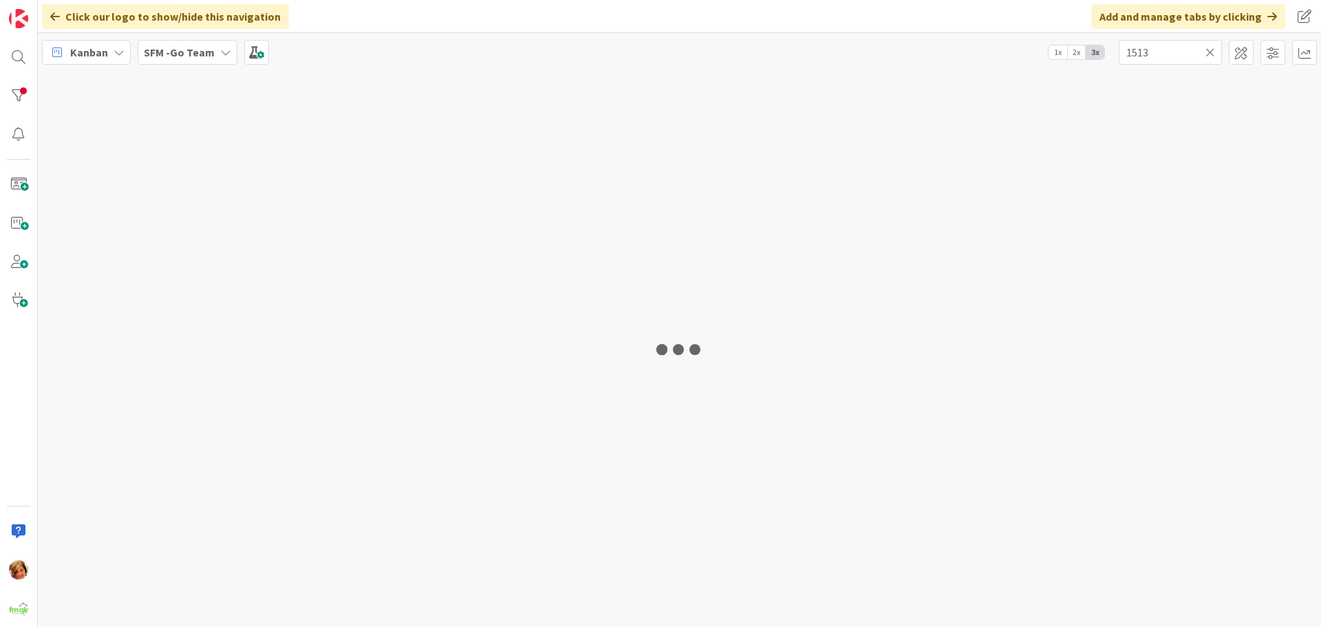
type input "1513"
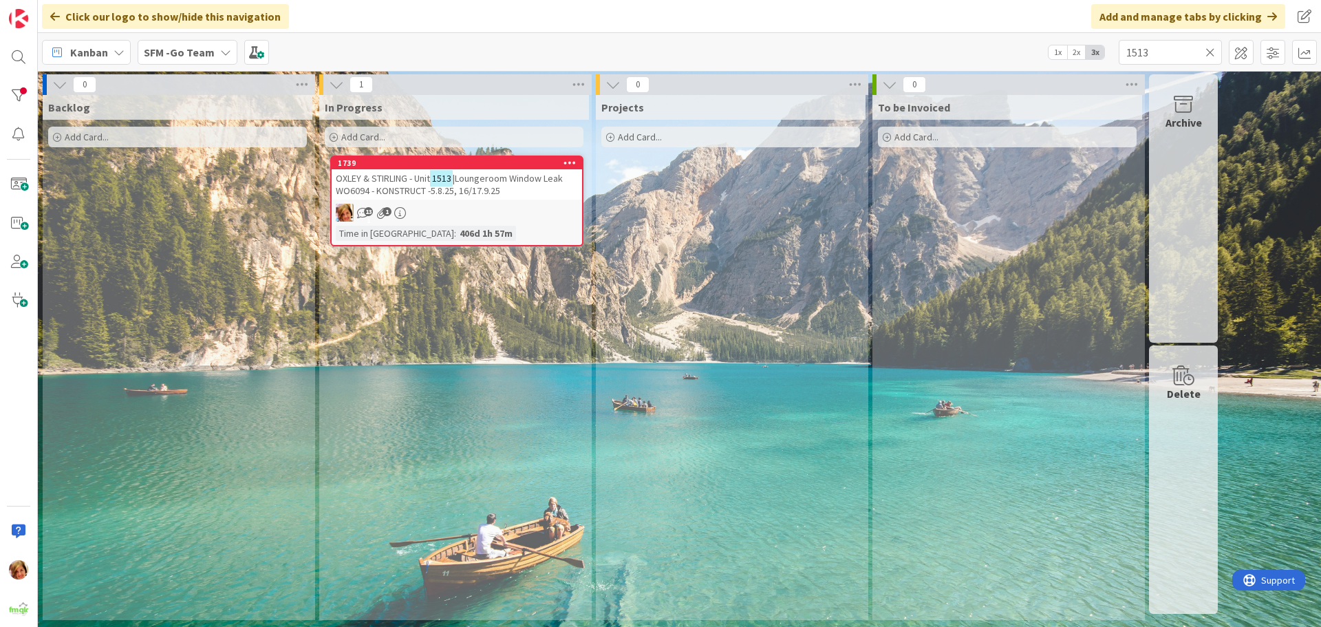
click at [1211, 50] on icon at bounding box center [1211, 52] width 10 height 12
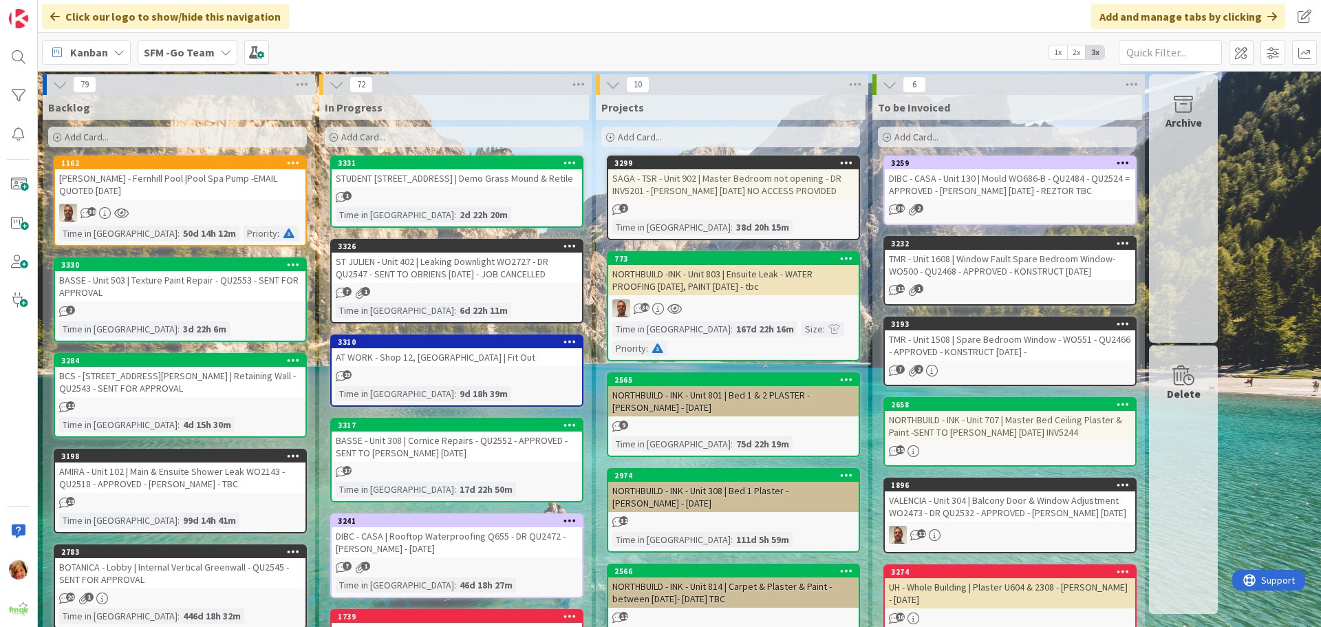
click at [415, 142] on div "Add Card..." at bounding box center [454, 137] width 259 height 21
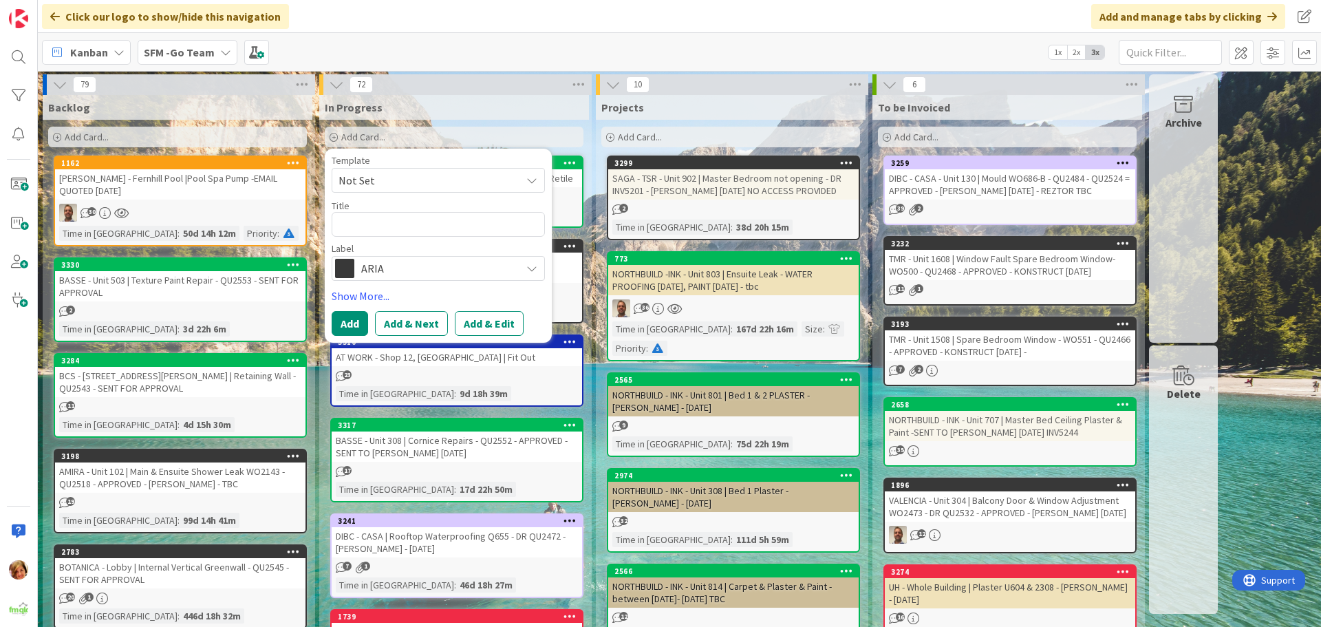
type textarea "x"
type textarea "U"
type textarea "x"
type textarea "UN"
type textarea "x"
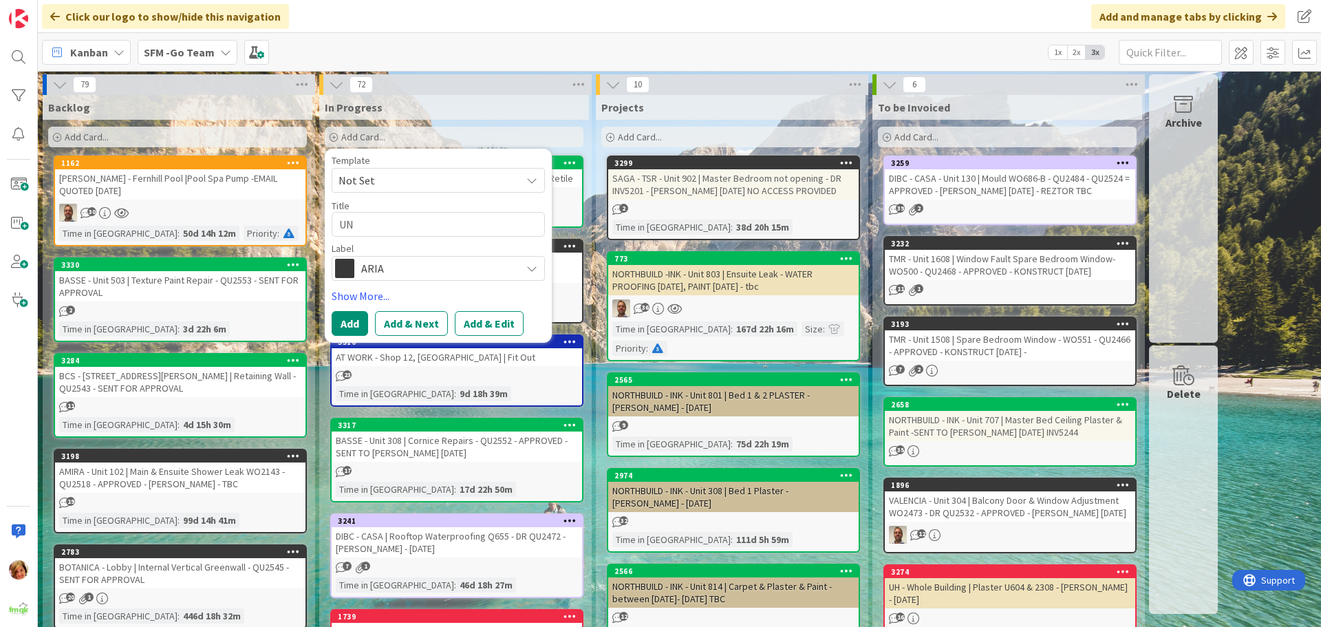
type textarea "UNI"
type textarea "x"
type textarea "UNIS"
type textarea "x"
type textarea "UNISO"
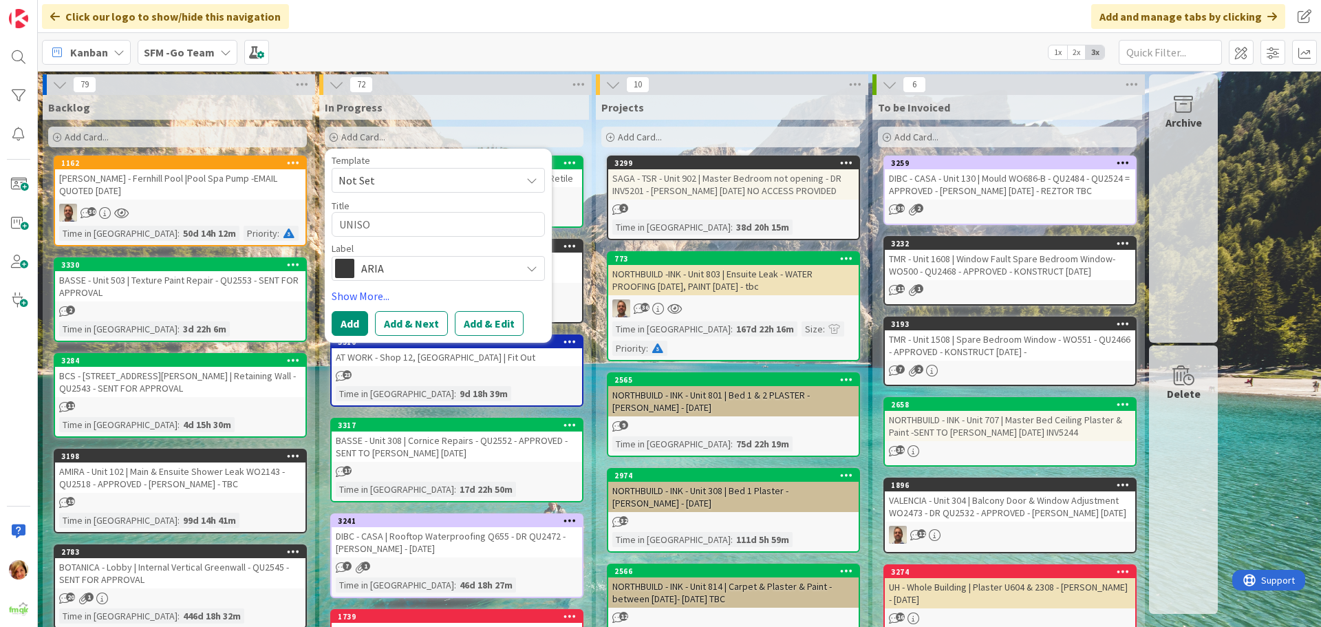
type textarea "x"
type textarea "UNISON"
type textarea "x"
type textarea "UNISON"
type textarea "x"
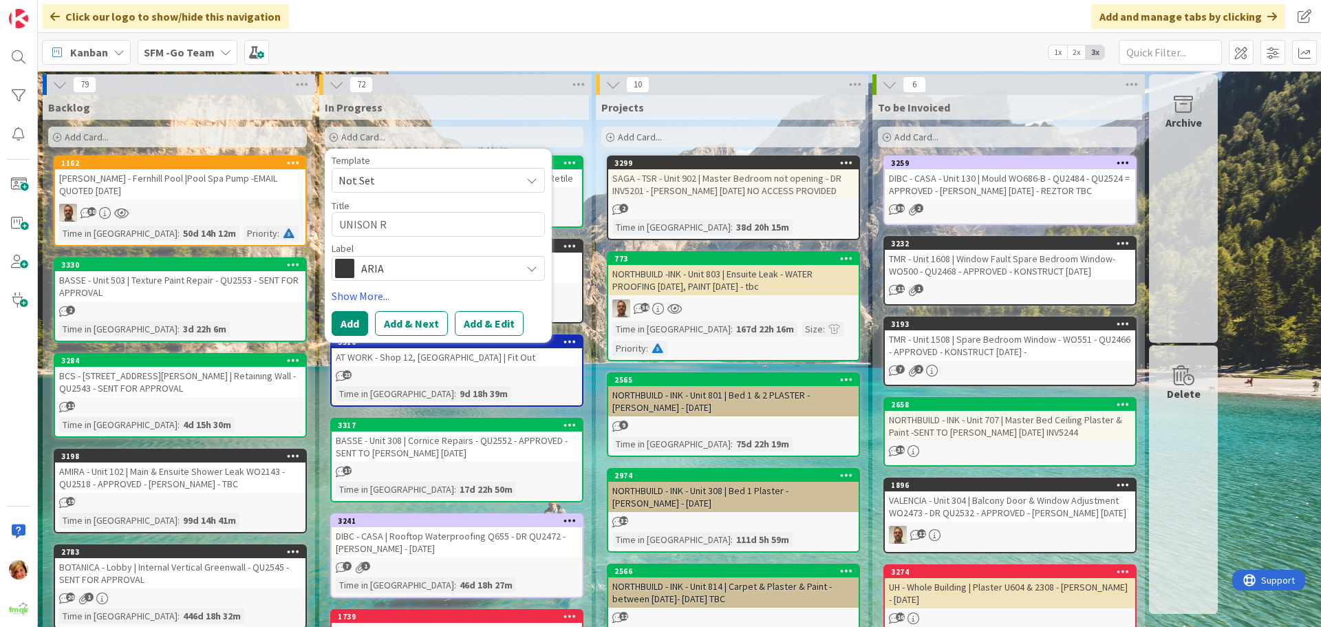
type textarea "UNISON RE"
type textarea "x"
type textarea "UNISON REA"
type textarea "x"
type textarea "UNISON REAL"
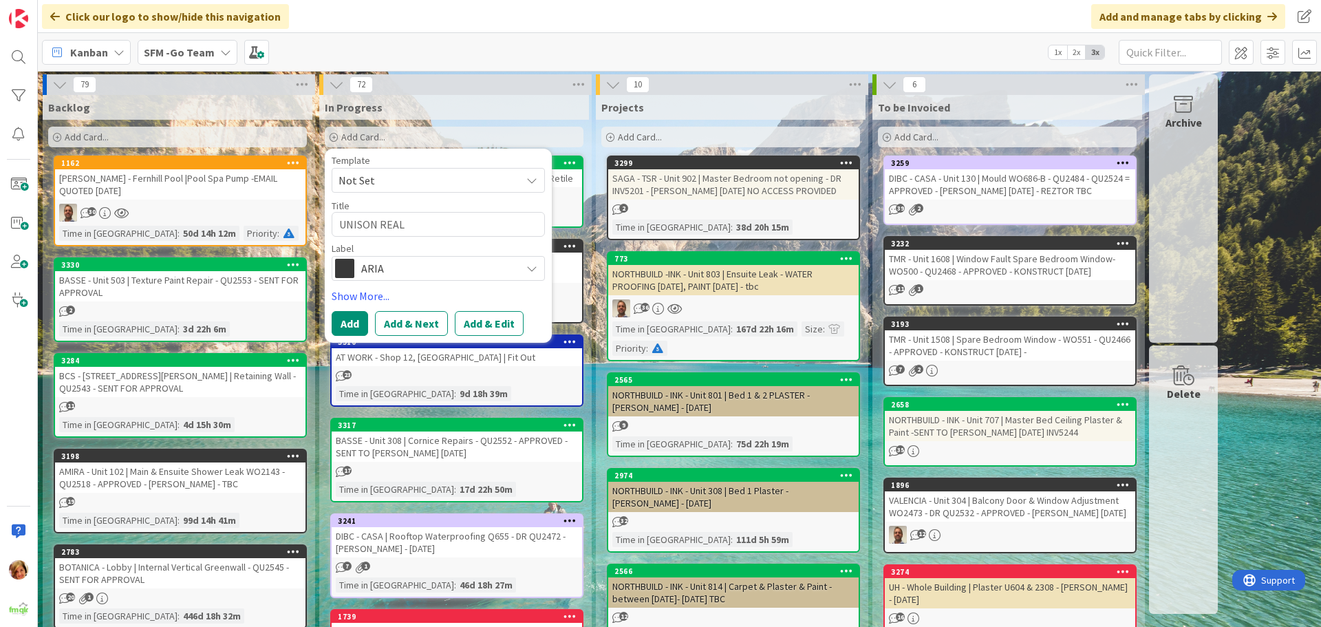
type textarea "x"
type textarea "UNISON REALT"
type textarea "x"
type textarea "UNISON REALTY"
type textarea "x"
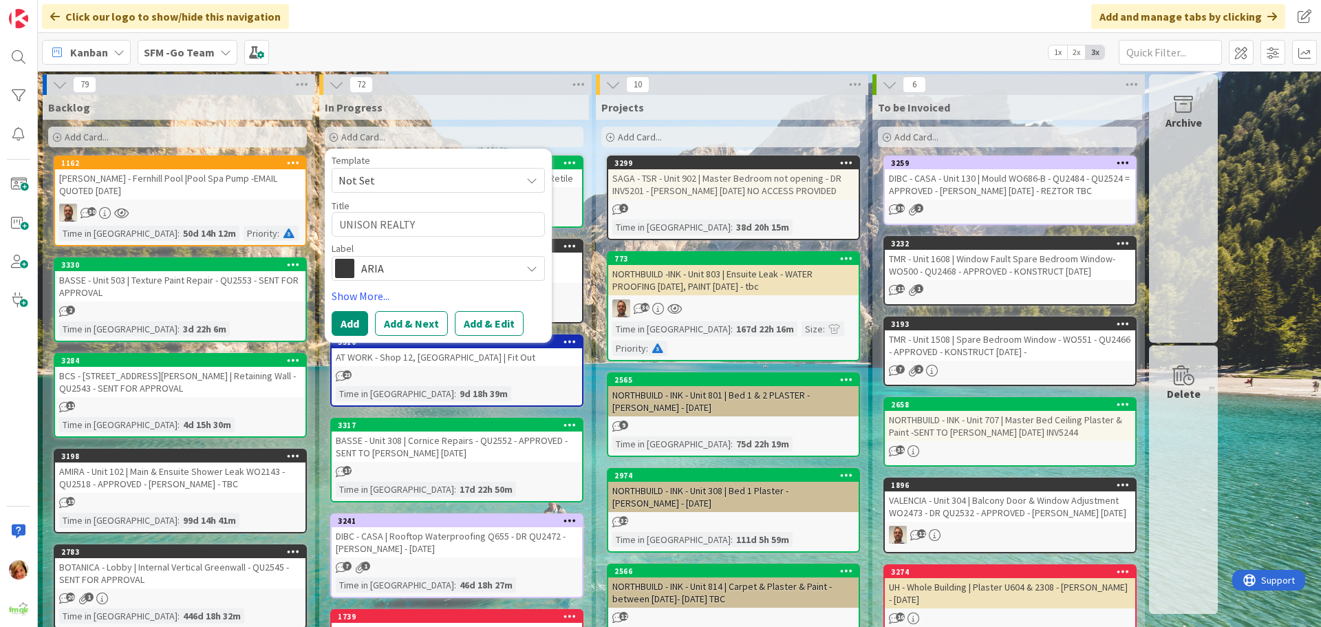
type textarea "UNISON REALTY 1"
type textarea "x"
type textarea "UNISON REALTY 12"
type textarea "x"
type textarea "UNISON REALTY 12"
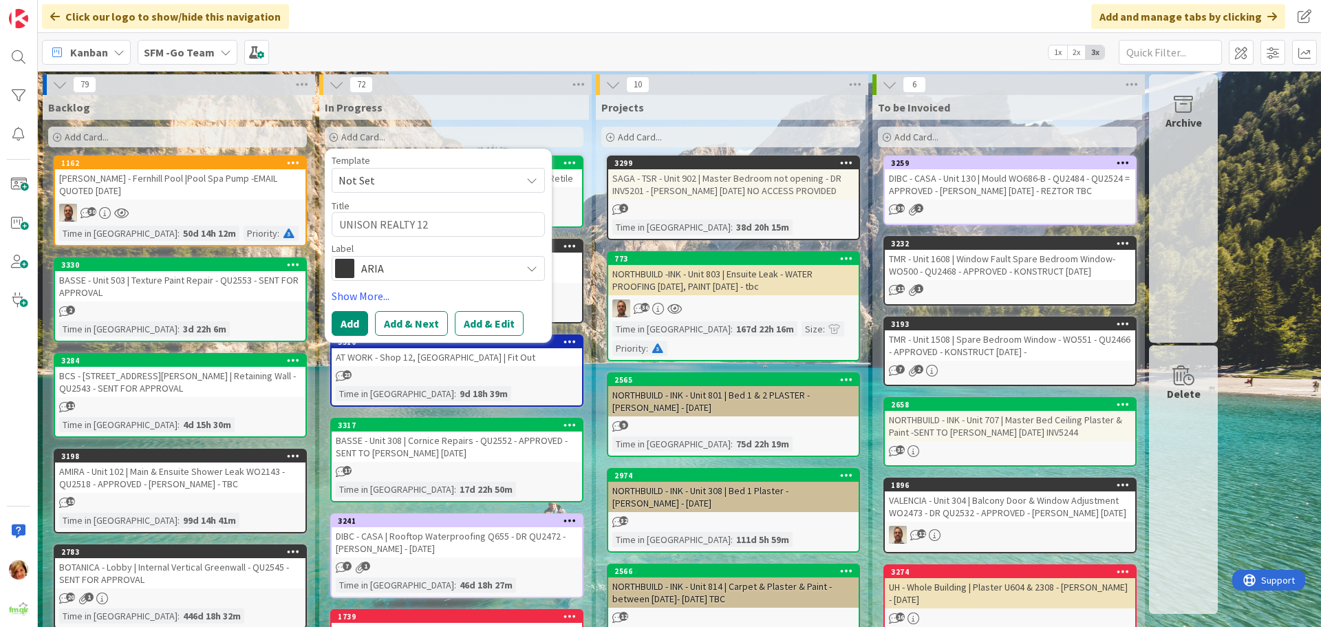
type textarea "x"
type textarea "UNISON REALTY 12 K"
type textarea "x"
type textarea "UNISON REALTY 12"
type textarea "x"
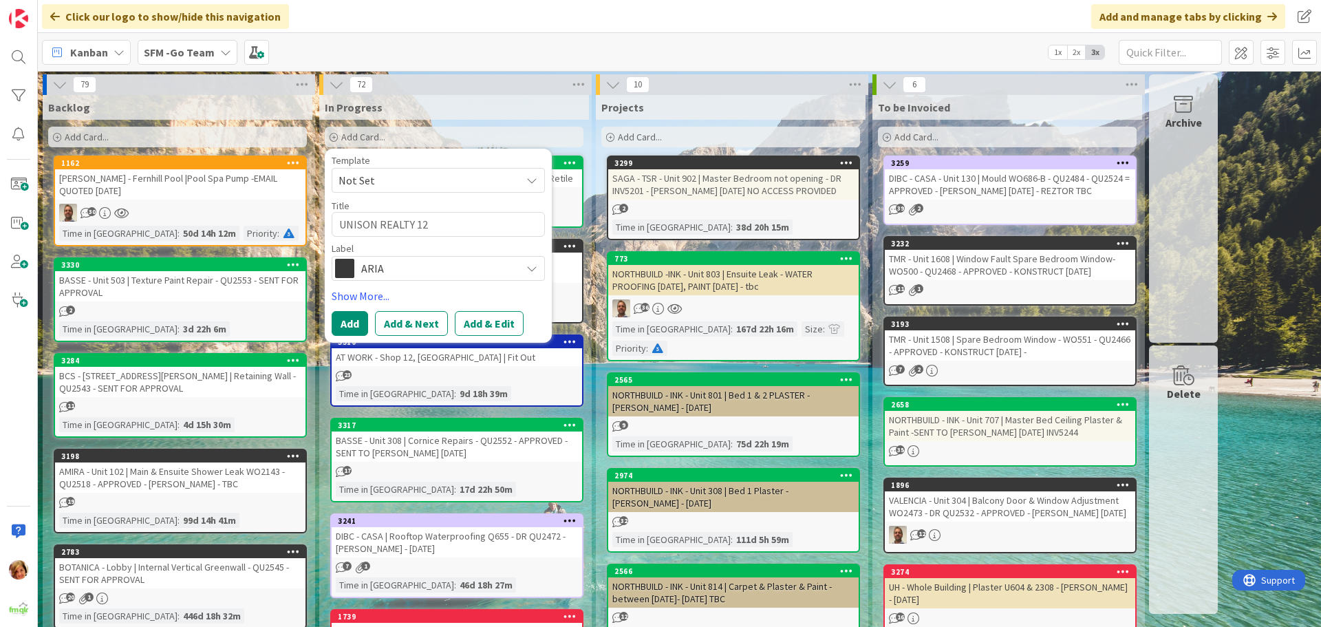
type textarea "UNISON REALTY 12 L"
type textarea "x"
type textarea "UNISON REALTY 12 Li"
type textarea "x"
type textarea "UNISON REALTY 12 Lin"
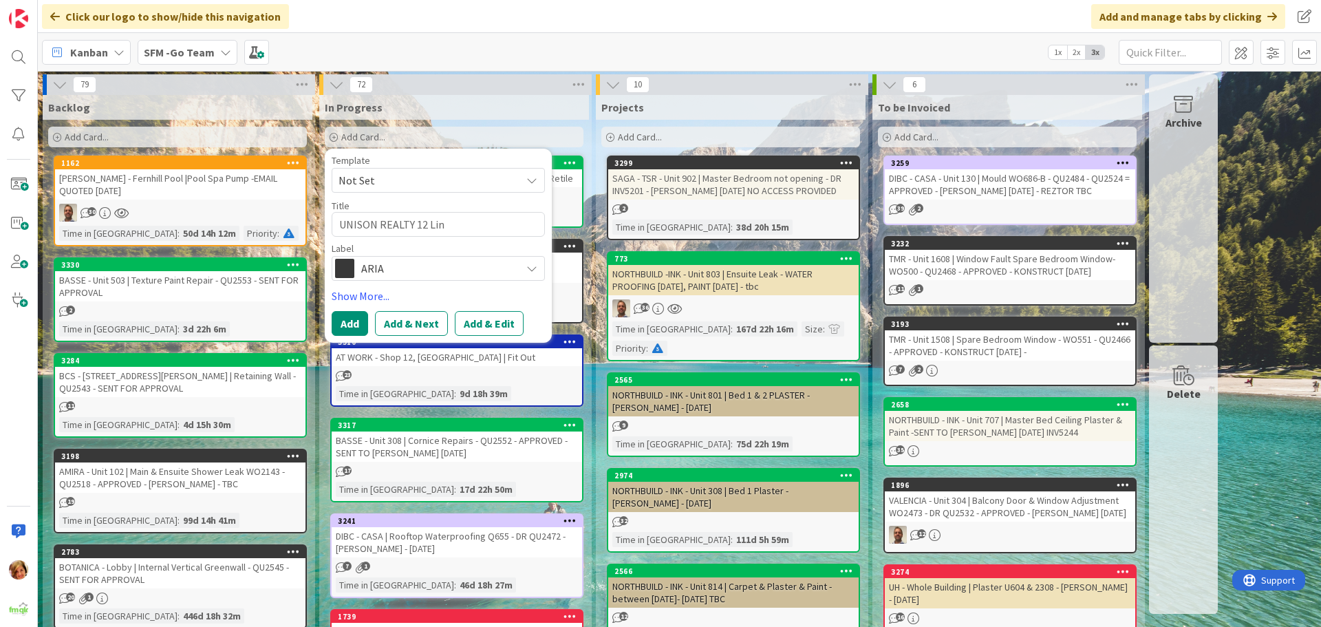
type textarea "x"
type textarea "UNISON REALTY 12 Ling"
type textarea "x"
type textarea "UNISON REALTY 12 Linga"
type textarea "x"
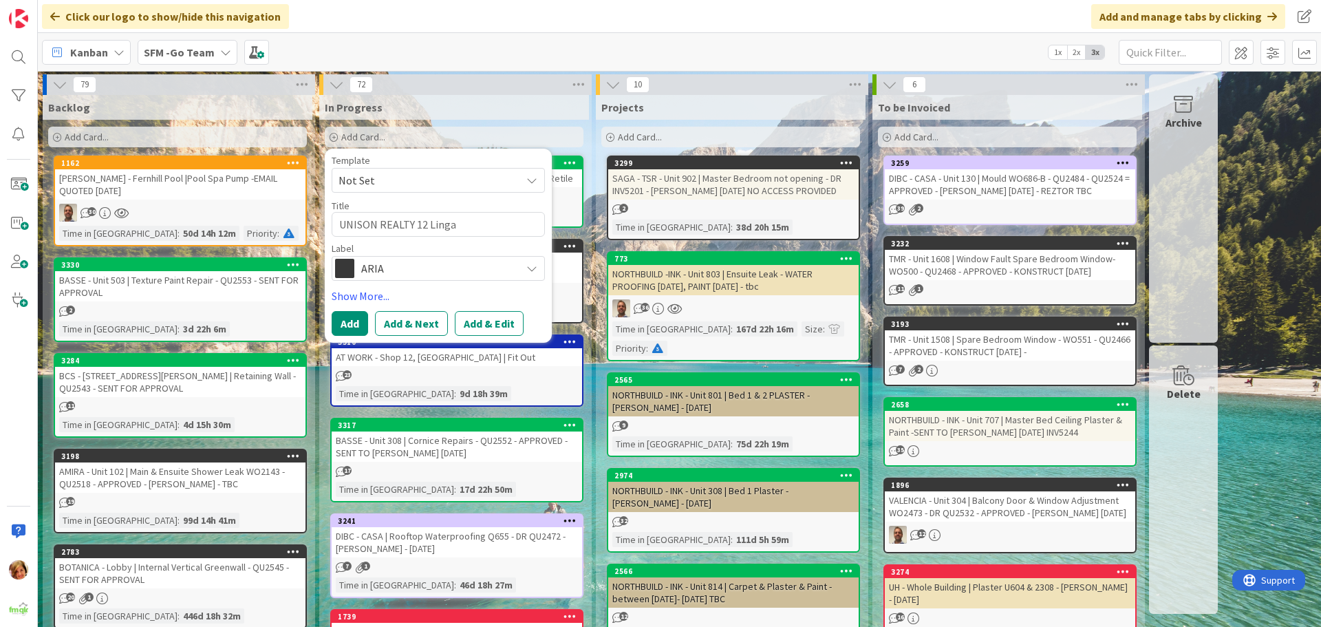
type textarea "UNISON REALTY 12 [PERSON_NAME]"
type textarea "x"
type textarea "UNISON REALTY 12 Linga"
type textarea "x"
type textarea "UNISON REALTY 12 Ling"
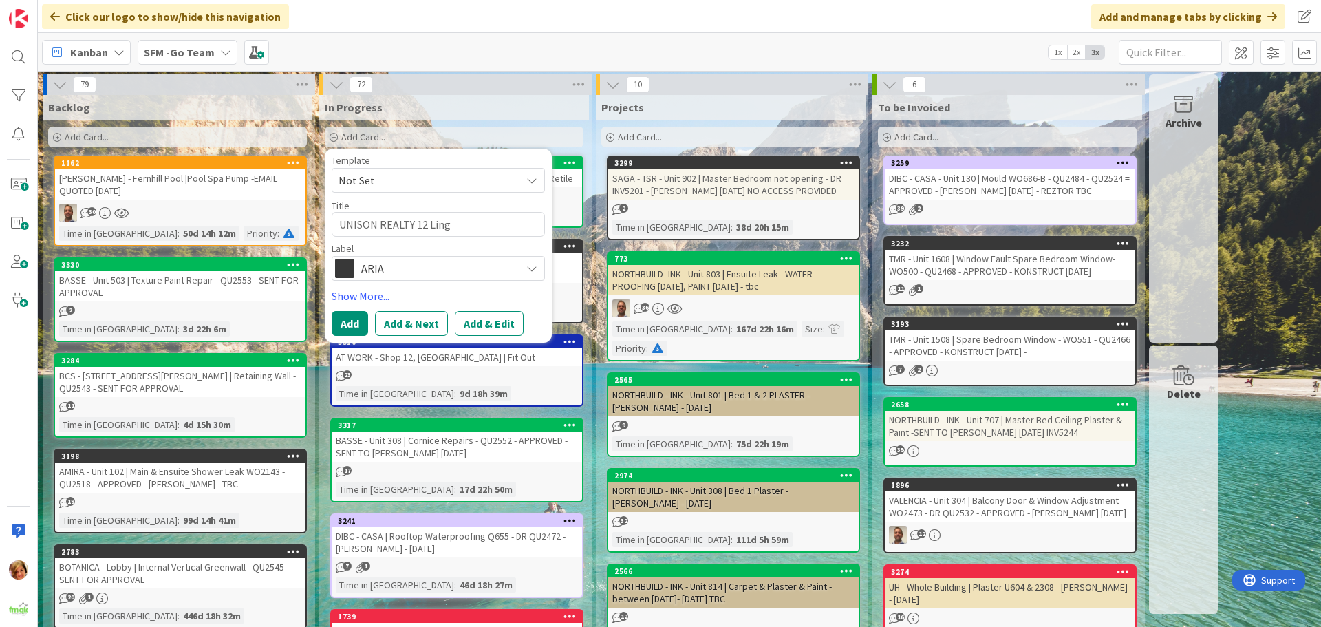
type textarea "x"
type textarea "UNISON REALTY 12 Lin"
type textarea "x"
type textarea "UNISON REALTY 12 Li"
type textarea "x"
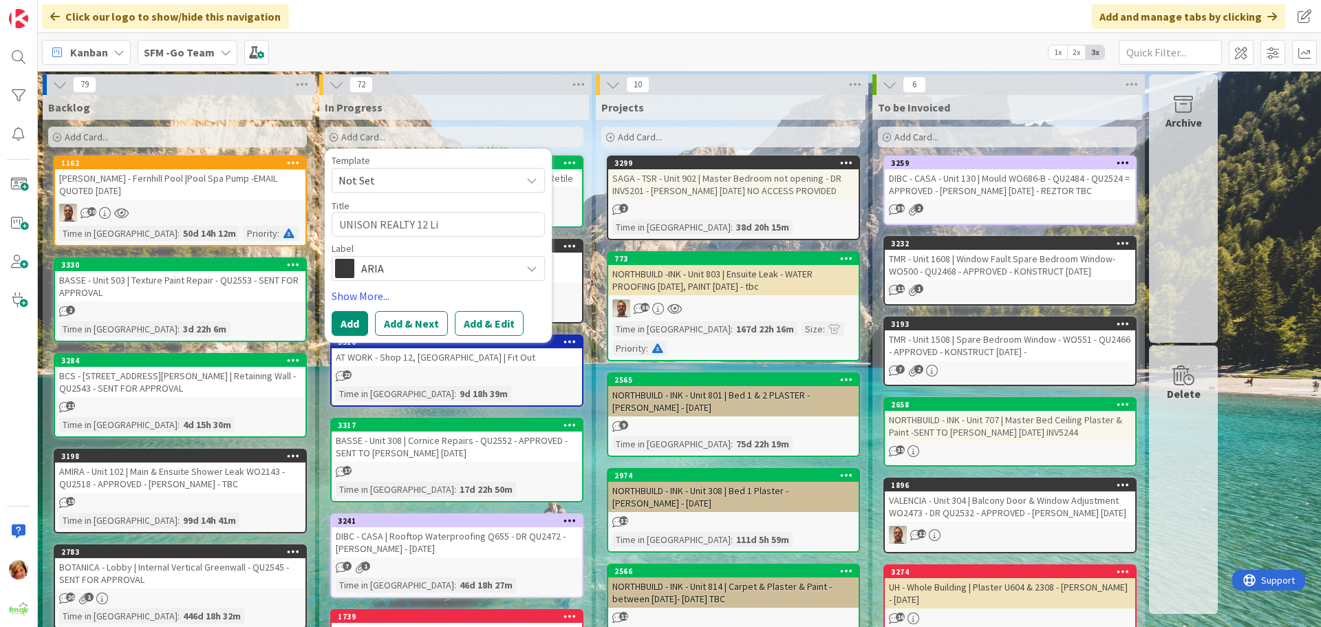
type textarea "UNISON REALTY 12 L"
type textarea "x"
type textarea "UNISON REALTY 12 Lo"
type textarea "x"
type textarea "UNISON REALTY 12 Lon"
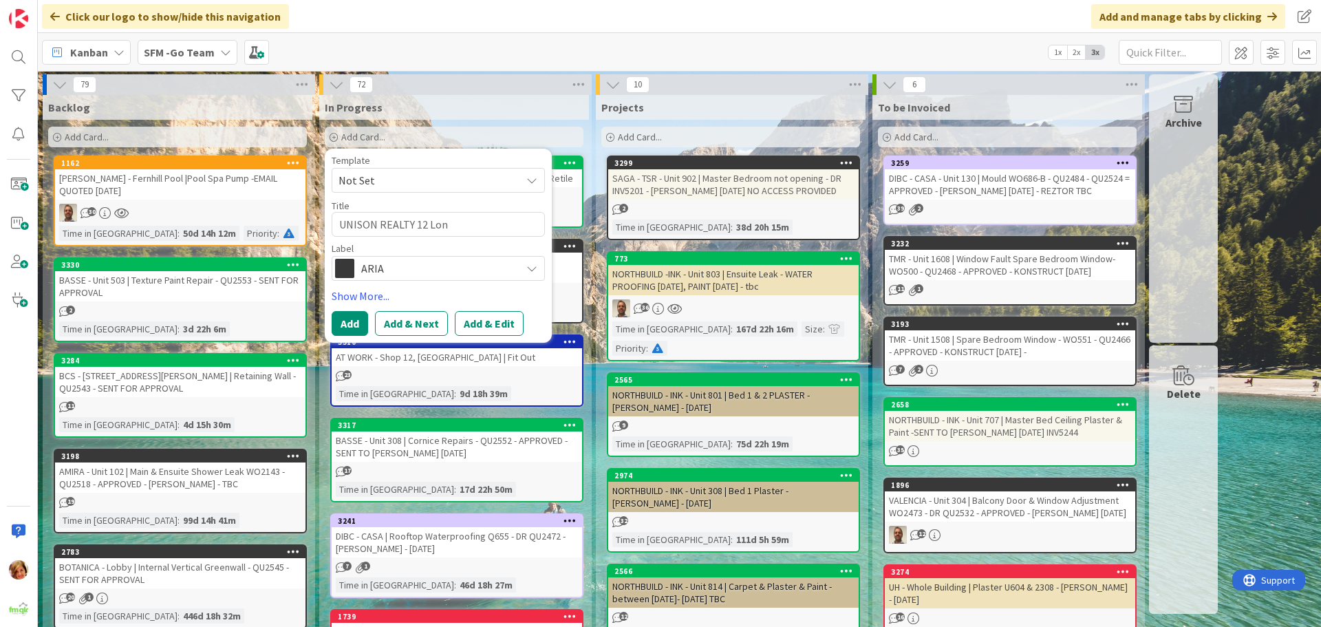
type textarea "x"
type textarea "UNISON REALTY 12 Long"
type textarea "x"
type textarea "UNISON REALTY 12 Longl"
type textarea "x"
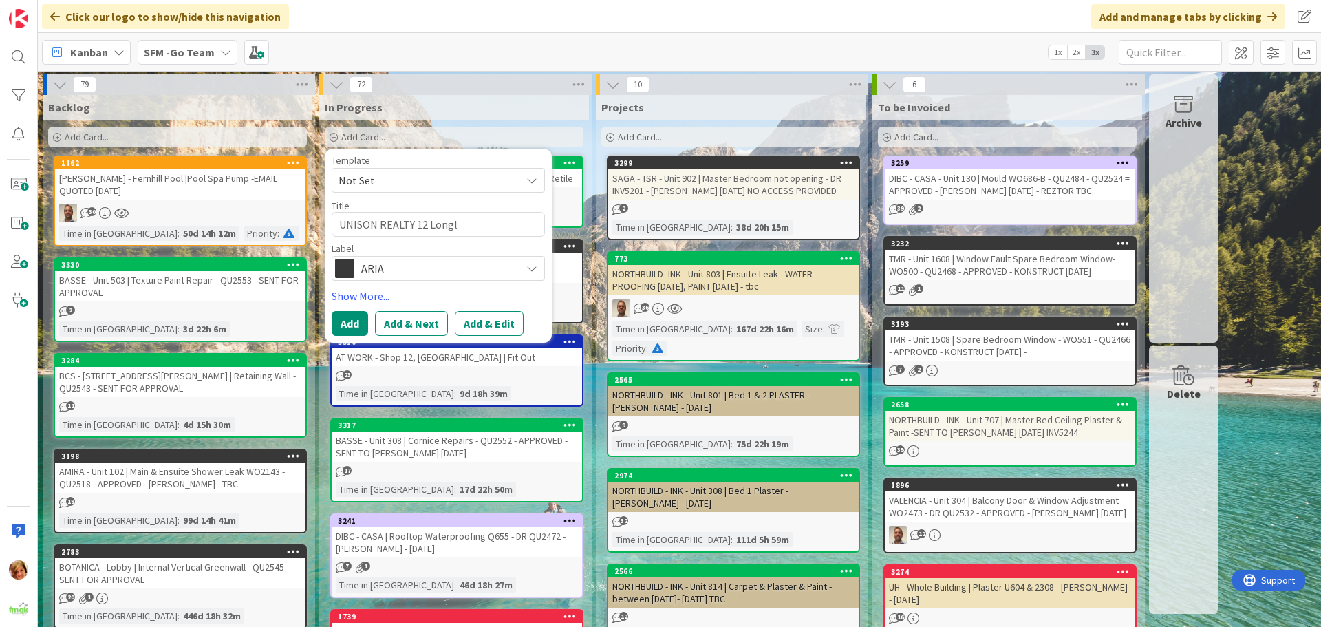
type textarea "UNISON REALTY 12 Longla"
type textarea "x"
type textarea "UNISON REALTY 12 Longlan"
type textarea "x"
type textarea "UNISON REALTY 12 Longland"
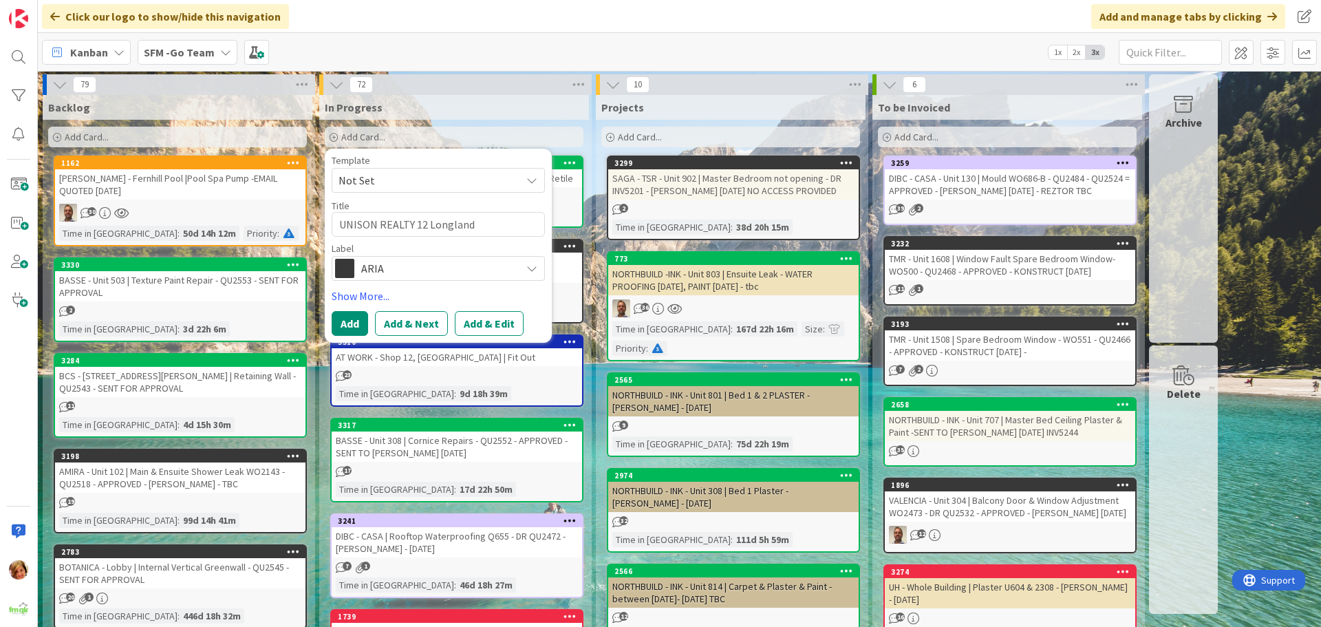
type textarea "x"
type textarea "UNISON REALTY 12 Longland"
type textarea "x"
type textarea "UNISON REALTY 12 Longland S"
type textarea "x"
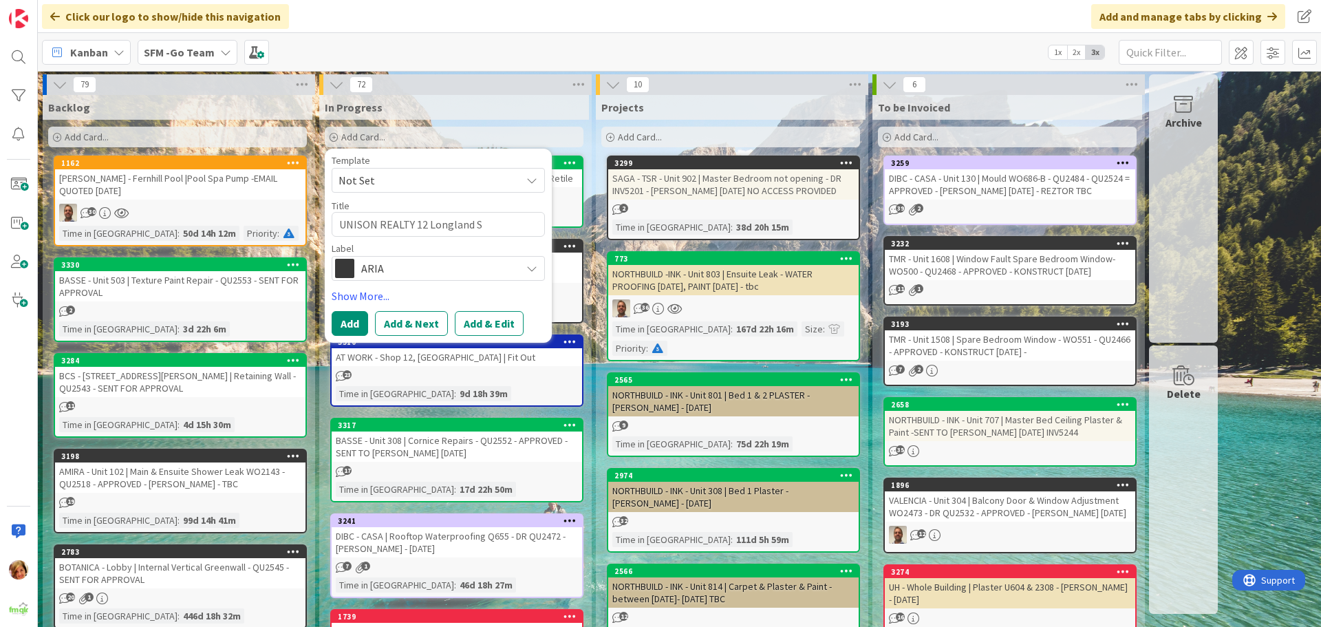
type textarea "UNISON REALTY [STREET_ADDRESS]"
type textarea "x"
type textarea "UNISON REALTY [STREET_ADDRESS]"
type textarea "x"
type textarea "UNISON REALTY [STREET_ADDRESS] -"
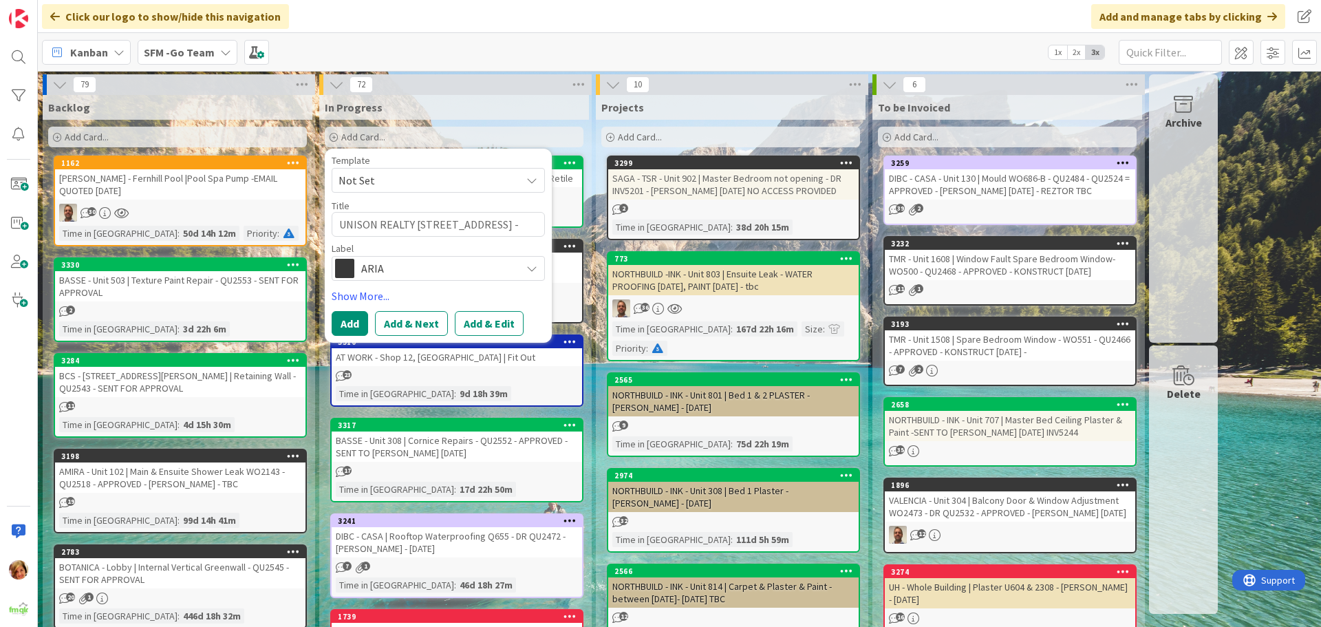
type textarea "x"
type textarea "UNISON REALTY [STREET_ADDRESS] -"
type textarea "x"
type textarea "UNISON REALTY [STREET_ADDRESS]"
type textarea "x"
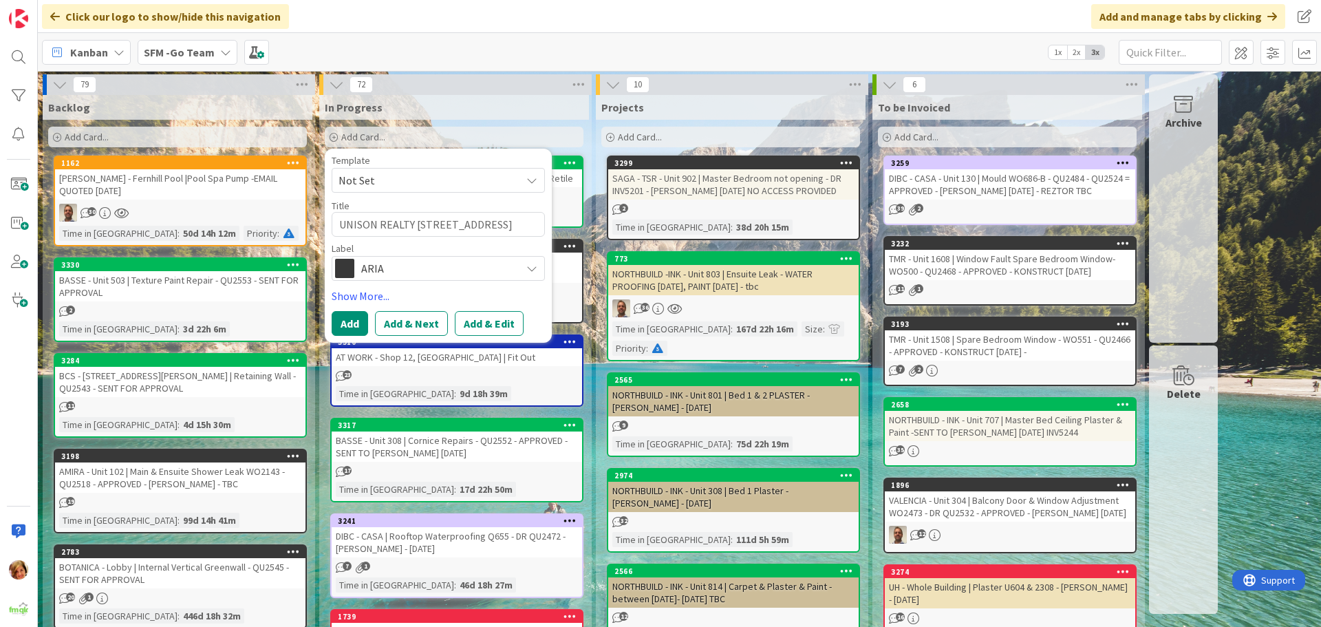
type textarea "UNISON REALTY [STREET_ADDRESS] - Un"
type textarea "x"
type textarea "UNISON REALTY [STREET_ADDRESS]"
type textarea "x"
type textarea "UNISON REALTY [STREET_ADDRESS]"
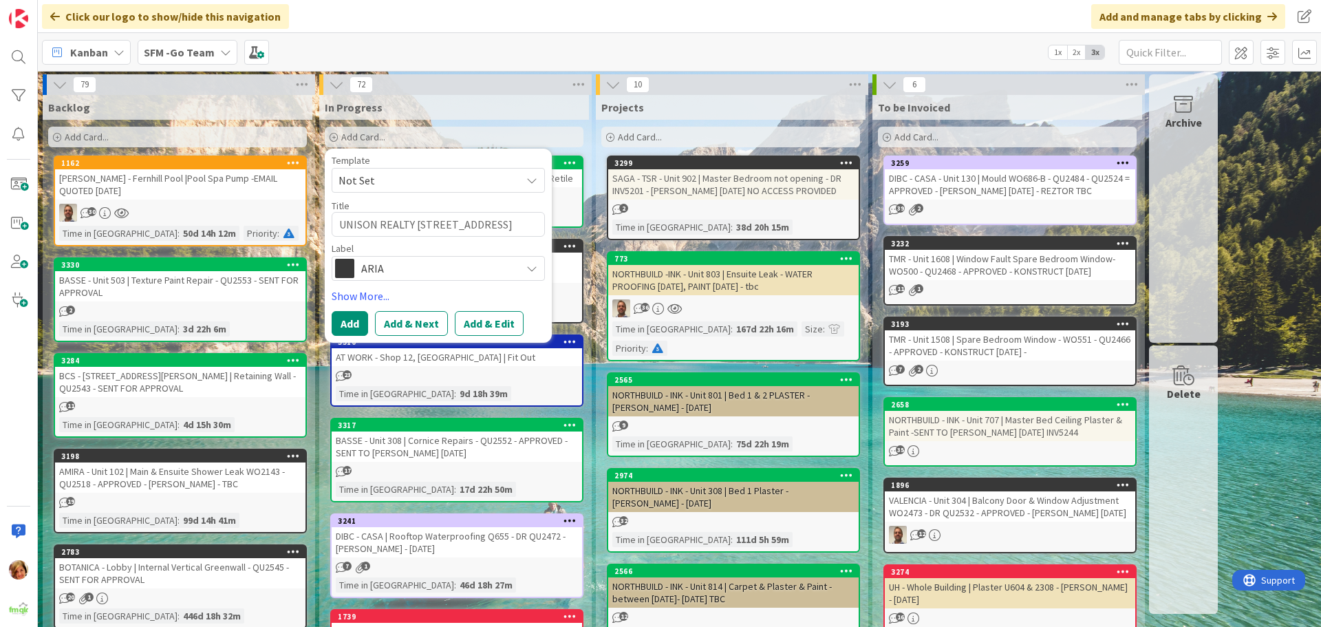
type textarea "x"
type textarea "UNISON REALTY [STREET_ADDRESS]"
type textarea "x"
type textarea "UNISON REALTY [STREET_ADDRESS]"
type textarea "x"
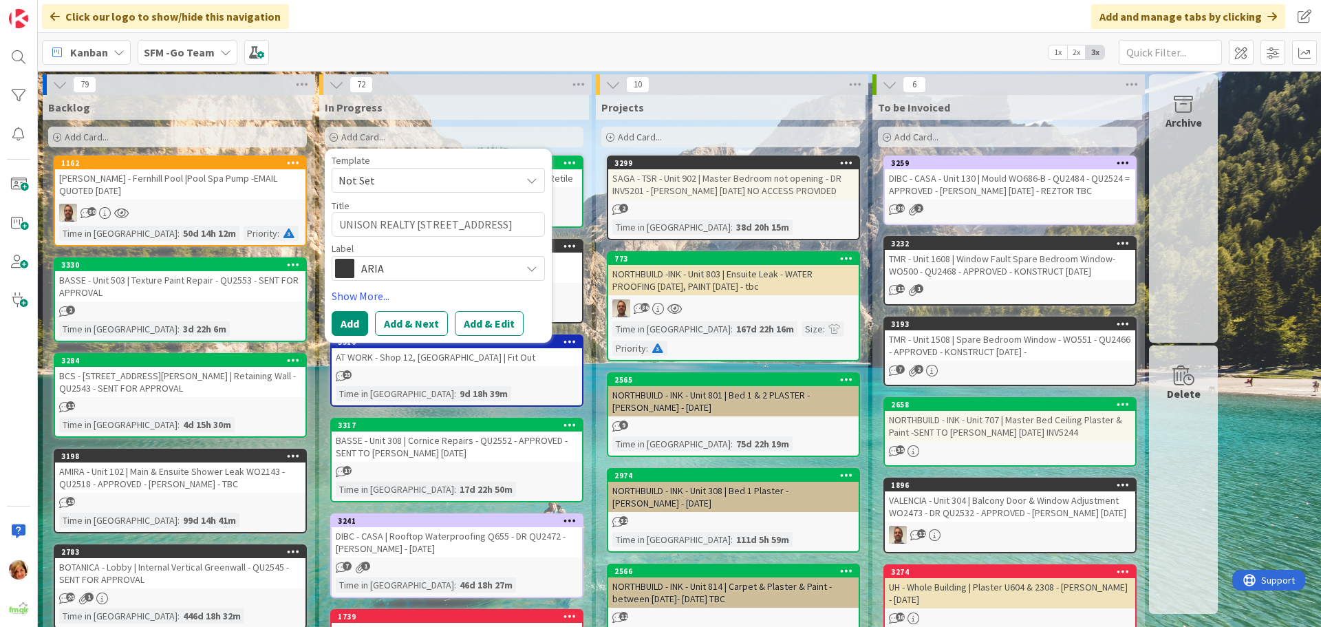
type textarea "UNISON REALTY [STREET_ADDRESS]"
type textarea "x"
type textarea "UNISON REALTY [STREET_ADDRESS]"
type textarea "x"
type textarea "UNISON REALTY [STREET_ADDRESS]"
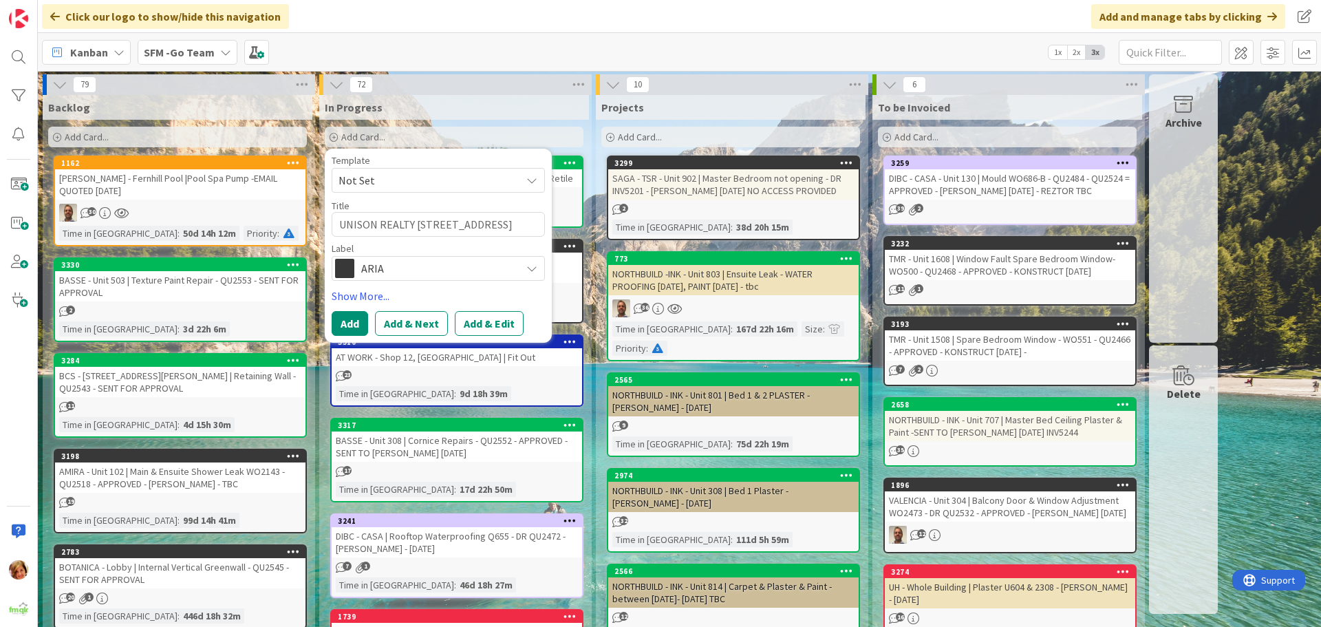
type textarea "x"
type textarea "UNISON REALTY [STREET_ADDRESS]"
type textarea "x"
type textarea "UNISON REALTY [STREET_ADDRESS] |"
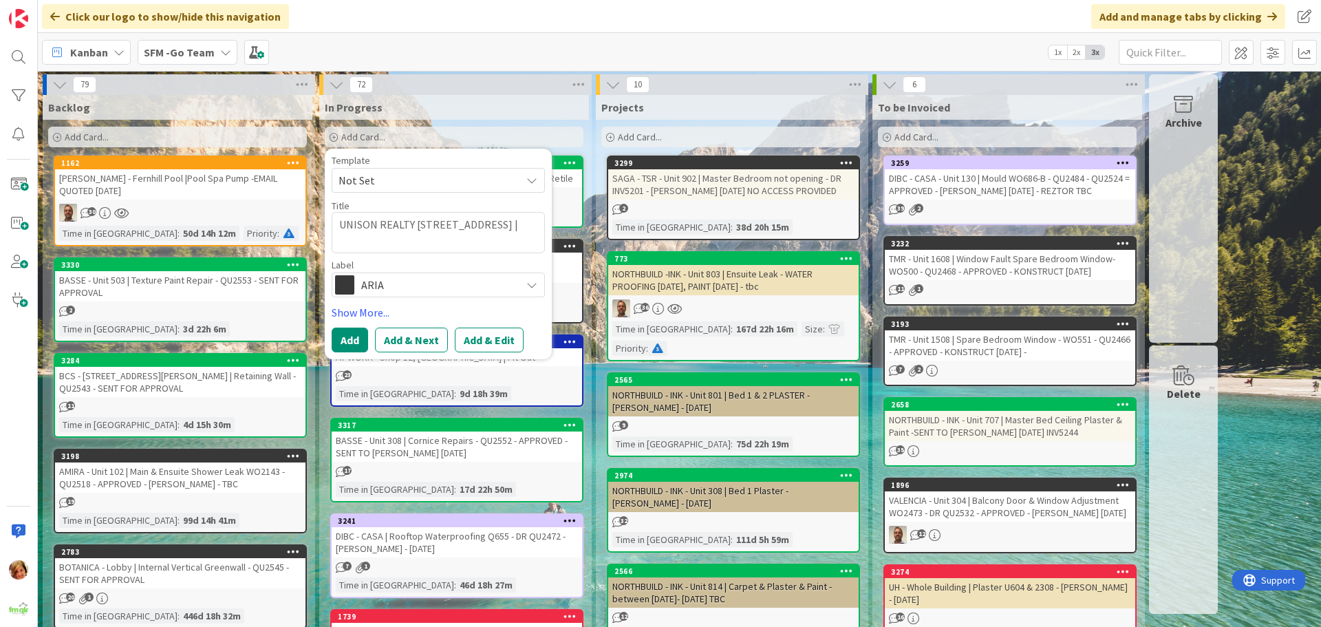
type textarea "x"
type textarea "UNISON REALTY [STREET_ADDRESS] |"
type textarea "x"
type textarea "UNISON REALTY [STREET_ADDRESS] | S"
type textarea "x"
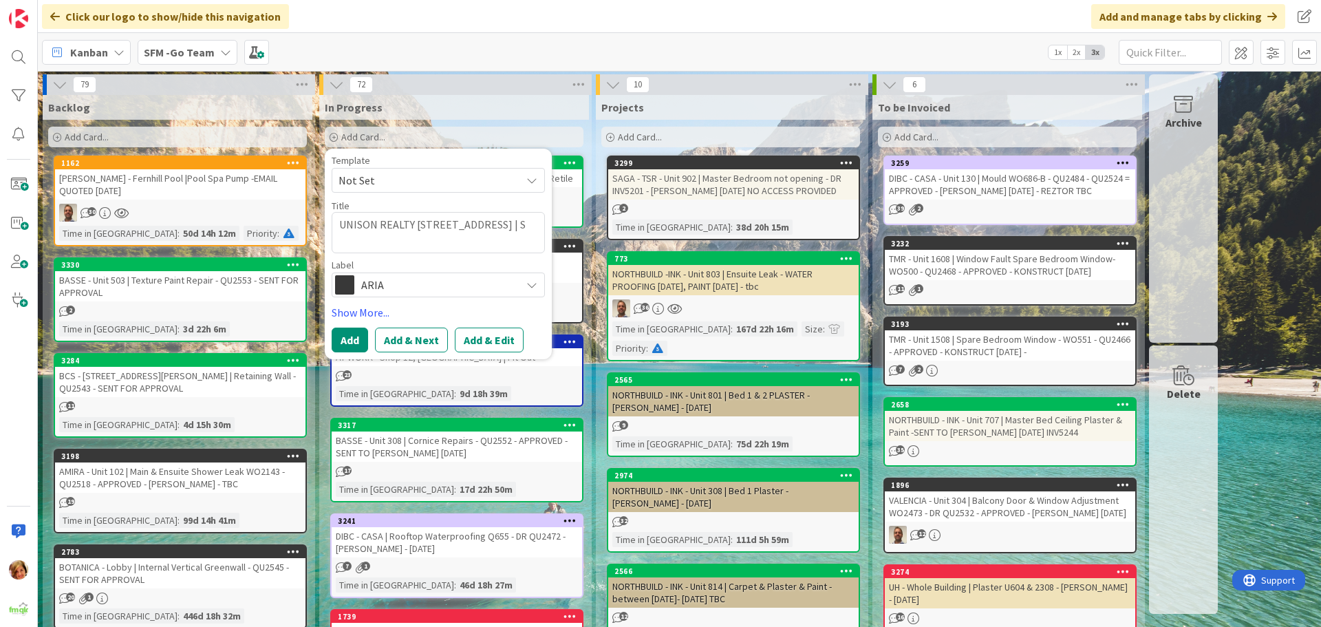
type textarea "UNISON REALTY [STREET_ADDRESS]"
type textarea "x"
type textarea "UNISON REALTY [STREET_ADDRESS] | Sho"
type textarea "x"
type textarea "UNISON REALTY [STREET_ADDRESS] | Showe"
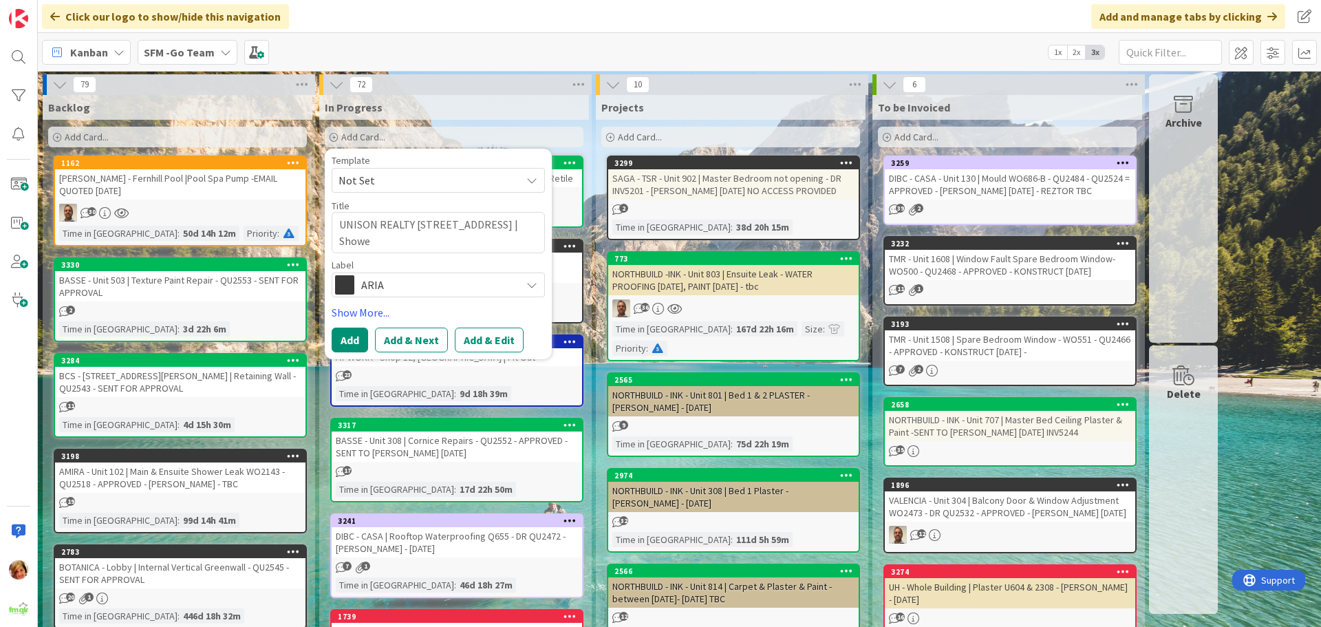
type textarea "x"
type textarea "UNISON REALTY [STREET_ADDRESS] | Shower"
type textarea "x"
type textarea "UNISON REALTY [STREET_ADDRESS] | Shower"
type textarea "x"
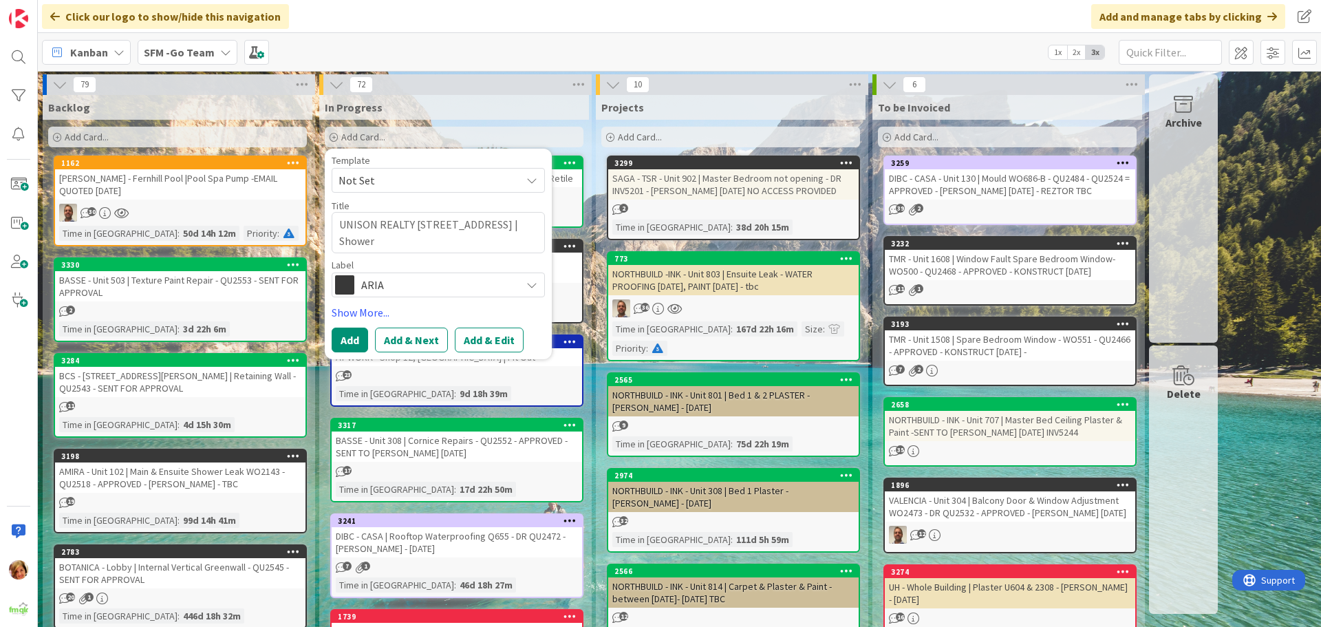
type textarea "UNISON REALTY [STREET_ADDRESS] | Shower F"
type textarea "x"
type textarea "UNISON REALTY [STREET_ADDRESS] | Shower Fa"
type textarea "x"
type textarea "UNISON REALTY [STREET_ADDRESS] | Shower Fai"
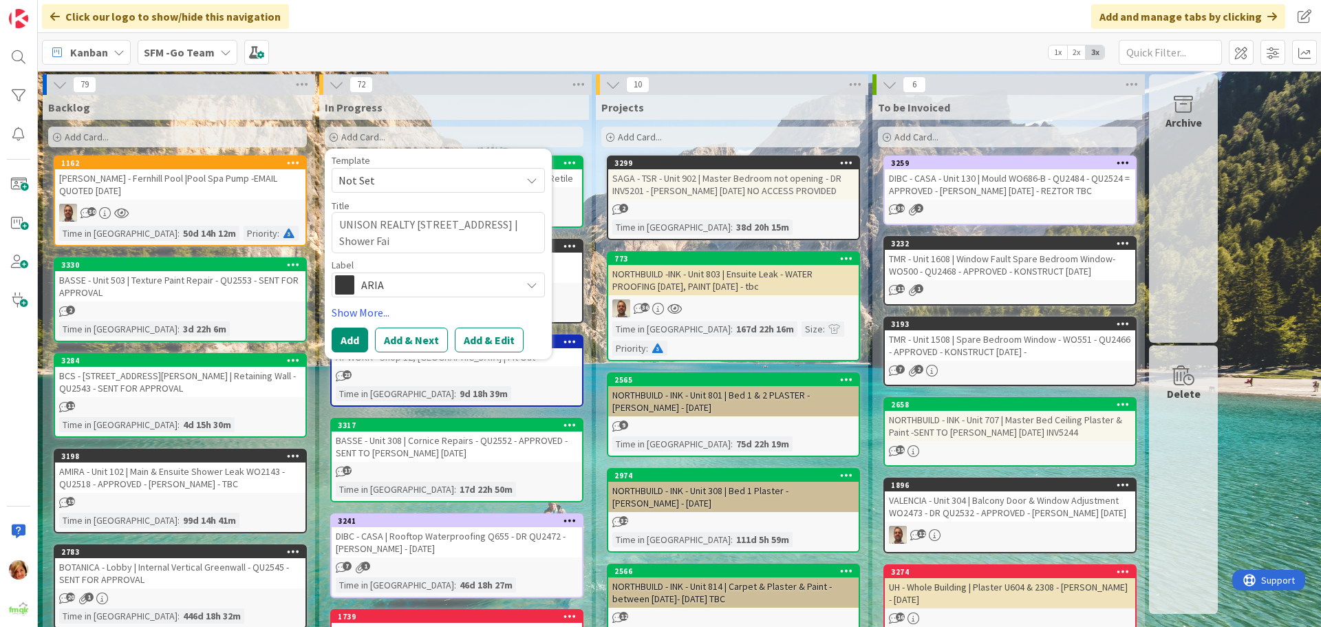
type textarea "x"
type textarea "UNISON REALTY [STREET_ADDRESS] | Shower Fail"
type textarea "x"
type textarea "UNISON REALTY [STREET_ADDRESS] | Shower Fail"
type textarea "x"
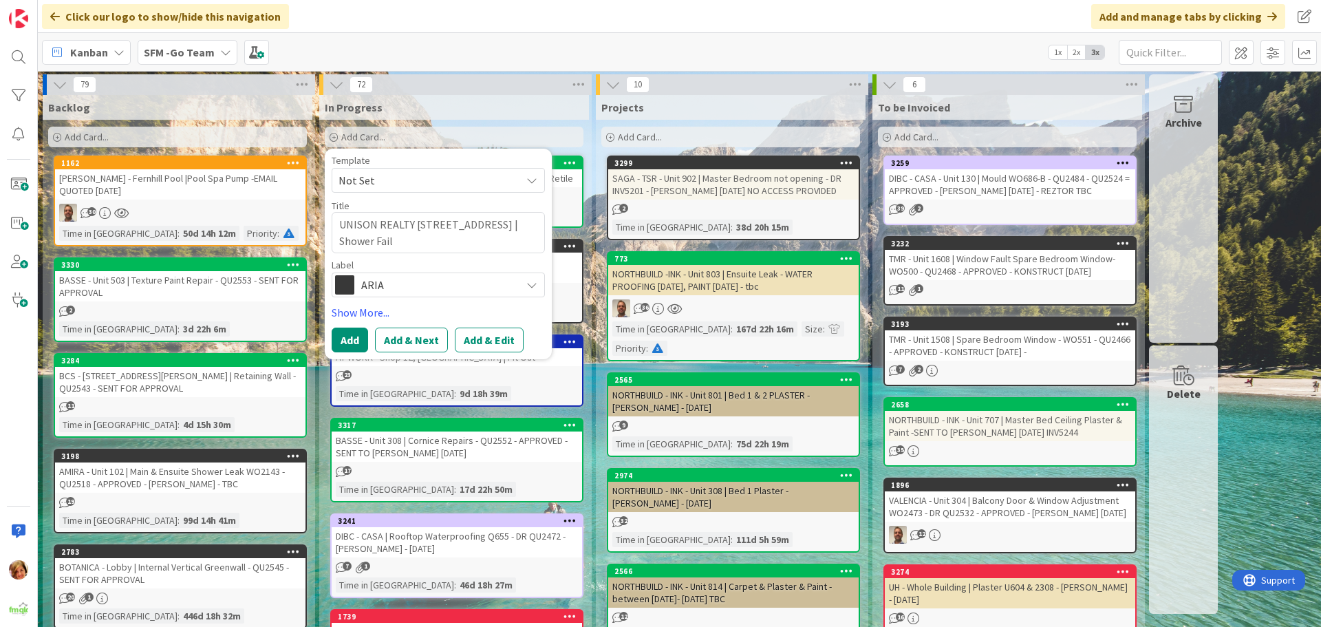
type textarea "UNISON REALTY [STREET_ADDRESS] | Shower Fail W"
type textarea "x"
type textarea "UNISON REALTY [STREET_ADDRESS] | Shower Fail WO"
type textarea "x"
type textarea "UNISON REALTY [STREET_ADDRESS] | Shower Fail WO4"
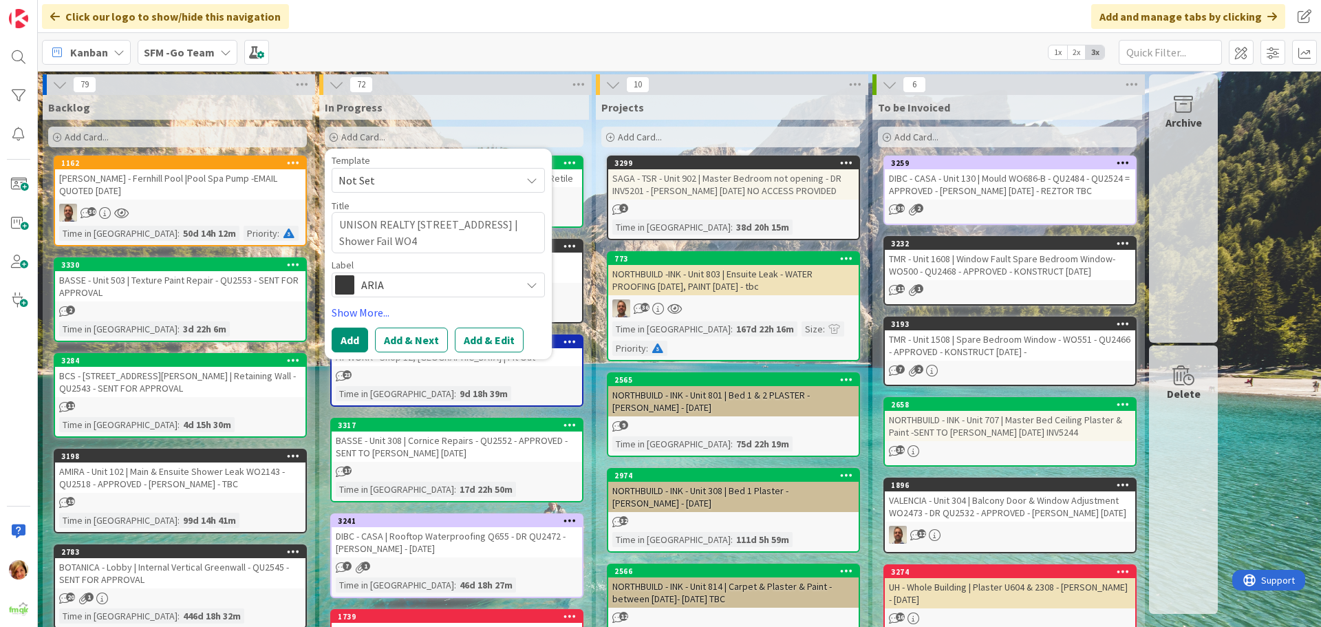
type textarea "x"
type textarea "UNISON REALTY [STREET_ADDRESS] | Shower Fail WO48"
type textarea "x"
type textarea "UNISON REALTY [STREET_ADDRESS] | Shower Fail WO488"
type textarea "x"
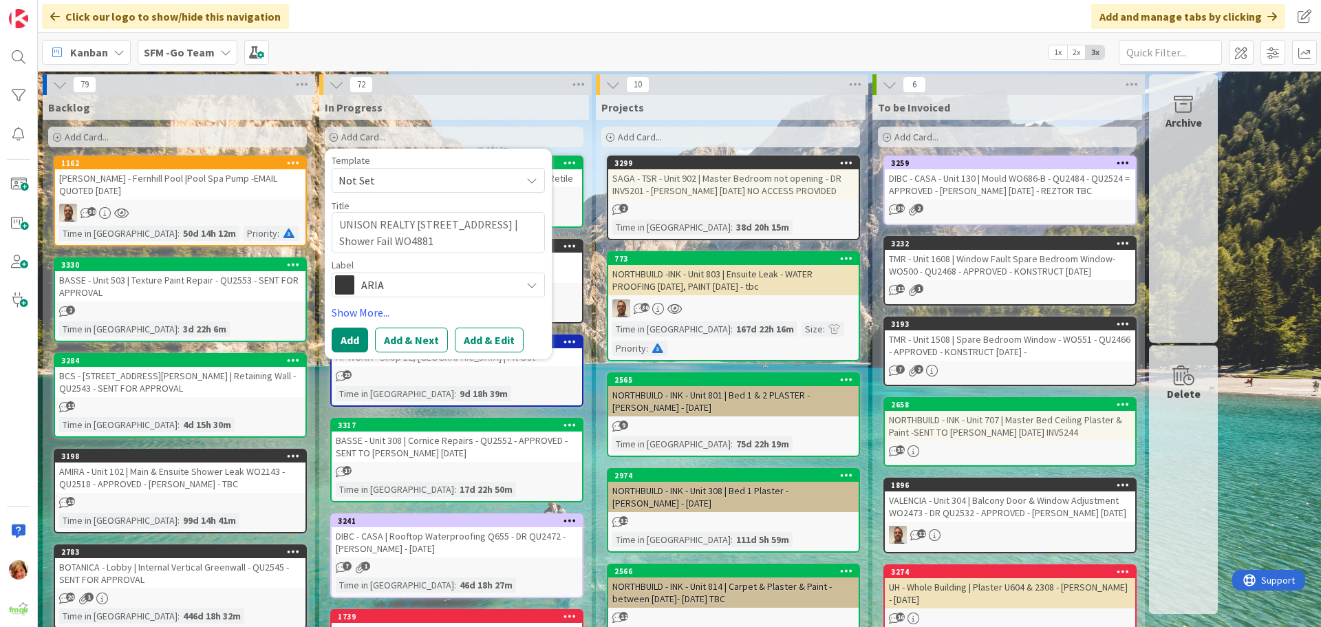
type textarea "UNISON REALTY [STREET_ADDRESS] | Shower Fail WO4881"
click at [381, 279] on span "ARIA" at bounding box center [437, 284] width 153 height 19
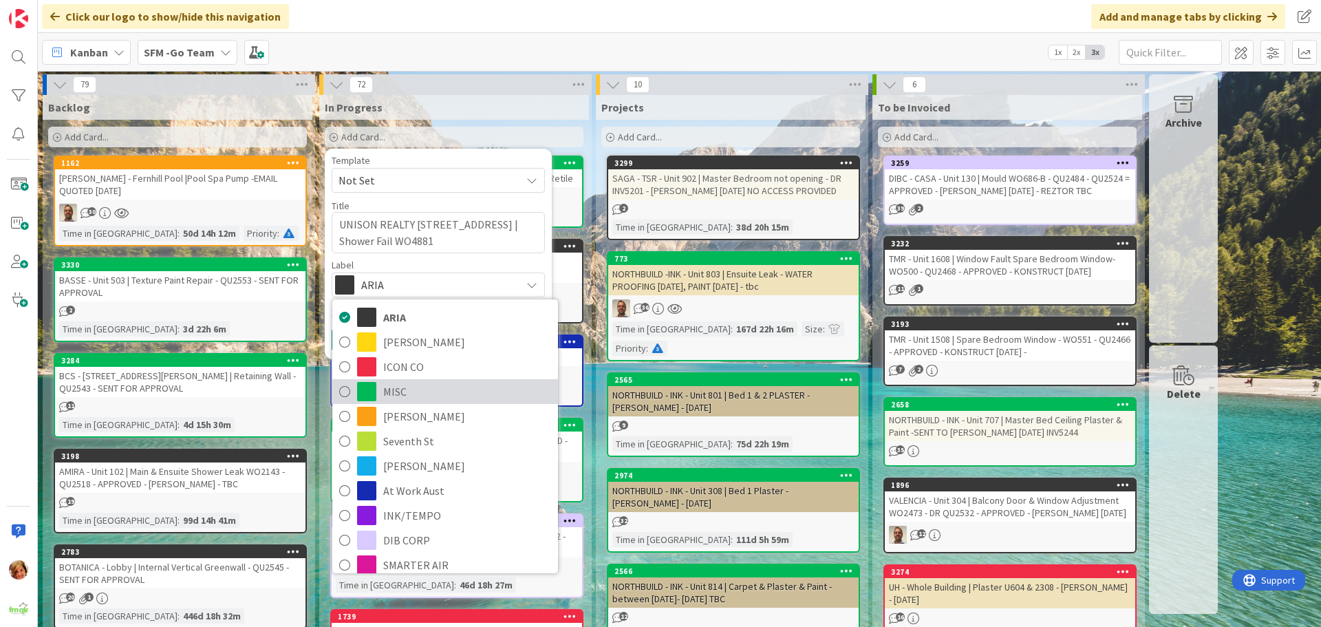
click at [415, 388] on span "MISC" at bounding box center [467, 391] width 168 height 21
type textarea "x"
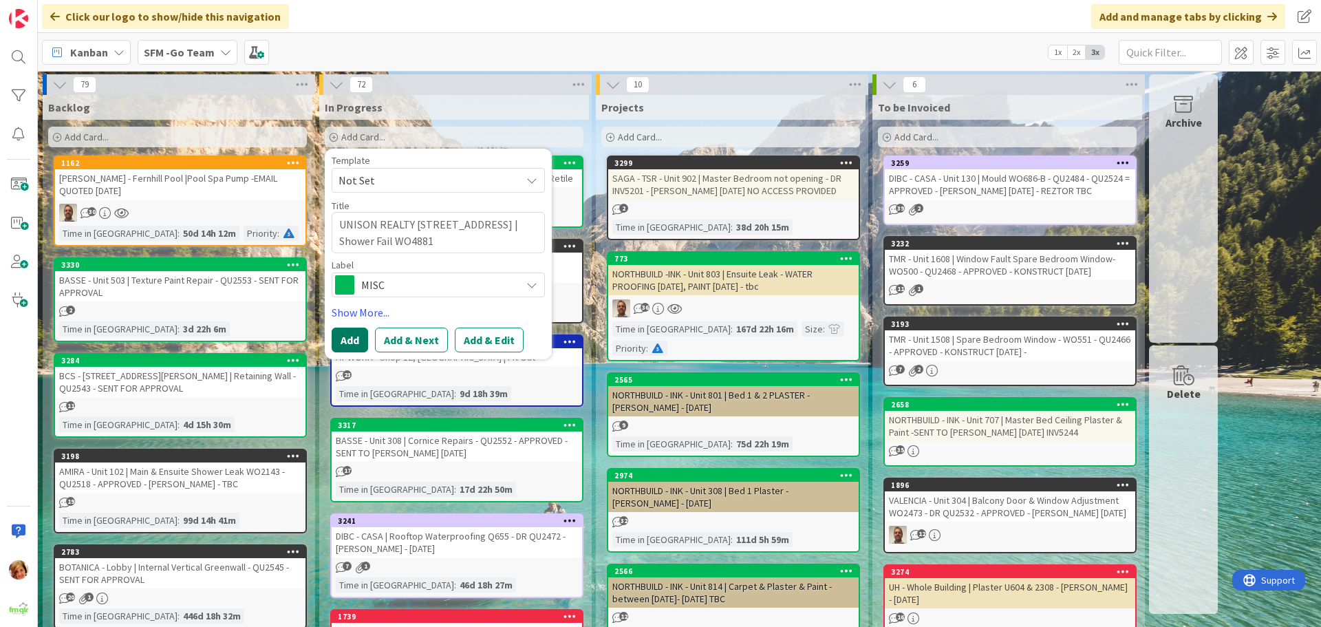
click at [340, 331] on button "Add" at bounding box center [350, 340] width 36 height 25
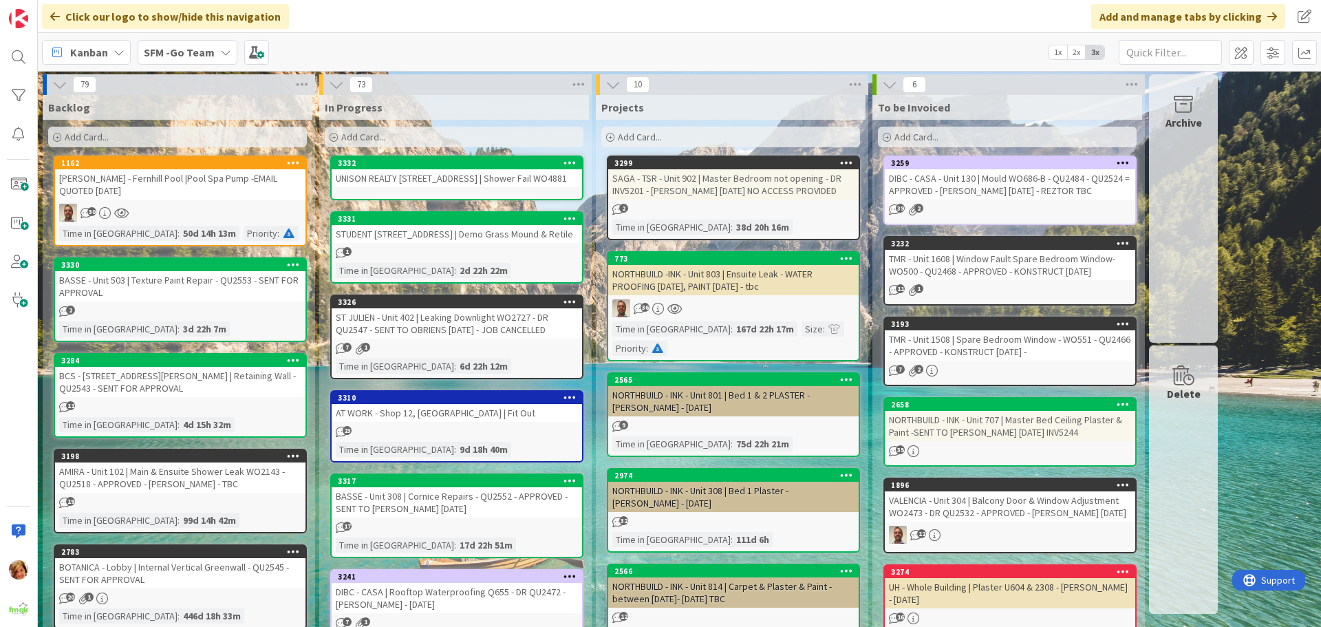
click at [432, 187] on div "UNISON REALTY [STREET_ADDRESS] | Shower Fail WO4881" at bounding box center [457, 178] width 251 height 18
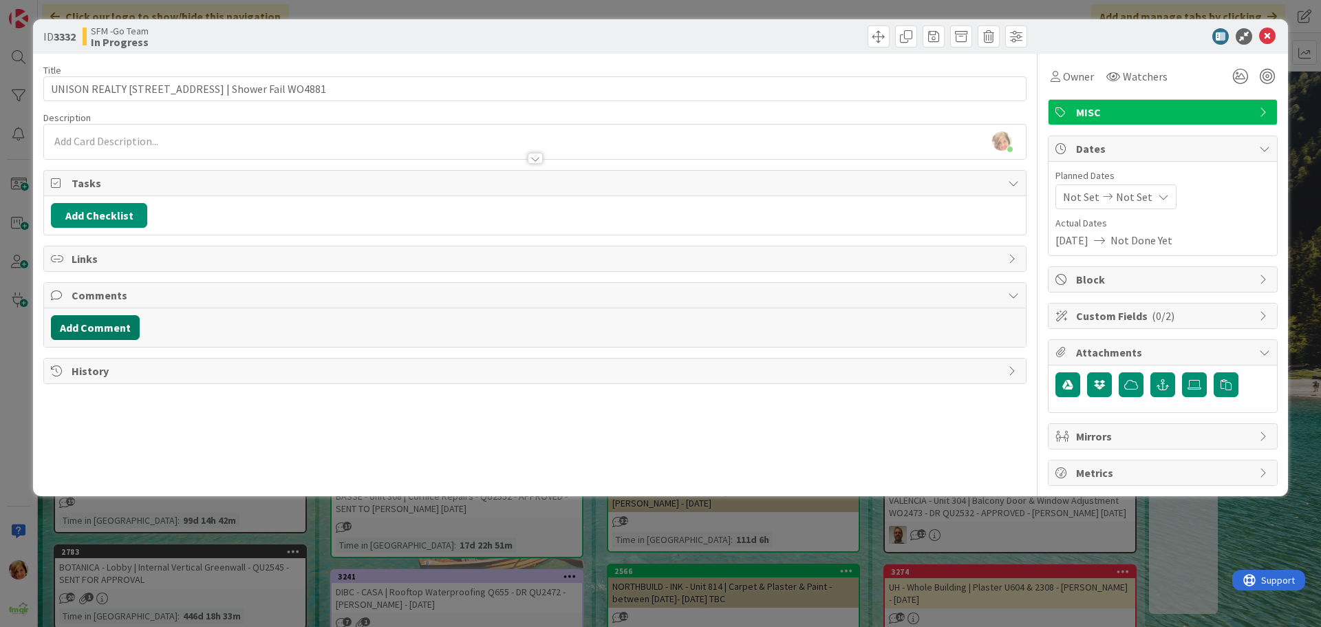
click at [107, 328] on button "Add Comment" at bounding box center [95, 327] width 89 height 25
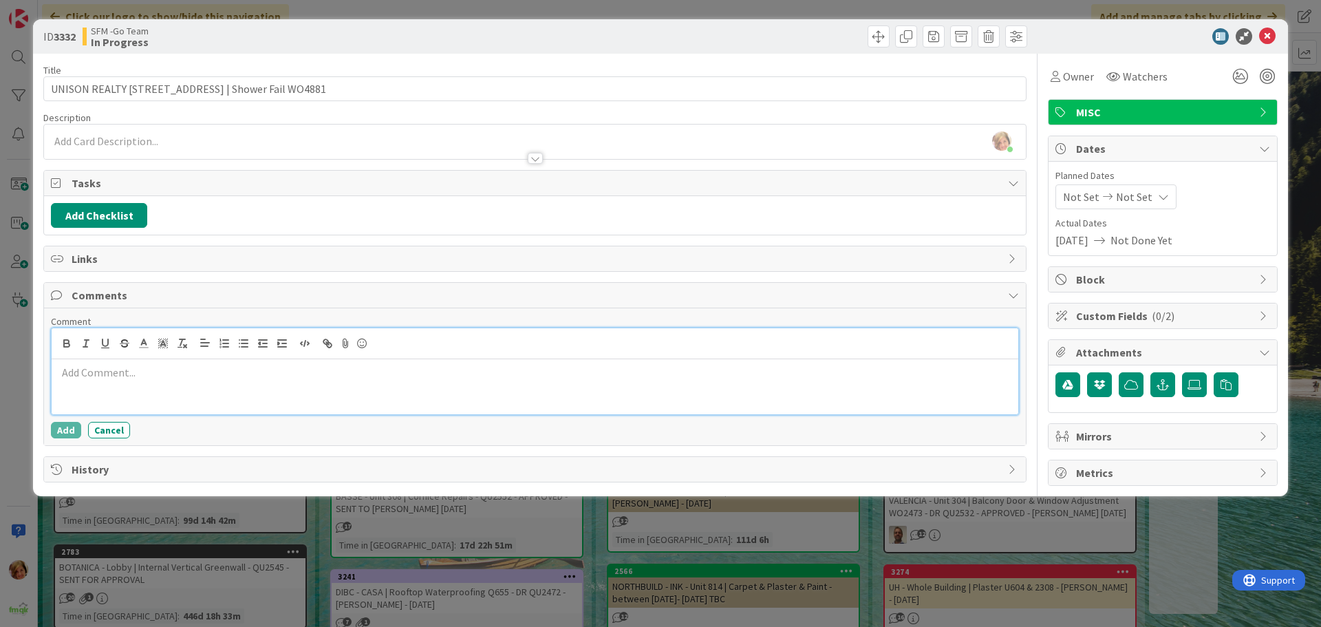
click at [98, 373] on p at bounding box center [535, 373] width 956 height 16
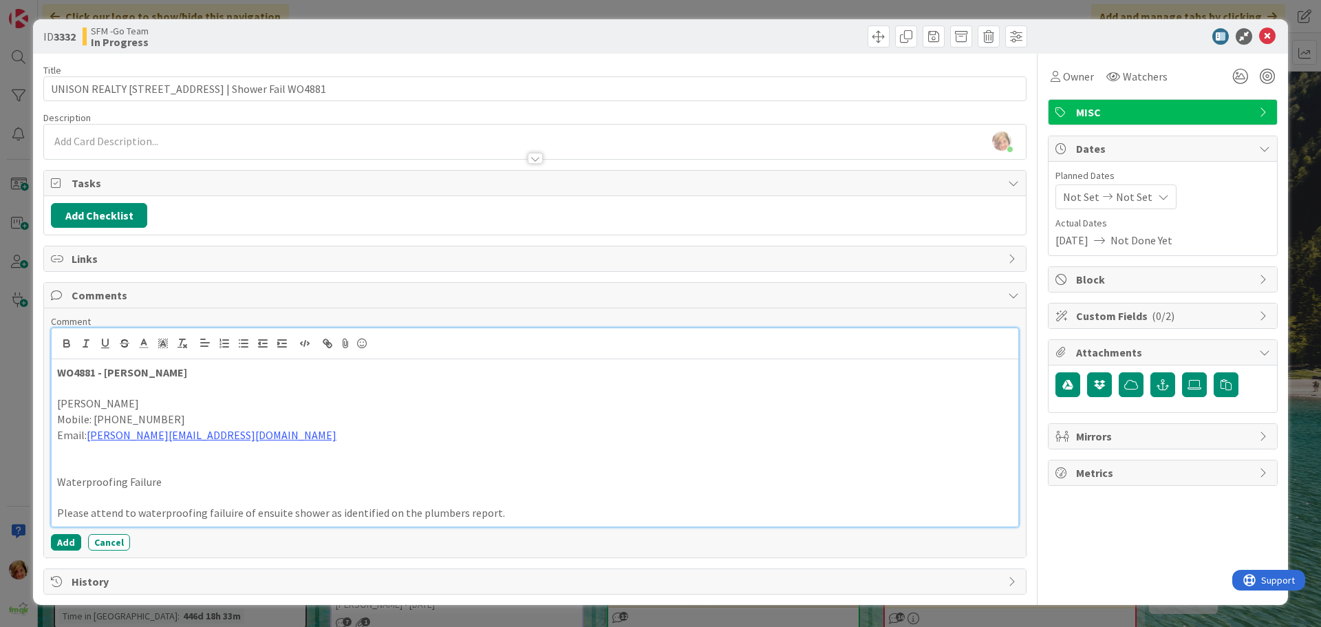
click at [535, 511] on p "Please attend to waterproofing failuire of ensuite shower as identified on the …" at bounding box center [535, 513] width 956 height 16
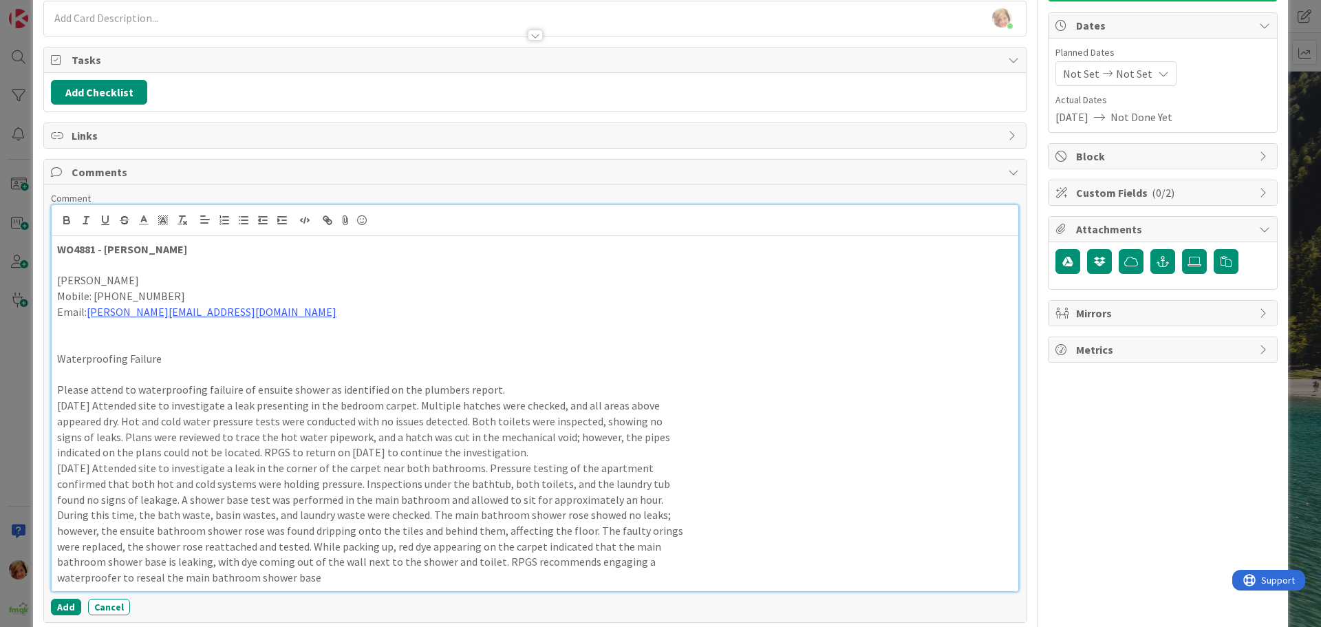
scroll to position [185, 0]
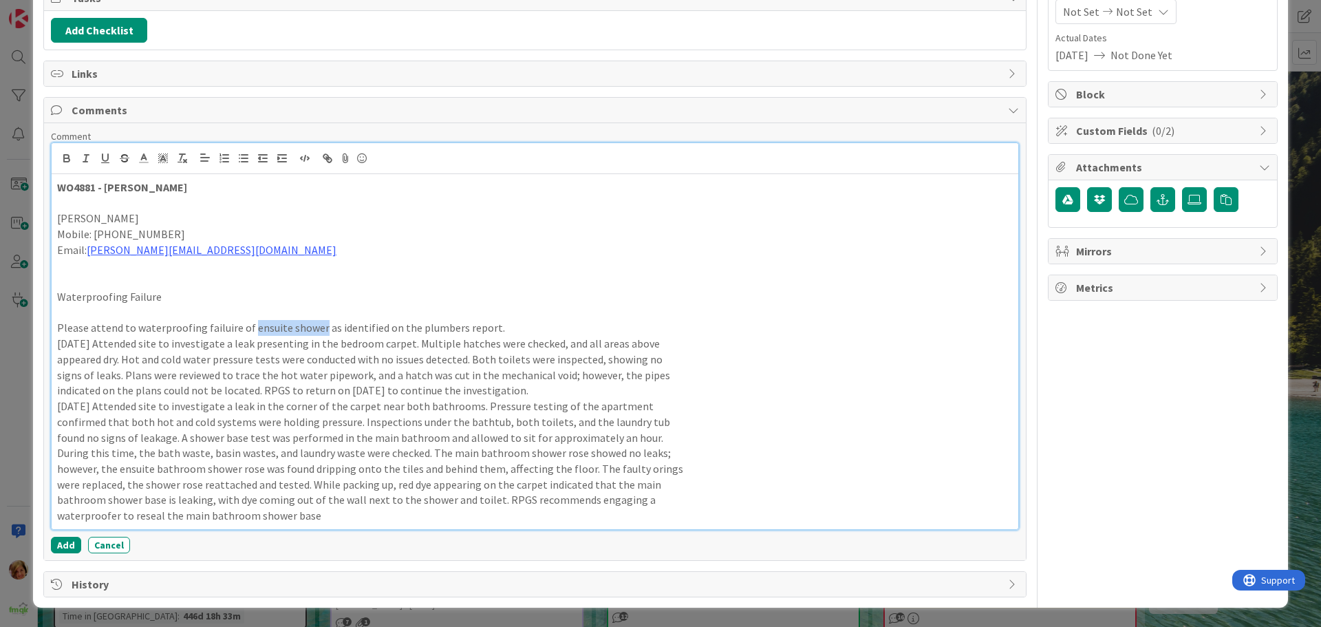
drag, startPoint x: 317, startPoint y: 328, endPoint x: 247, endPoint y: 328, distance: 69.5
click at [247, 328] on p "Please attend to waterproofing failuire of ensuite shower as identified on the …" at bounding box center [535, 328] width 956 height 16
click at [54, 538] on button "Add" at bounding box center [66, 545] width 30 height 17
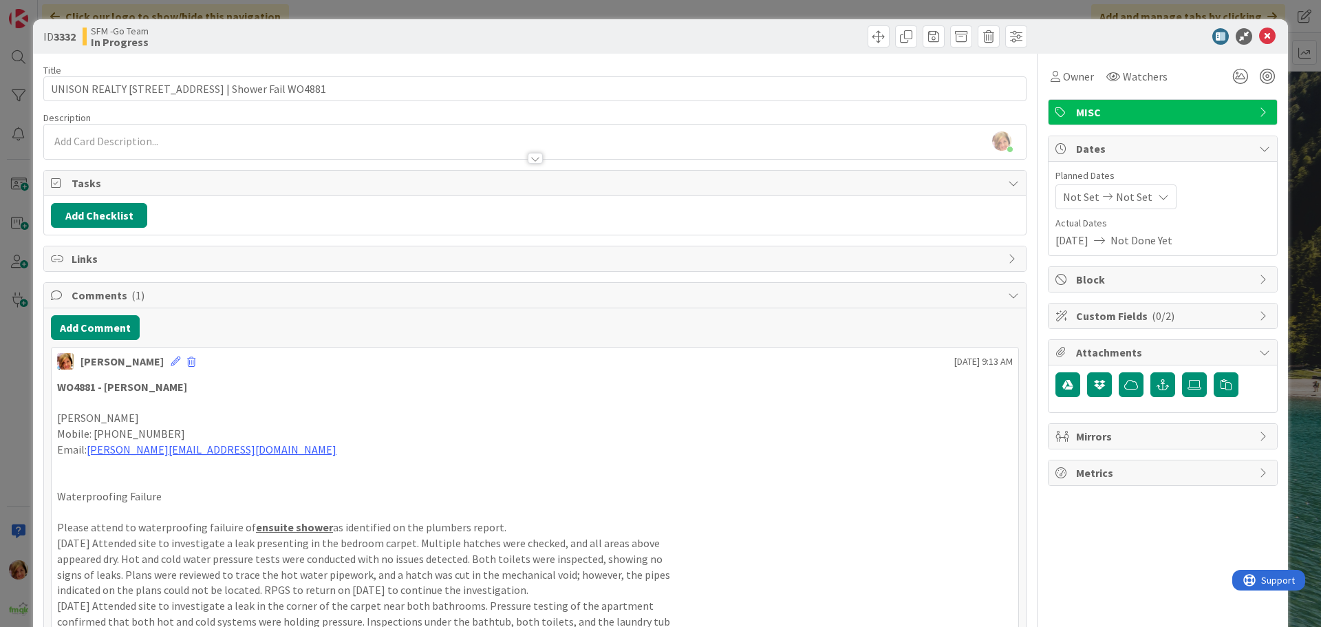
click at [626, 39] on div at bounding box center [783, 36] width 489 height 22
click at [1260, 36] on icon at bounding box center [1268, 36] width 17 height 17
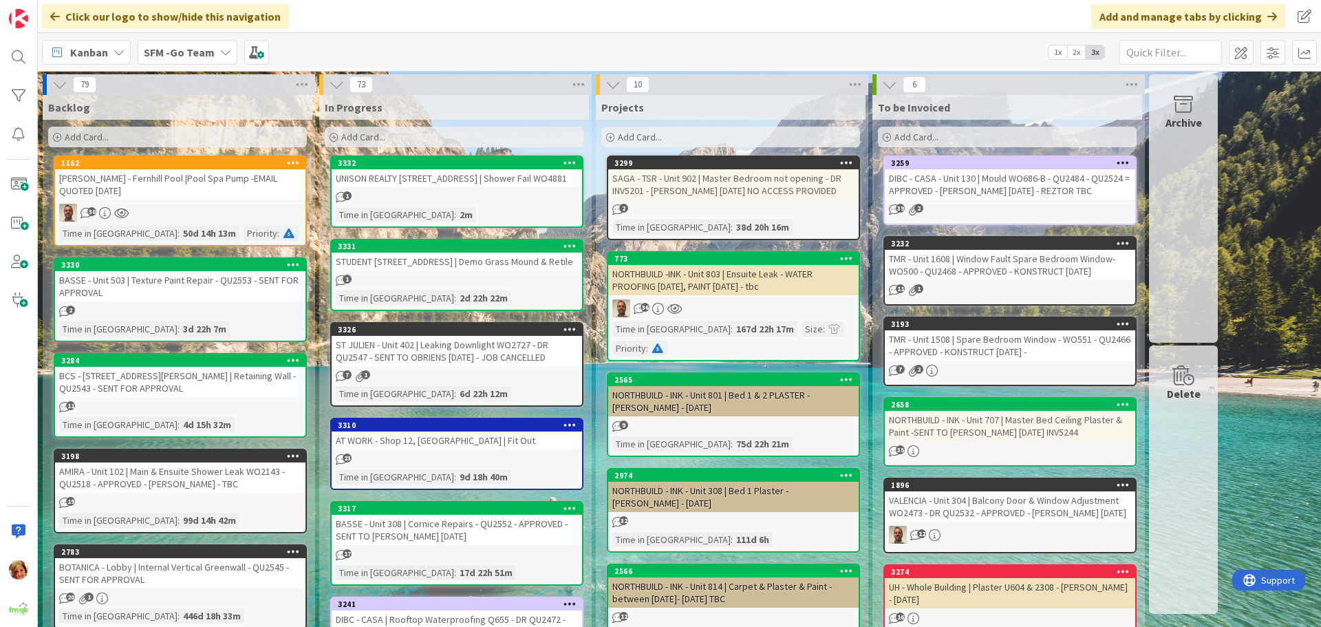
click at [467, 184] on div "UNISON REALTY [STREET_ADDRESS] | Shower Fail WO4881" at bounding box center [457, 178] width 251 height 18
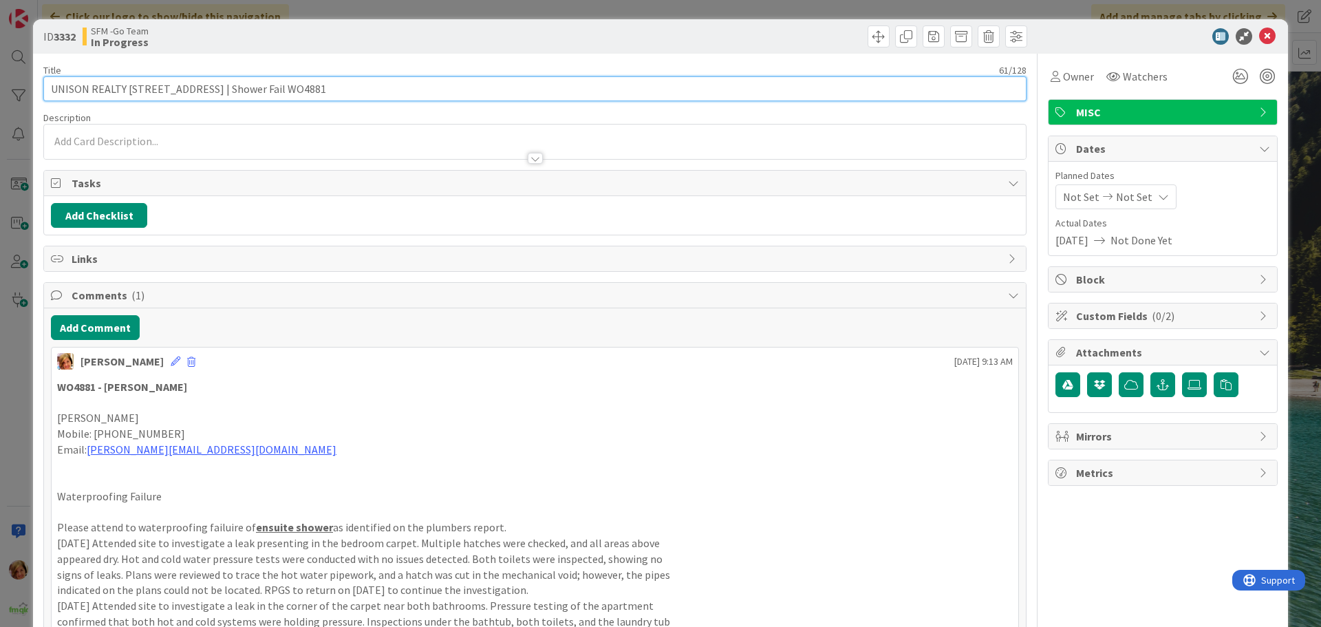
click at [354, 78] on input "UNISON REALTY [STREET_ADDRESS] | Shower Fail WO4881" at bounding box center [535, 88] width 984 height 25
type input "UNISON REALTY [STREET_ADDRESS] | Shower Fail WO4881 - DR QU2554"
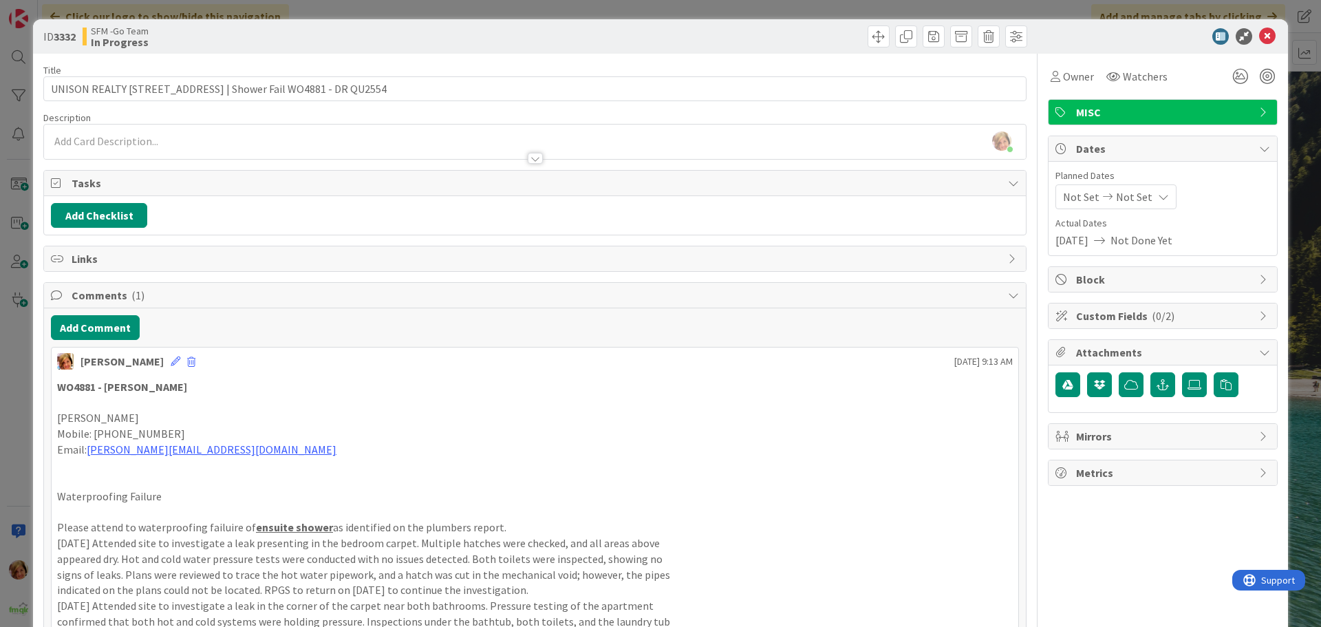
click at [595, 44] on div at bounding box center [783, 36] width 489 height 22
click at [1260, 35] on icon at bounding box center [1268, 36] width 17 height 17
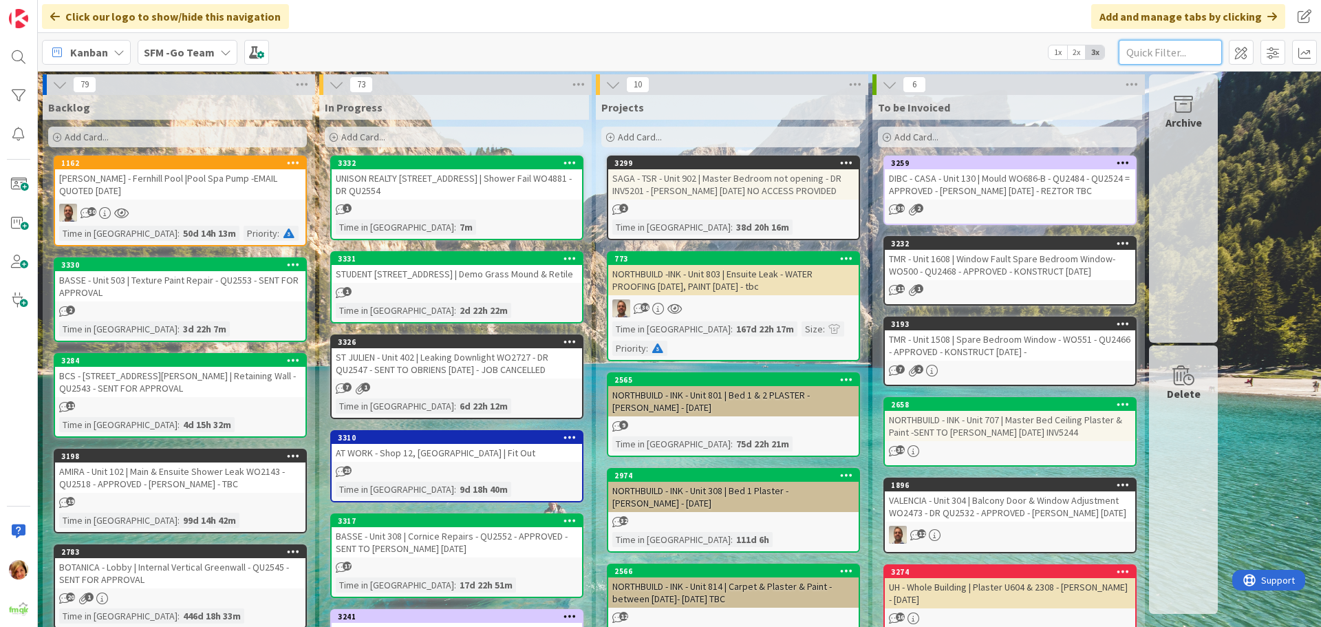
click at [1193, 54] on input "text" at bounding box center [1170, 52] width 103 height 25
type input "21910"
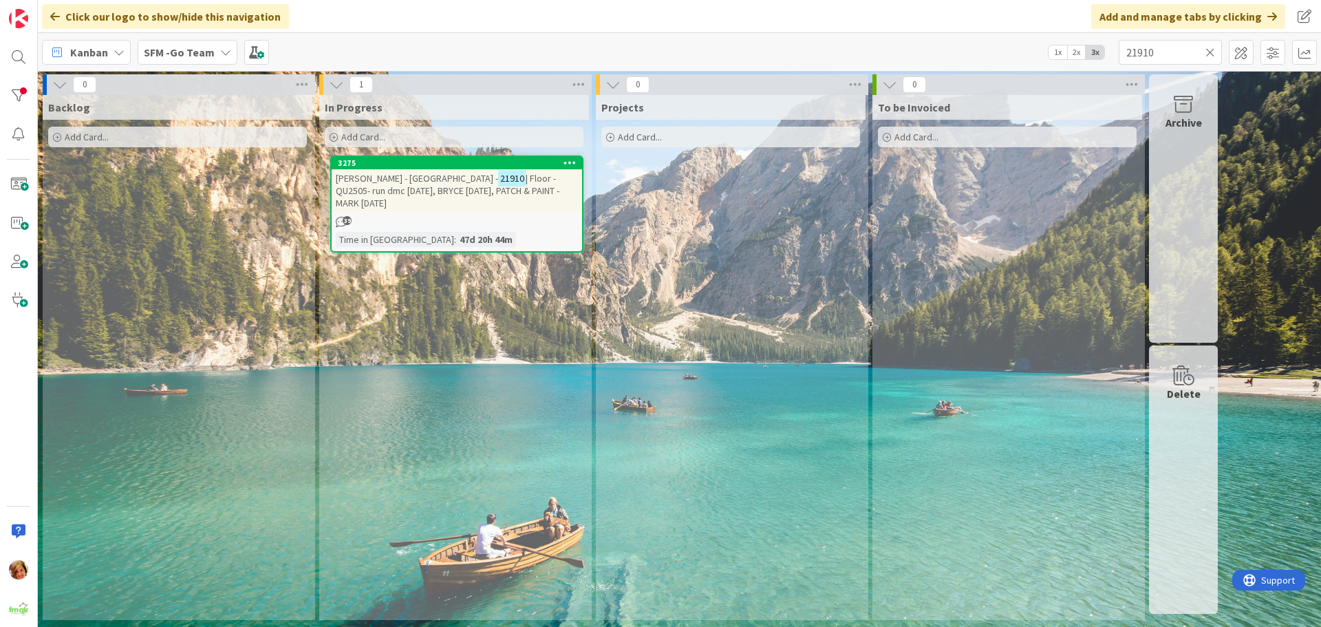
click at [428, 178] on span "[PERSON_NAME] - [GEOGRAPHIC_DATA] -" at bounding box center [417, 178] width 162 height 12
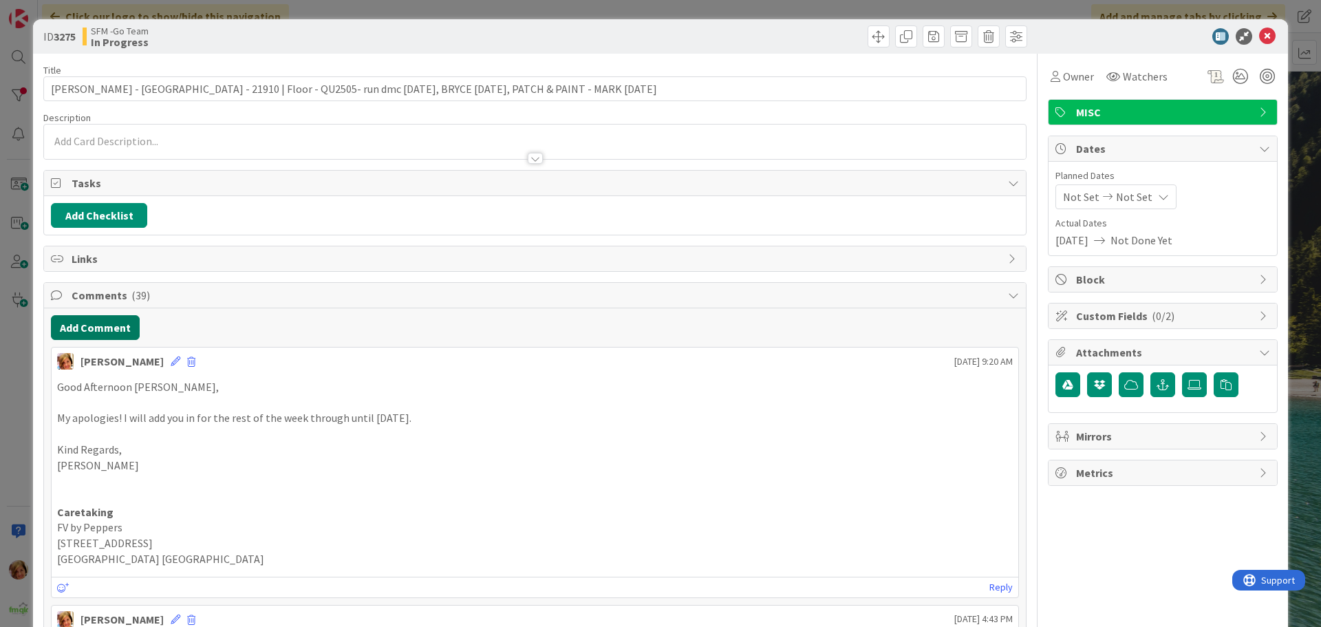
click at [76, 323] on button "Add Comment" at bounding box center [95, 327] width 89 height 25
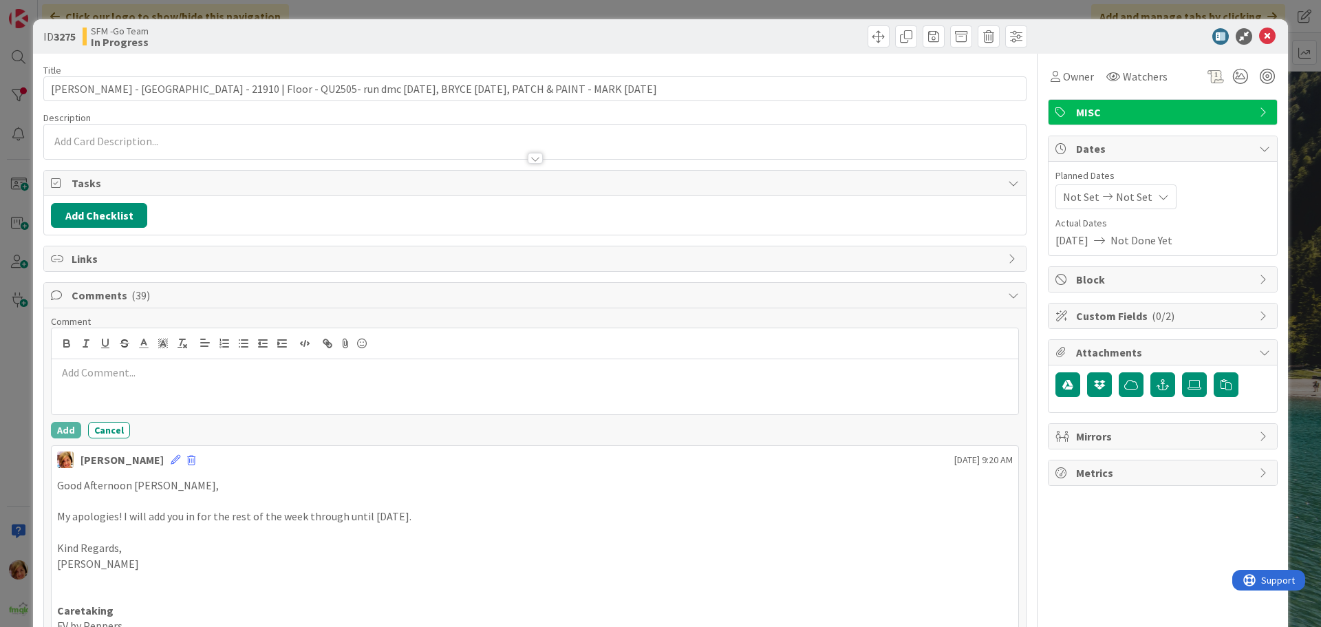
click at [195, 375] on p at bounding box center [535, 373] width 956 height 16
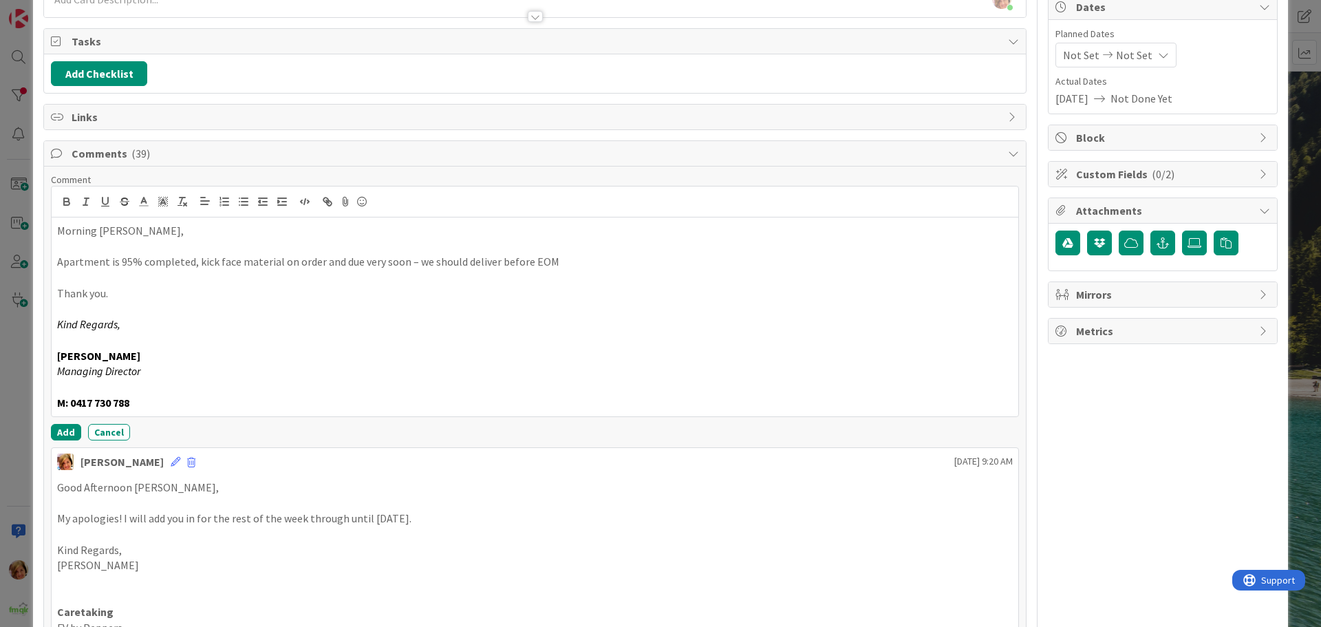
scroll to position [206, 0]
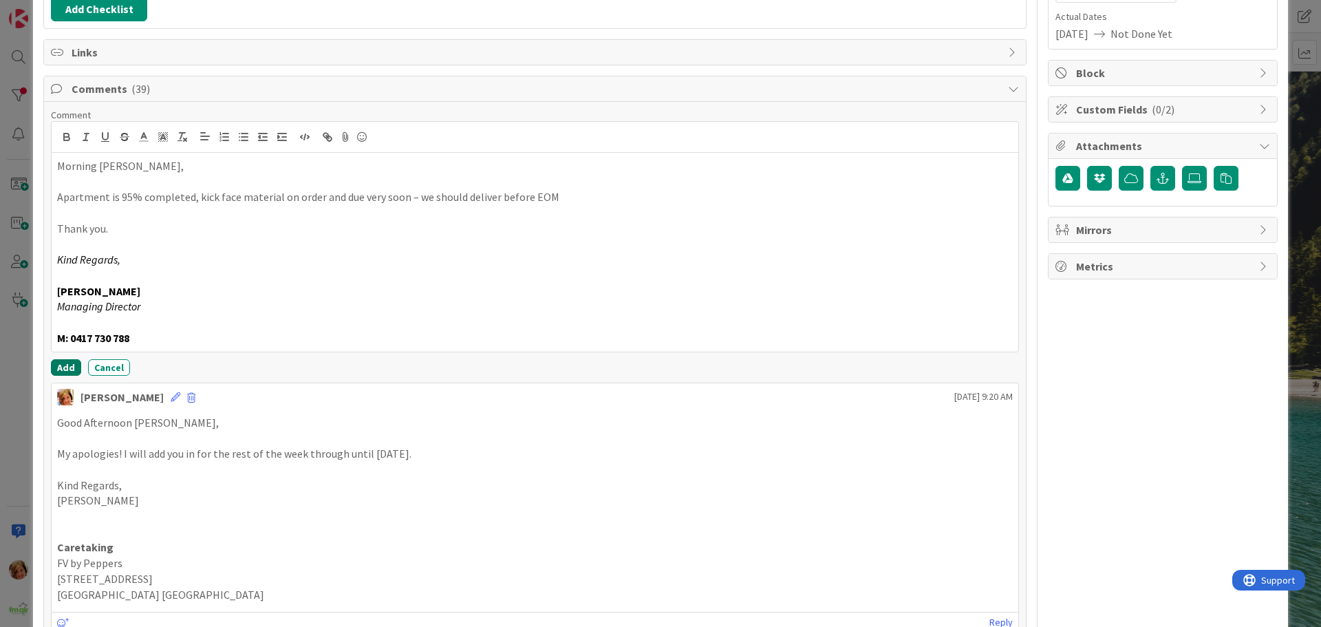
drag, startPoint x: 59, startPoint y: 366, endPoint x: 24, endPoint y: 366, distance: 34.4
click at [58, 366] on button "Add" at bounding box center [66, 367] width 30 height 17
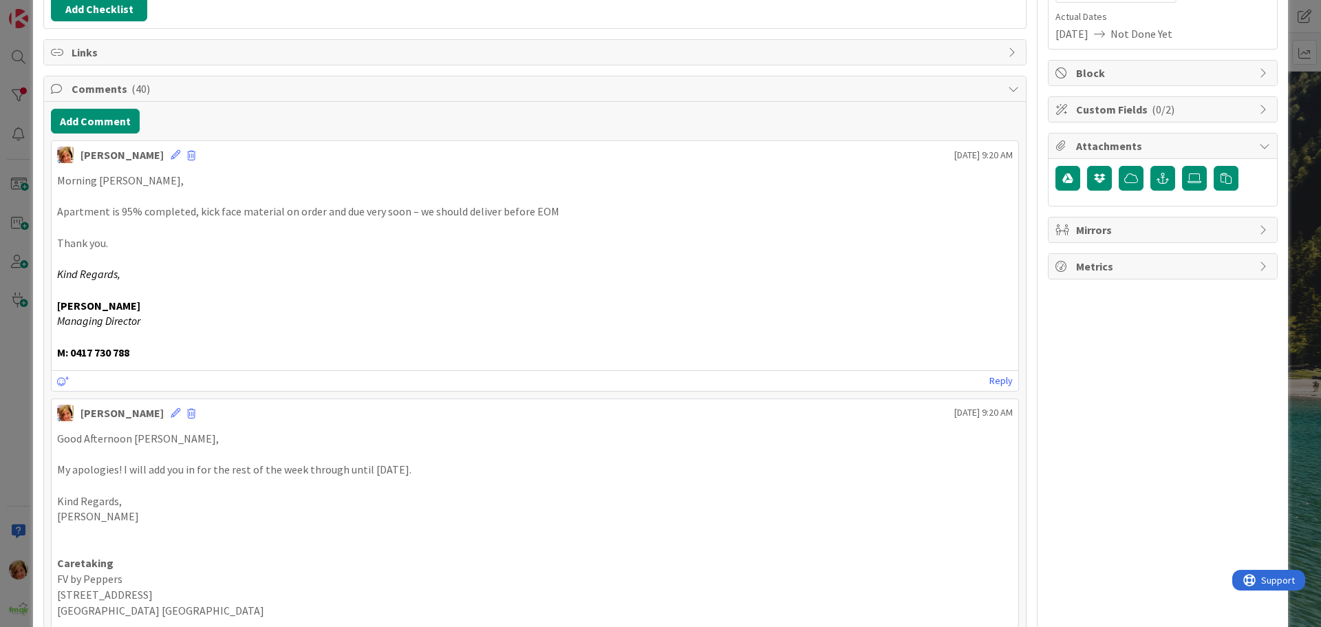
scroll to position [0, 0]
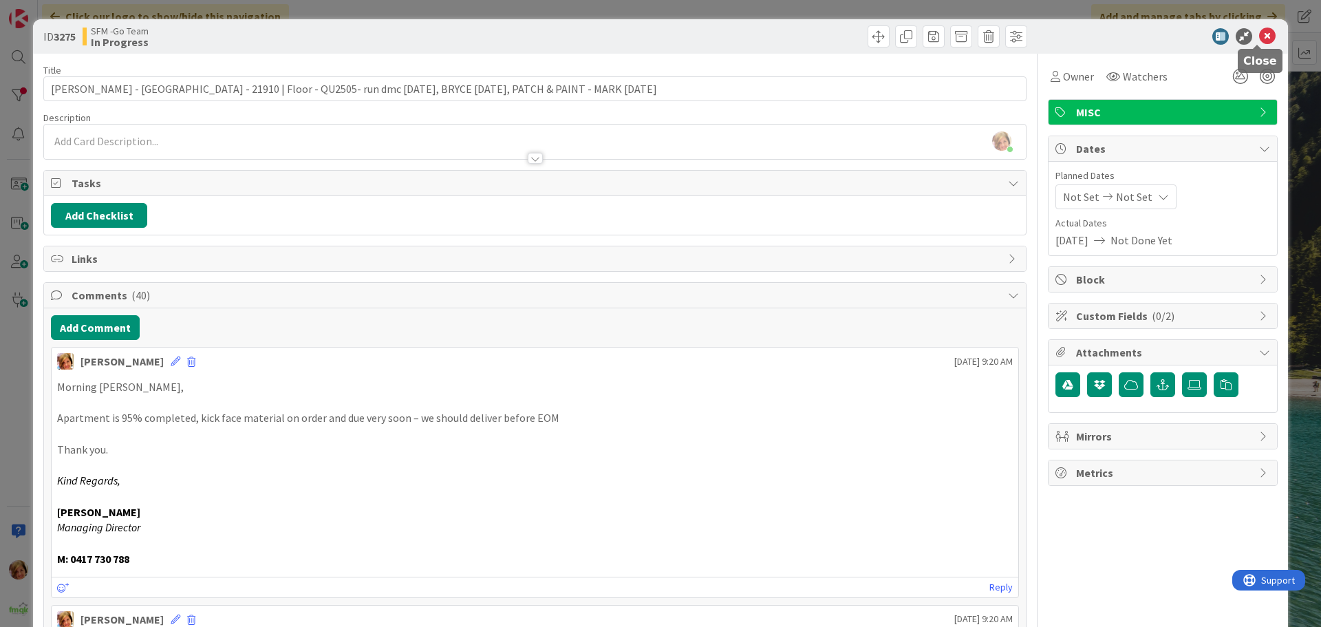
click at [1260, 35] on icon at bounding box center [1268, 36] width 17 height 17
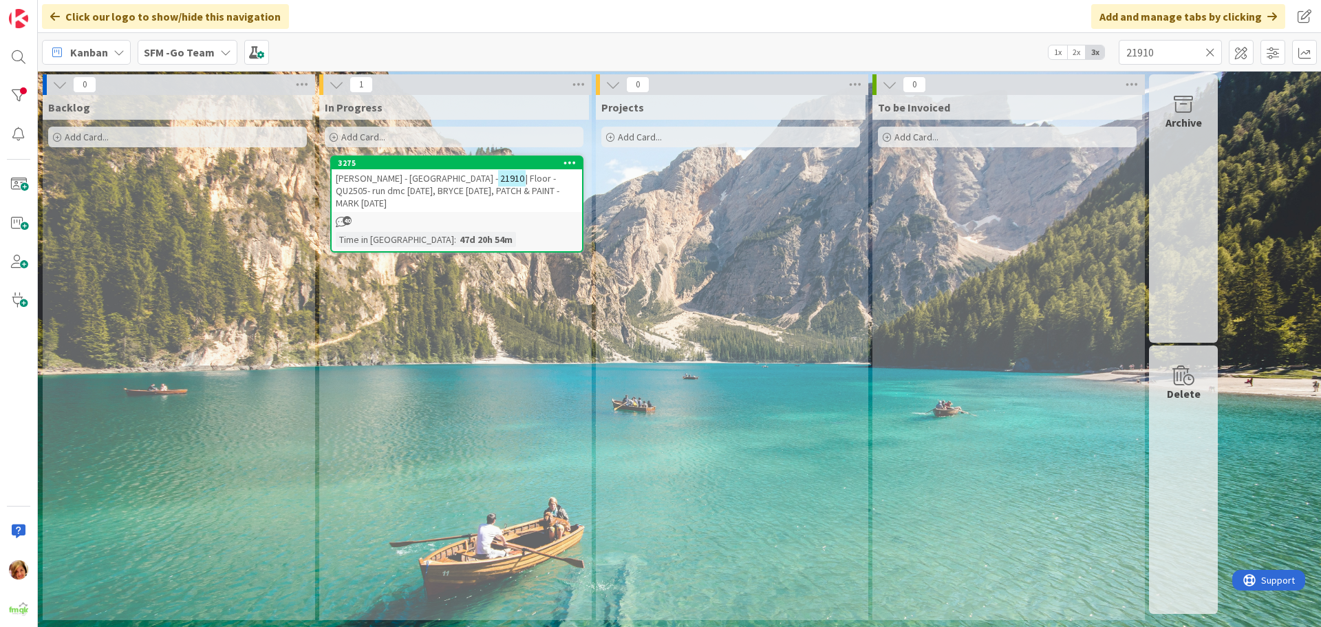
click at [1210, 48] on icon at bounding box center [1211, 52] width 10 height 12
click at [1210, 49] on input "text" at bounding box center [1170, 52] width 103 height 25
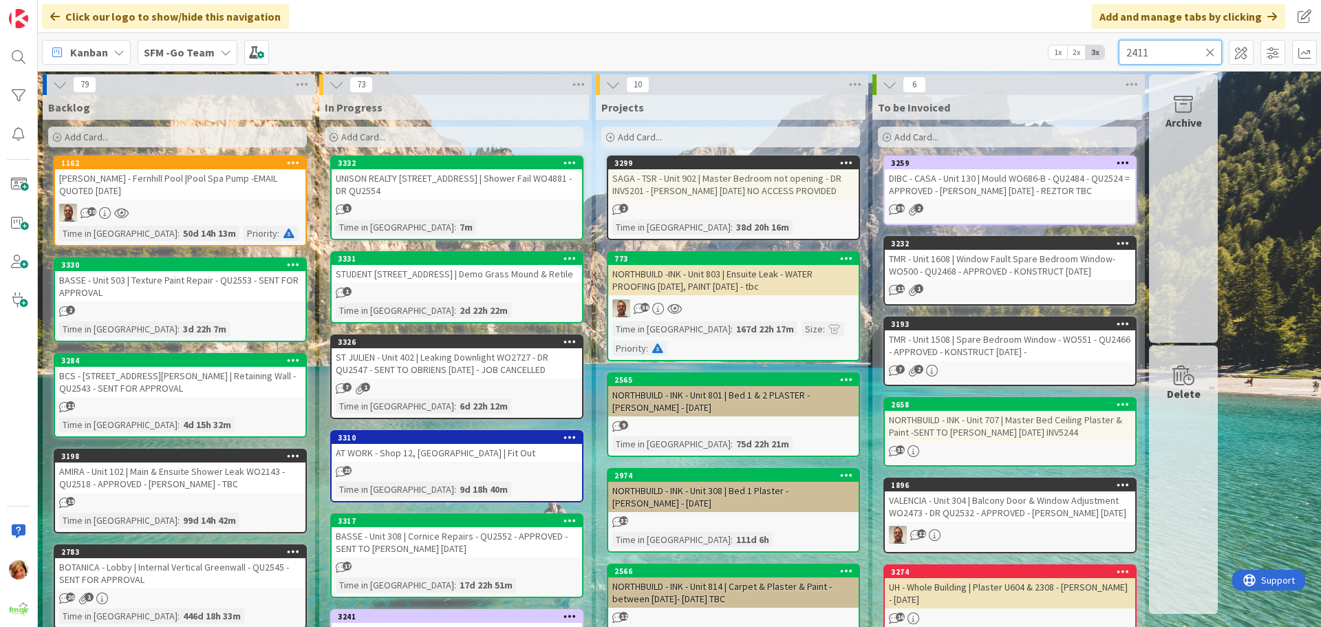
type input "2411"
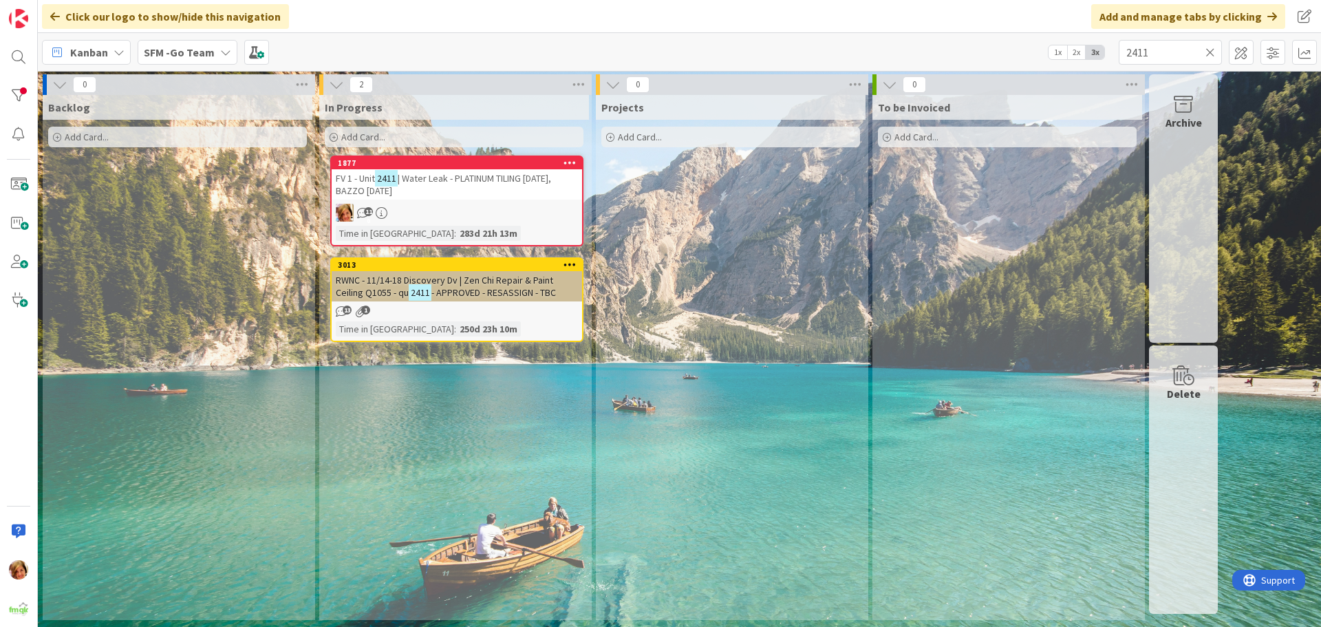
click at [449, 179] on span "| Water Leak - PLATINUM TILING [DATE], BAZZO [DATE]" at bounding box center [443, 184] width 215 height 25
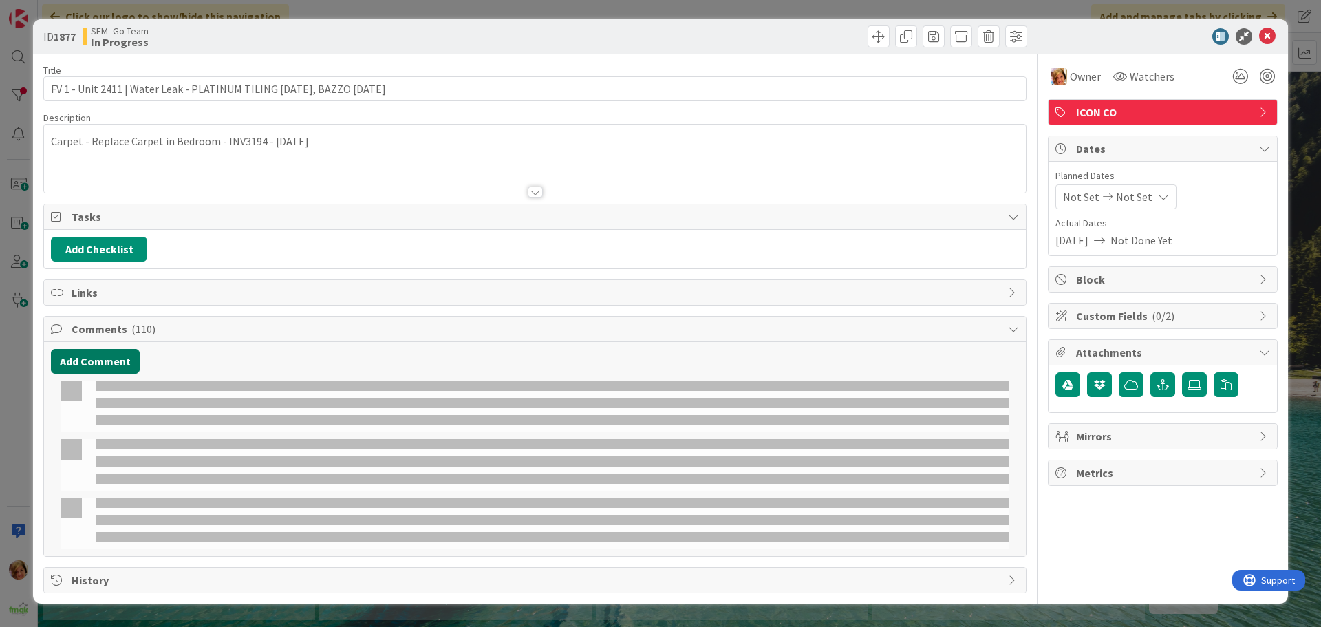
click at [95, 363] on button "Add Comment" at bounding box center [95, 361] width 89 height 25
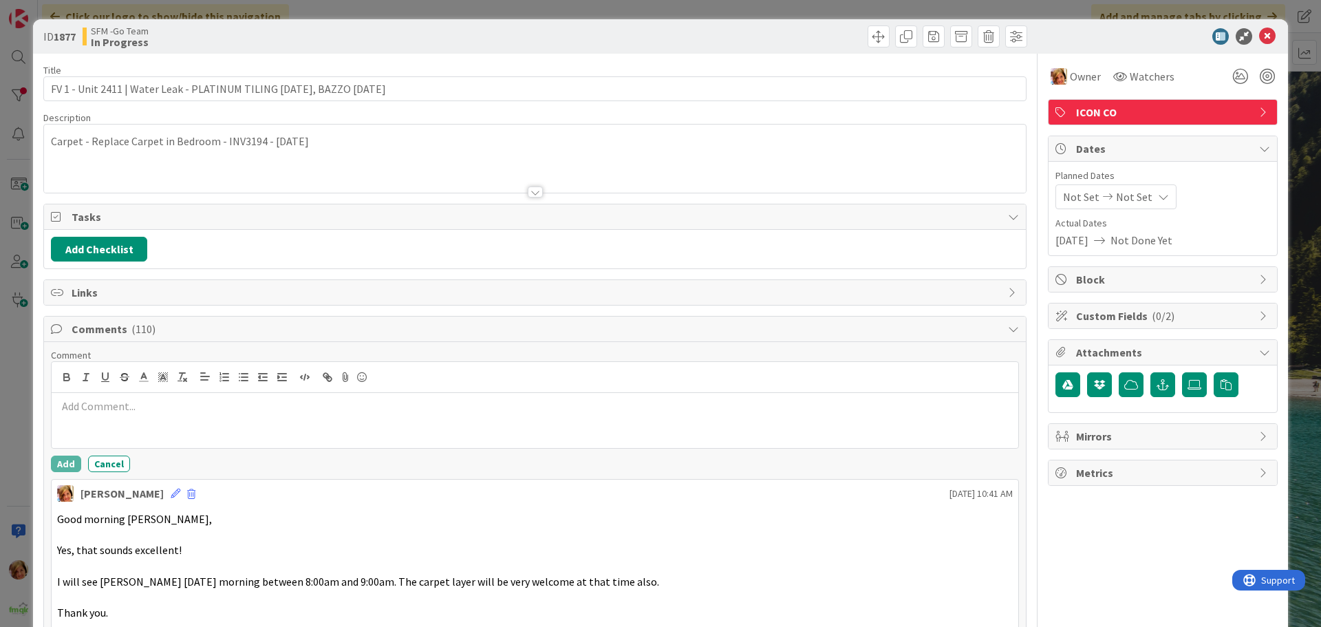
drag, startPoint x: 95, startPoint y: 363, endPoint x: 115, endPoint y: 399, distance: 41.0
click at [123, 392] on div at bounding box center [535, 377] width 967 height 31
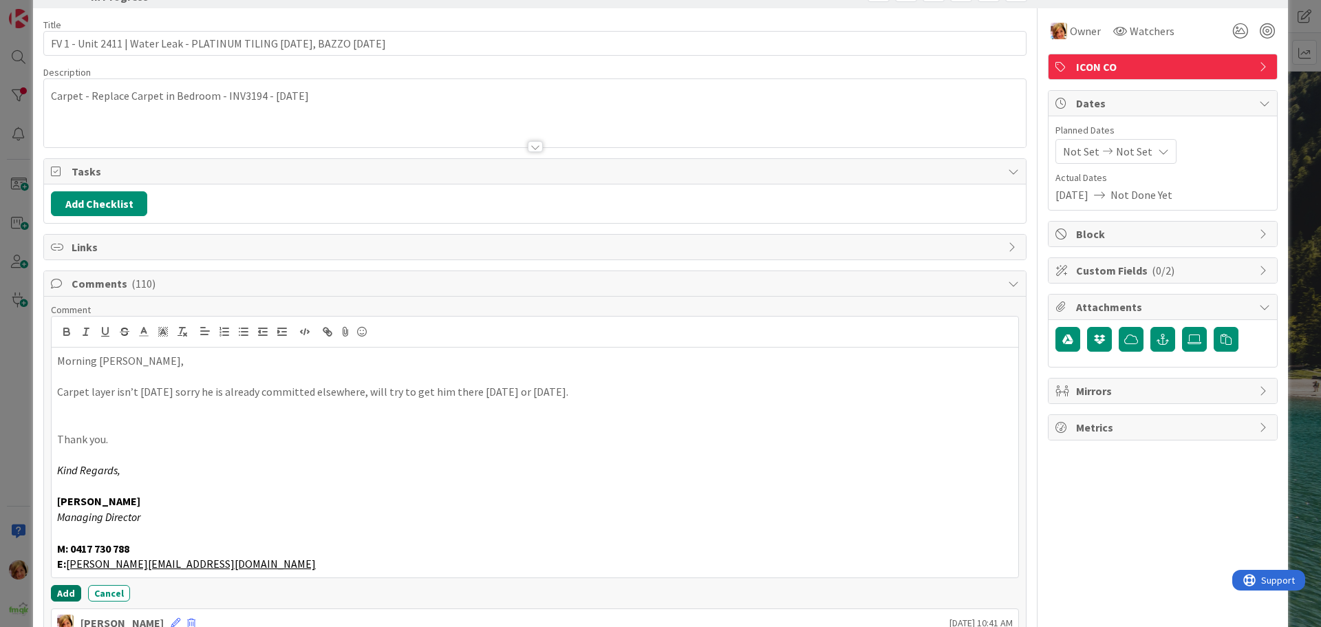
scroll to position [206, 0]
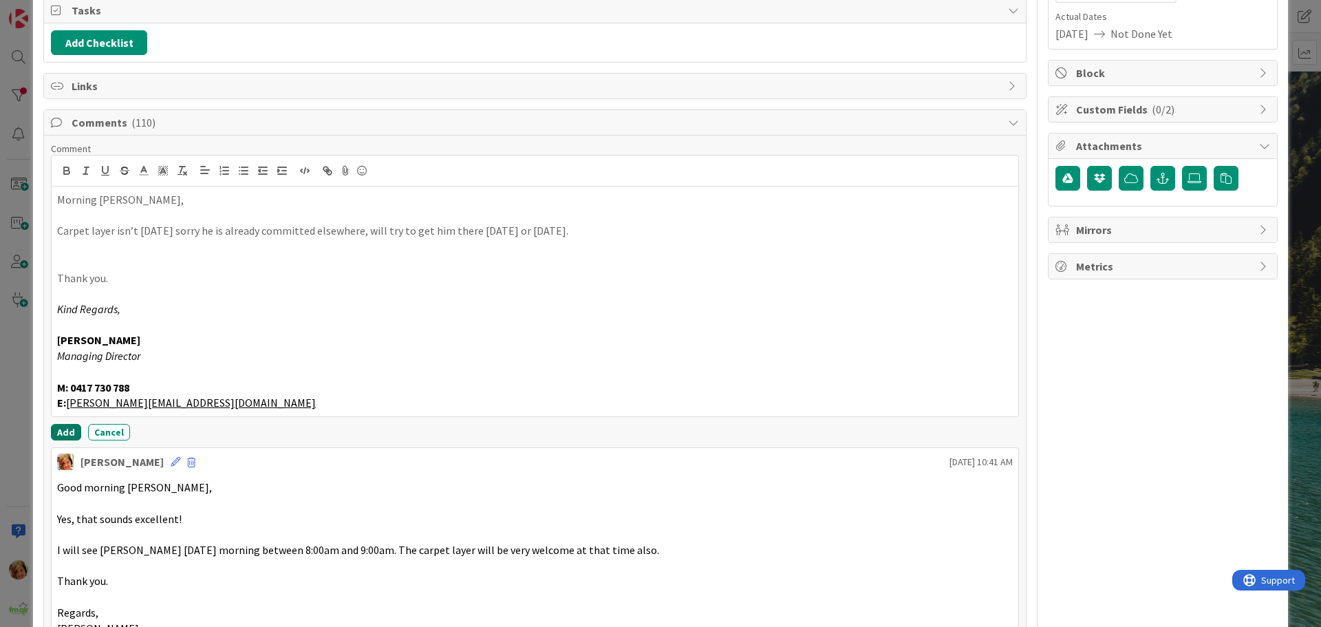
click at [63, 435] on button "Add" at bounding box center [66, 432] width 30 height 17
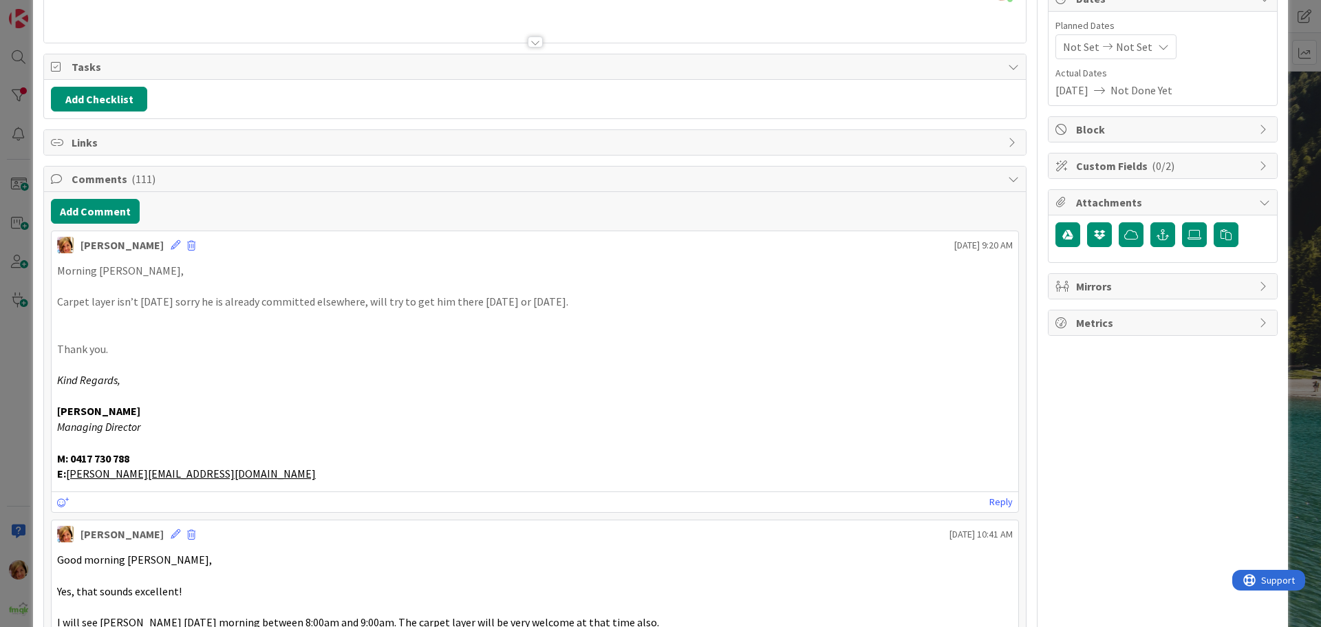
scroll to position [0, 0]
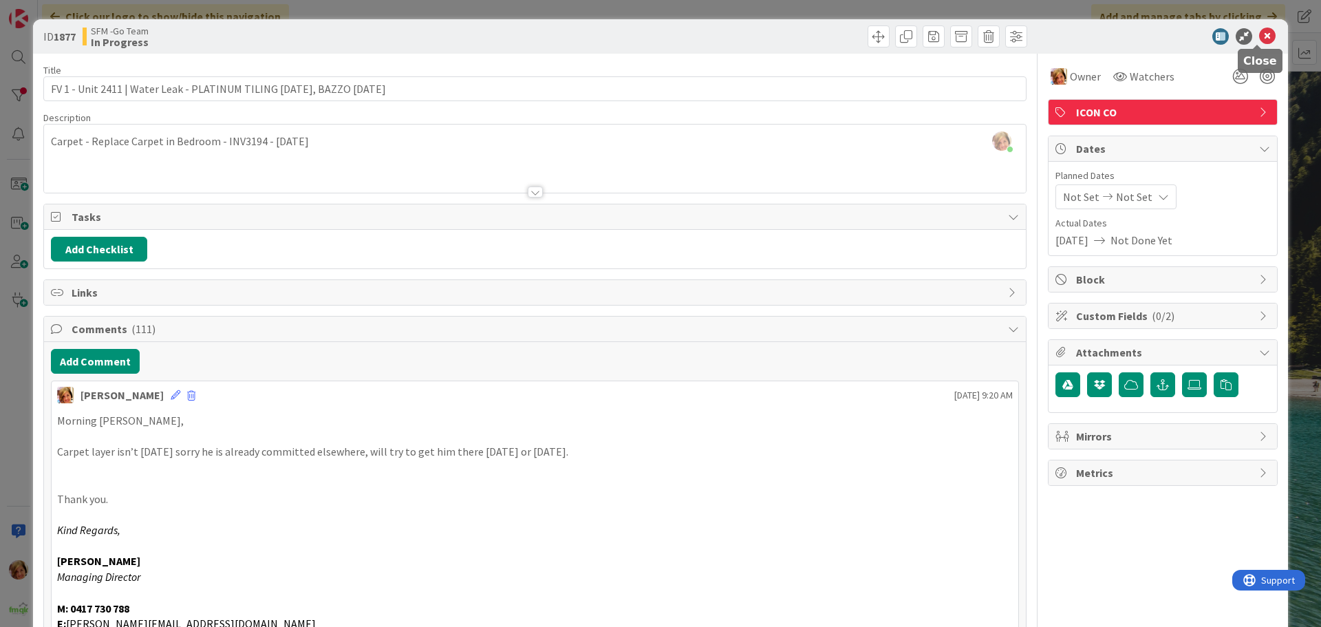
click at [1260, 36] on icon at bounding box center [1268, 36] width 17 height 17
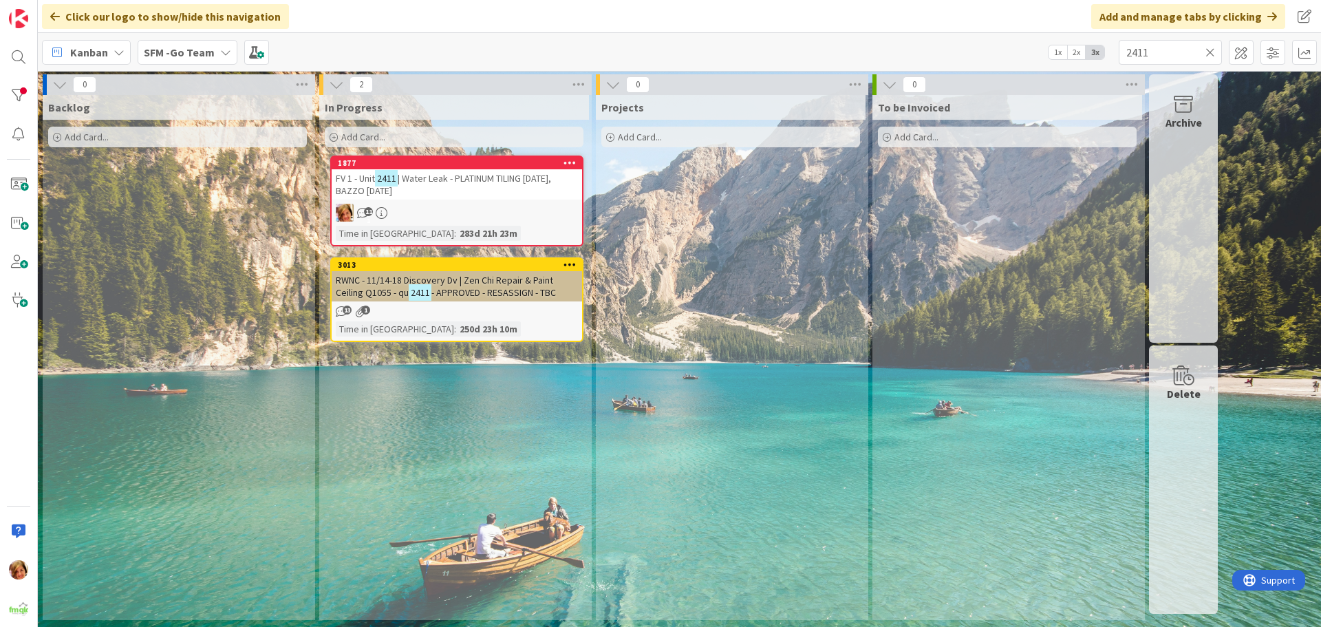
click at [1209, 52] on icon at bounding box center [1211, 52] width 10 height 12
click at [1209, 52] on input "text" at bounding box center [1170, 52] width 103 height 25
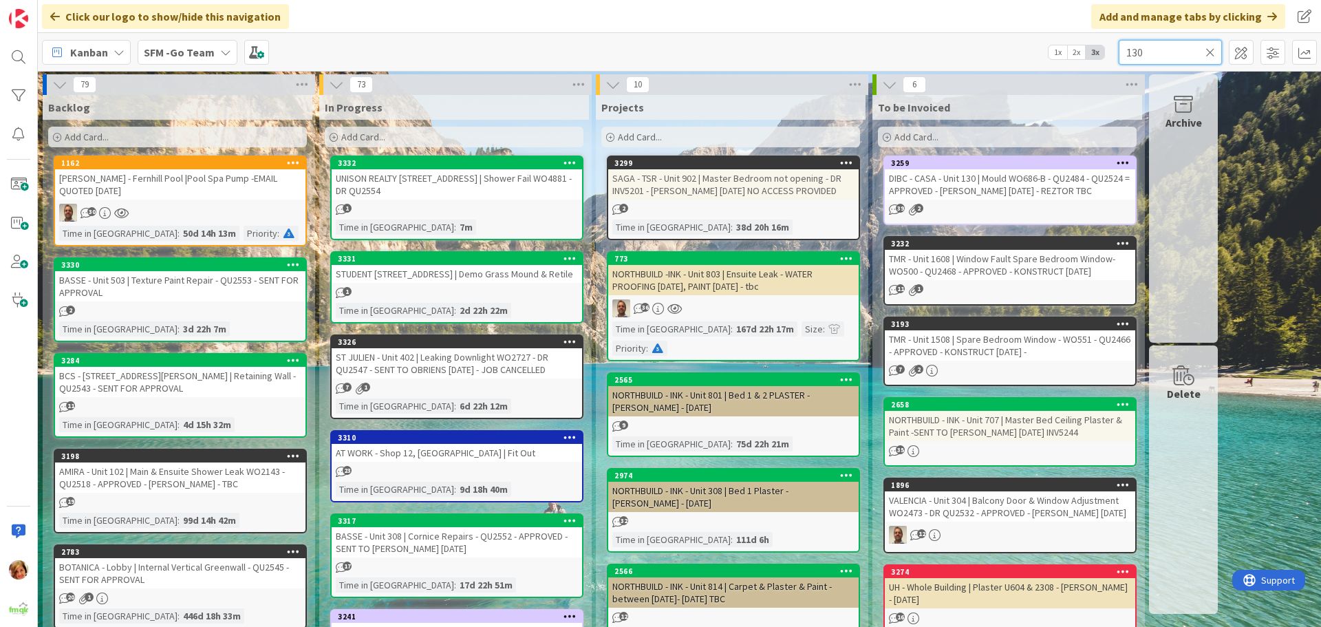
type input "130"
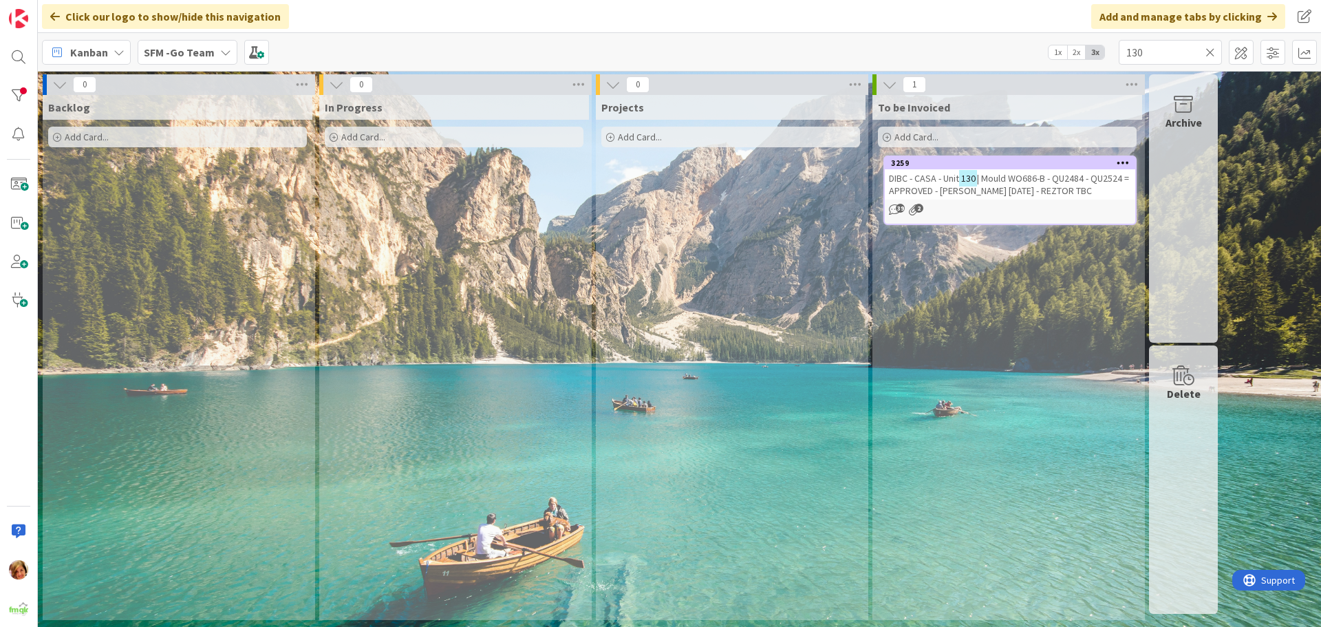
click at [1037, 189] on span "| Mould WO686-B - QU2484 - QU2524 = APPROVED - [PERSON_NAME] [DATE] - REZTOR TBC" at bounding box center [1009, 184] width 240 height 25
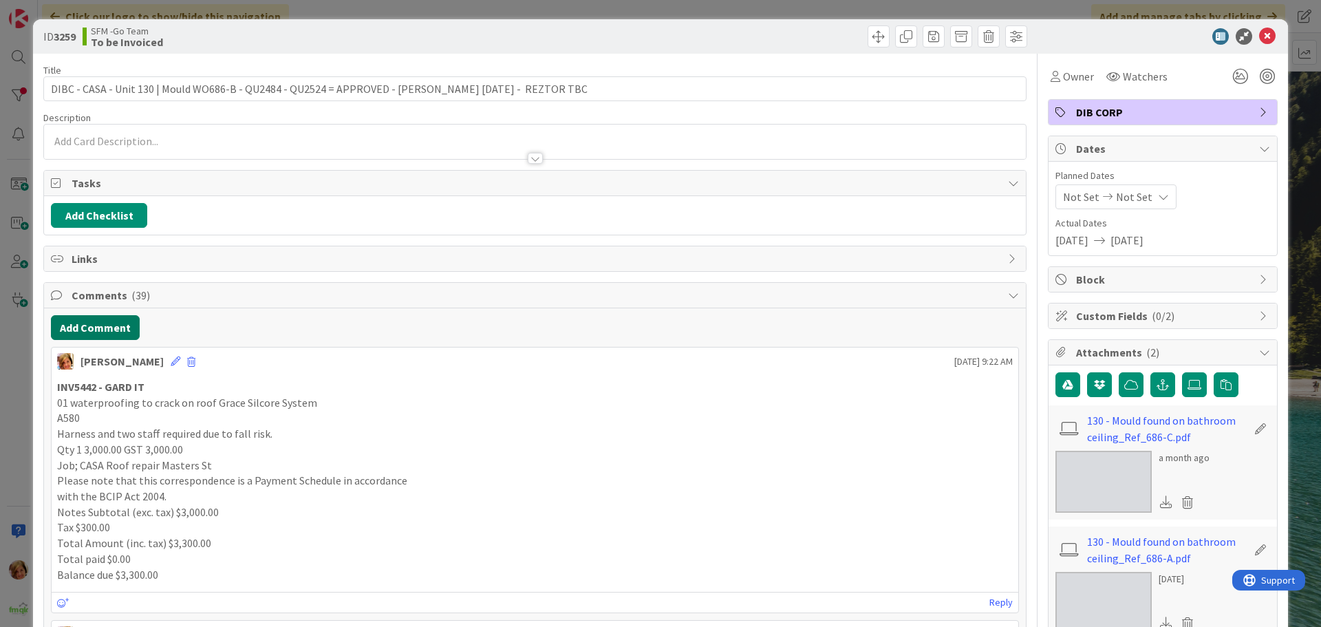
click at [74, 328] on button "Add Comment" at bounding box center [95, 327] width 89 height 25
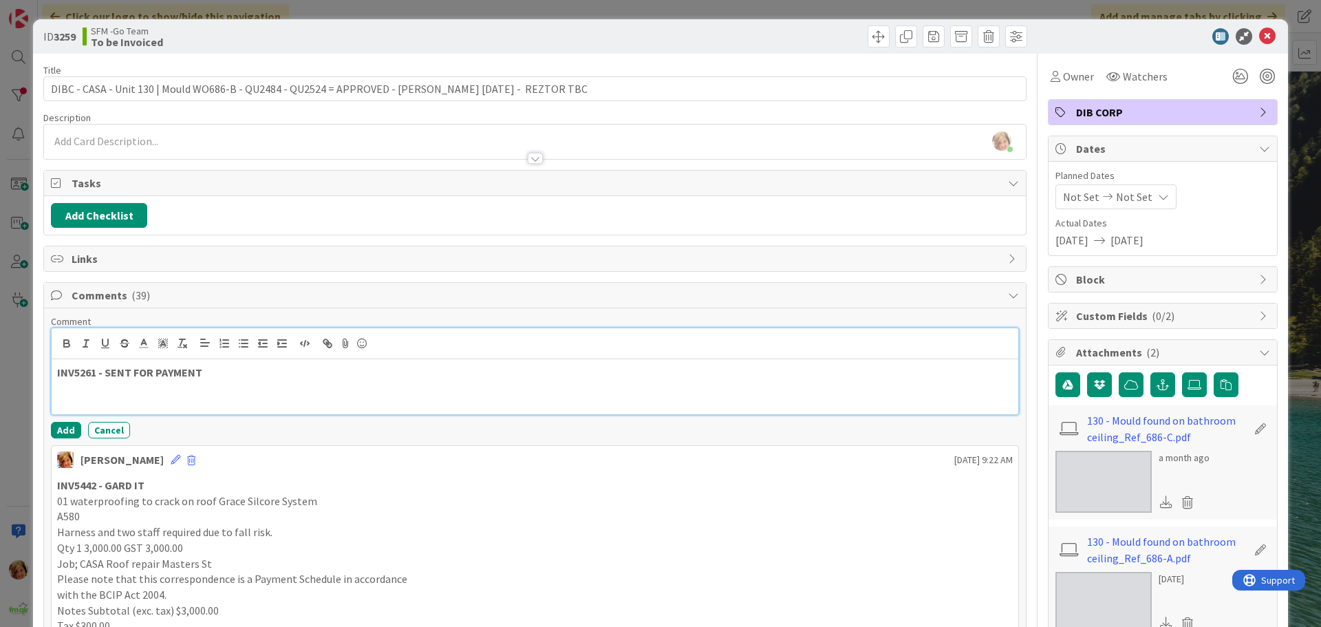
click at [223, 371] on p "INV5261 - SENT FOR PAYMENT" at bounding box center [535, 373] width 956 height 16
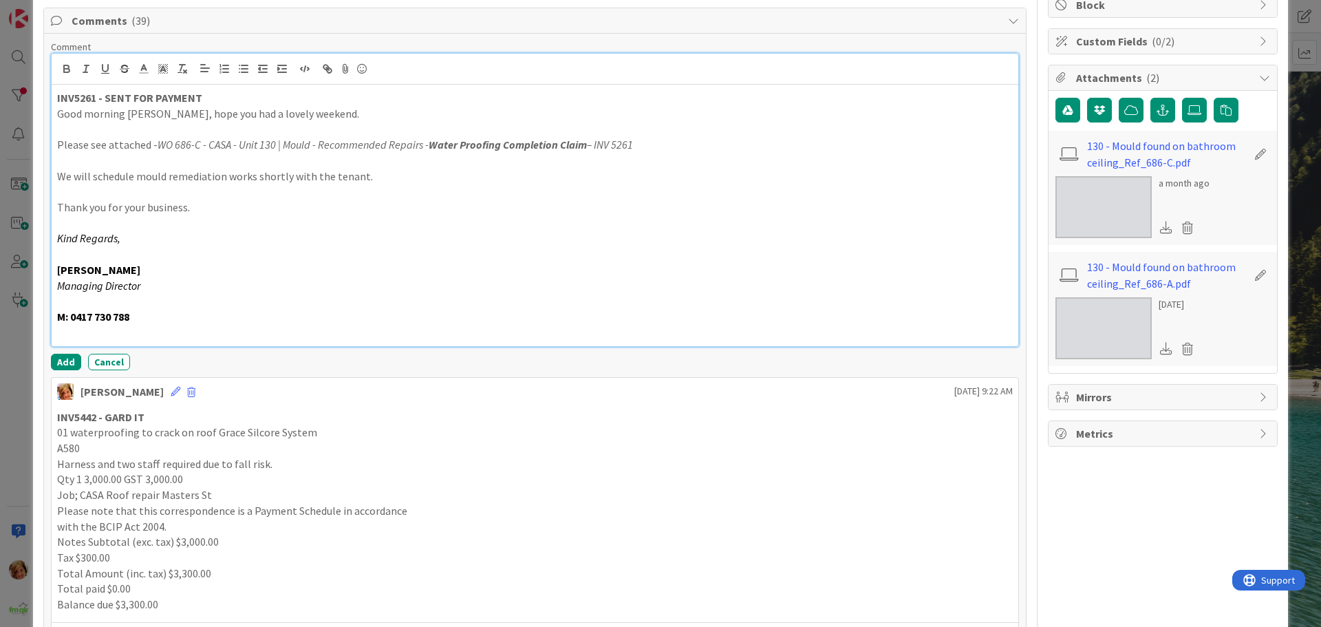
scroll to position [275, 0]
click at [60, 358] on button "Add" at bounding box center [66, 361] width 30 height 17
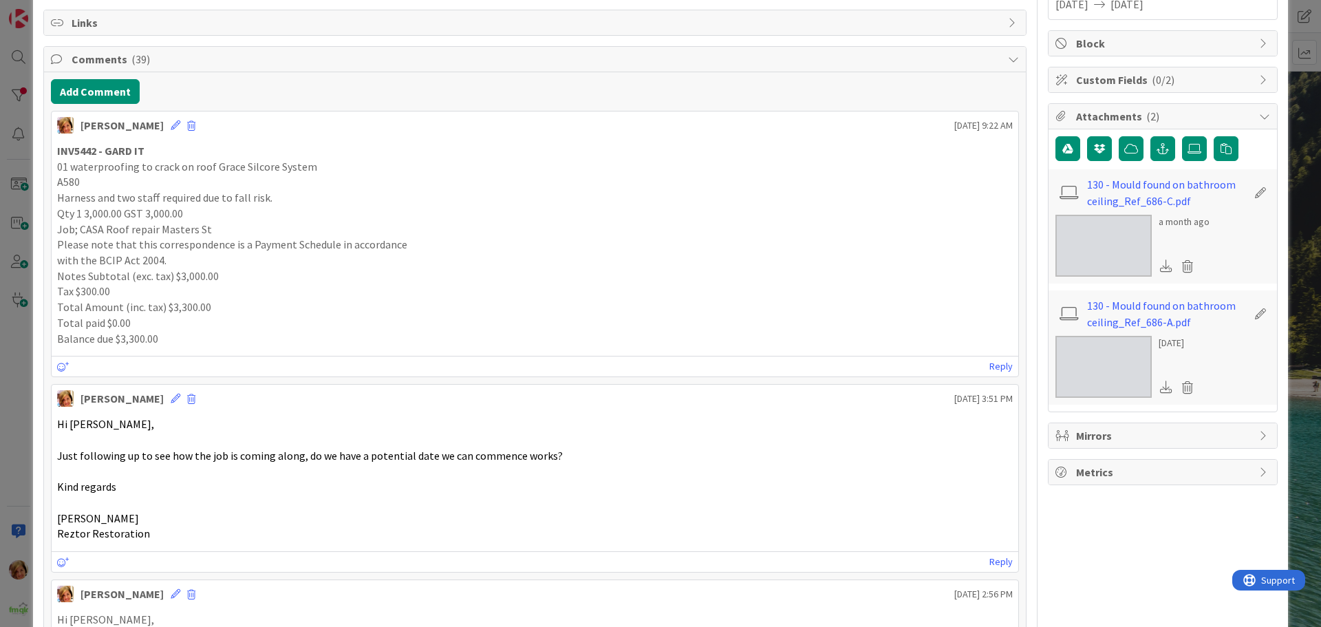
scroll to position [0, 0]
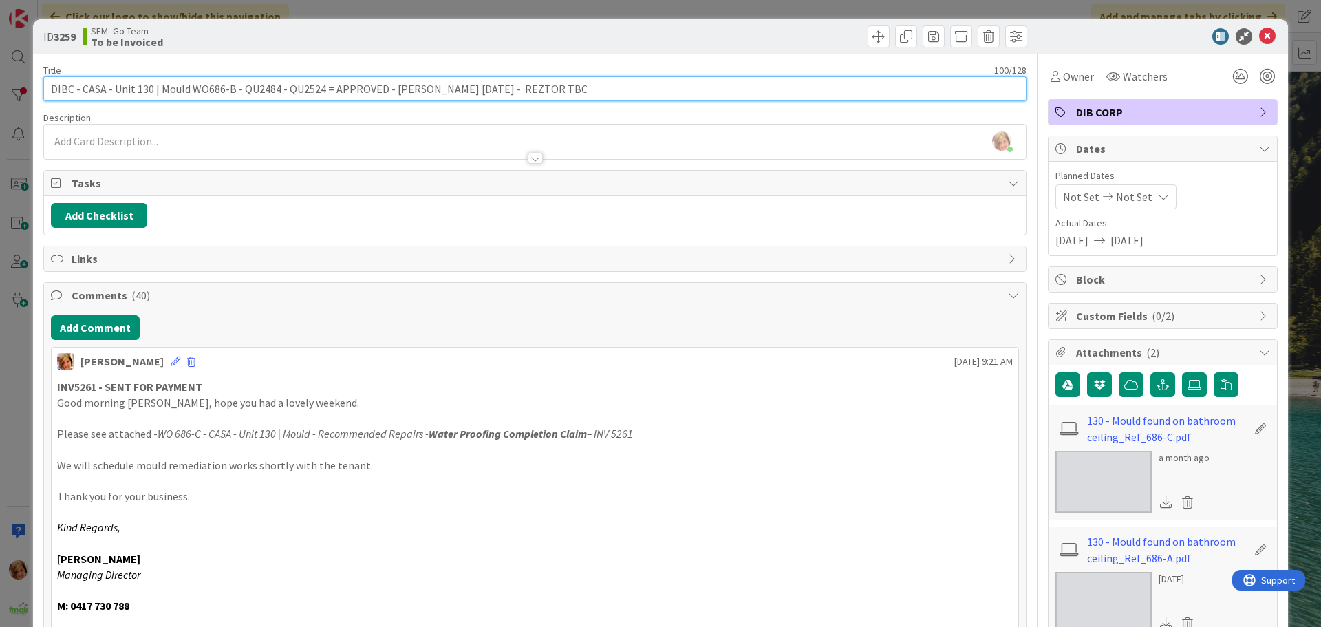
click at [553, 89] on input "DIBC - CASA - Unit 130 | Mould WO686-B - QU2484 - QU2524 = APPROVED - [PERSON_N…" at bounding box center [535, 88] width 984 height 25
drag, startPoint x: 471, startPoint y: 87, endPoint x: 323, endPoint y: 93, distance: 148.8
click at [323, 93] on input "DIBC - CASA - Unit 130 | Mould WO686-B - QU2484 - QU2524 = APPROVED - [PERSON_N…" at bounding box center [535, 88] width 984 height 25
click at [449, 86] on input "DIBC - CASA - Unit 130 | Mould WO686-B - QU2484 - QU2524 - REZTOR TBC - INV5261" at bounding box center [535, 88] width 984 height 25
drag, startPoint x: 436, startPoint y: 90, endPoint x: 392, endPoint y: 92, distance: 44.8
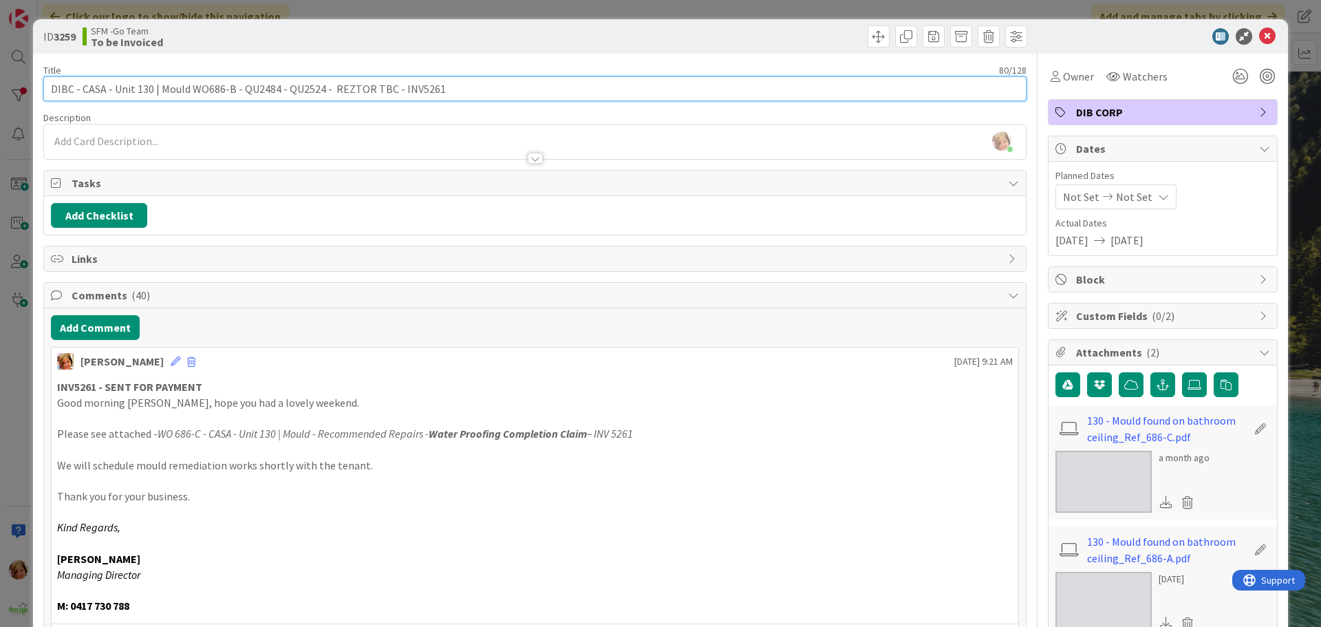
click at [392, 92] on input "DIBC - CASA - Unit 130 | Mould WO686-B - QU2484 - QU2524 - REZTOR TBC - INV5261" at bounding box center [535, 88] width 984 height 25
click at [331, 88] on input "DIBC - CASA - Unit 130 | Mould WO686-B - QU2484 - QU2524 - REZTOR TBC" at bounding box center [535, 88] width 984 height 25
paste input "- INV5261"
click at [331, 89] on input "DIBC - CASA - Unit 130 | Mould WO686-B - QU2484 - QU2524 - - INV5261 REZTOR TBC" at bounding box center [535, 88] width 984 height 25
type input "DIBC - CASA - Unit 130 | Mould WO686-B - QU2484 - QU2524 - INV5261 REZTOR TBC"
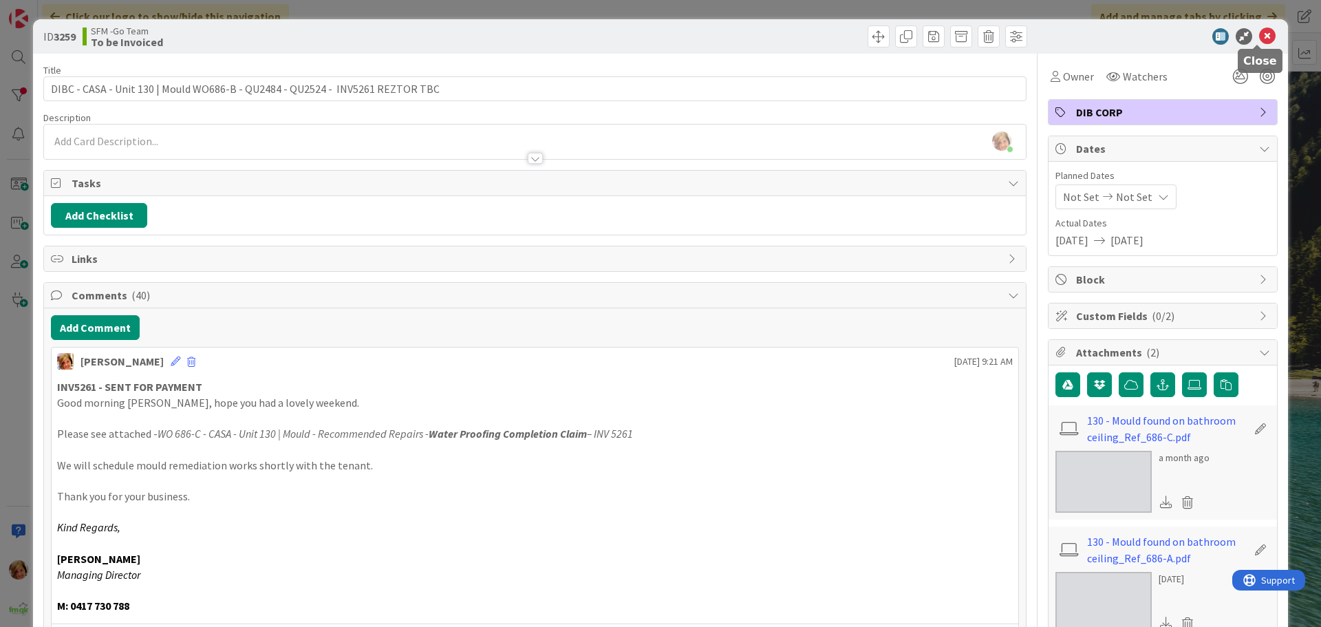
click at [1260, 39] on icon at bounding box center [1268, 36] width 17 height 17
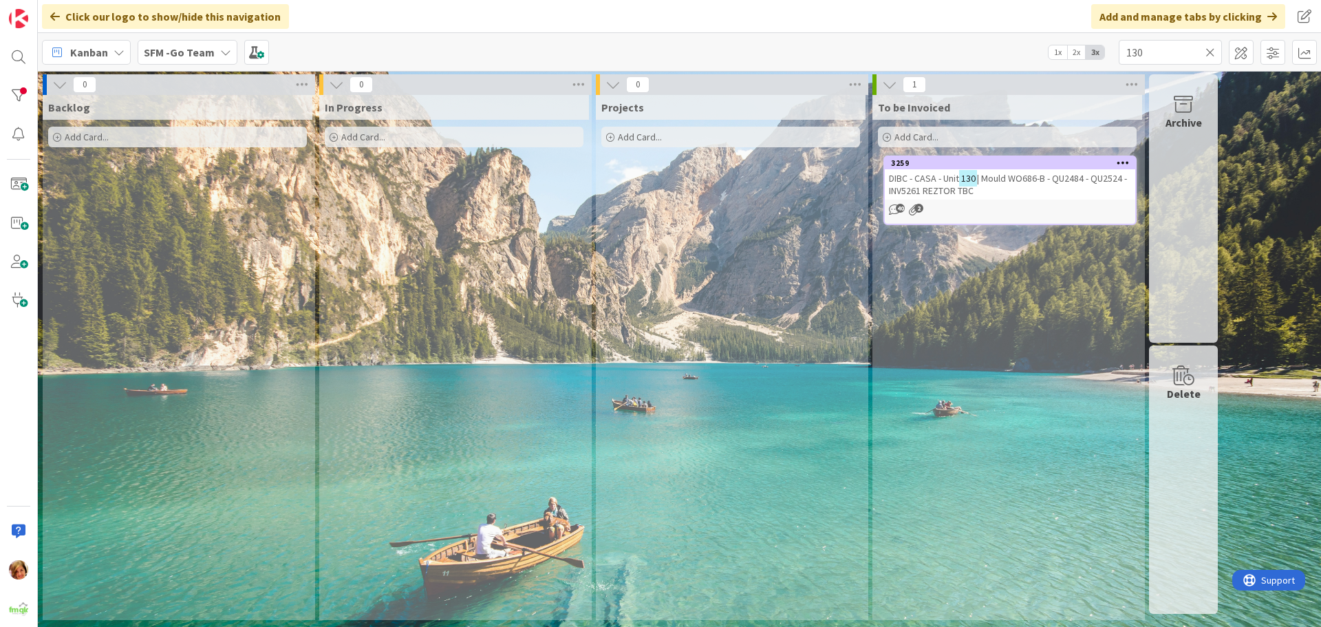
click at [1212, 52] on icon at bounding box center [1211, 52] width 10 height 12
click at [1204, 52] on input "text" at bounding box center [1170, 52] width 103 height 25
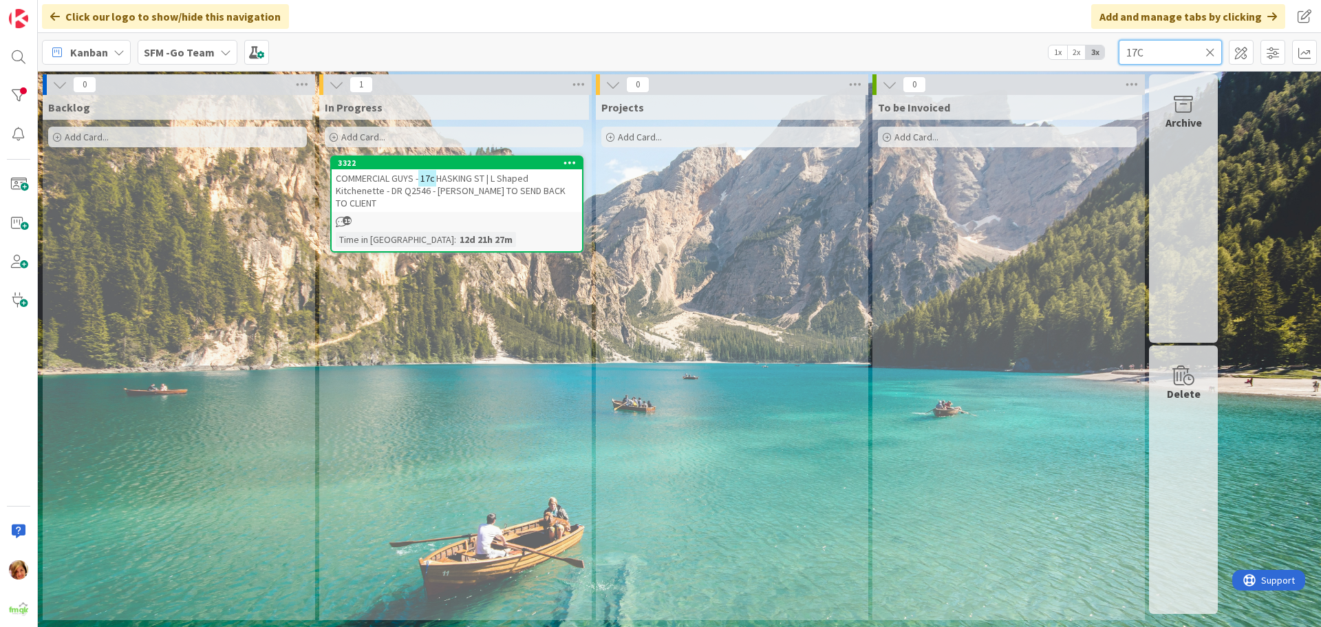
click at [1154, 52] on input "17C" at bounding box center [1170, 52] width 103 height 25
type input "1"
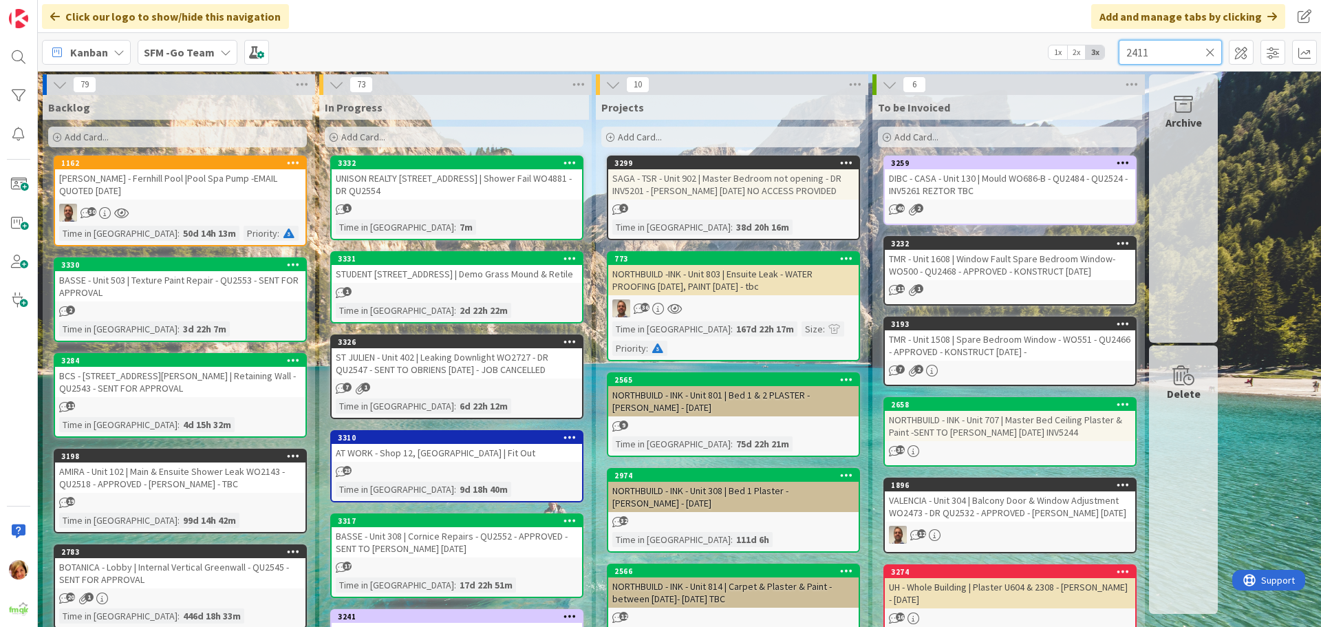
type input "2411"
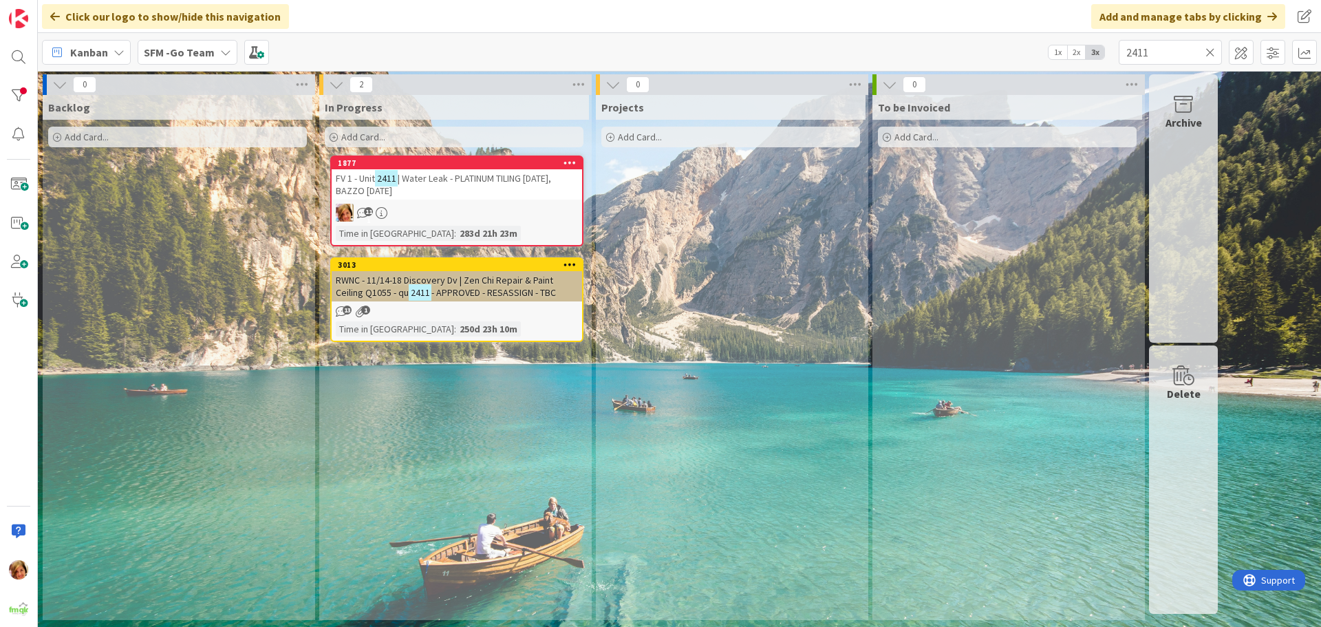
click at [483, 180] on span "| Water Leak - PLATINUM TILING [DATE], BAZZO [DATE]" at bounding box center [443, 184] width 215 height 25
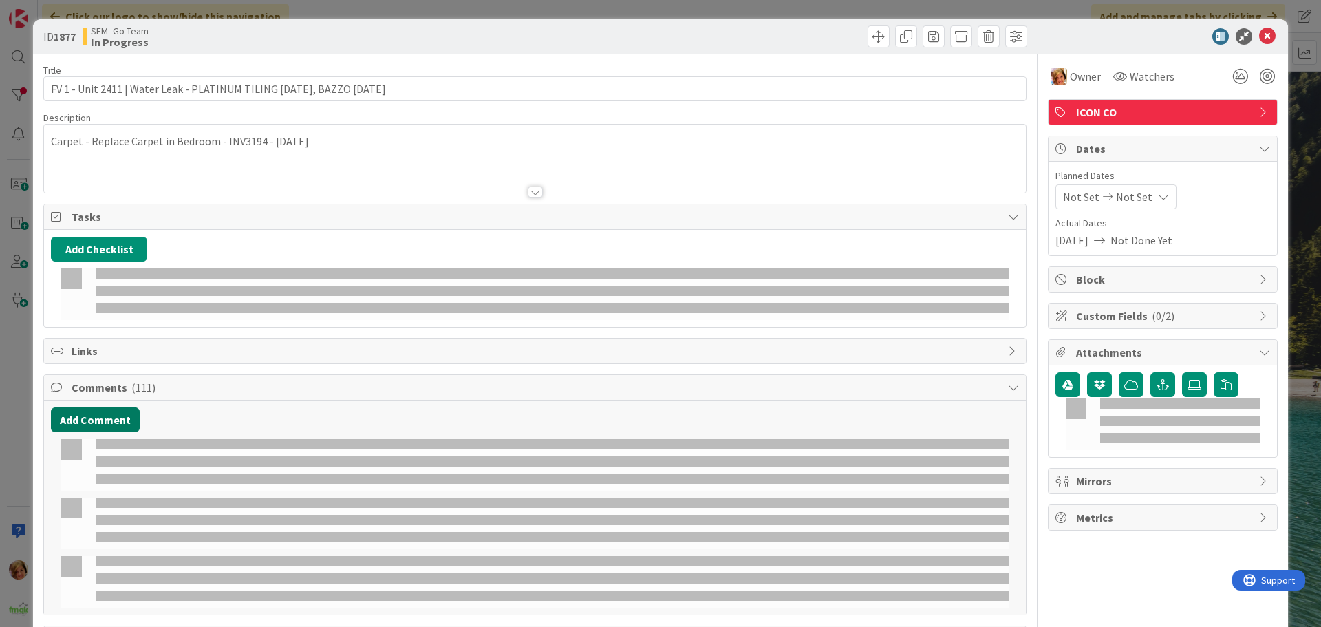
click at [84, 407] on button "Add Comment" at bounding box center [95, 419] width 89 height 25
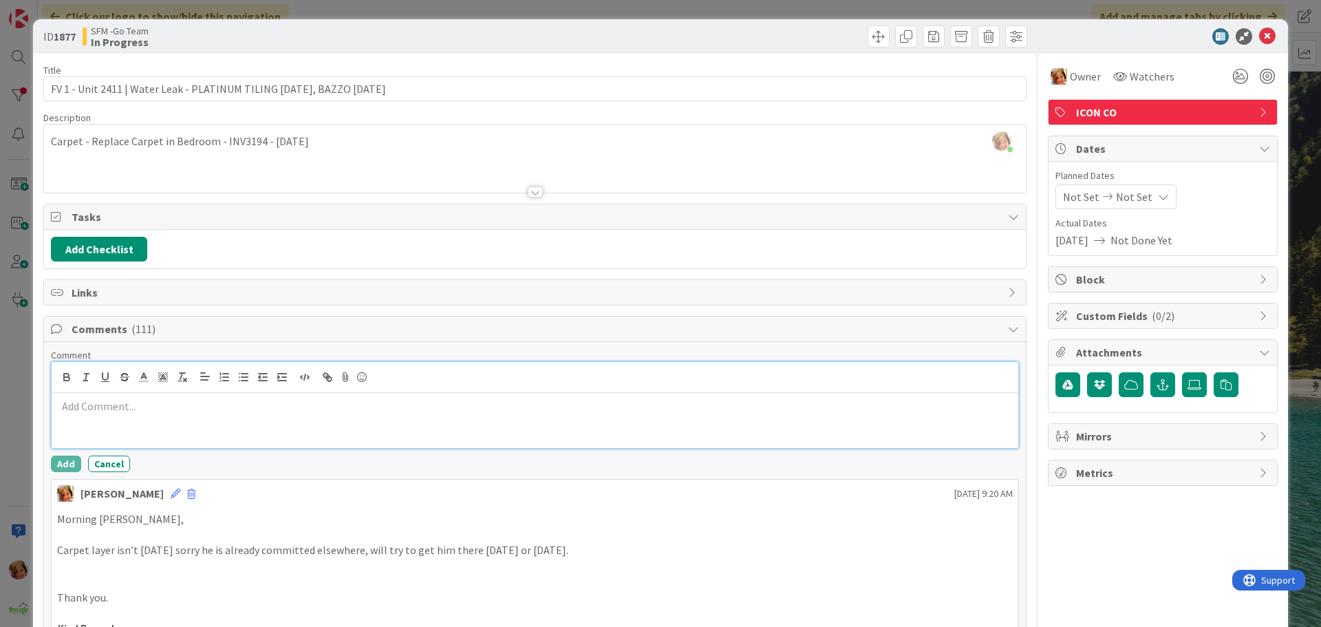
click at [147, 413] on p at bounding box center [535, 407] width 956 height 16
click at [232, 405] on p "INV - PLATINUM TILING" at bounding box center [535, 407] width 956 height 16
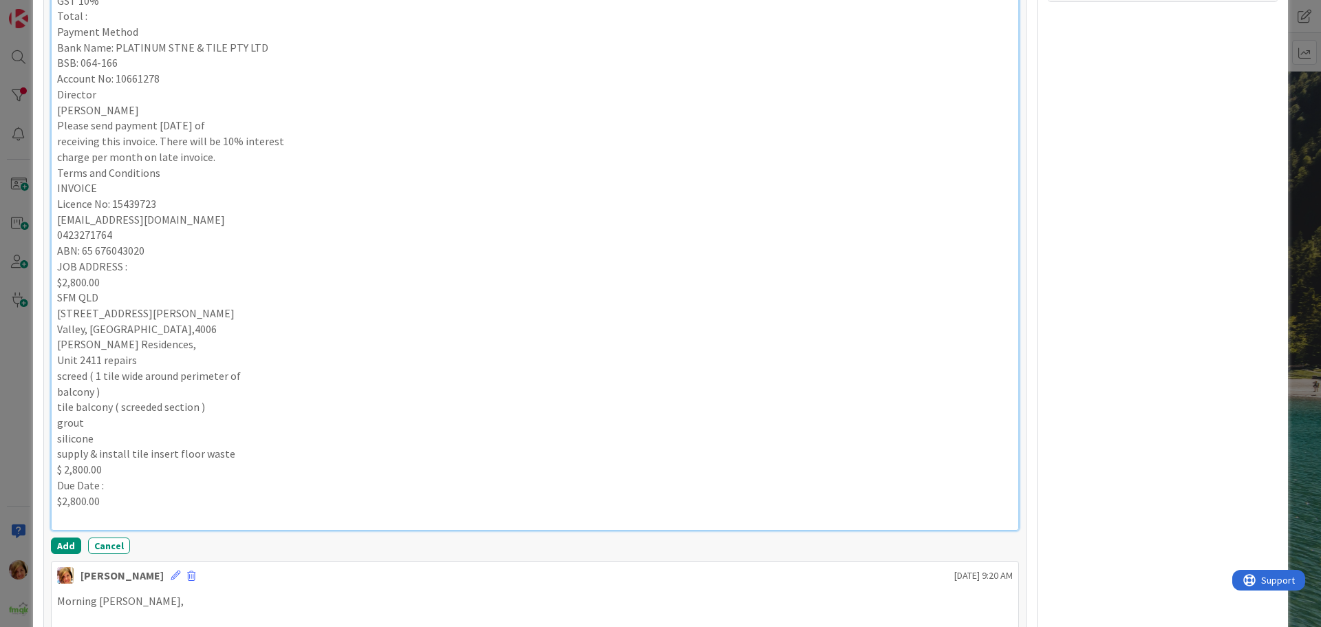
scroll to position [586, 0]
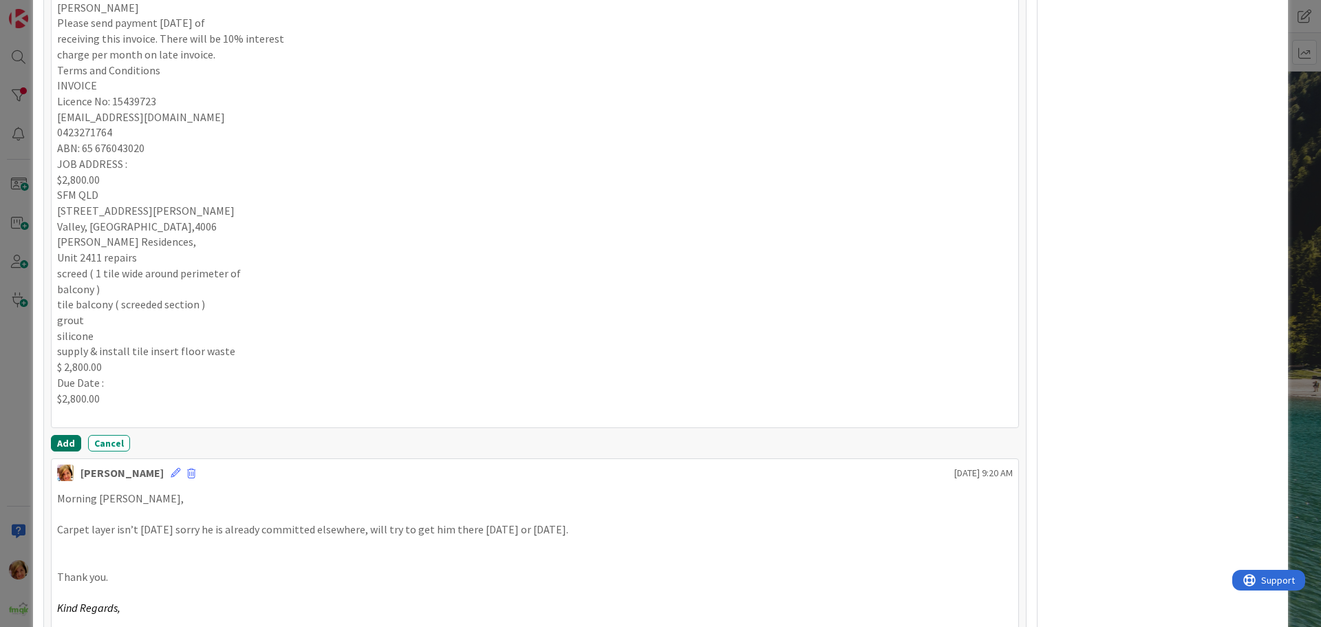
click at [66, 438] on button "Add" at bounding box center [66, 443] width 30 height 17
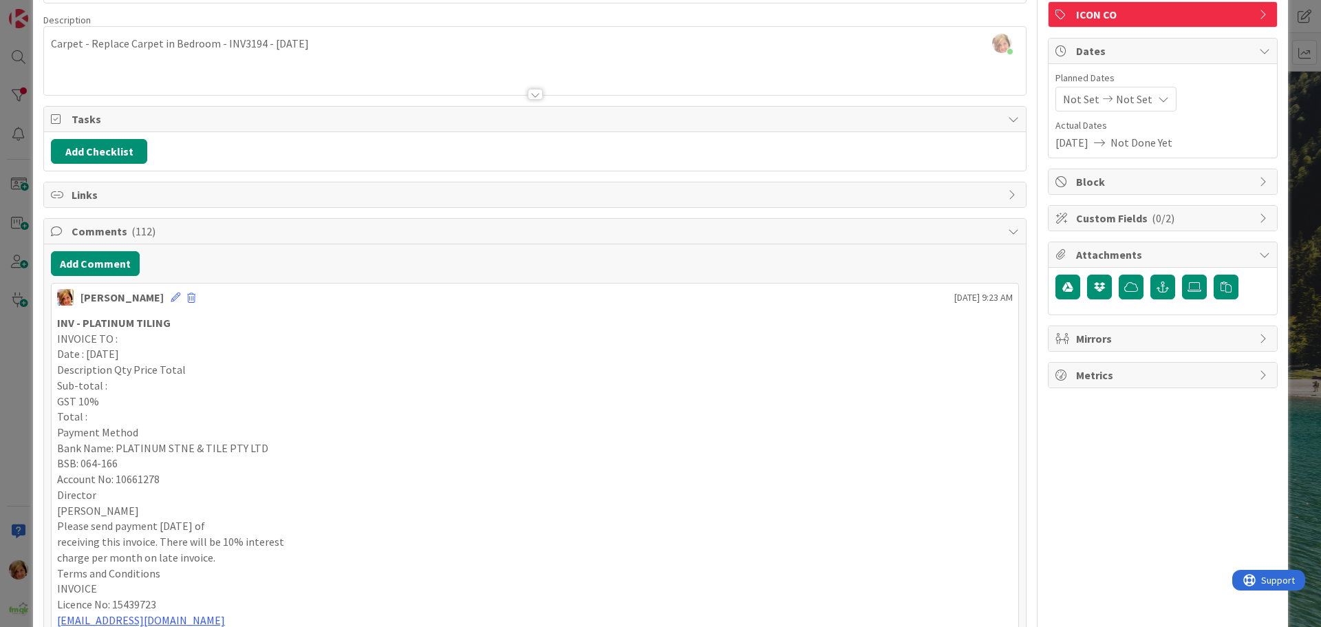
scroll to position [0, 0]
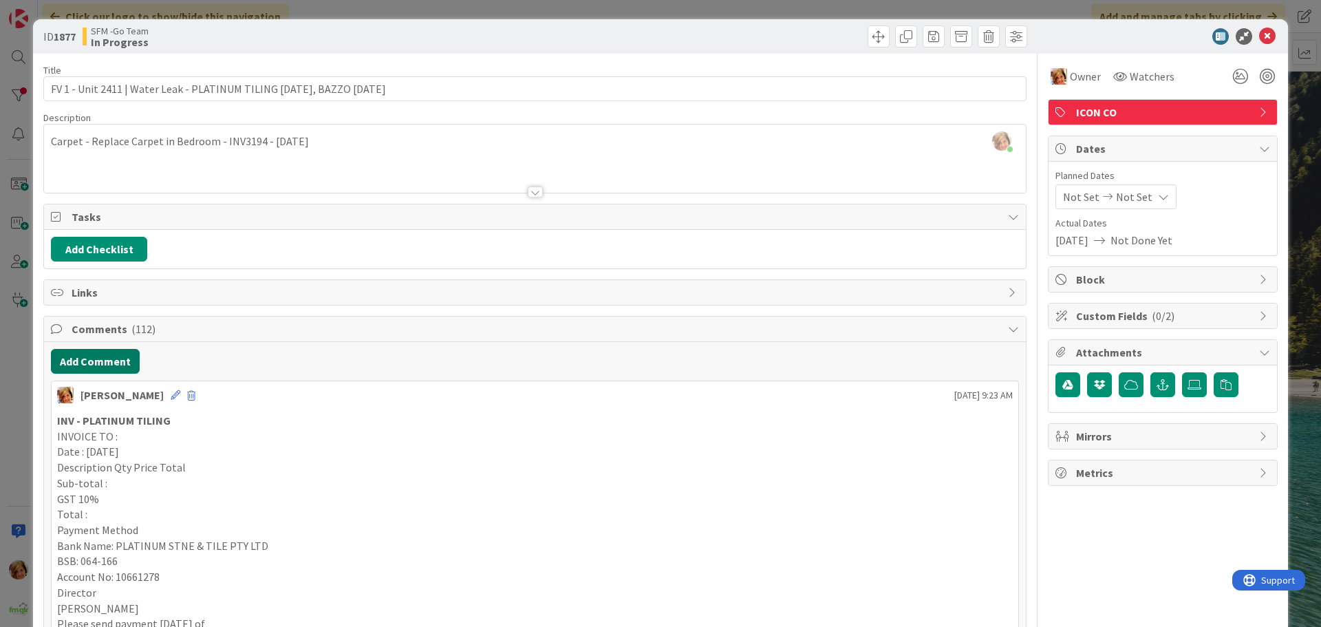
click at [116, 360] on button "Add Comment" at bounding box center [95, 361] width 89 height 25
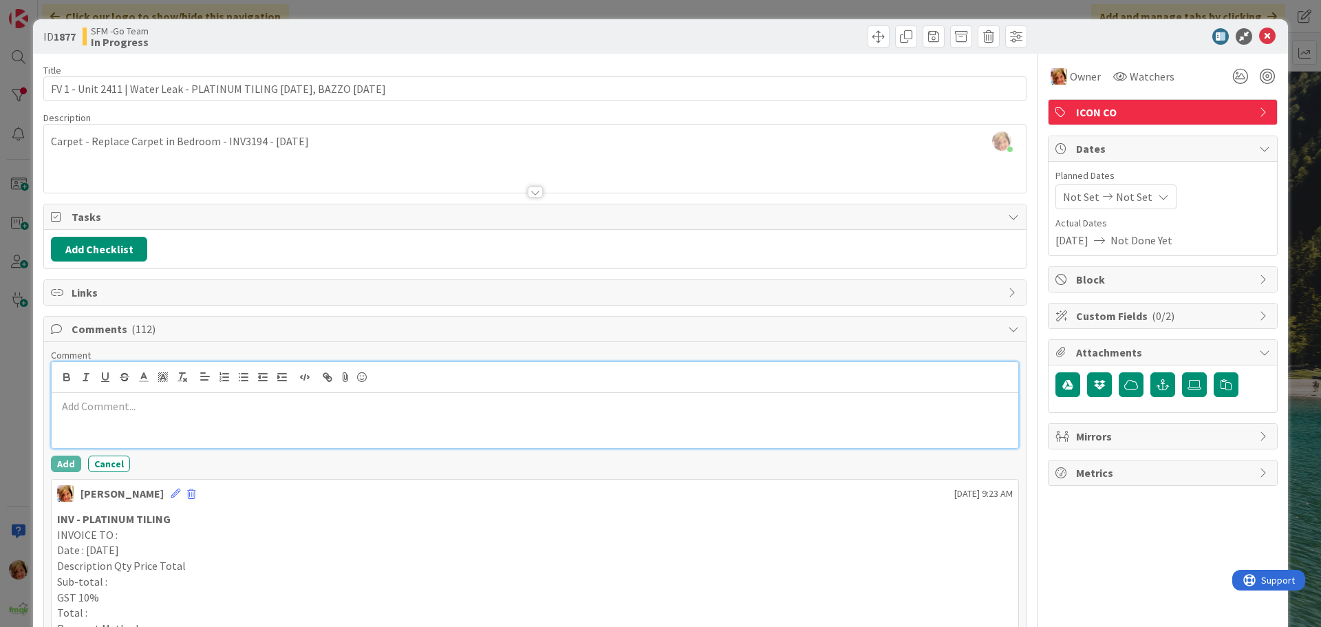
click at [81, 427] on div at bounding box center [535, 420] width 967 height 55
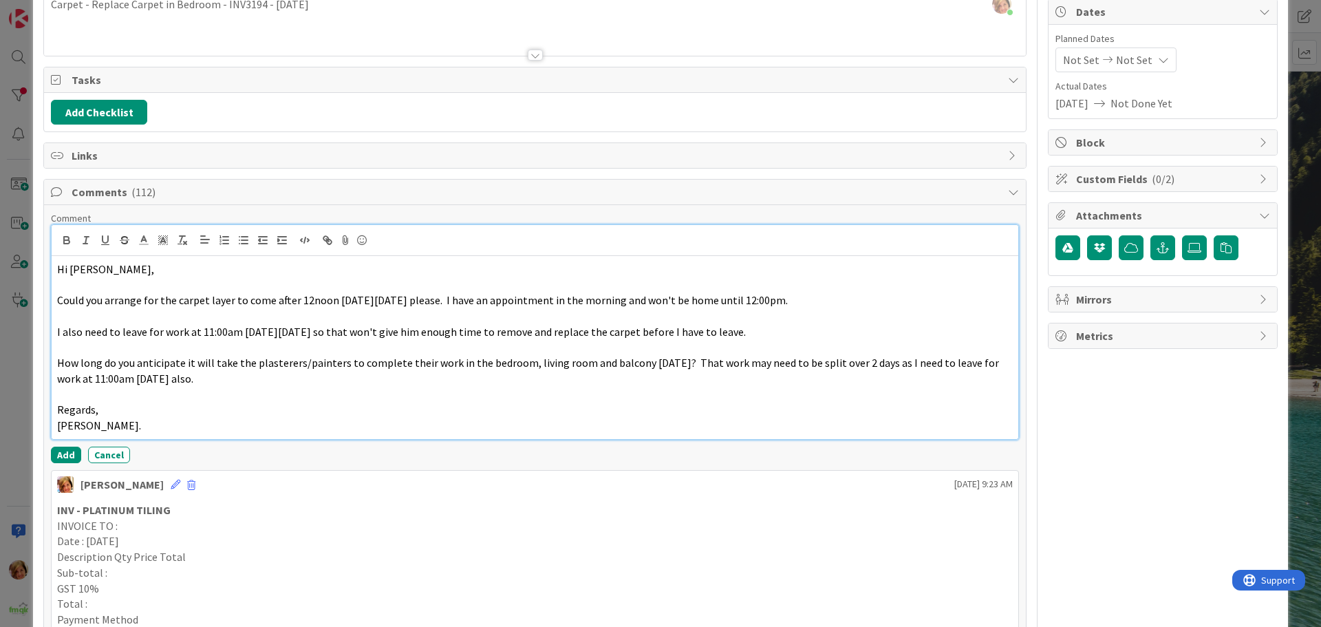
scroll to position [138, 0]
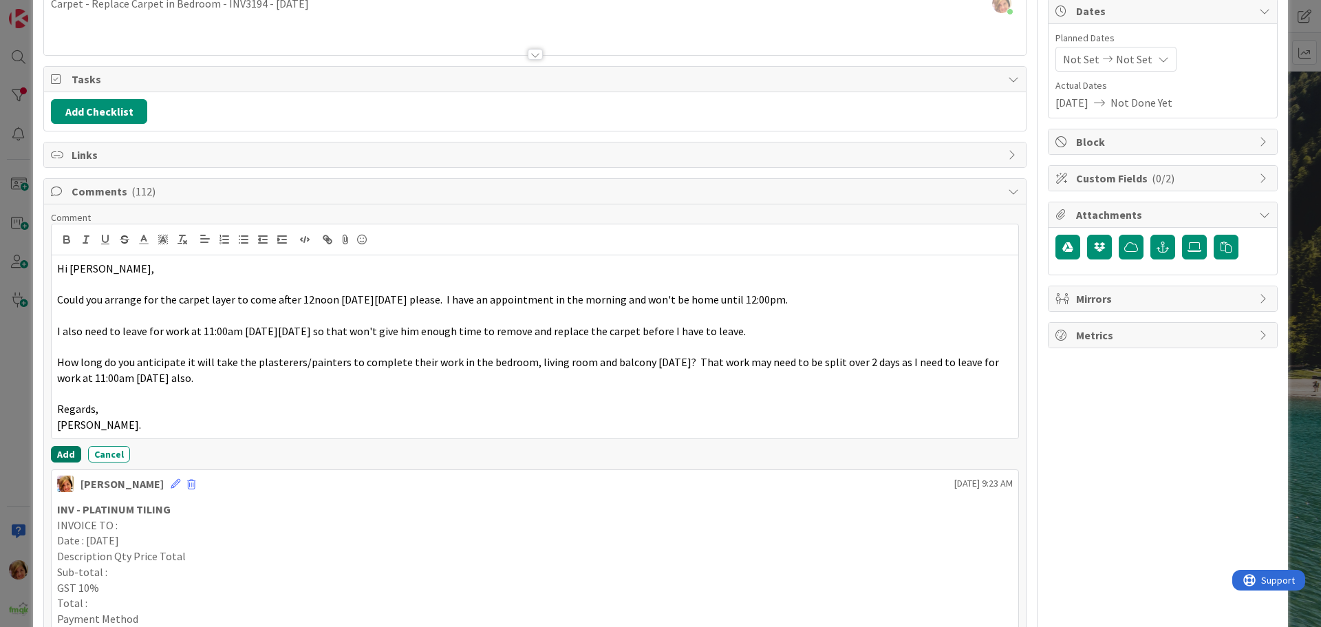
click at [69, 452] on button "Add" at bounding box center [66, 454] width 30 height 17
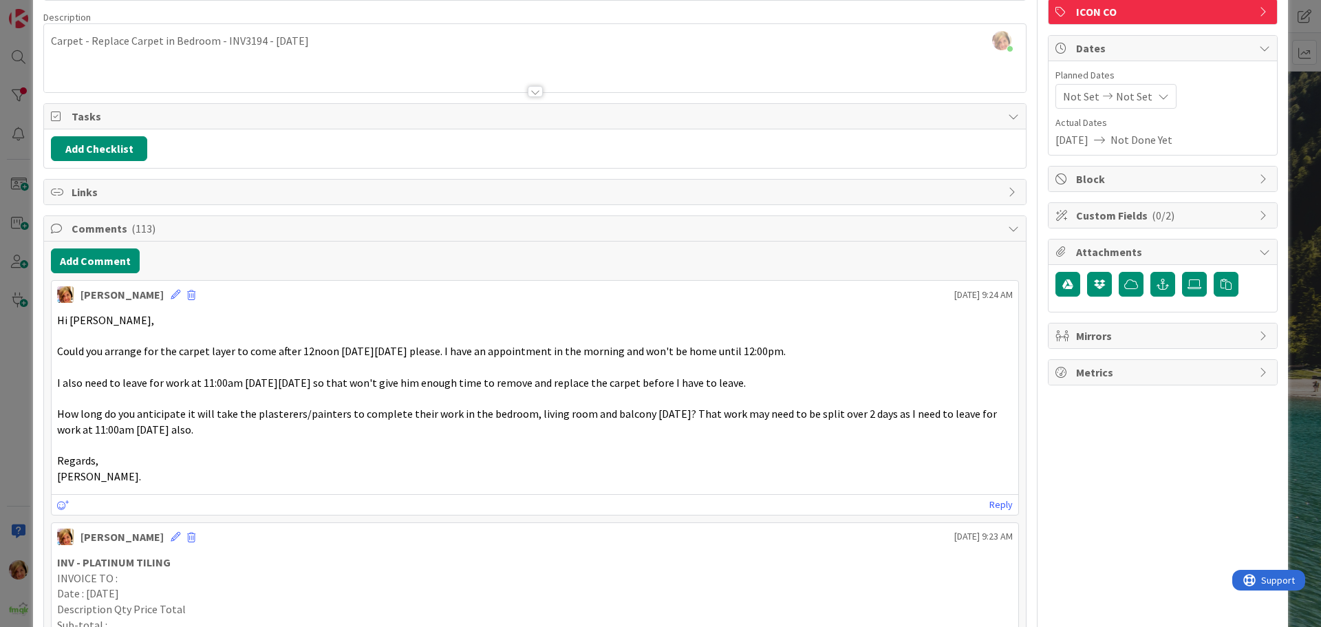
scroll to position [0, 0]
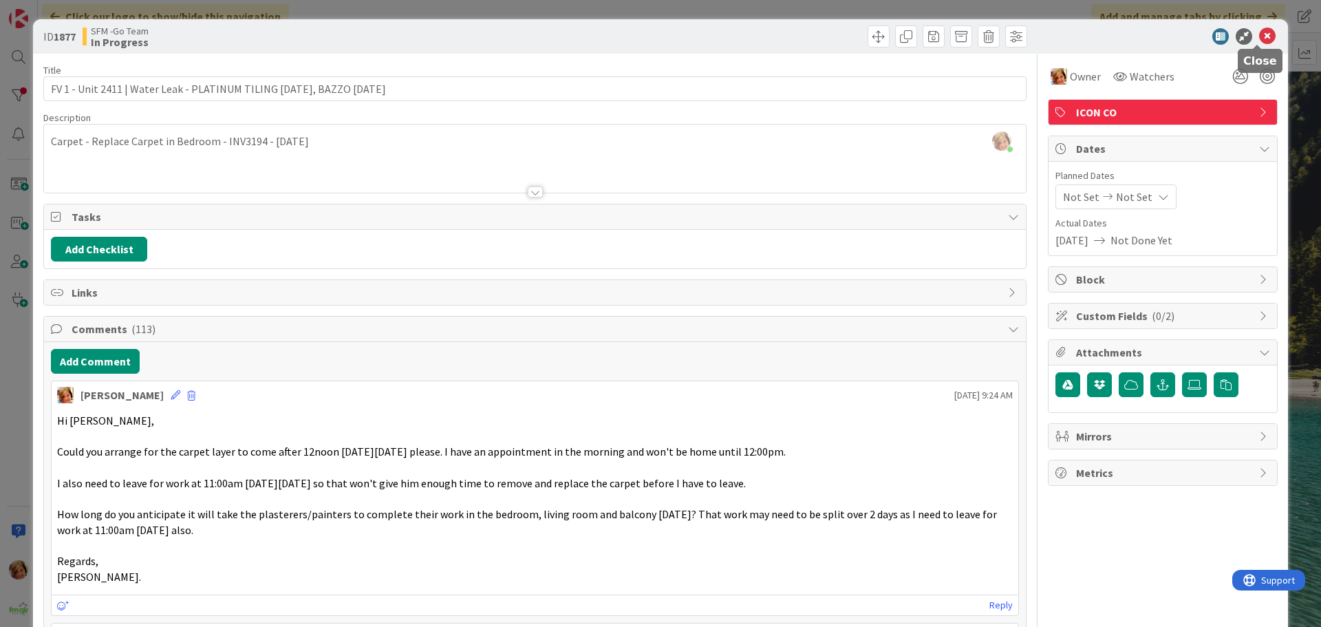
drag, startPoint x: 1255, startPoint y: 39, endPoint x: 1196, endPoint y: 29, distance: 60.7
click at [1260, 39] on icon at bounding box center [1268, 36] width 17 height 17
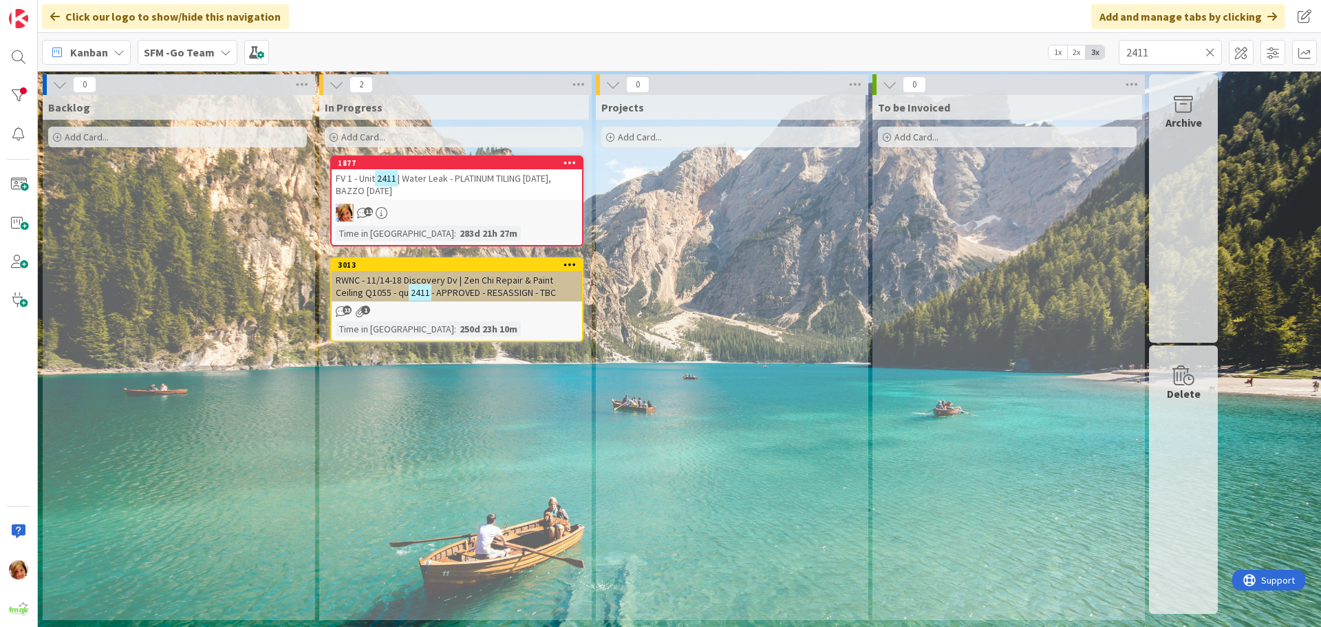
click at [1210, 49] on icon at bounding box center [1211, 52] width 10 height 12
drag, startPoint x: 1201, startPoint y: 50, endPoint x: 1178, endPoint y: 56, distance: 23.7
click at [1200, 50] on input "text" at bounding box center [1170, 52] width 103 height 25
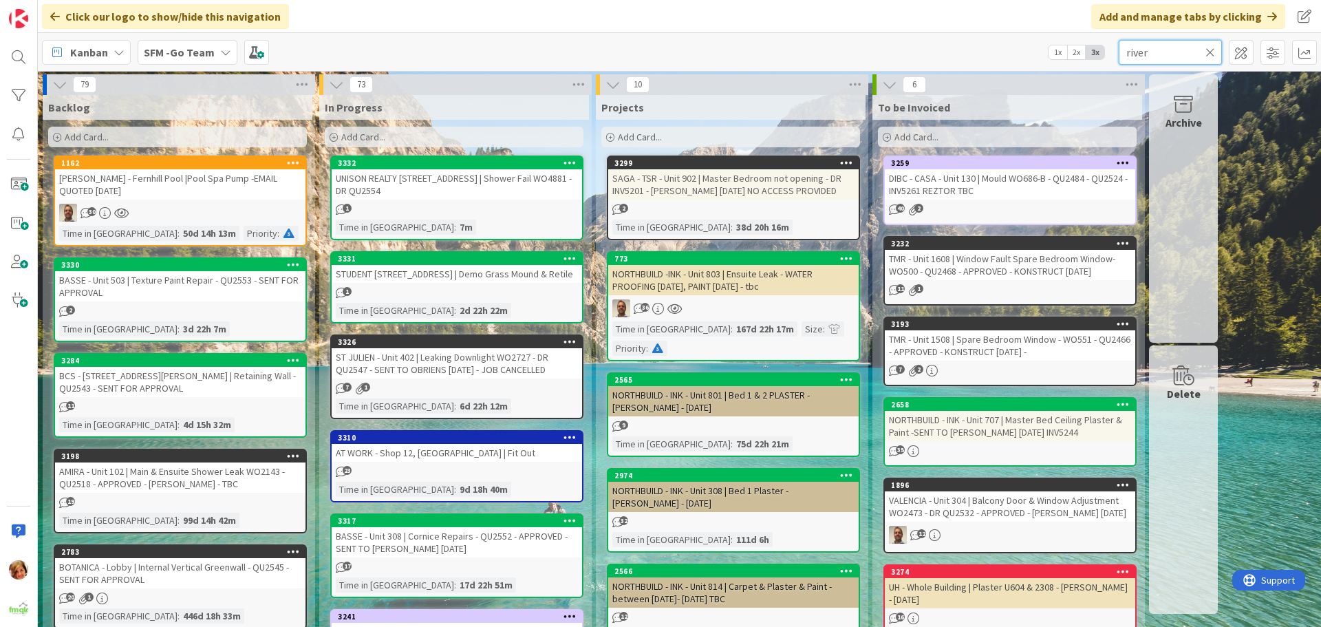
type input "river"
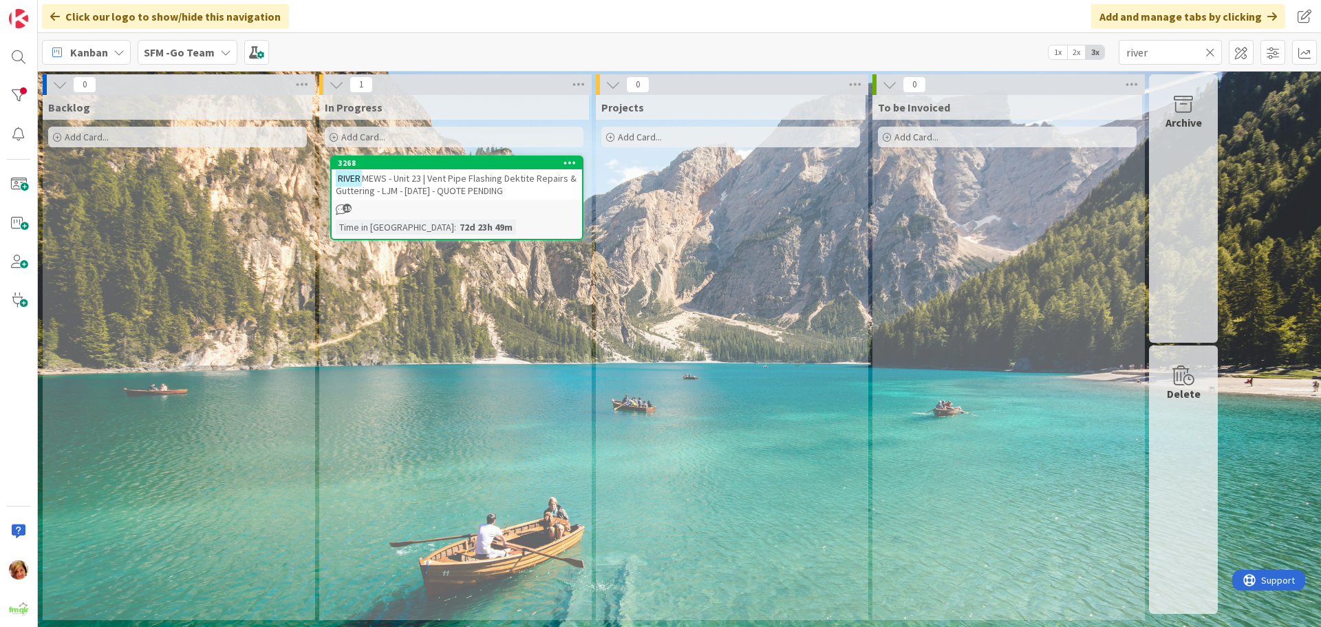
click at [482, 186] on span "MEWS - Unit 23 | Vent Pipe Flashing Dektite Repairs & Guttering - LJM - [DATE] …" at bounding box center [456, 184] width 241 height 25
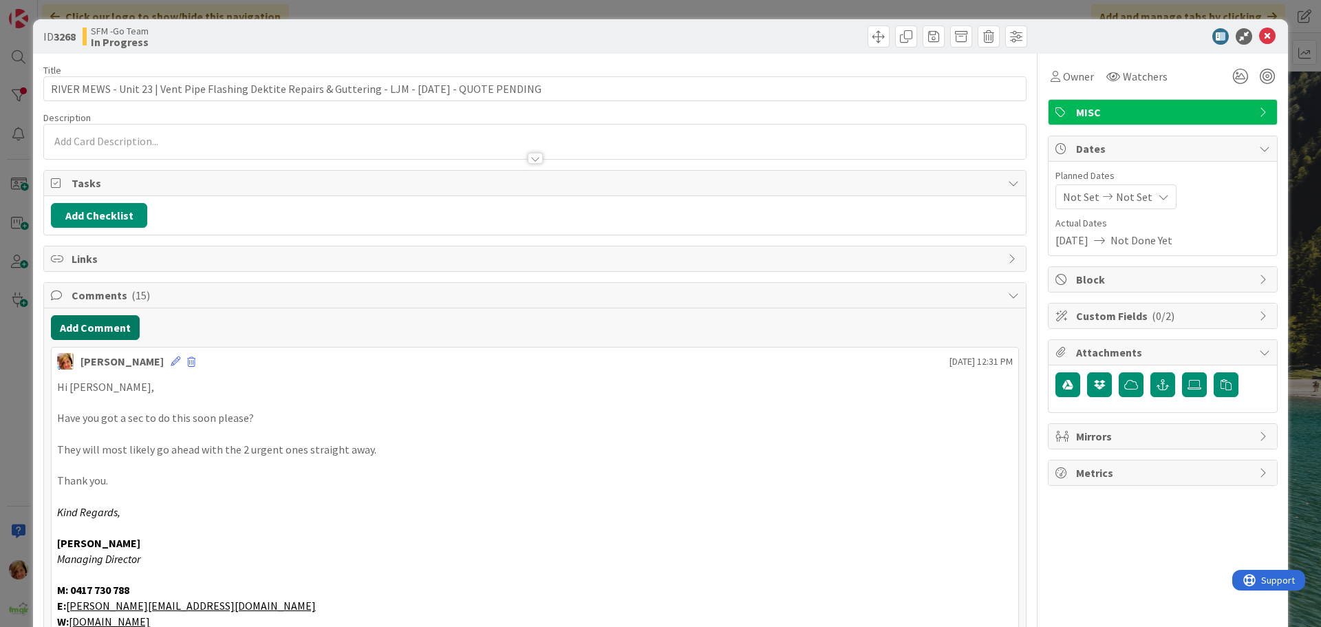
click at [107, 328] on button "Add Comment" at bounding box center [95, 327] width 89 height 25
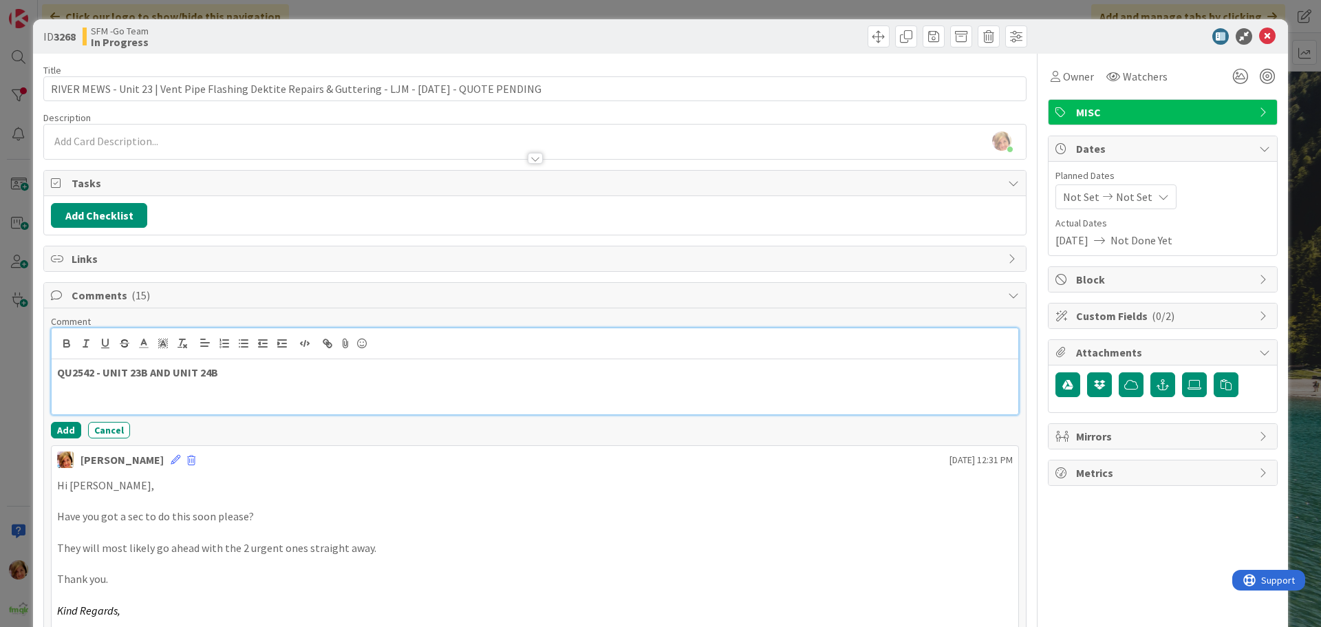
click at [257, 376] on p "QU2542 - UNIT 23B AND UNIT 24B" at bounding box center [535, 373] width 956 height 16
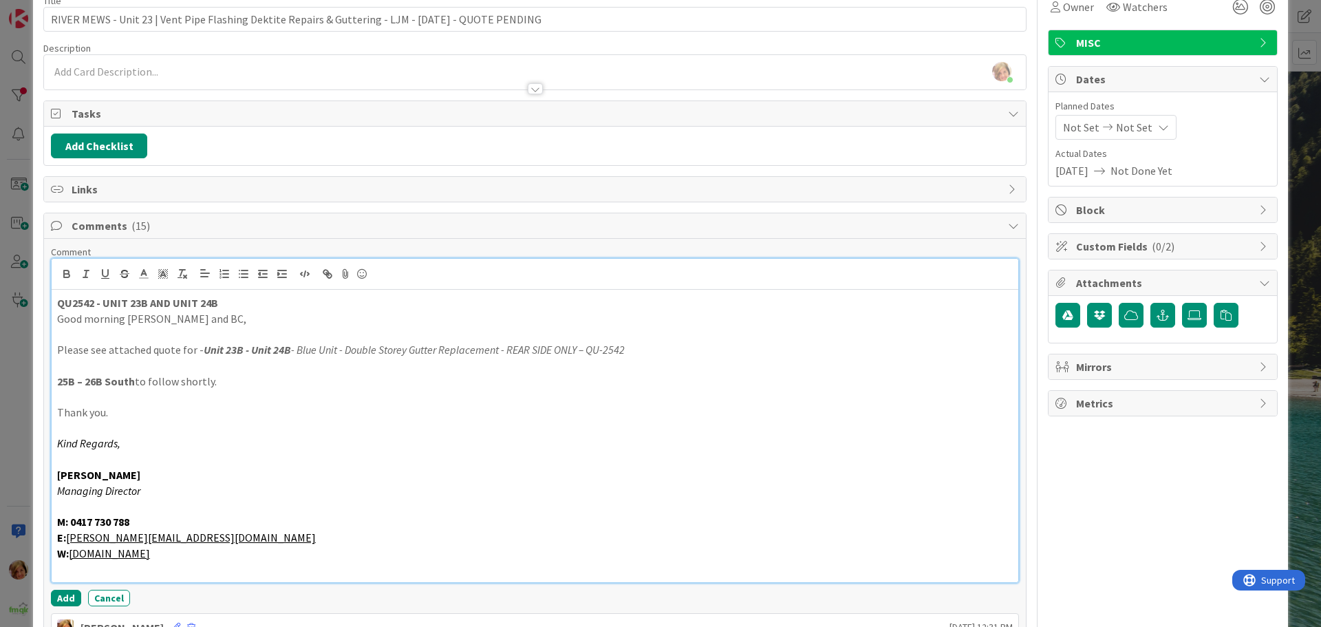
scroll to position [140, 0]
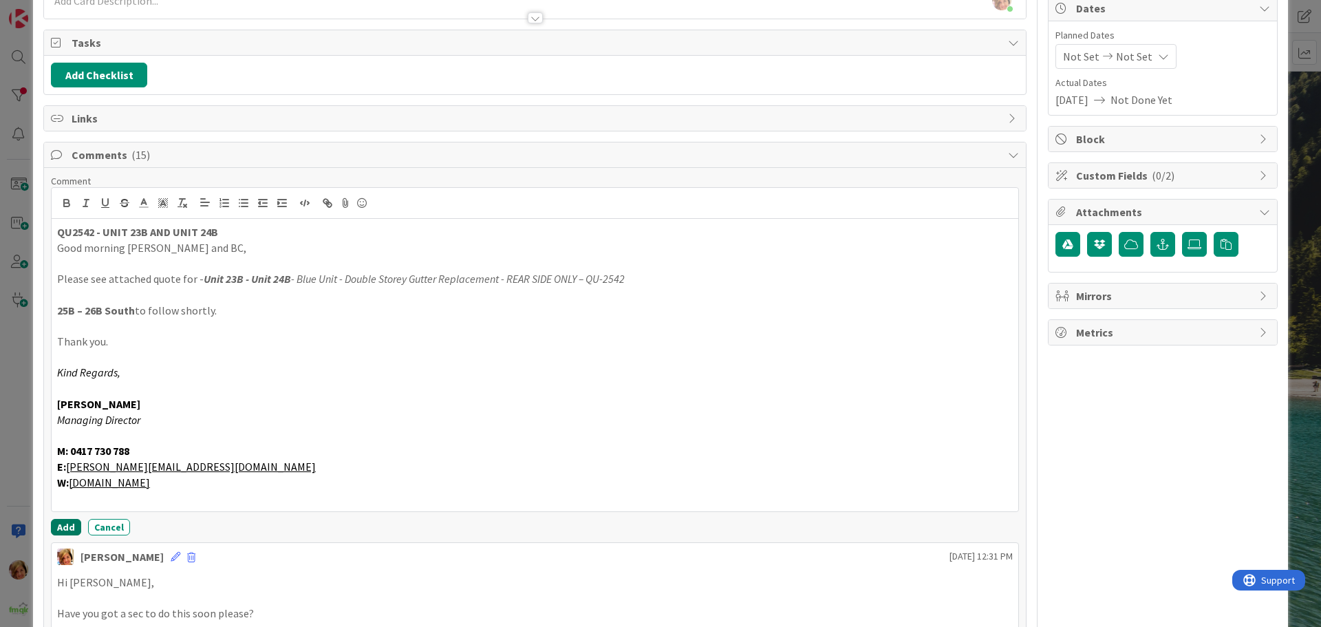
click at [57, 522] on button "Add" at bounding box center [66, 527] width 30 height 17
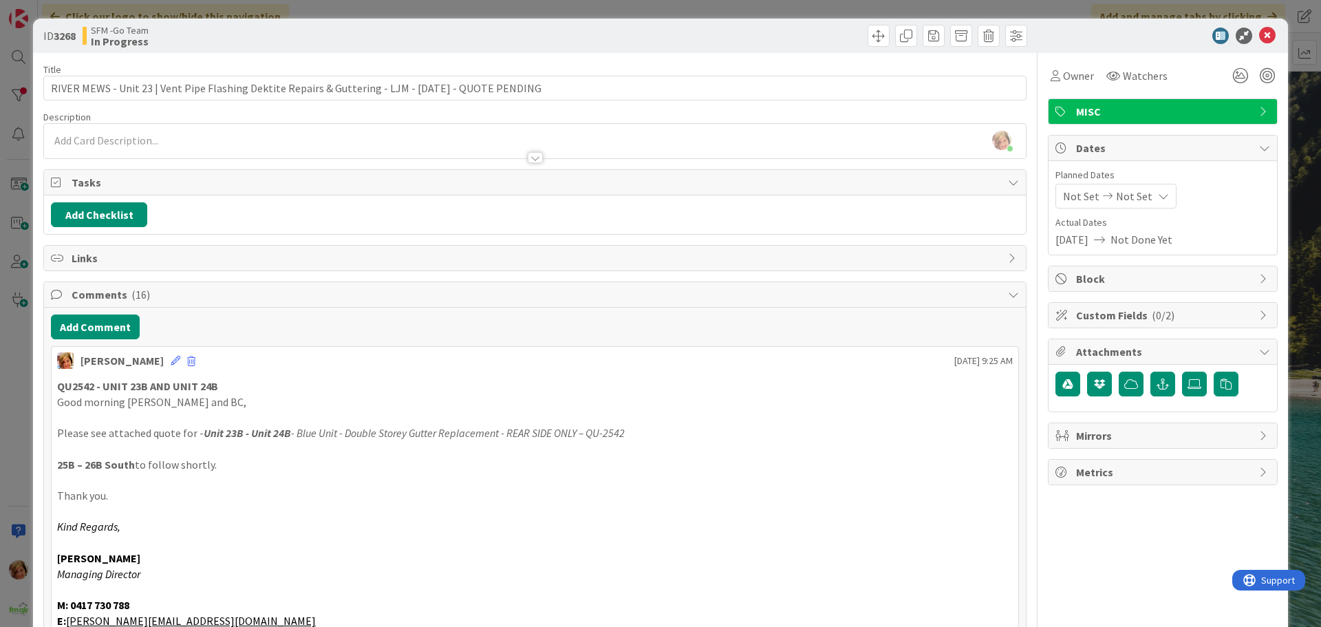
scroll to position [0, 0]
click at [1260, 35] on icon at bounding box center [1268, 36] width 17 height 17
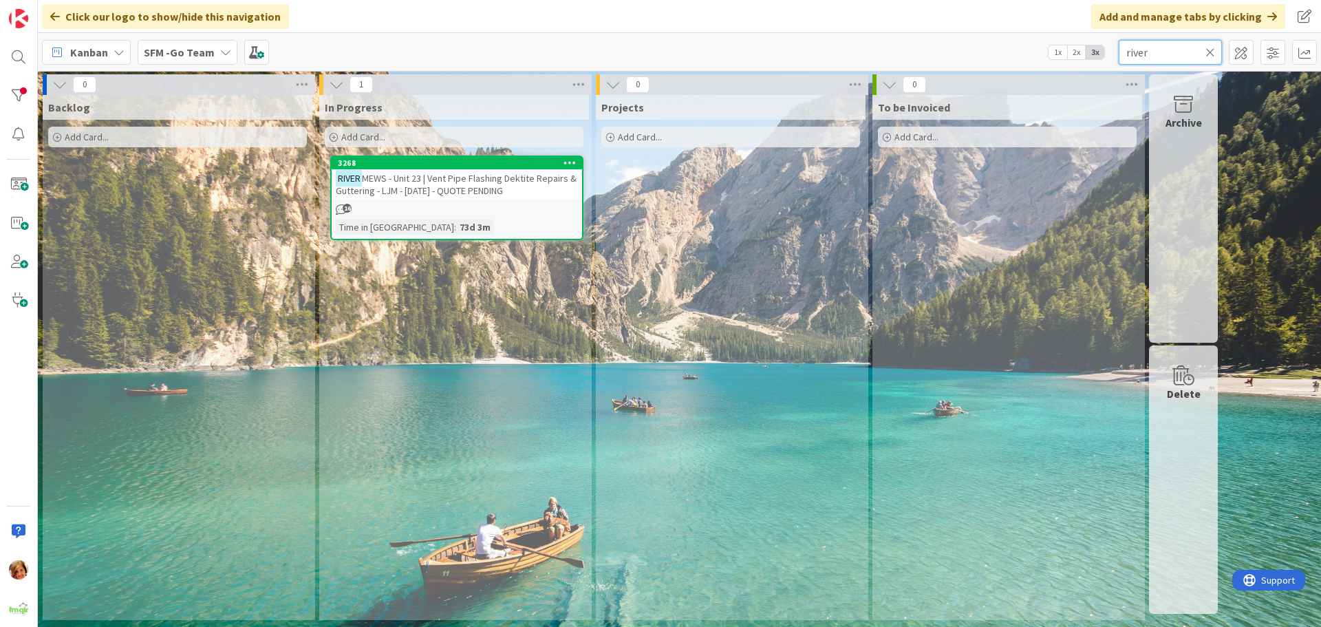
click at [1165, 54] on input "river" at bounding box center [1170, 52] width 103 height 25
type input "r"
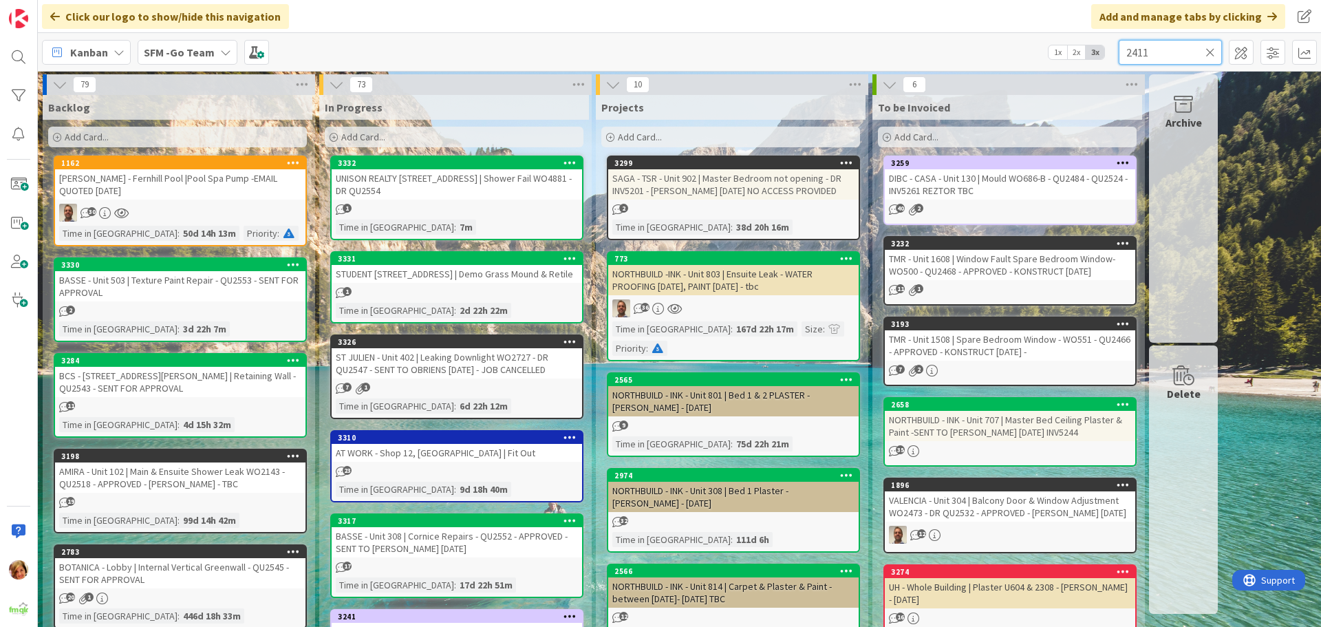
type input "2411"
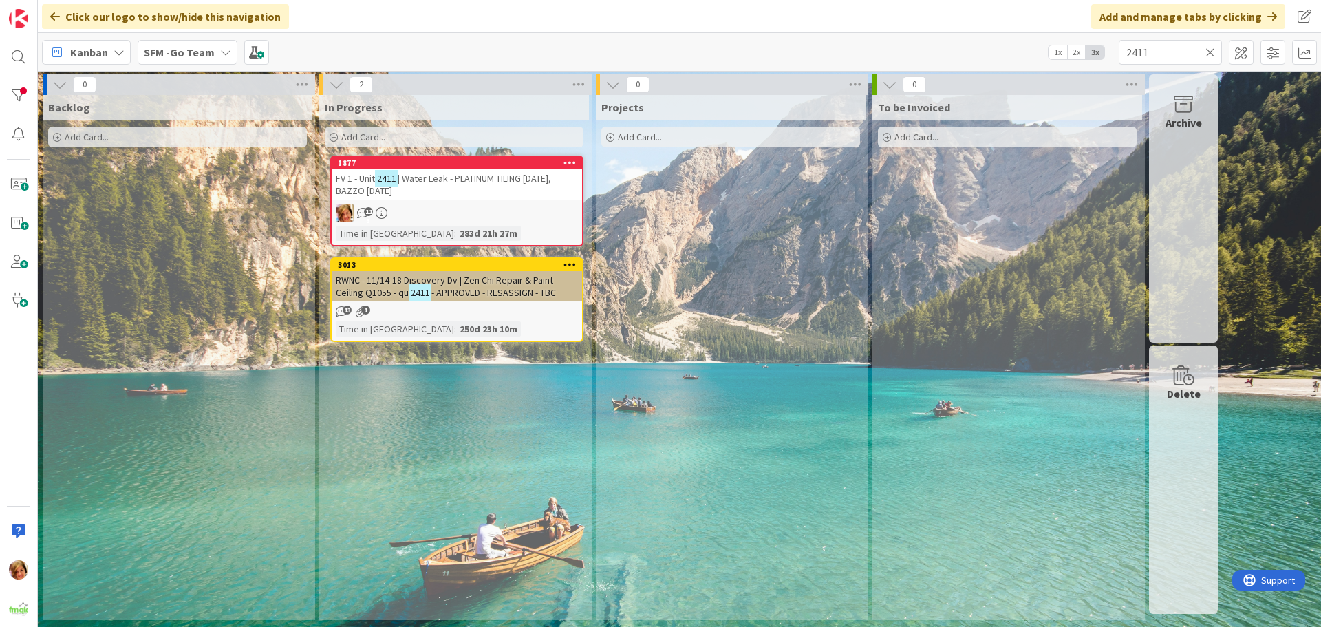
click at [467, 184] on span "| Water Leak - PLATINUM TILING [DATE], BAZZO [DATE]" at bounding box center [443, 184] width 215 height 25
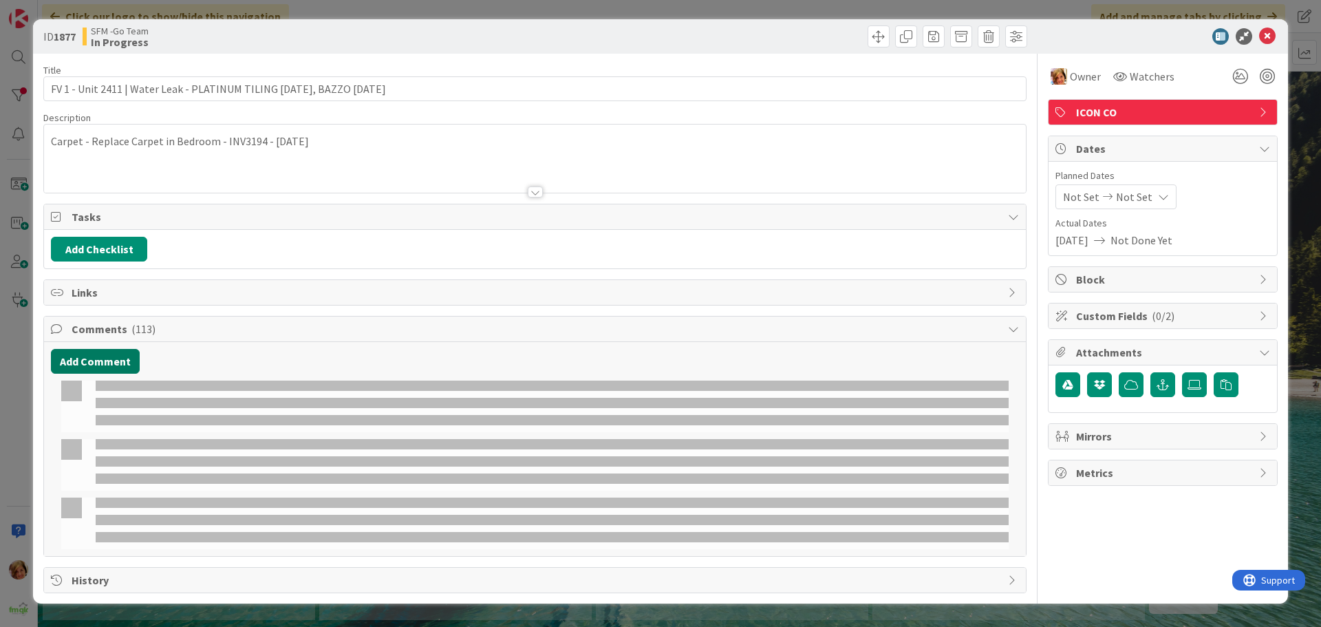
click at [96, 361] on button "Add Comment" at bounding box center [95, 361] width 89 height 25
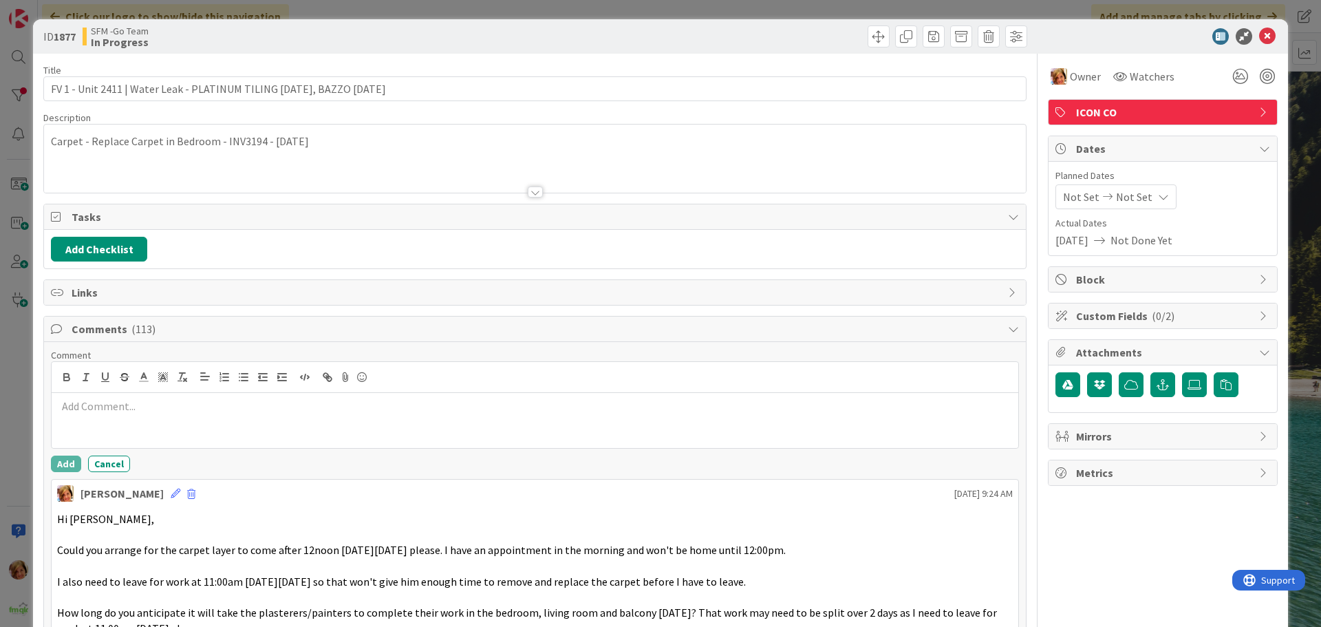
click at [140, 410] on p at bounding box center [535, 407] width 956 height 16
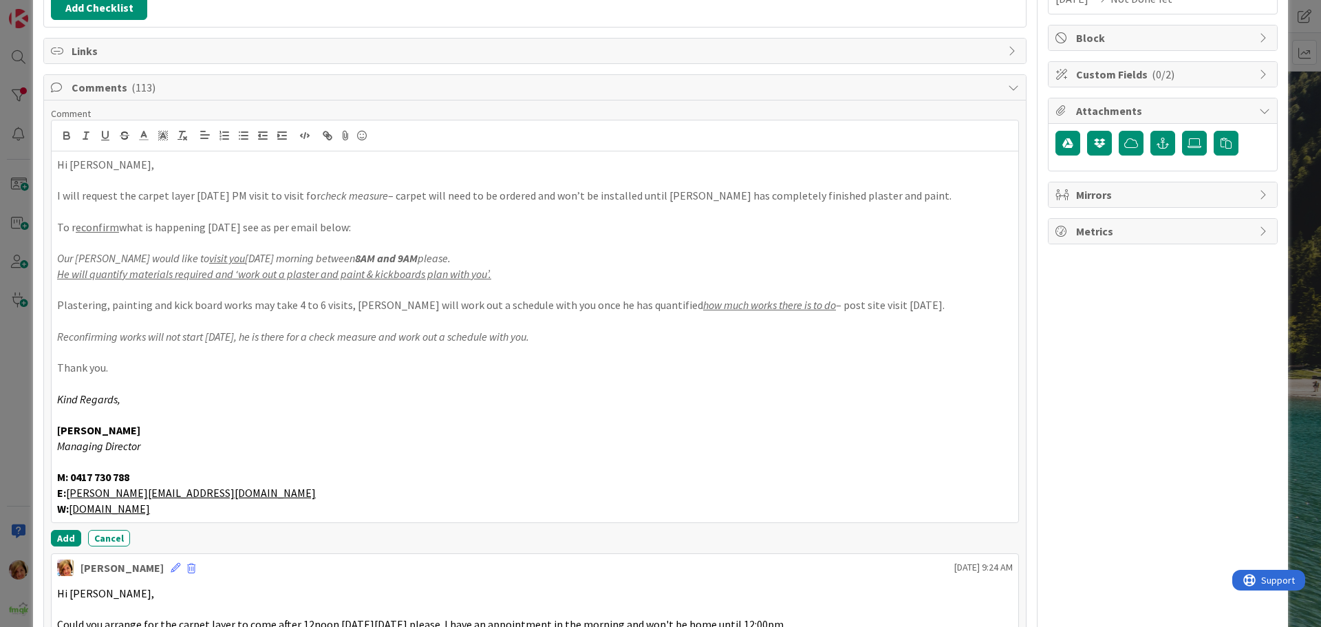
scroll to position [405, 0]
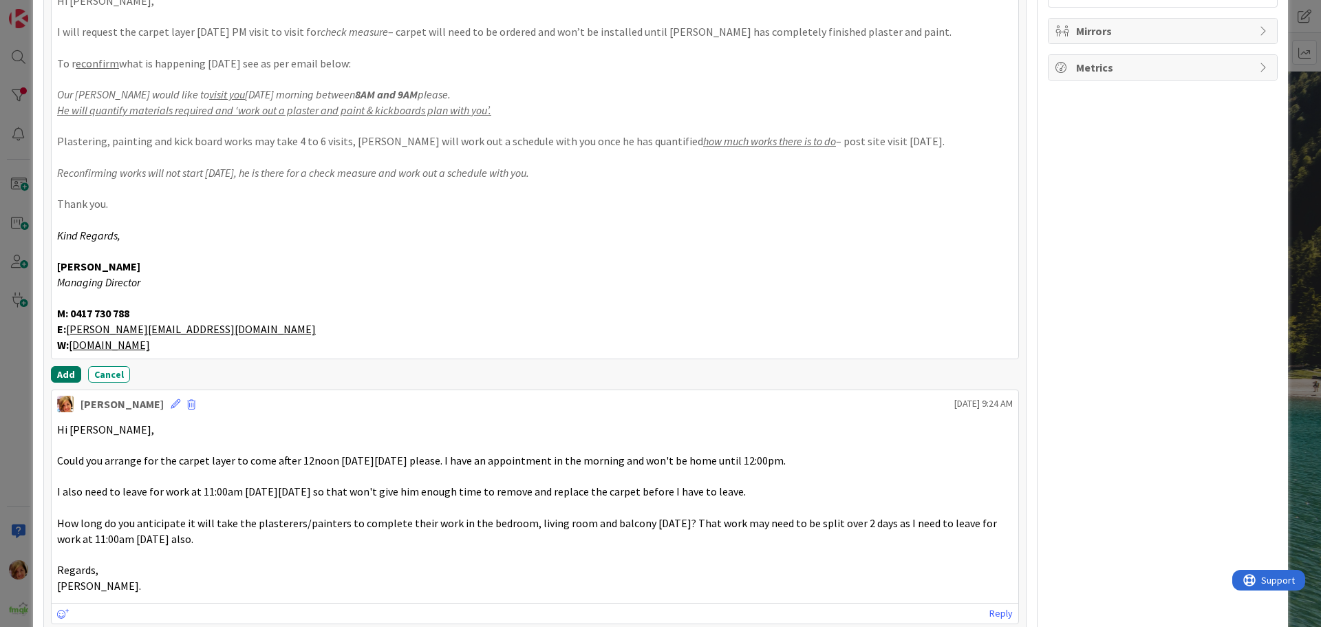
click at [63, 376] on button "Add" at bounding box center [66, 374] width 30 height 17
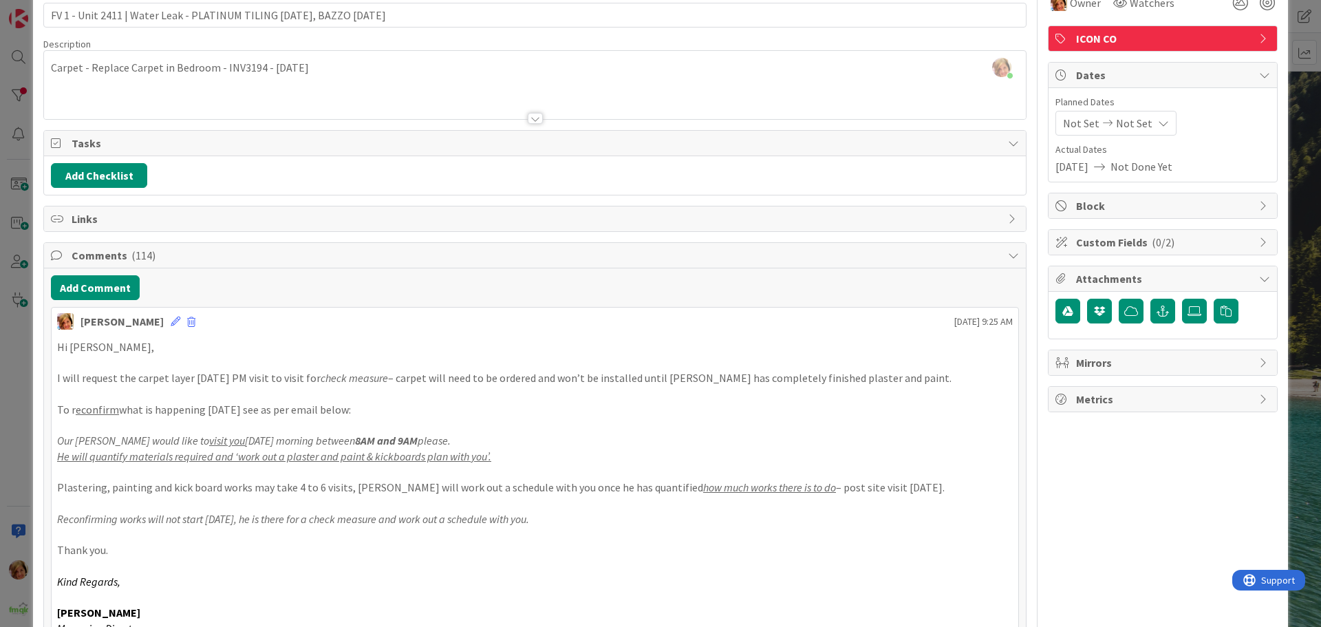
scroll to position [0, 0]
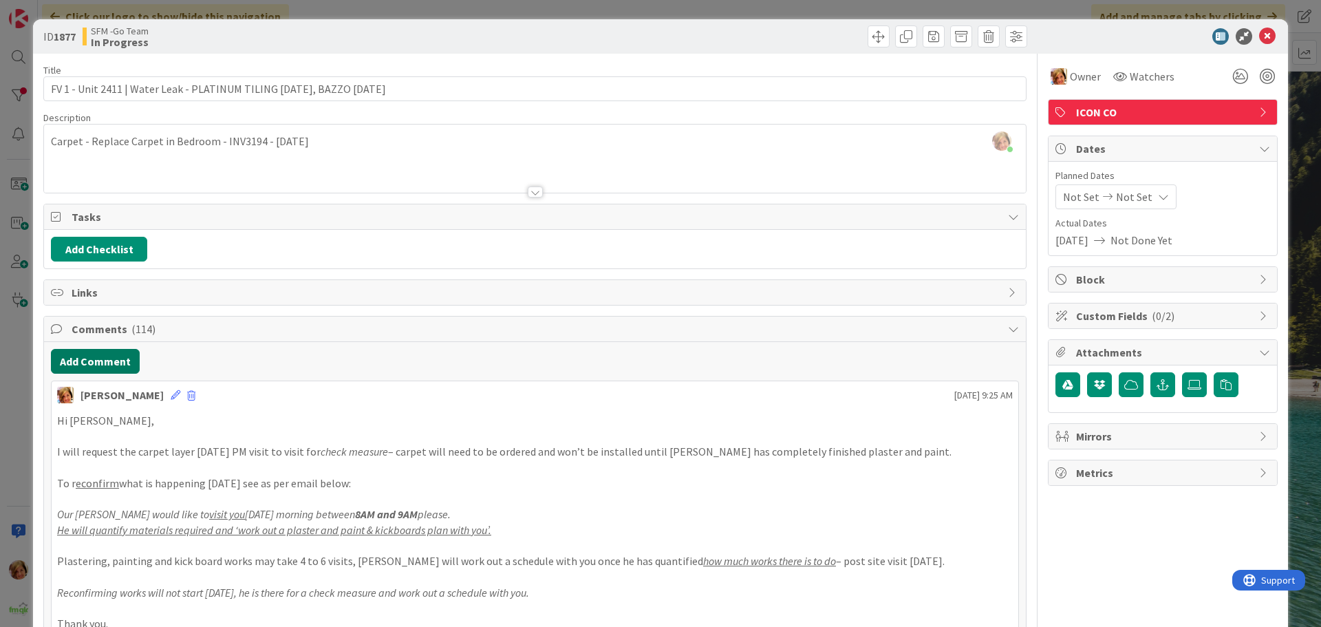
click at [98, 360] on button "Add Comment" at bounding box center [95, 361] width 89 height 25
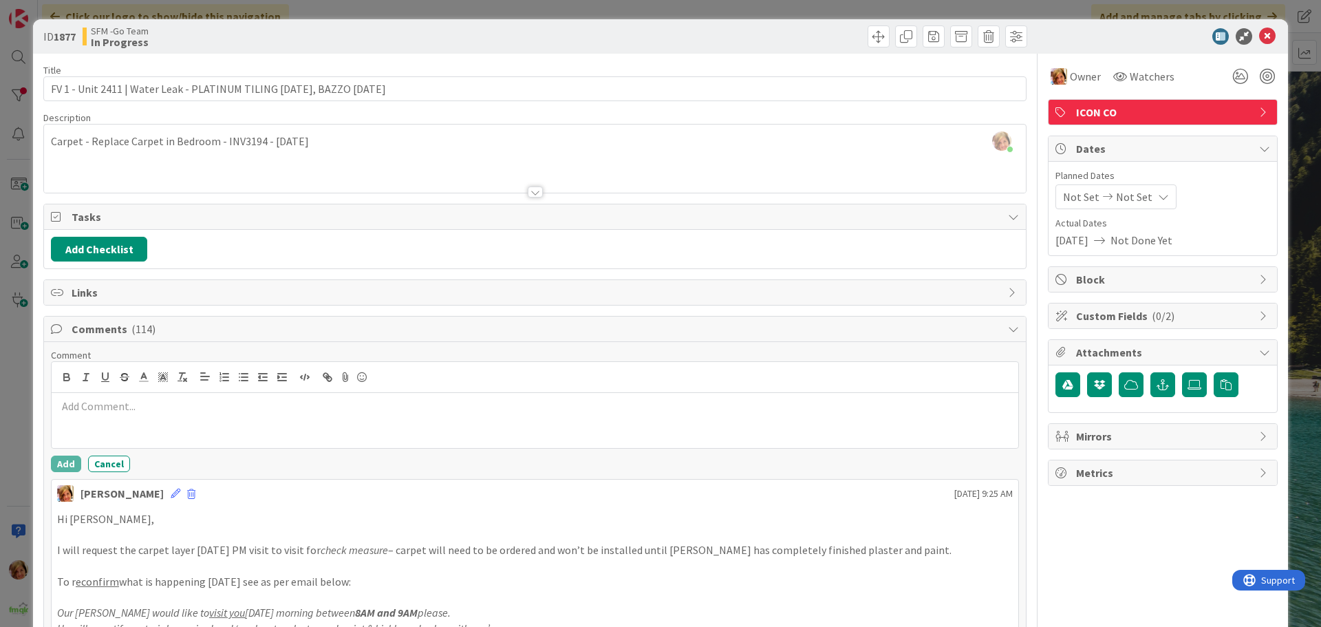
click at [102, 412] on p at bounding box center [535, 407] width 956 height 16
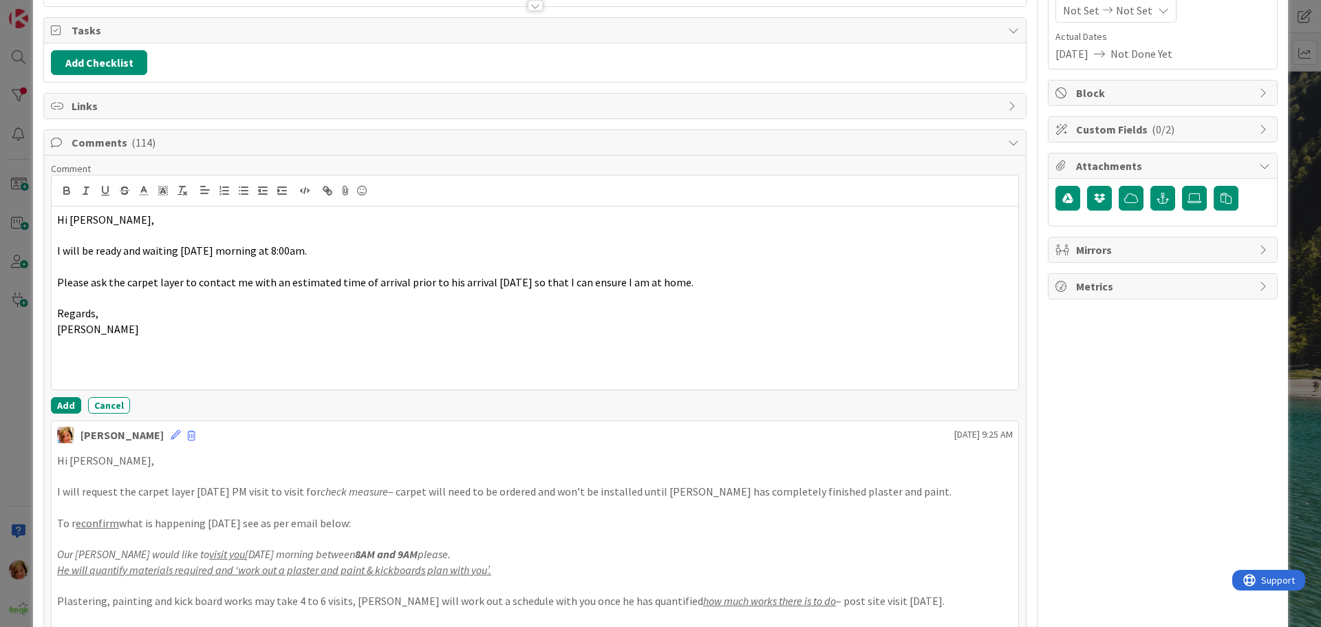
scroll to position [206, 0]
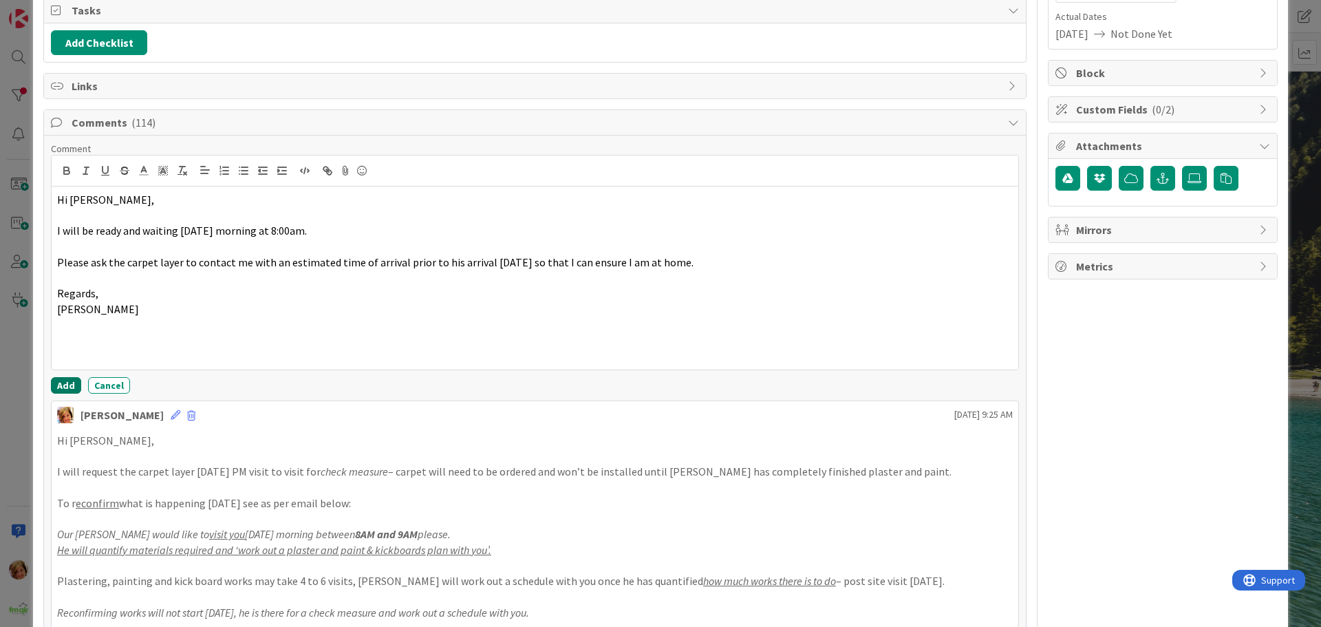
click at [61, 386] on button "Add" at bounding box center [66, 385] width 30 height 17
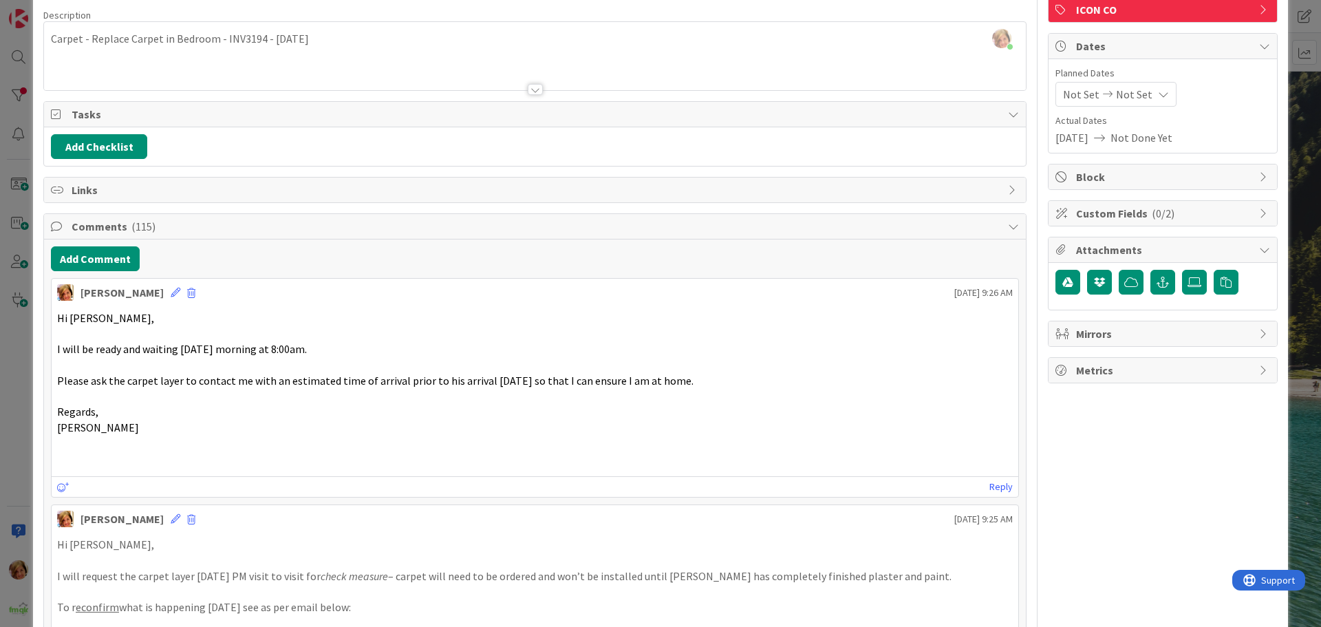
scroll to position [0, 0]
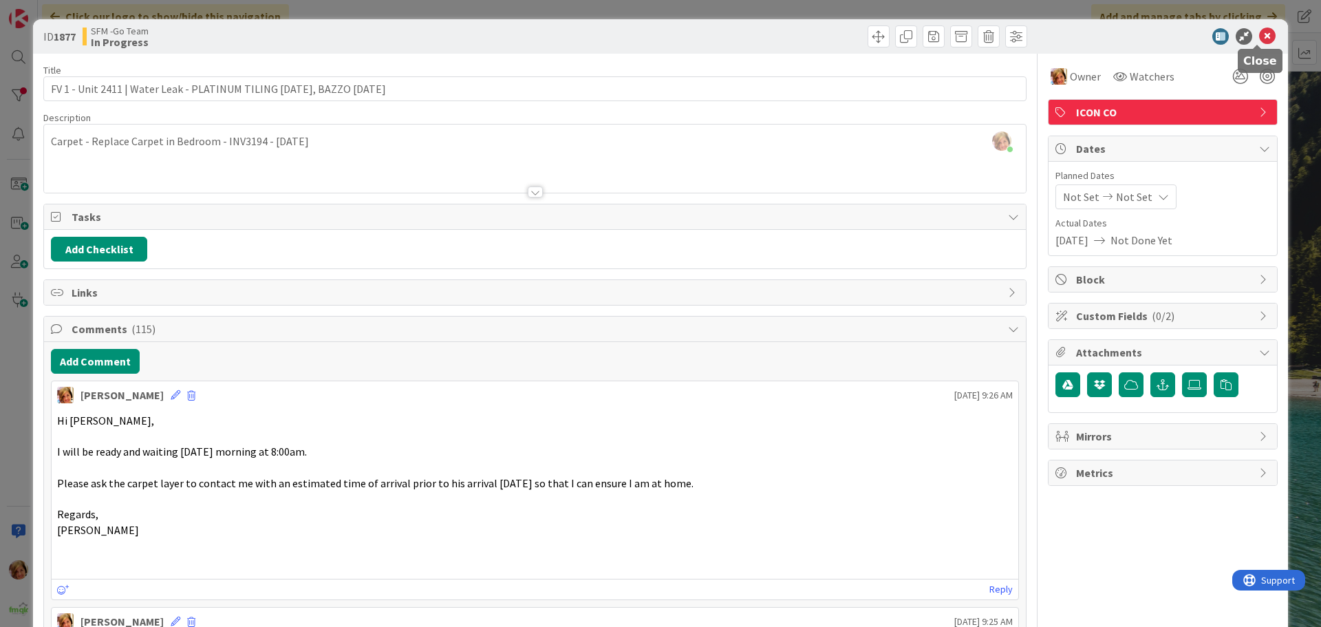
click at [1260, 33] on icon at bounding box center [1268, 36] width 17 height 17
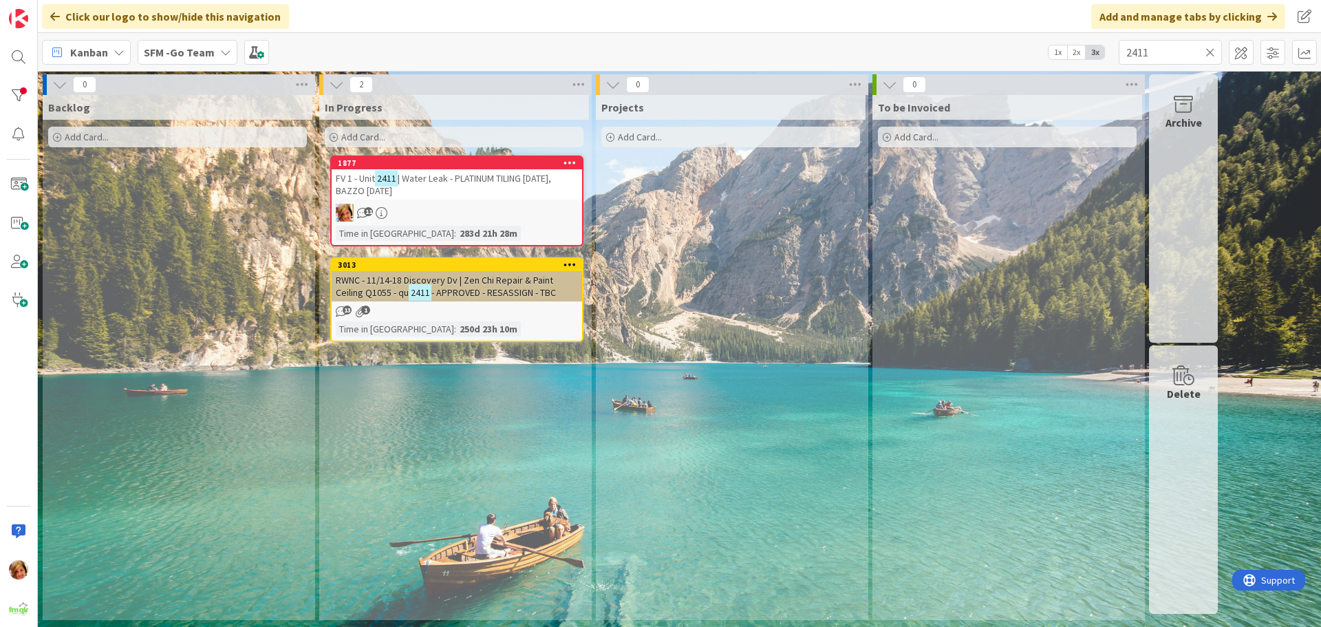
click at [1211, 50] on icon at bounding box center [1211, 52] width 10 height 12
click at [1211, 50] on input "text" at bounding box center [1170, 52] width 103 height 25
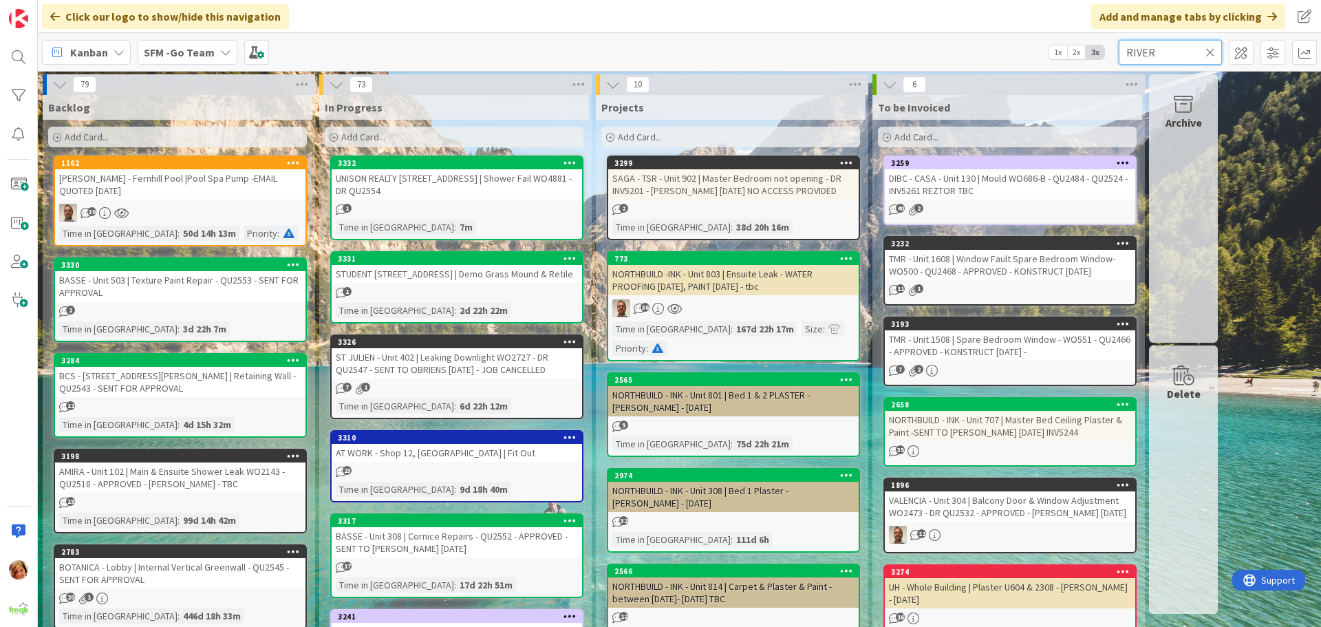
type input "RIVER"
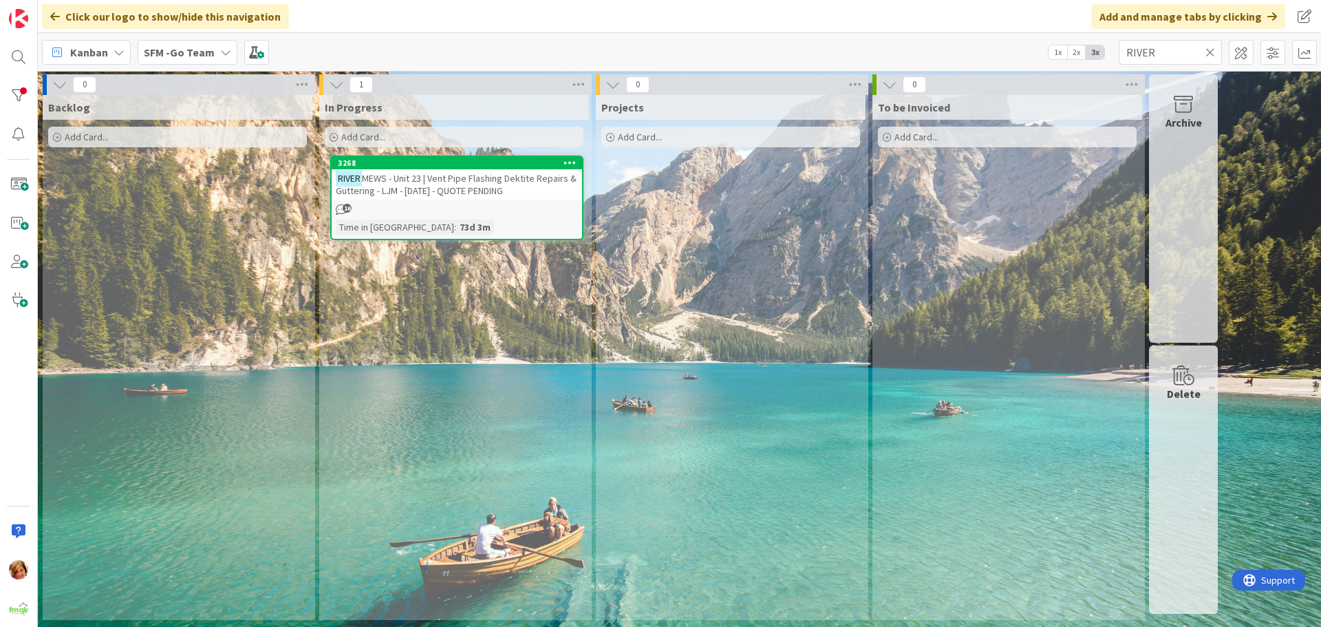
click at [507, 184] on span "MEWS - Unit 23 | Vent Pipe Flashing Dektite Repairs & Guttering - LJM - [DATE] …" at bounding box center [456, 184] width 241 height 25
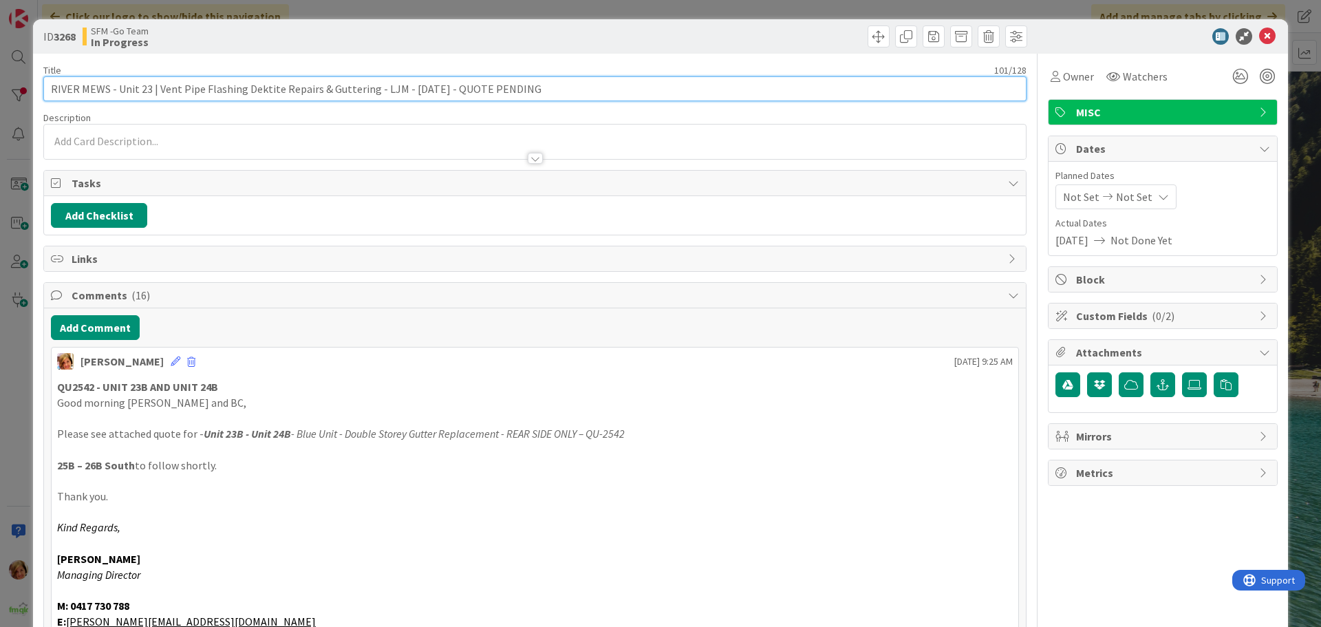
click at [547, 91] on input "RIVER MEWS - Unit 23 | Vent Pipe Flashing Dektite Repairs & Guttering - LJM - […" at bounding box center [535, 88] width 984 height 25
type input "RIVER MEWS - Unit 23 | Vent Pipe Flashing Dektite Repairs & Guttering - QU2542 …"
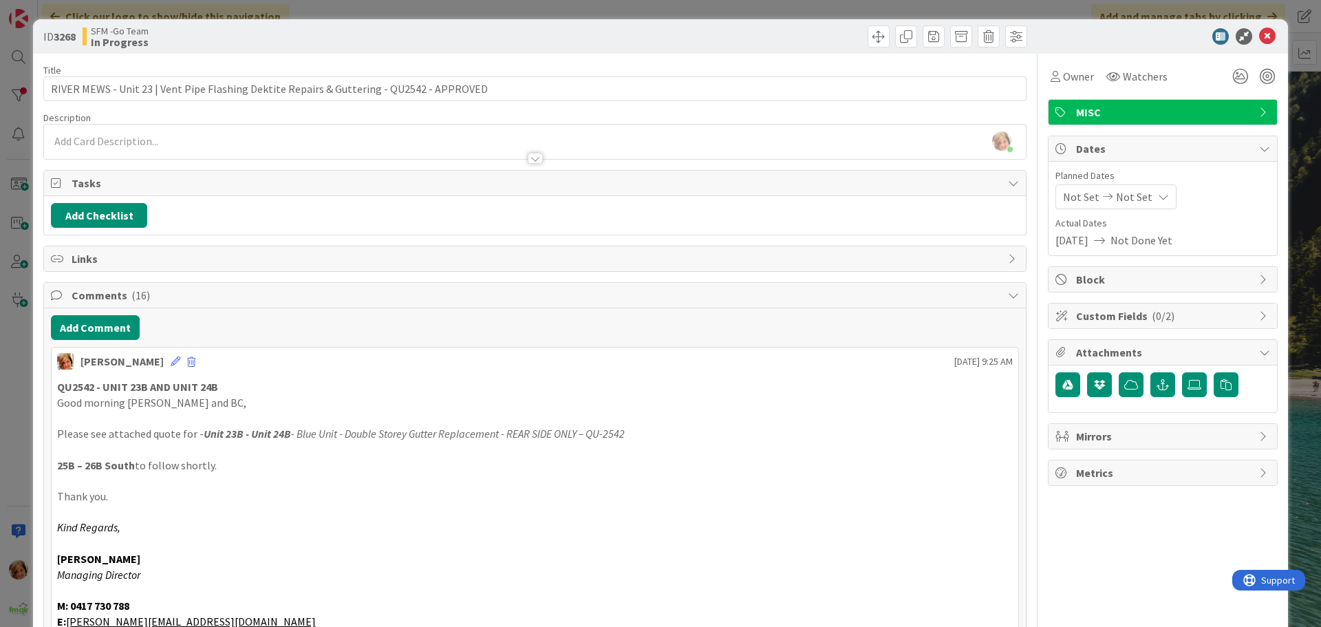
click at [775, 25] on div at bounding box center [783, 36] width 489 height 22
click at [1260, 32] on icon at bounding box center [1268, 36] width 17 height 17
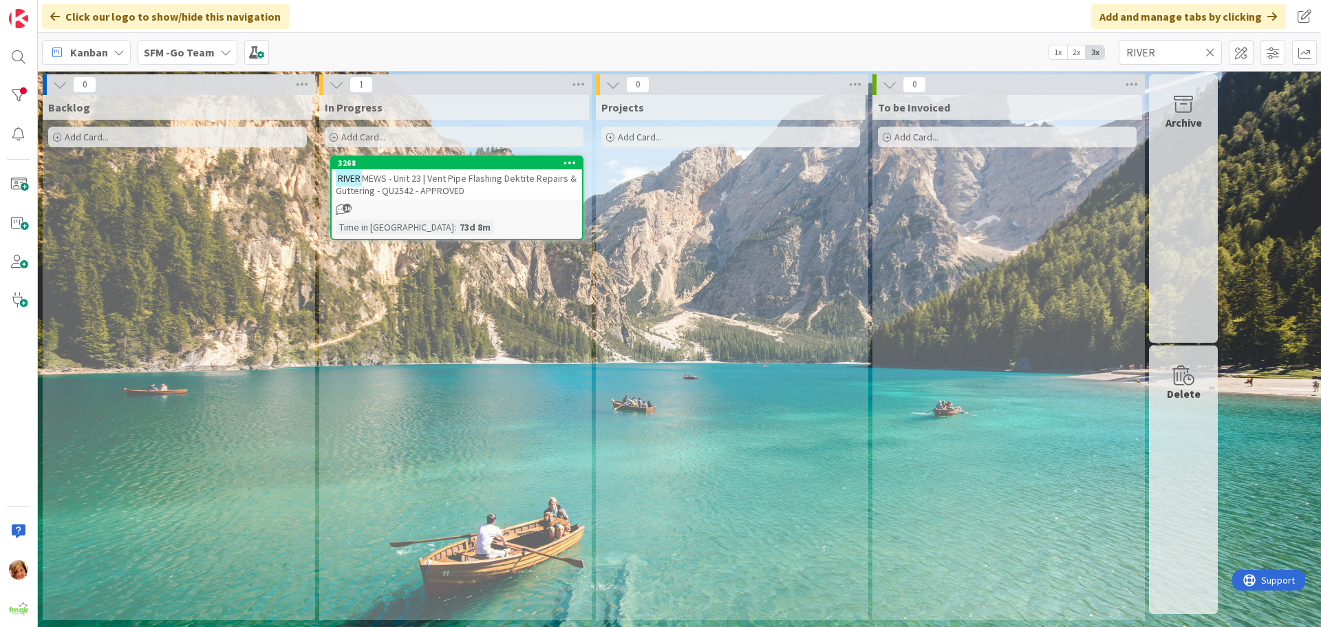
click at [1211, 50] on icon at bounding box center [1211, 52] width 10 height 12
click at [1209, 50] on input "text" at bounding box center [1170, 52] width 103 height 25
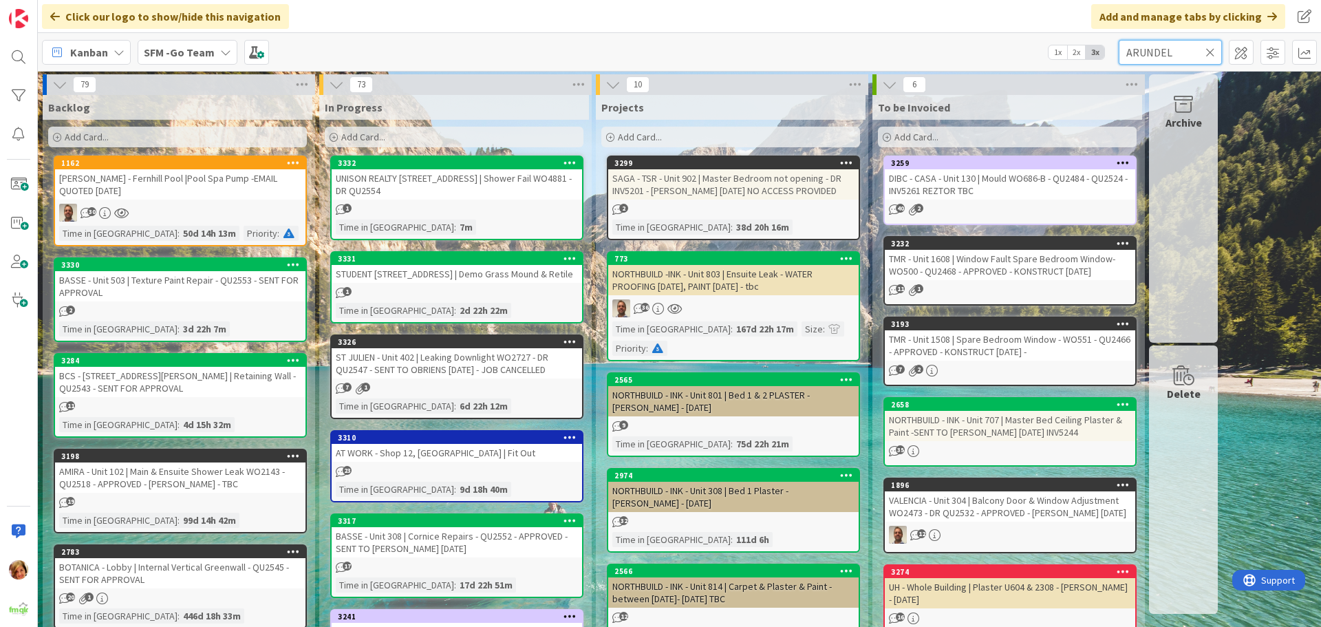
type input "ARUNDEL"
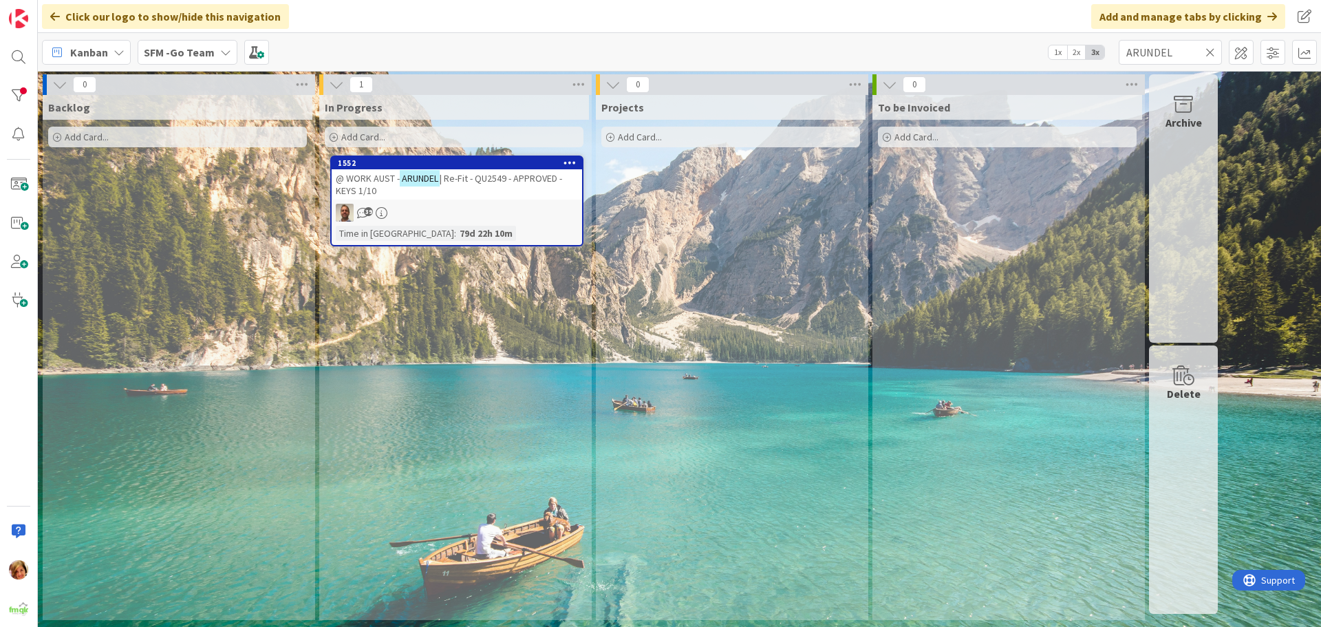
click at [480, 176] on span "| Re-Fit - QU2549 - APPROVED - KEYS 1/10" at bounding box center [449, 184] width 226 height 25
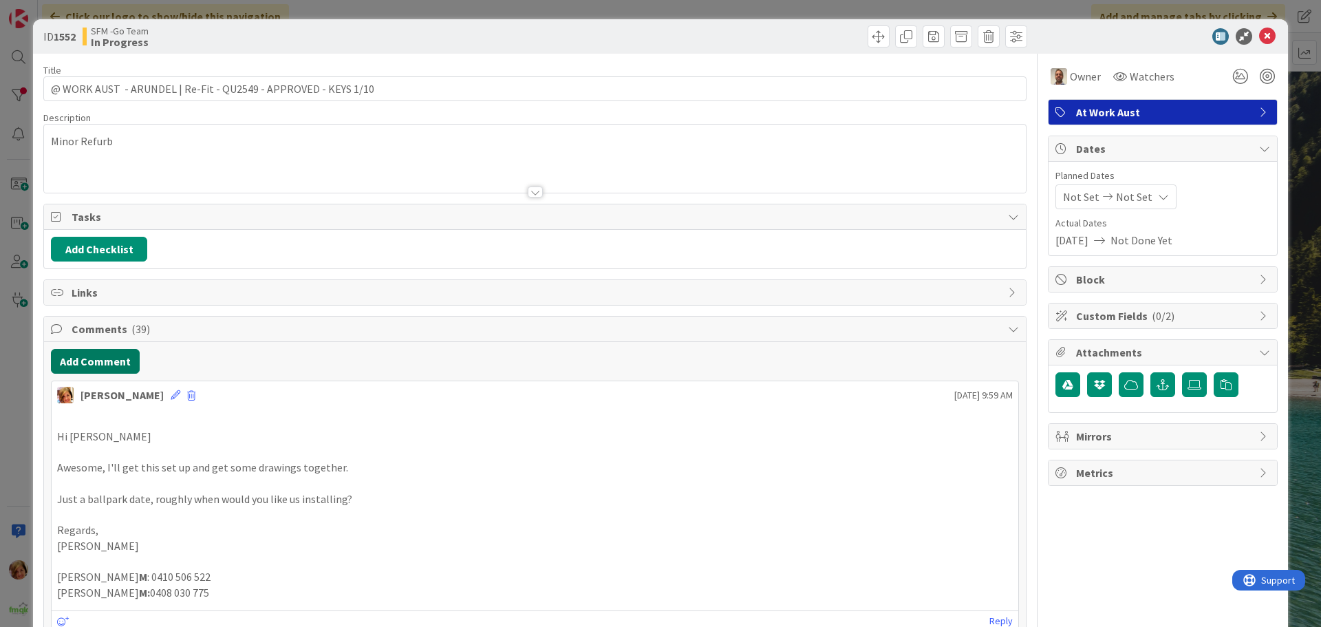
click at [96, 360] on button "Add Comment" at bounding box center [95, 361] width 89 height 25
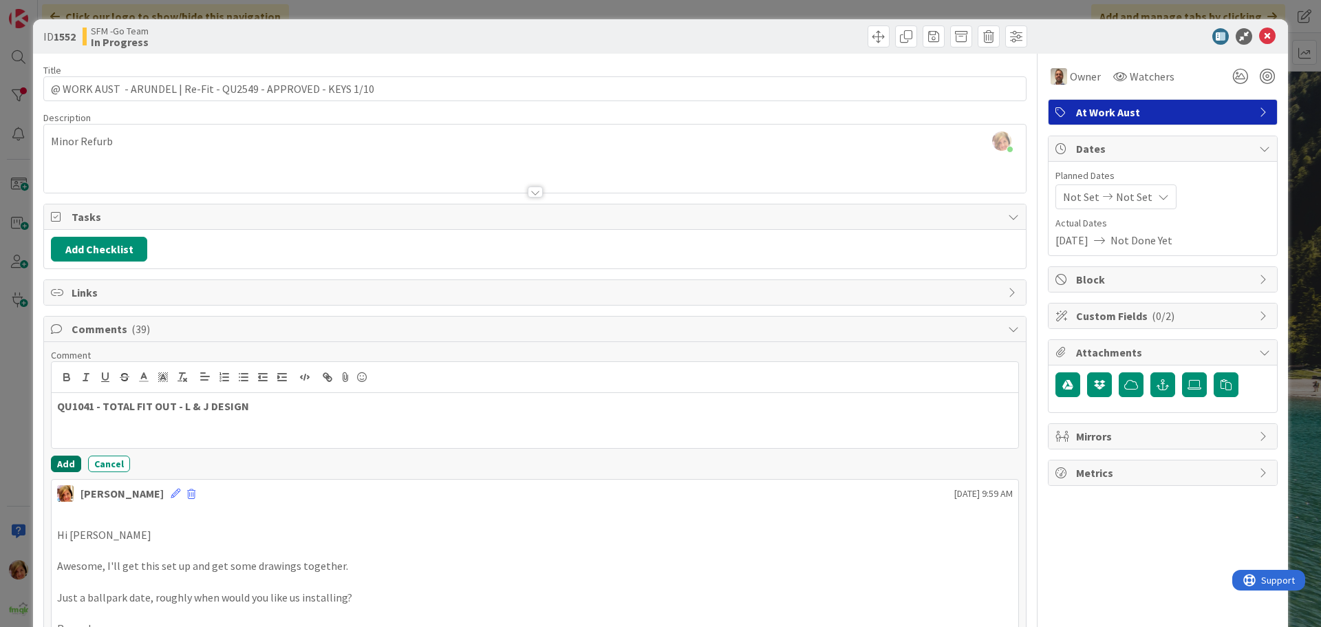
click at [67, 463] on button "Add" at bounding box center [66, 464] width 30 height 17
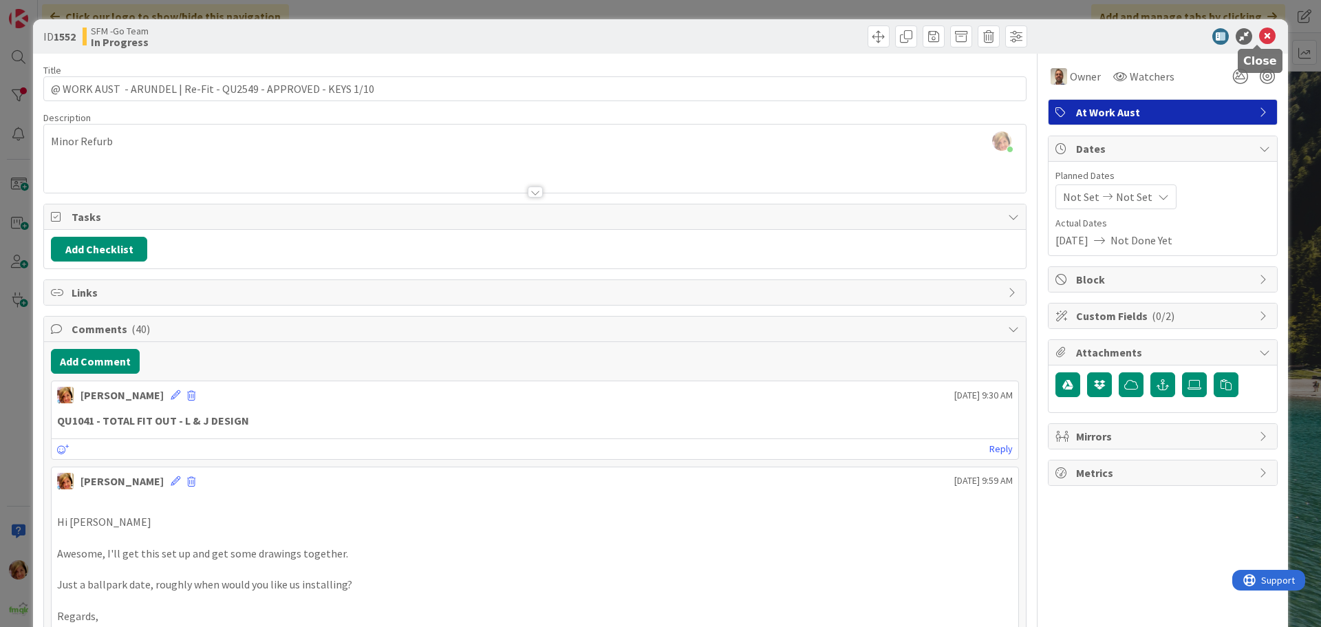
click at [1260, 37] on icon at bounding box center [1268, 36] width 17 height 17
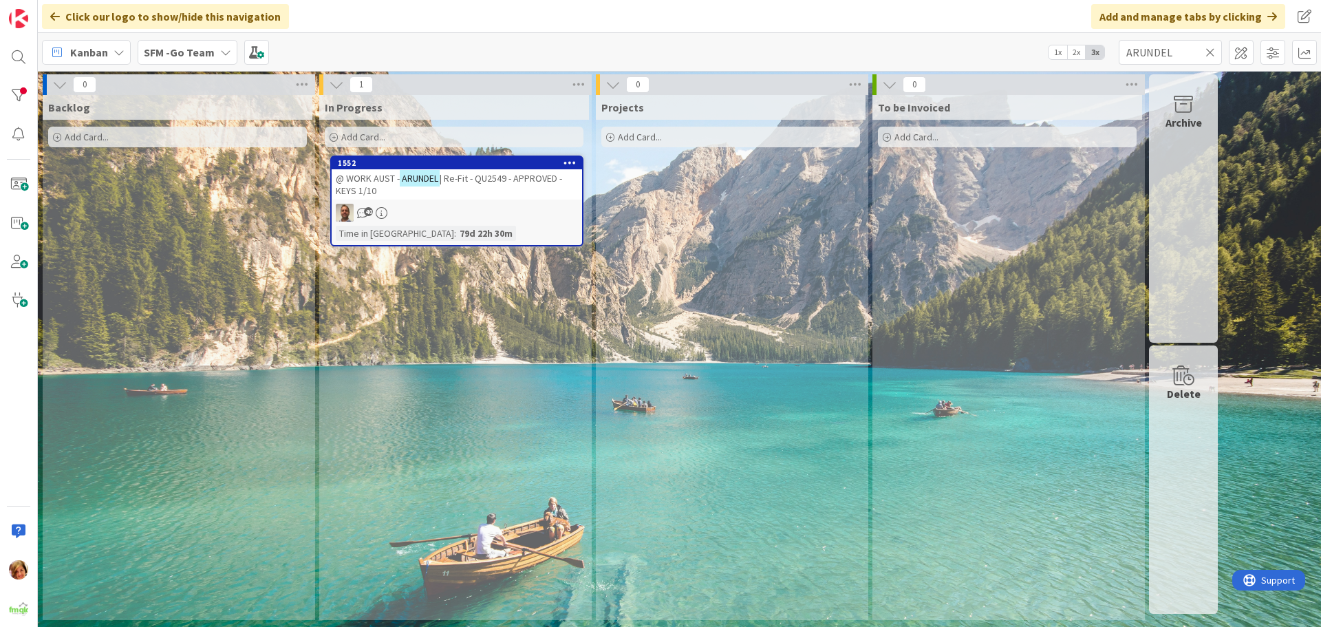
click at [1209, 50] on icon at bounding box center [1211, 52] width 10 height 12
click at [1209, 50] on input "text" at bounding box center [1170, 52] width 103 height 25
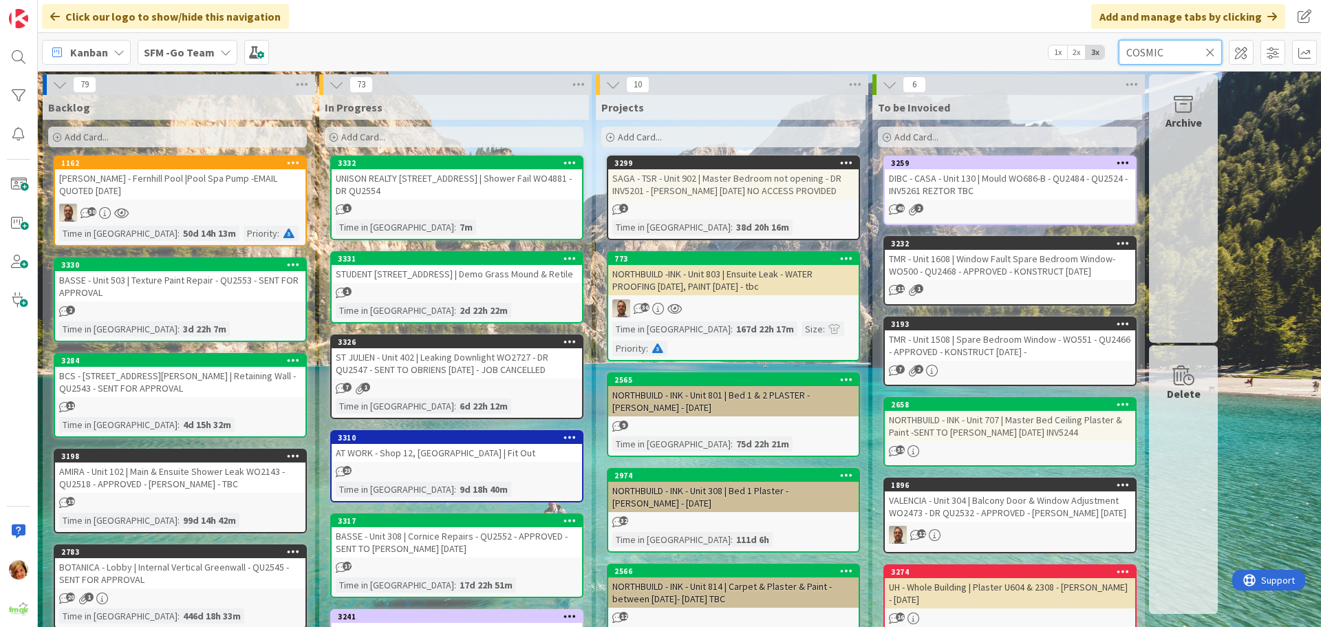
type input "COSMIC"
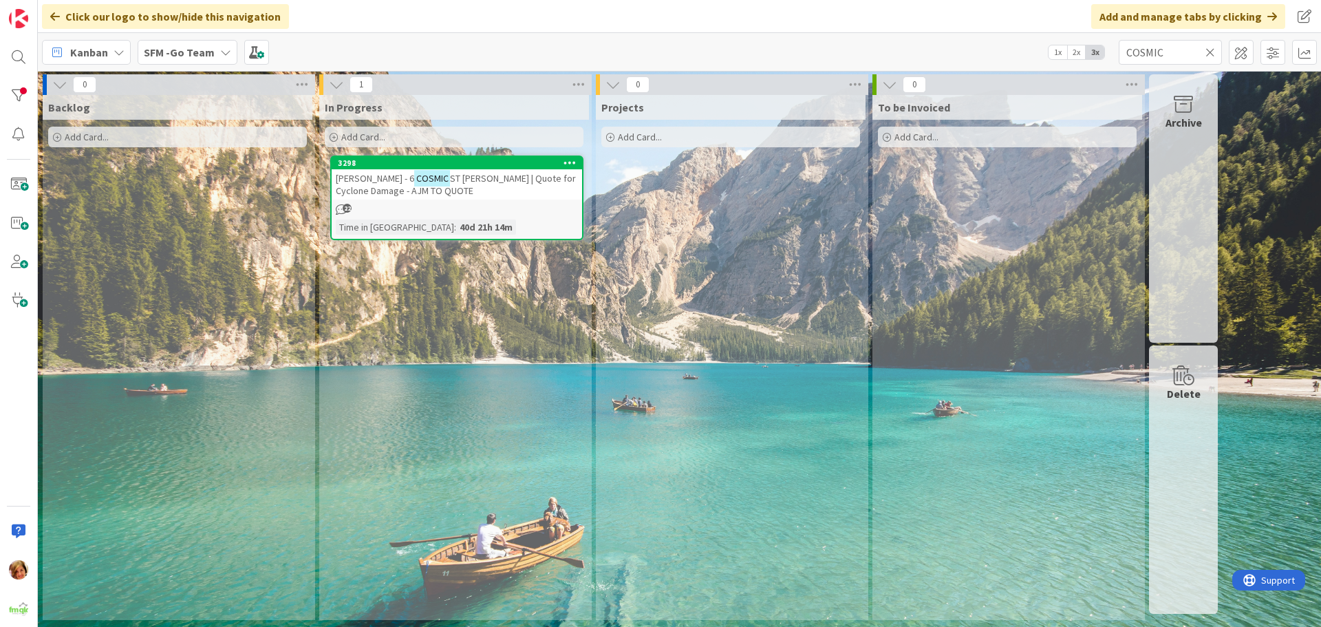
click at [500, 181] on span "ST [PERSON_NAME] | Quote for Cyclone Damage - AJM TO QUOTE" at bounding box center [456, 184] width 240 height 25
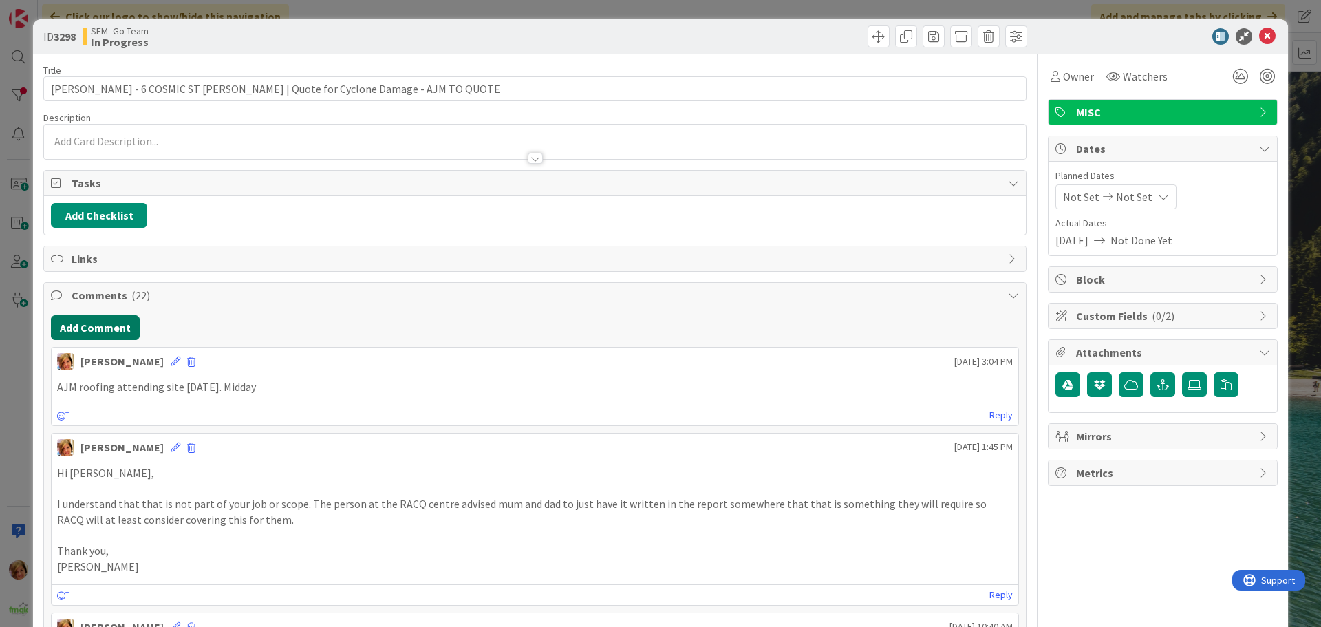
click at [100, 327] on button "Add Comment" at bounding box center [95, 327] width 89 height 25
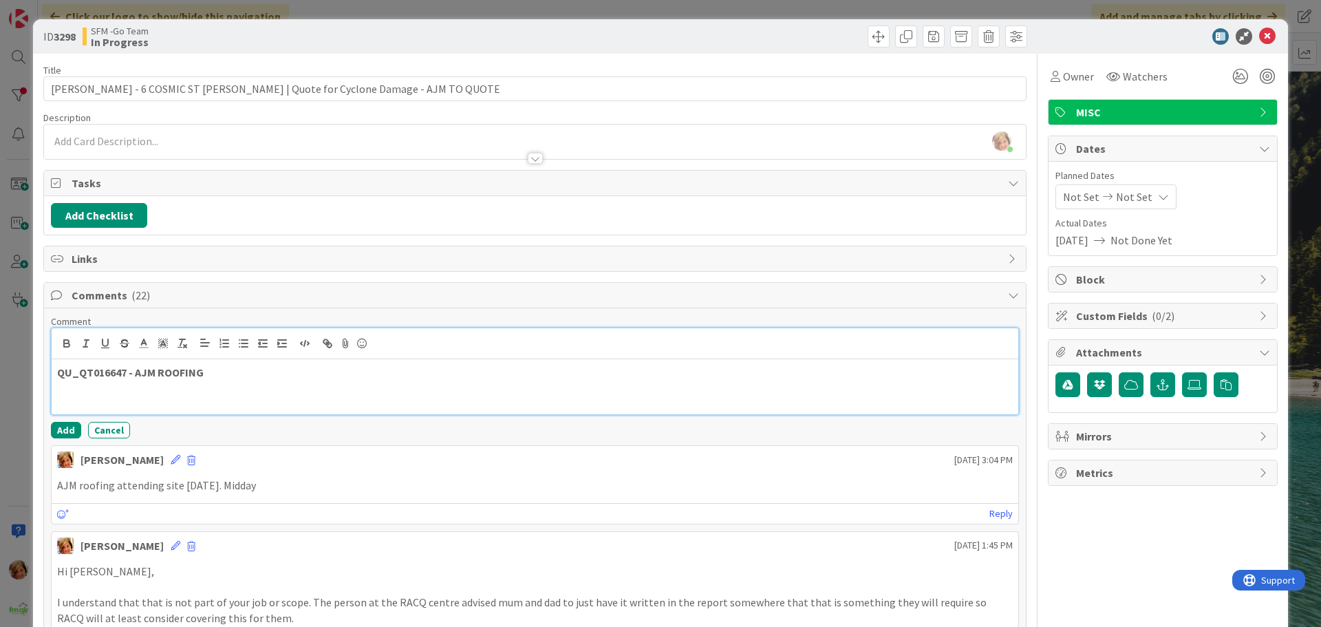
click at [231, 372] on p "QU_QT016647 - AJM ROOFING" at bounding box center [535, 373] width 956 height 16
click at [63, 428] on button "Add" at bounding box center [66, 430] width 30 height 17
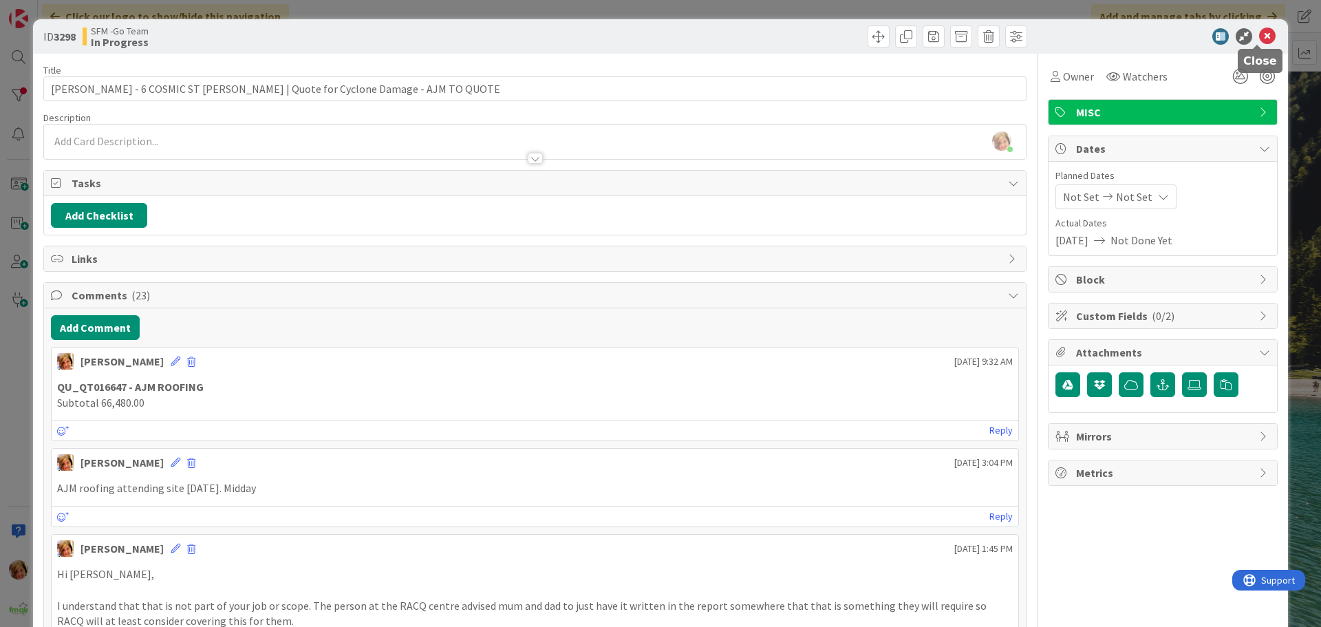
click at [1260, 35] on icon at bounding box center [1268, 36] width 17 height 17
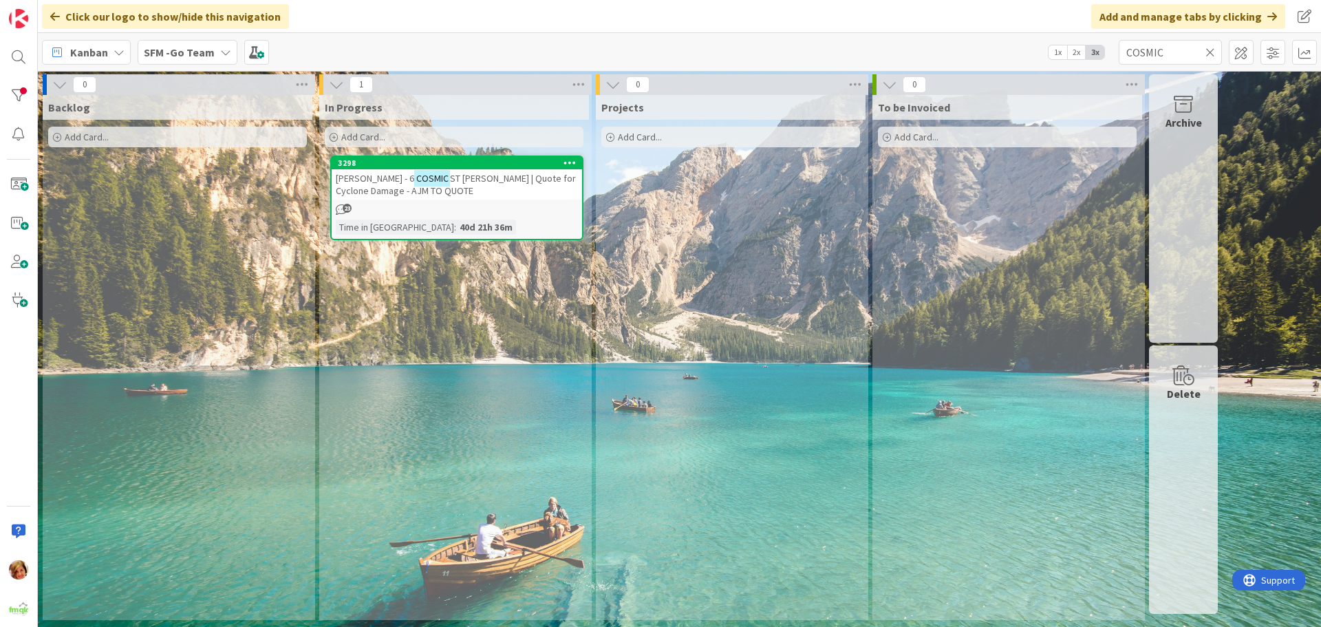
click at [1211, 48] on icon at bounding box center [1211, 52] width 10 height 12
click at [1211, 48] on input "text" at bounding box center [1170, 52] width 103 height 25
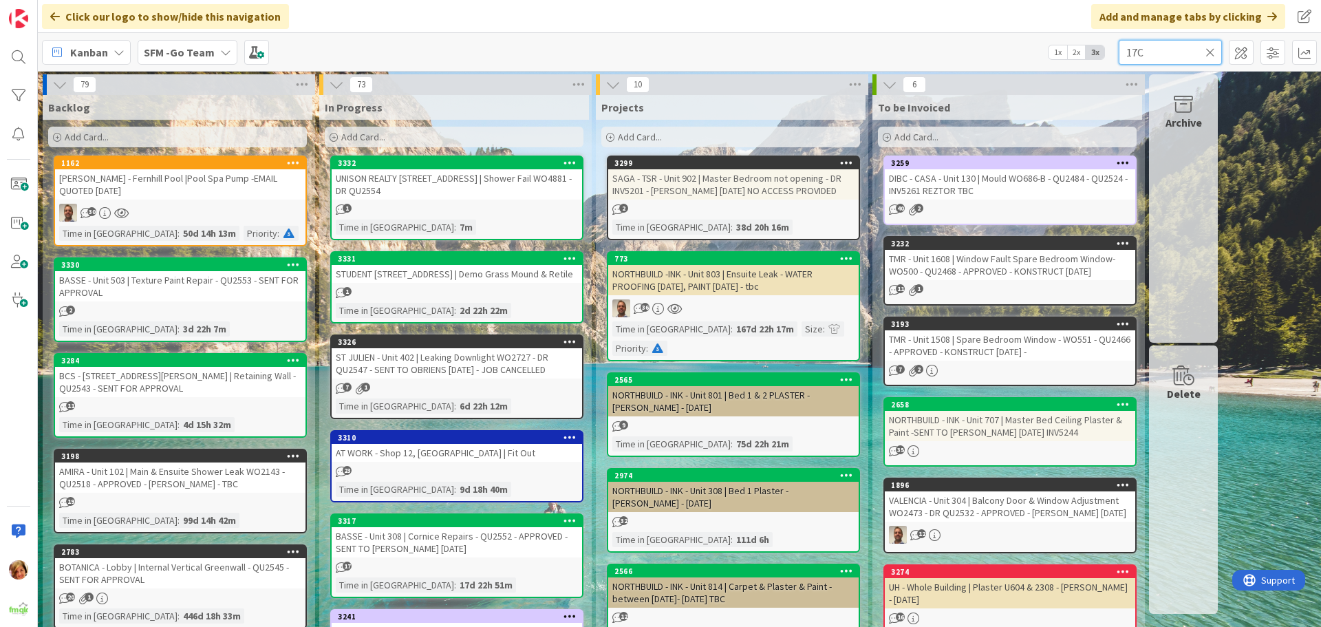
type input "17C"
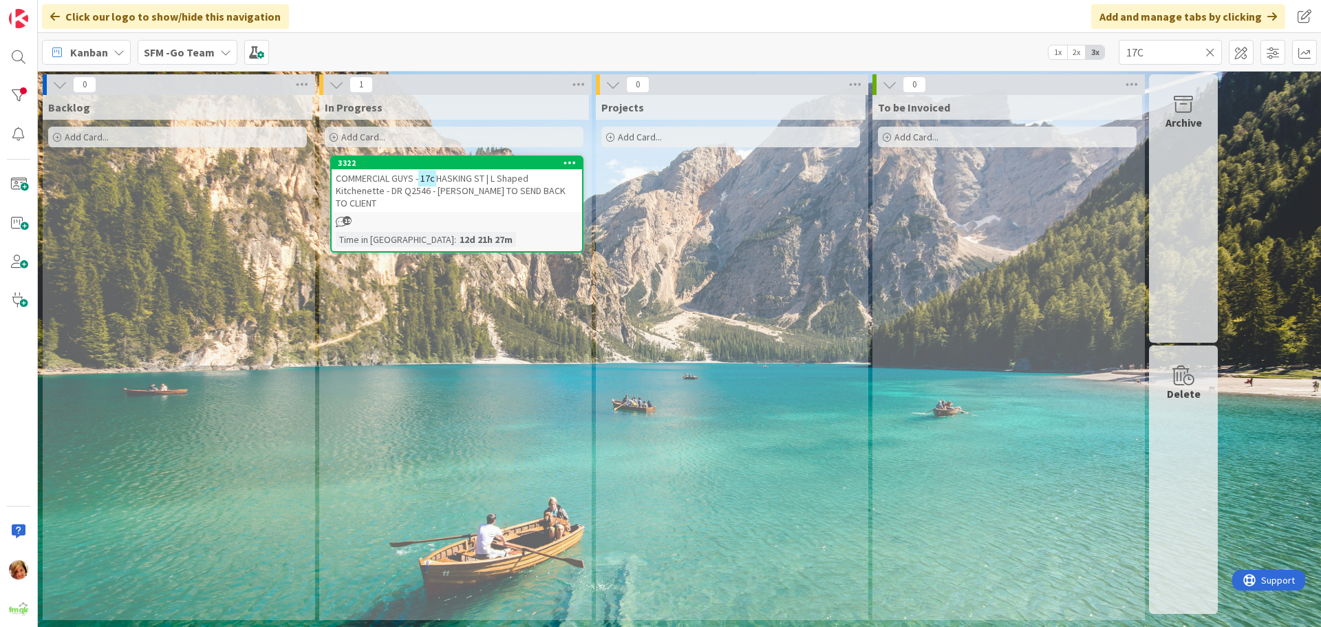
click at [500, 176] on span "HASKING ST | L Shaped Kitchenette - DR Q2546 - [PERSON_NAME] TO SEND BACK TO CL…" at bounding box center [451, 190] width 230 height 37
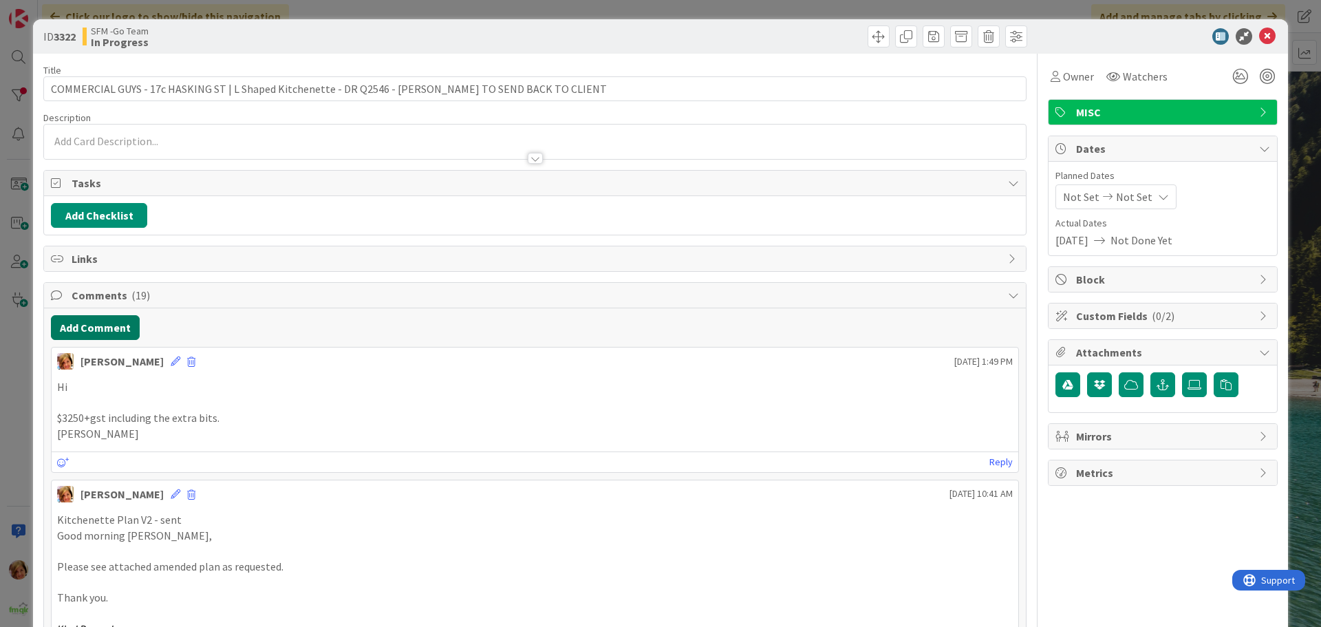
click at [112, 330] on button "Add Comment" at bounding box center [95, 327] width 89 height 25
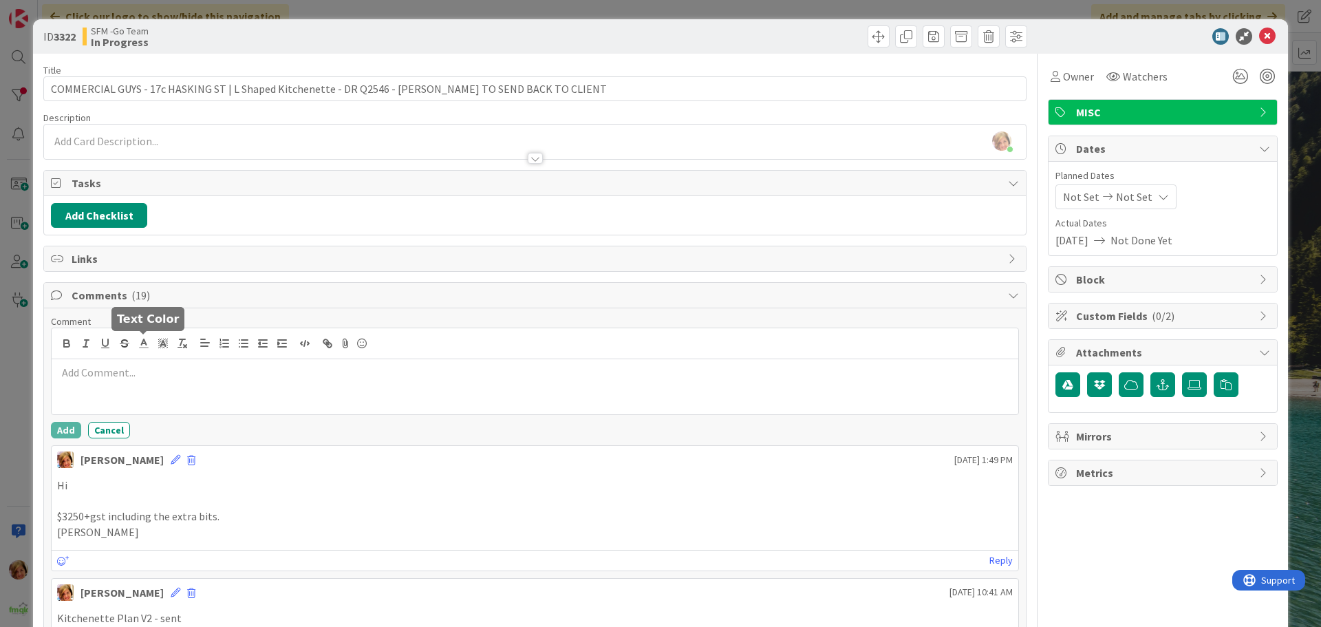
drag, startPoint x: 112, startPoint y: 330, endPoint x: 166, endPoint y: 389, distance: 79.9
click at [166, 388] on div at bounding box center [535, 386] width 967 height 55
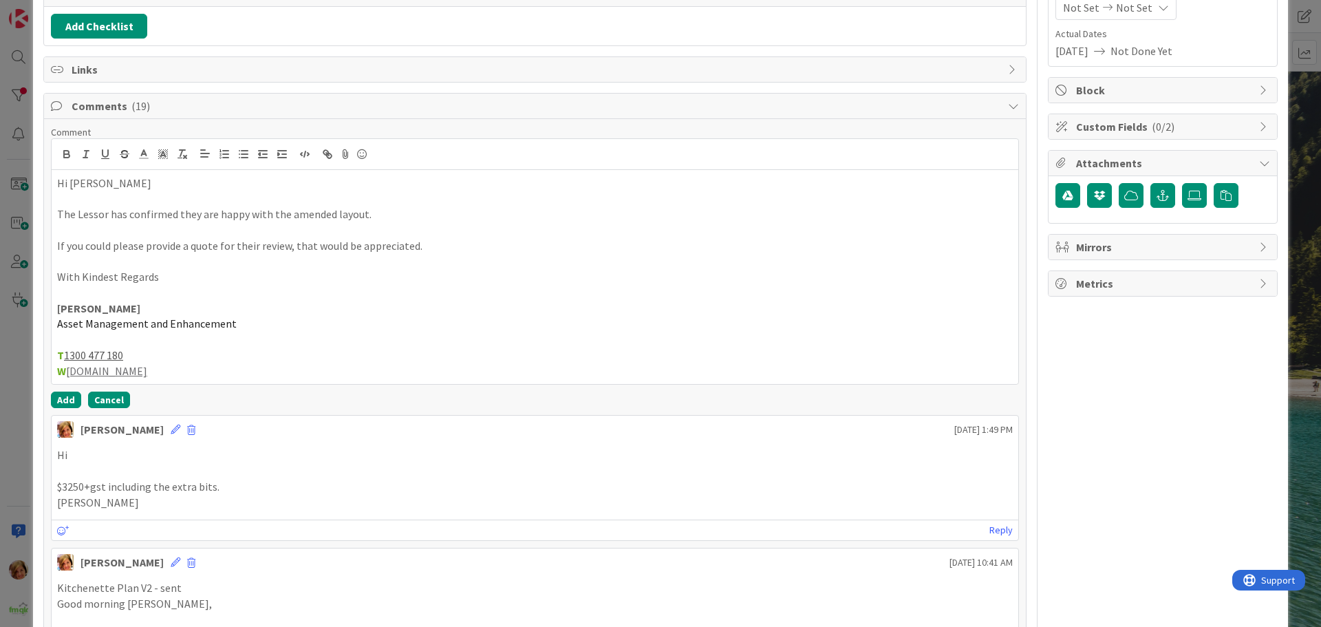
scroll to position [206, 0]
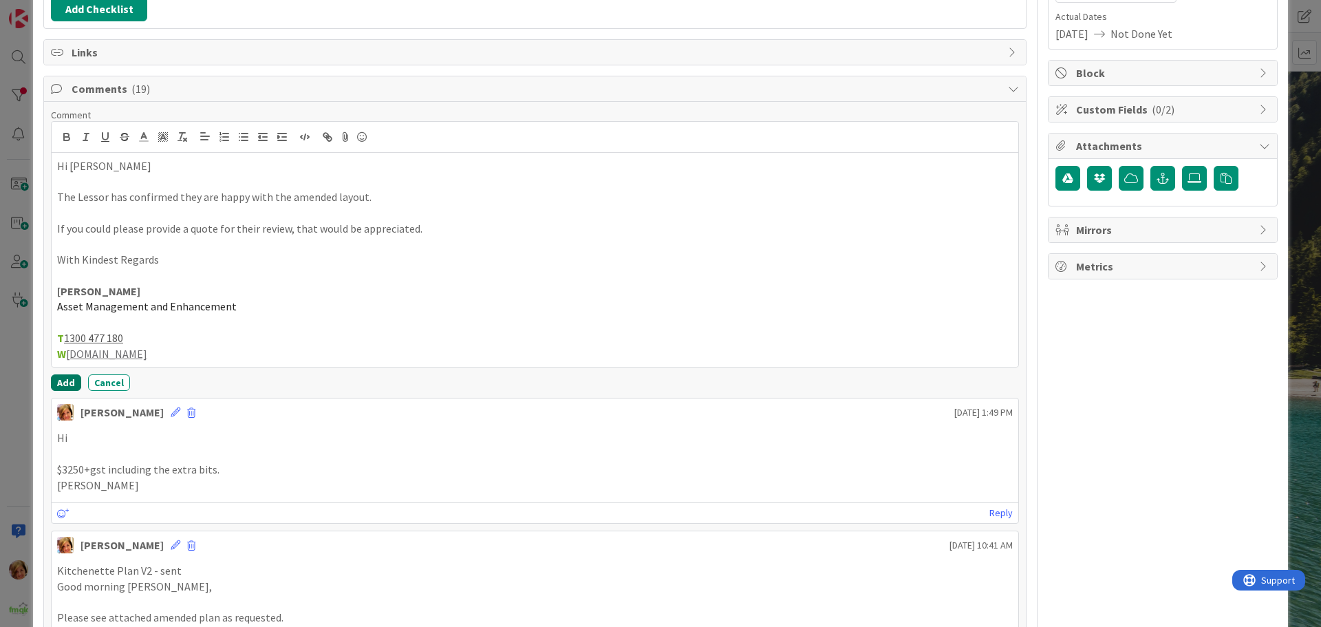
click at [63, 383] on button "Add" at bounding box center [66, 382] width 30 height 17
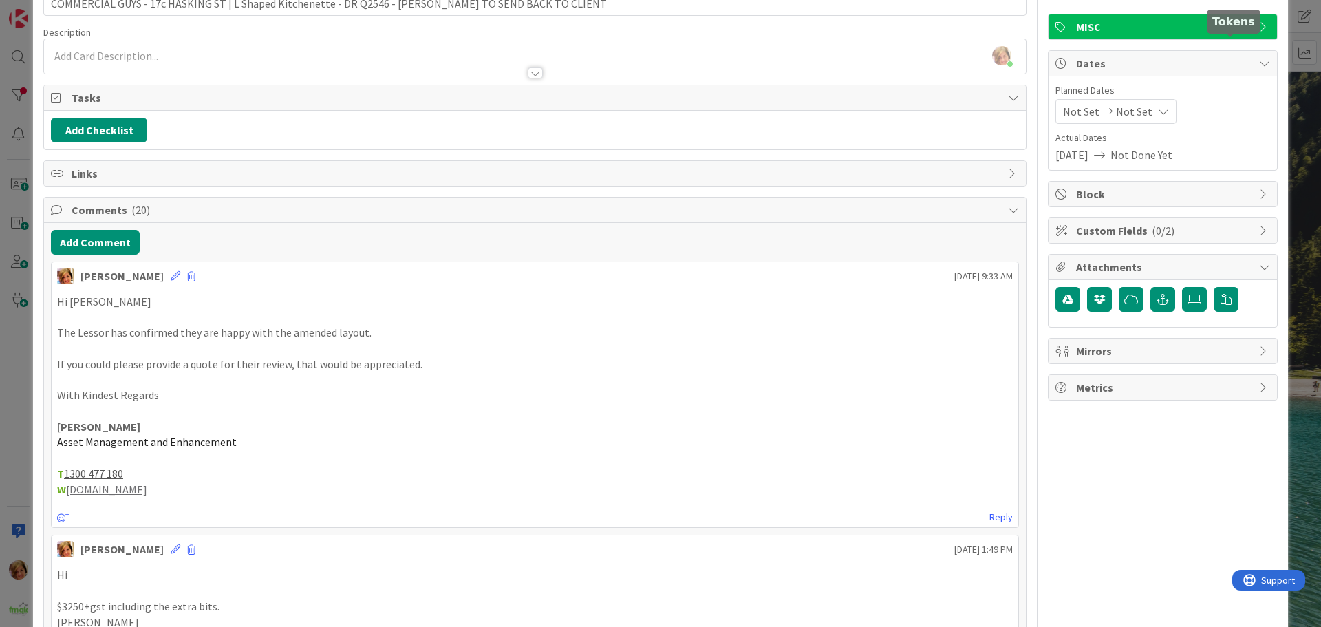
scroll to position [0, 0]
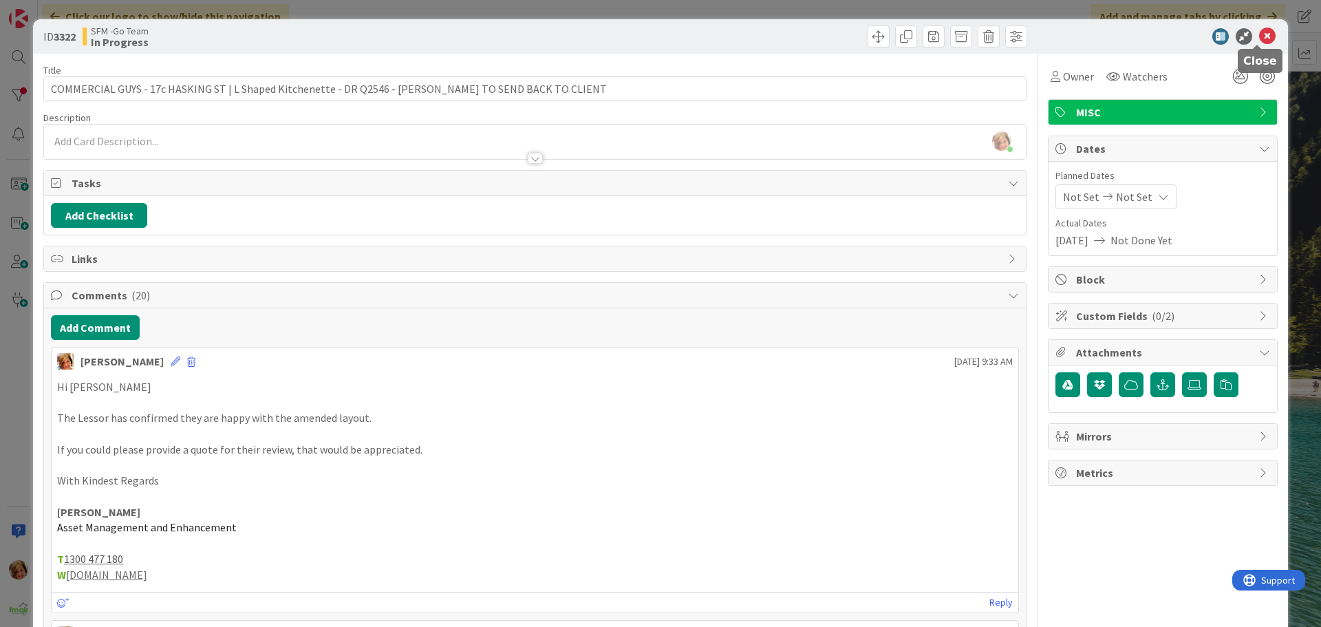
click at [1260, 37] on icon at bounding box center [1268, 36] width 17 height 17
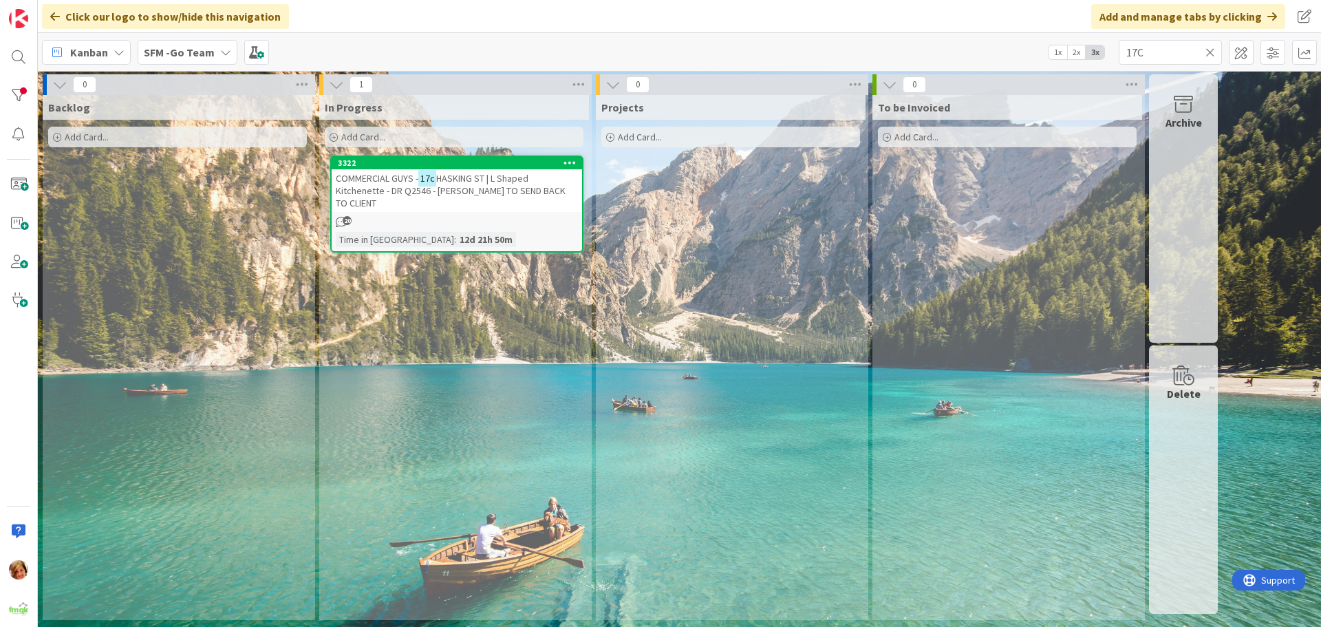
click at [1208, 52] on icon at bounding box center [1211, 52] width 10 height 12
click at [1208, 52] on input "text" at bounding box center [1170, 52] width 103 height 25
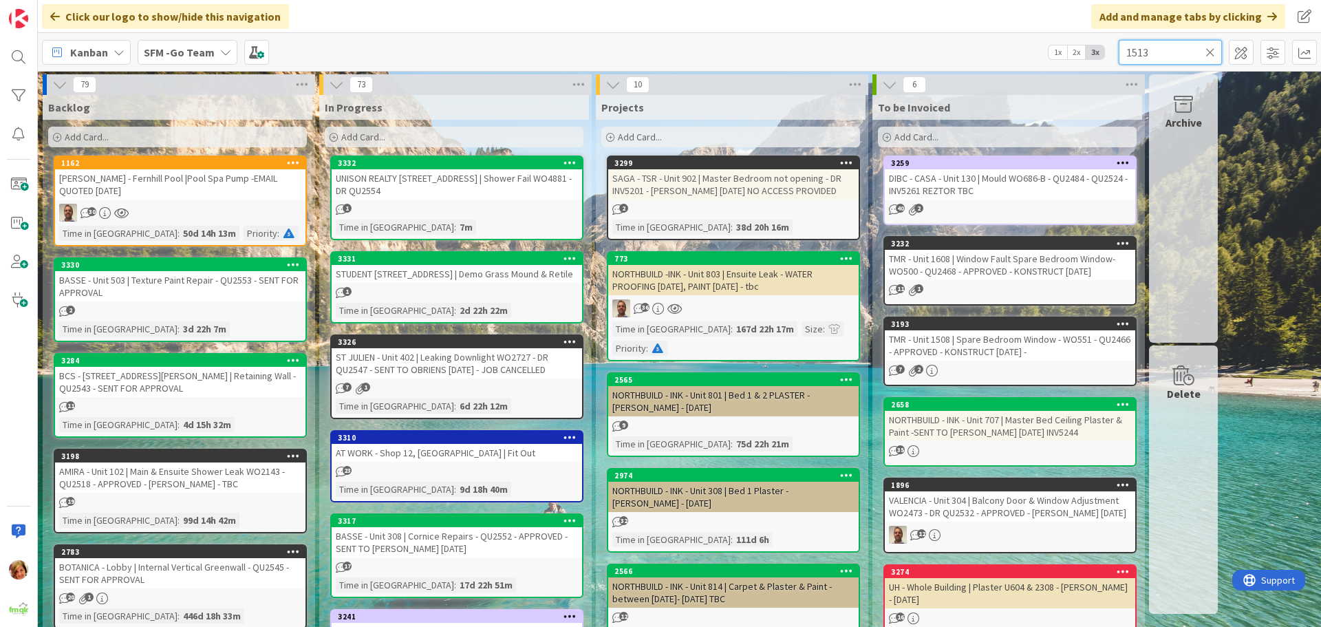
type input "1513"
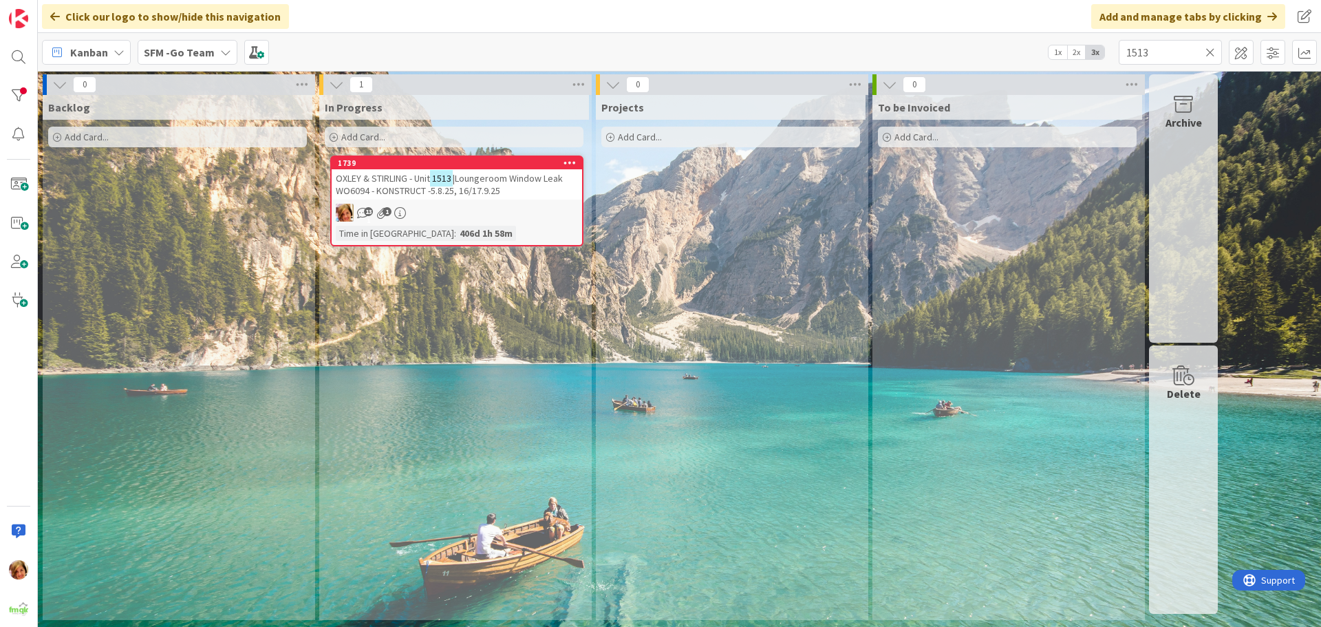
click at [495, 176] on span "|Loungeroom Window Leak WO6094 - KONSTRUCT -5.8.25, 16/17.9.25" at bounding box center [449, 184] width 227 height 25
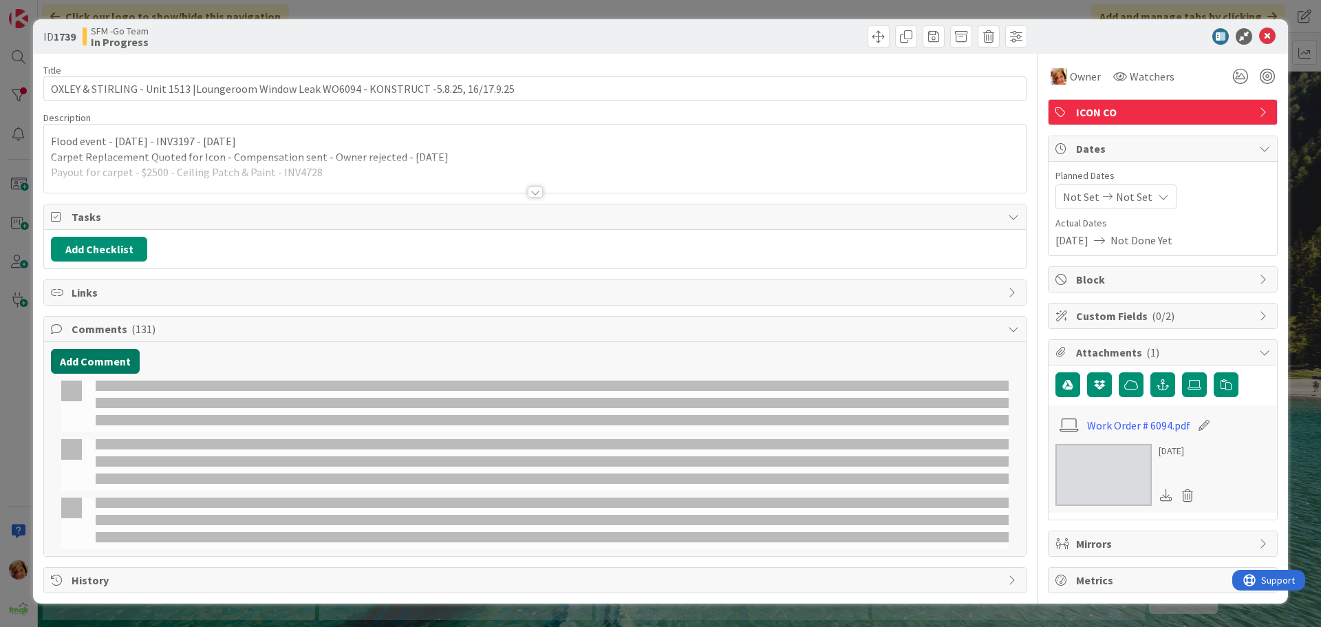
click at [92, 356] on button "Add Comment" at bounding box center [95, 361] width 89 height 25
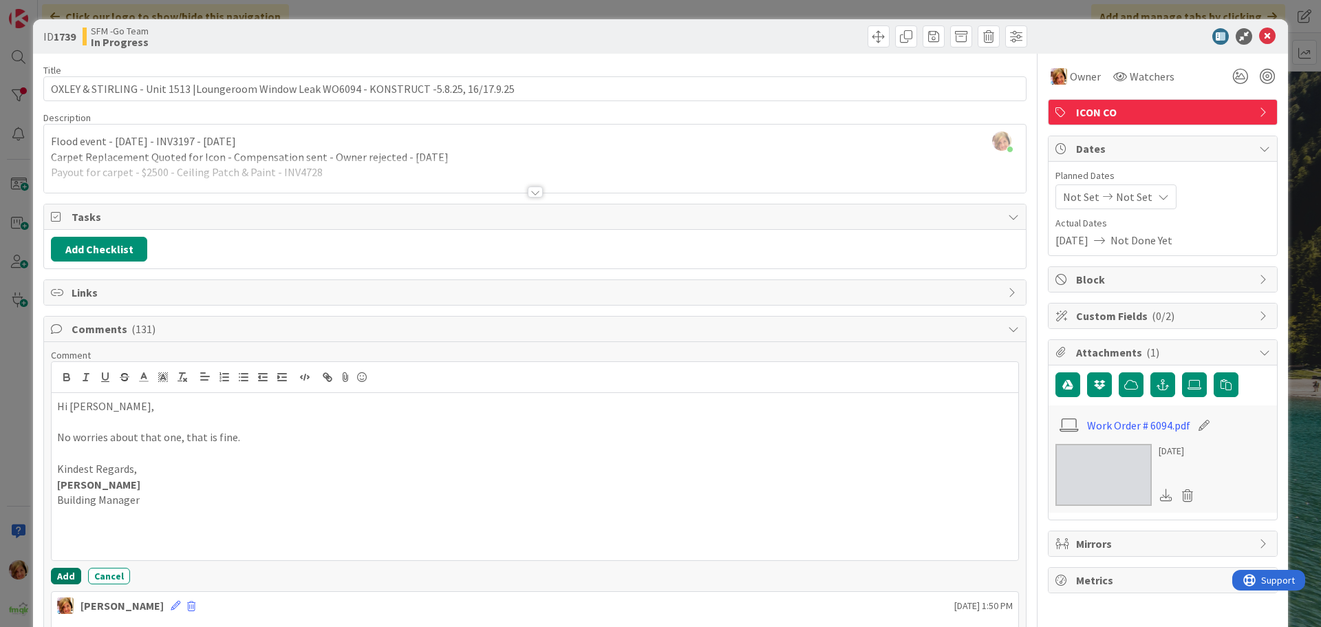
click at [71, 573] on button "Add" at bounding box center [66, 576] width 30 height 17
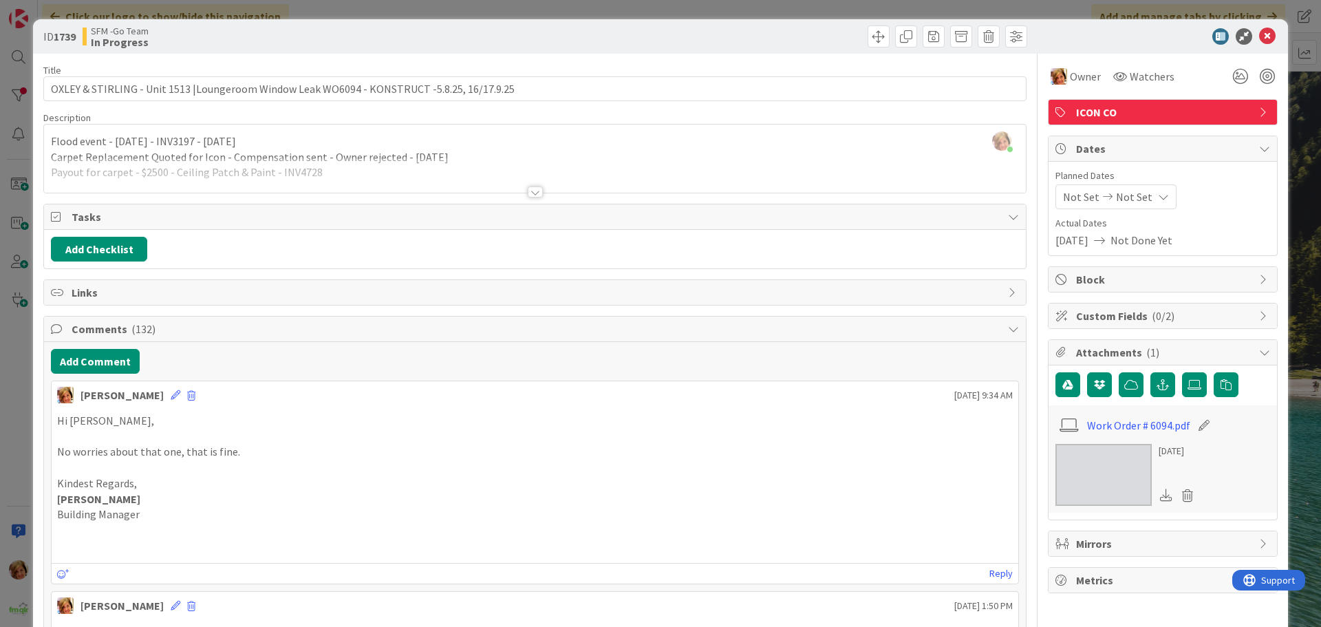
click at [1014, 8] on div "ID 1739 SFM -Go Team In Progress Title 91 / 128 OXLEY & [PERSON_NAME] - Unit 15…" at bounding box center [660, 313] width 1321 height 627
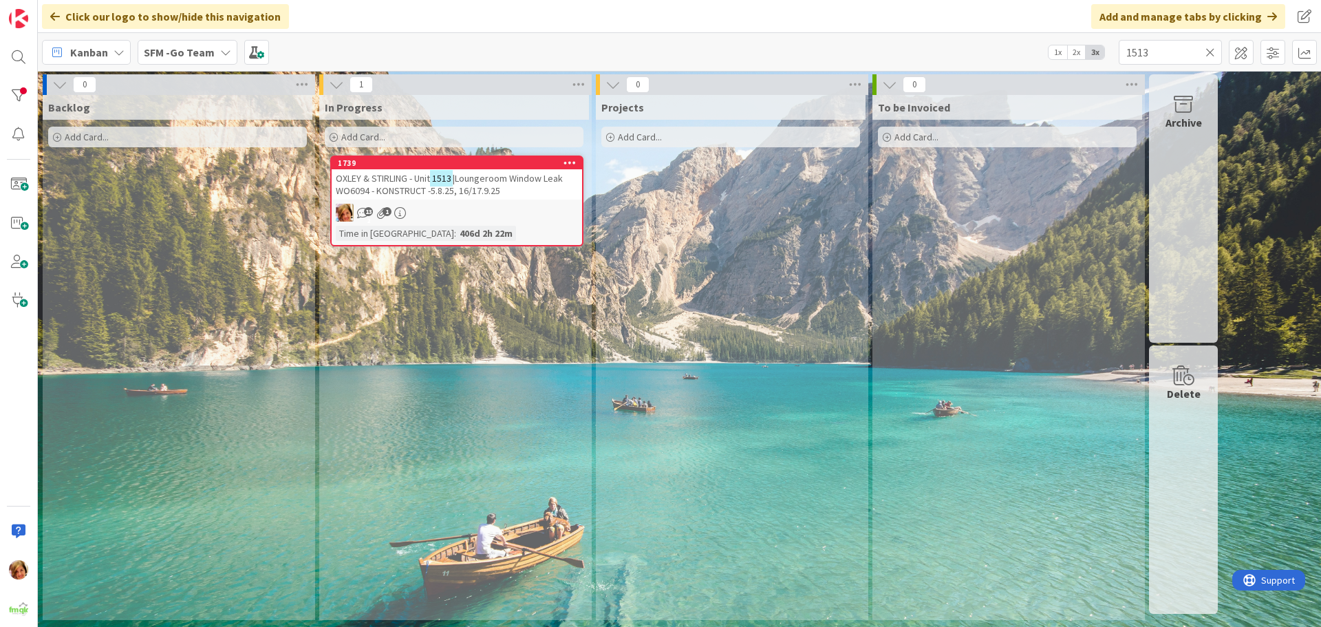
click at [1211, 51] on icon at bounding box center [1211, 52] width 10 height 12
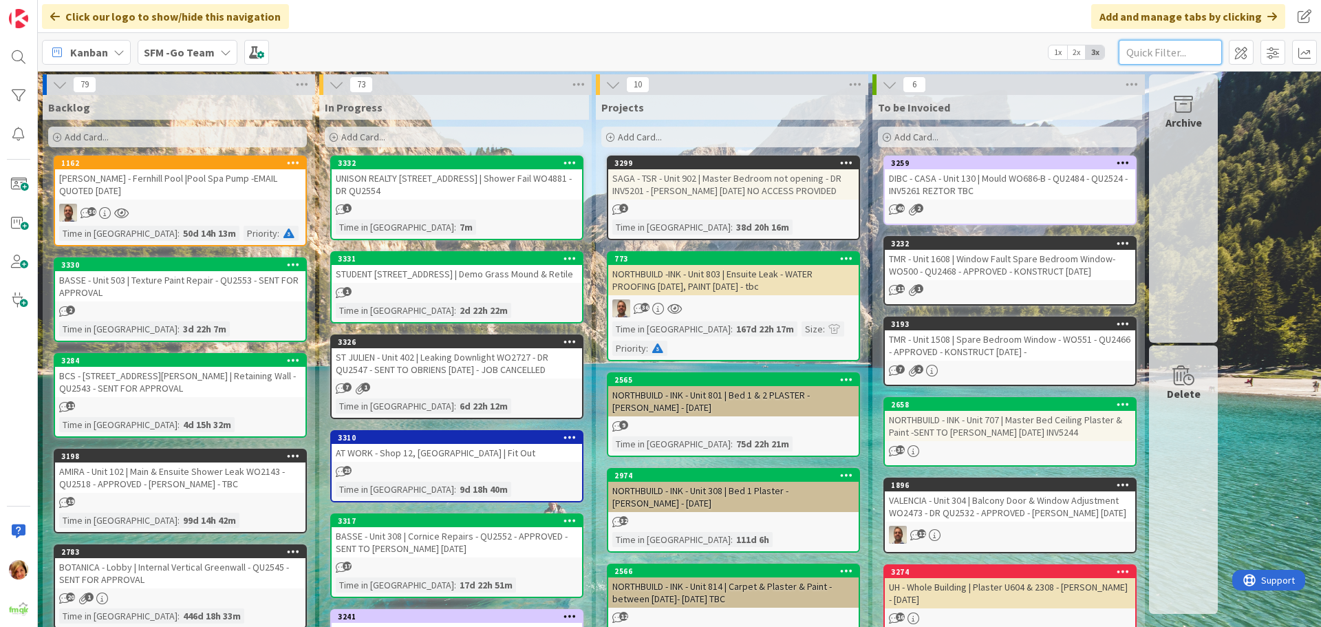
click at [1182, 54] on input "text" at bounding box center [1170, 52] width 103 height 25
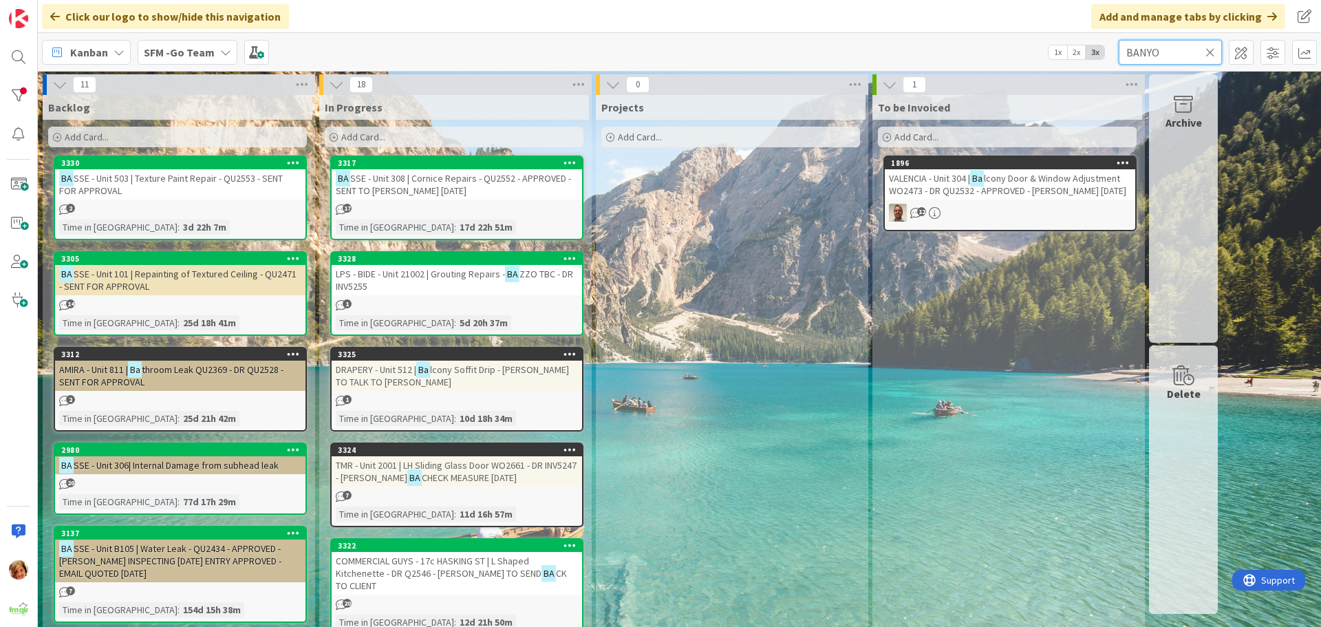
type input "BANYO"
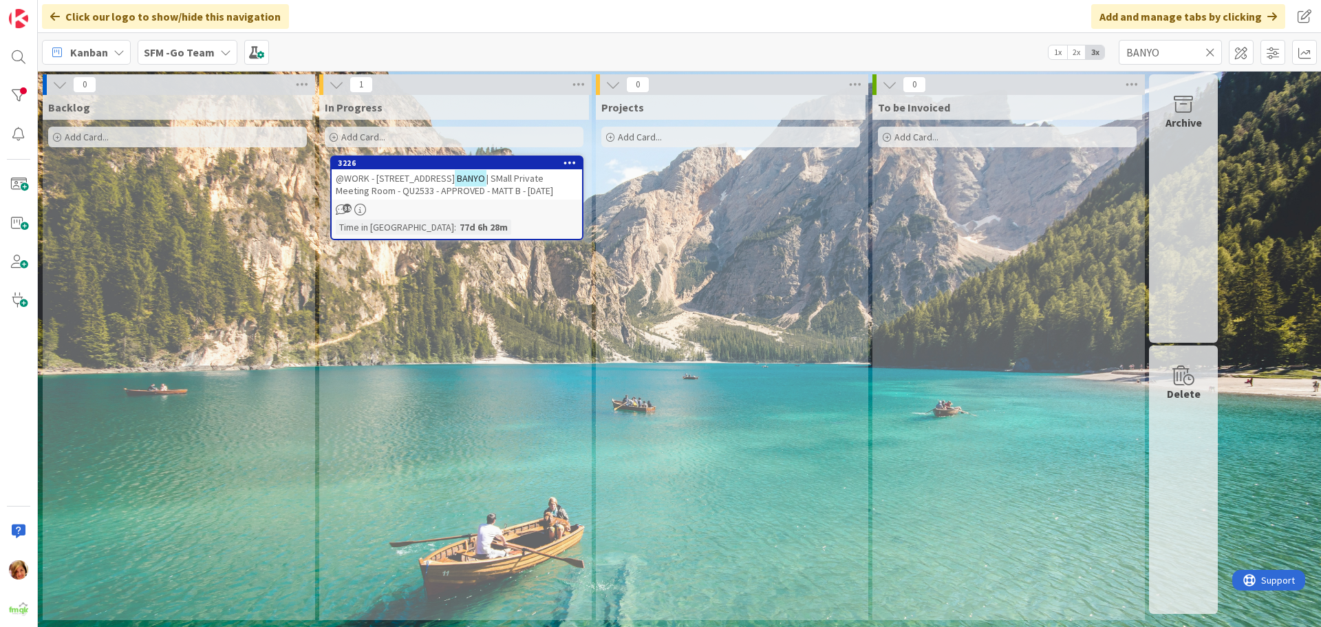
click at [512, 185] on span "| SMall Private Meeting Room - QU2533 - APPROVED - MATT B - [DATE]" at bounding box center [444, 184] width 217 height 25
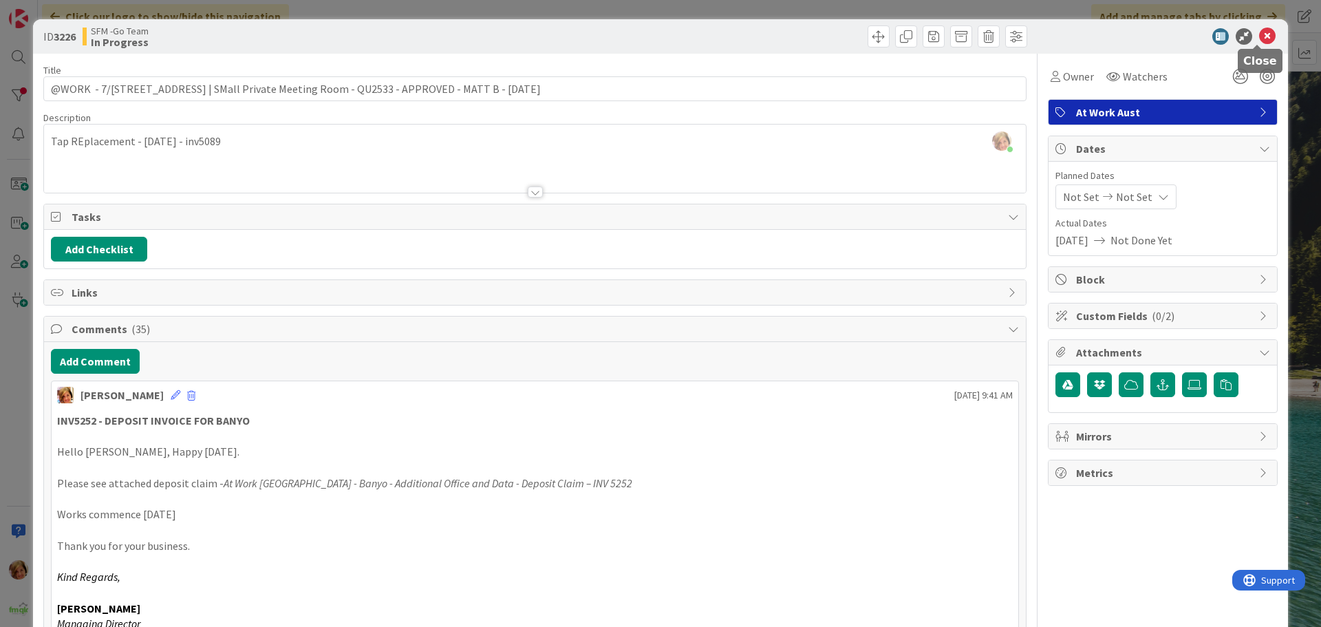
click at [1260, 34] on icon at bounding box center [1268, 36] width 17 height 17
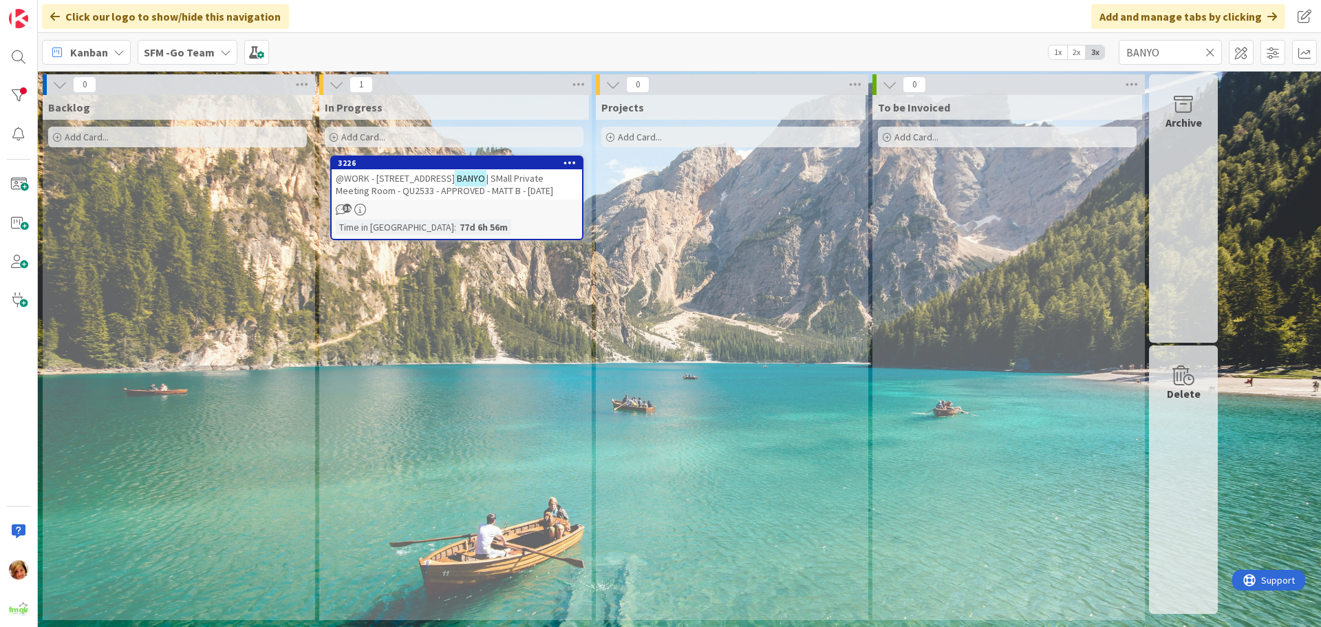
click at [1215, 50] on icon at bounding box center [1211, 52] width 10 height 12
click at [1205, 50] on input "text" at bounding box center [1170, 52] width 103 height 25
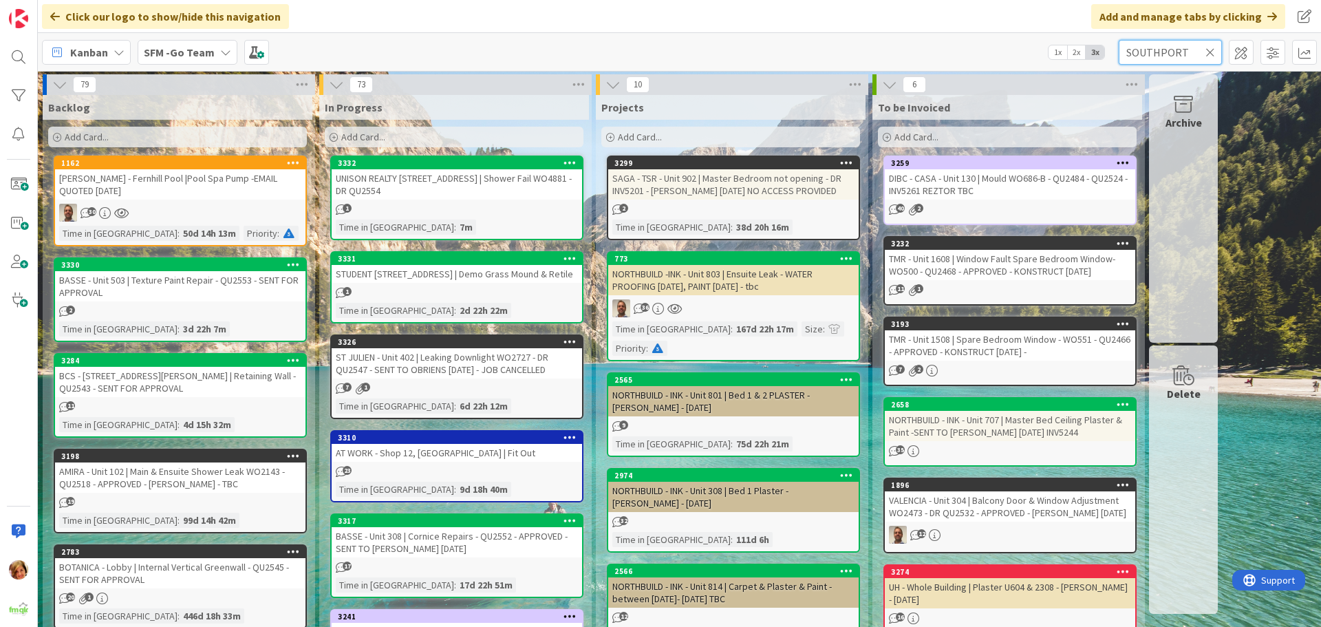
type input "SOUTHPORT"
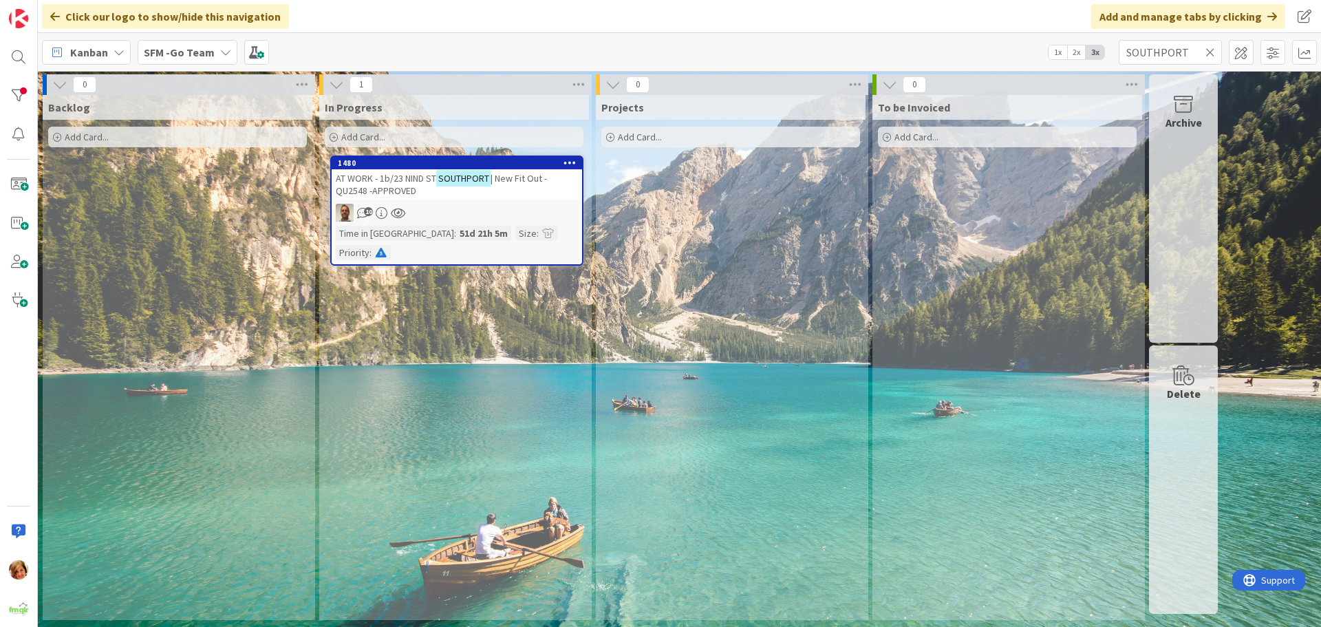
click at [411, 185] on span "| New Fit Out -QU2548 -APPROVED" at bounding box center [441, 184] width 211 height 25
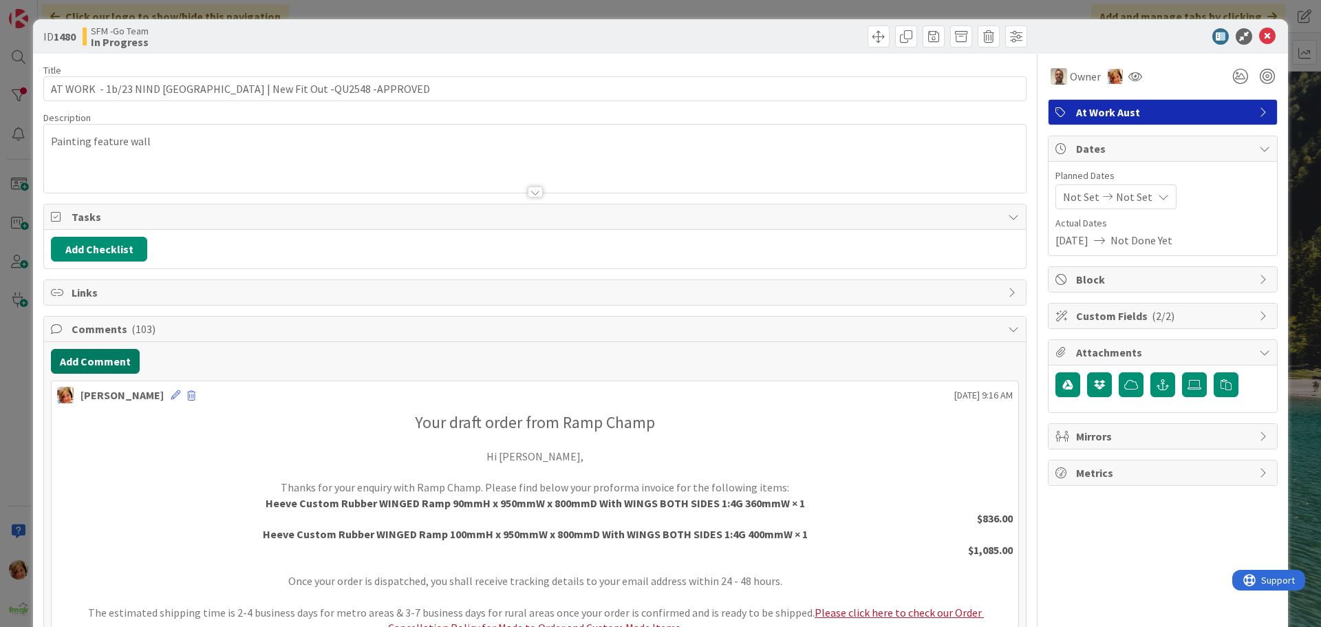
click at [89, 363] on button "Add Comment" at bounding box center [95, 361] width 89 height 25
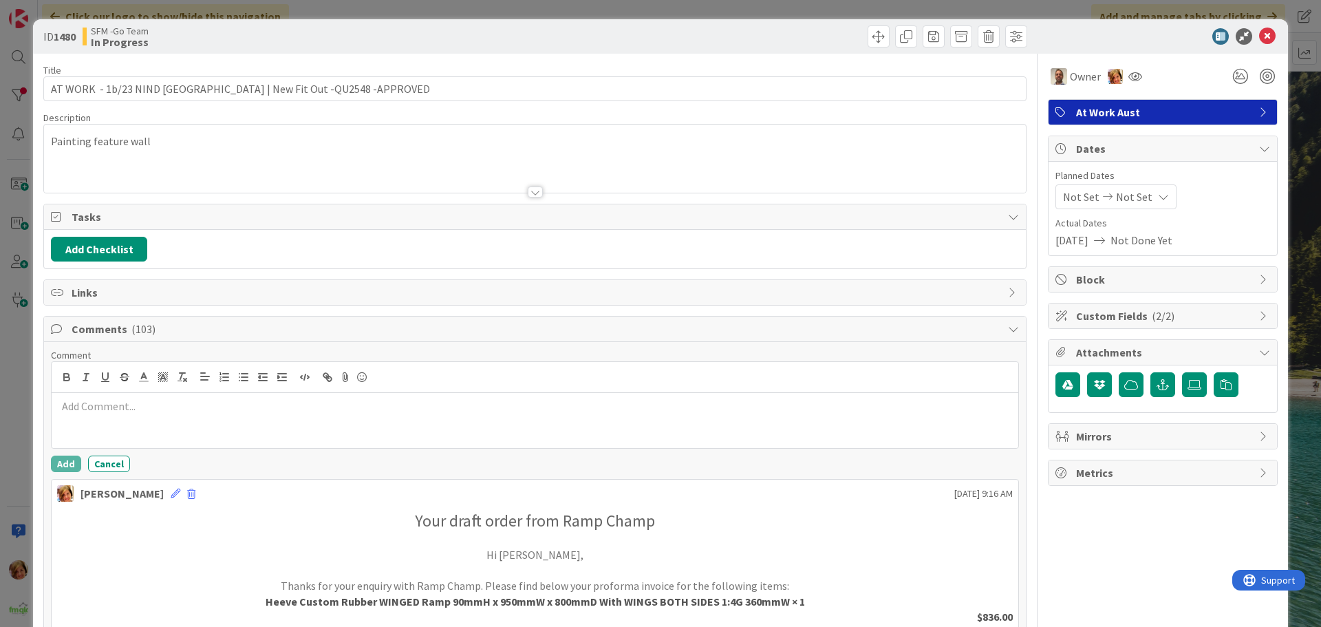
click at [120, 397] on div at bounding box center [535, 420] width 967 height 55
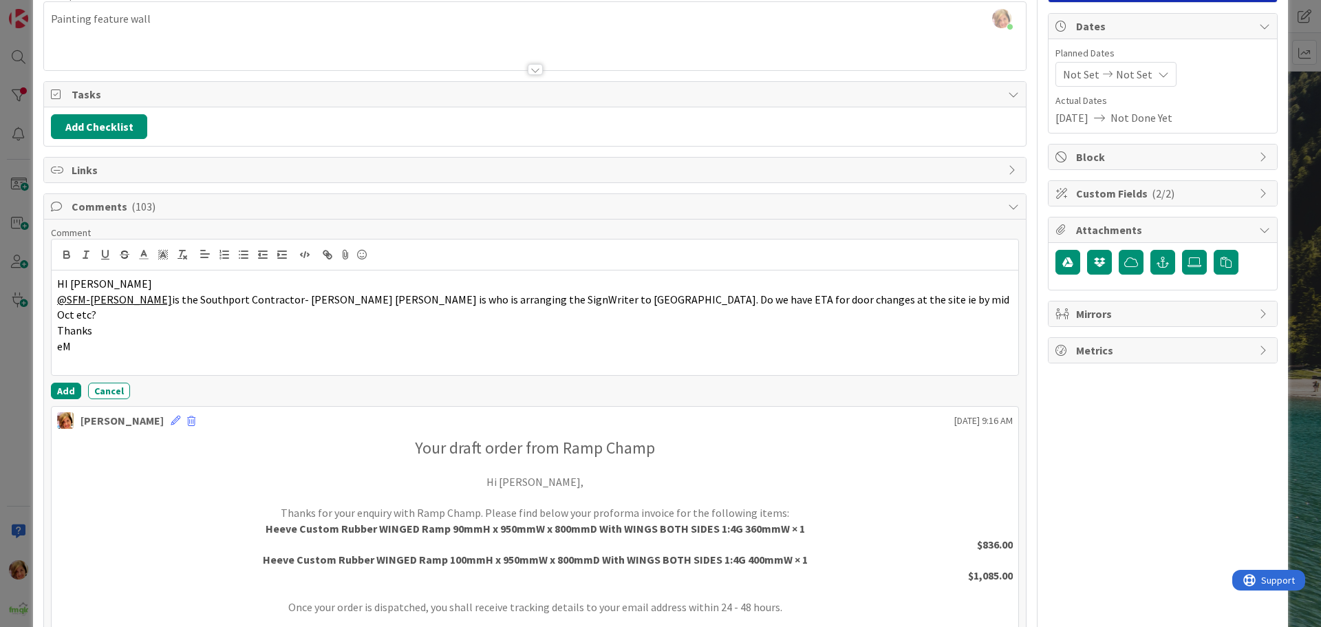
scroll to position [206, 0]
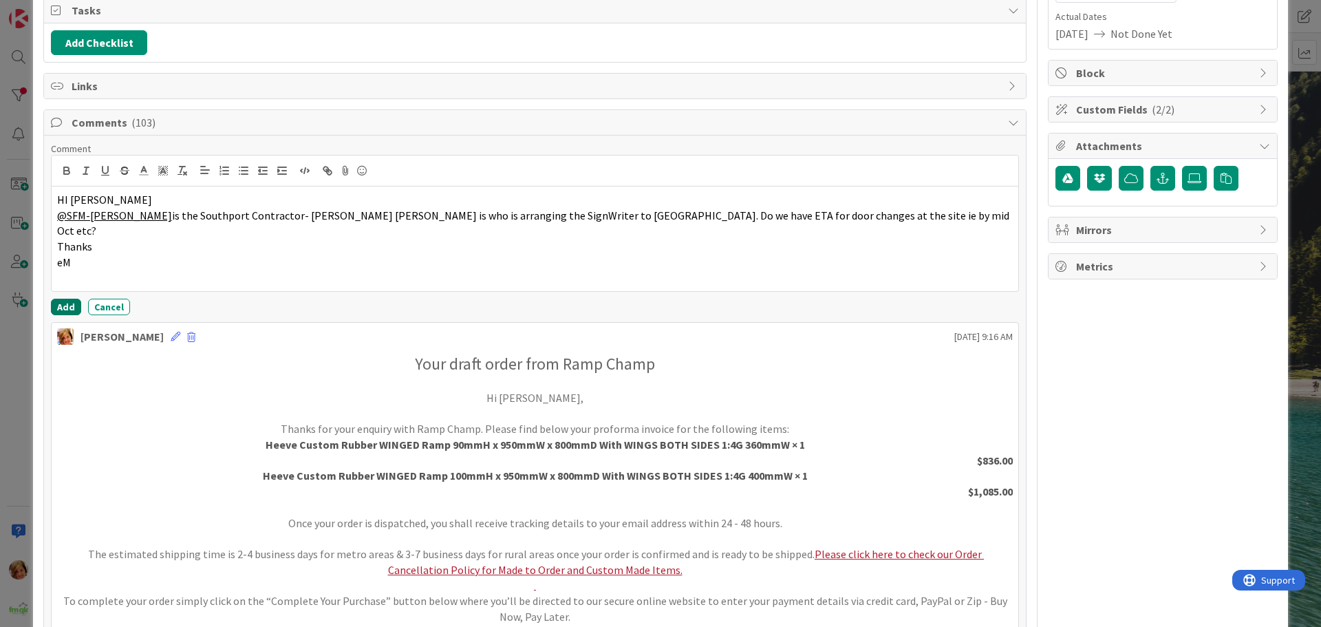
click at [65, 299] on button "Add" at bounding box center [66, 307] width 30 height 17
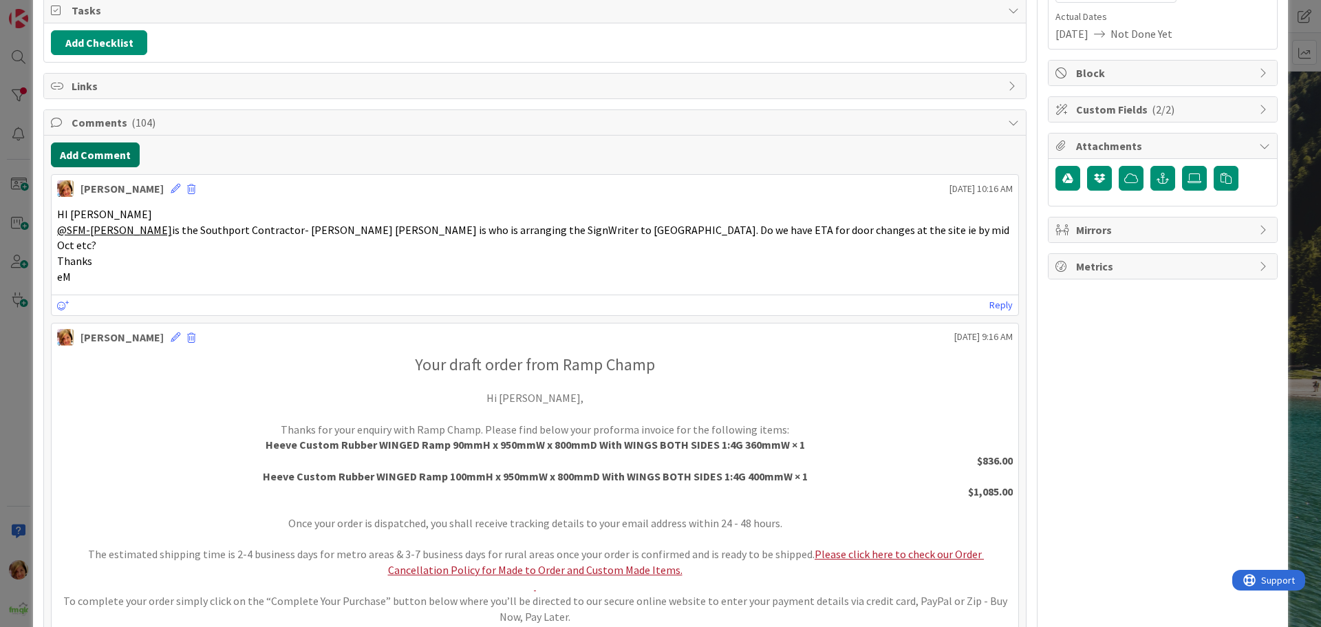
click at [103, 147] on button "Add Comment" at bounding box center [95, 154] width 89 height 25
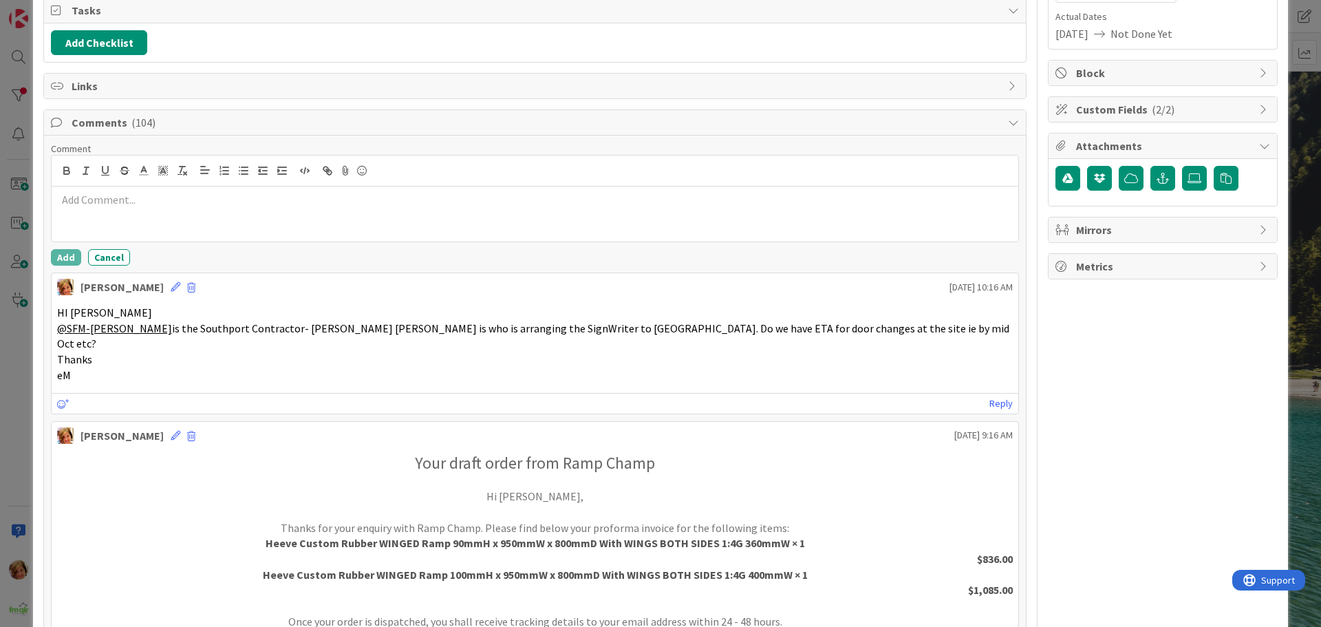
click at [156, 209] on div at bounding box center [535, 214] width 967 height 55
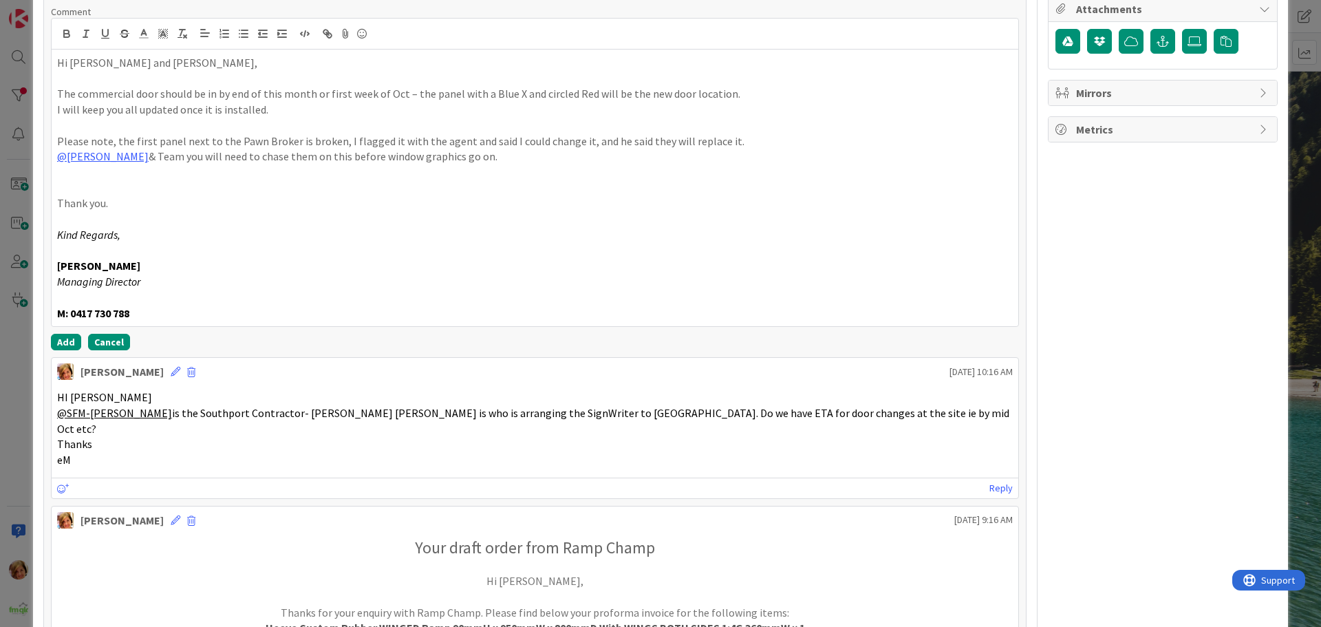
scroll to position [344, 0]
click at [63, 338] on button "Add" at bounding box center [66, 341] width 30 height 17
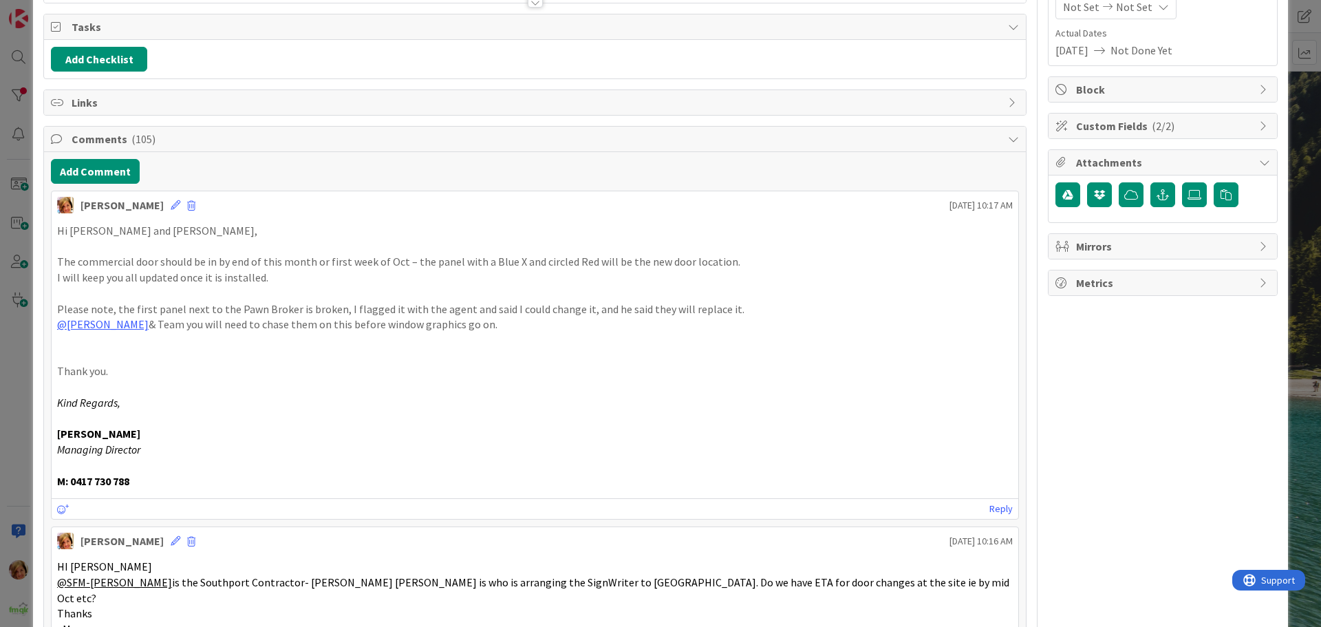
scroll to position [0, 0]
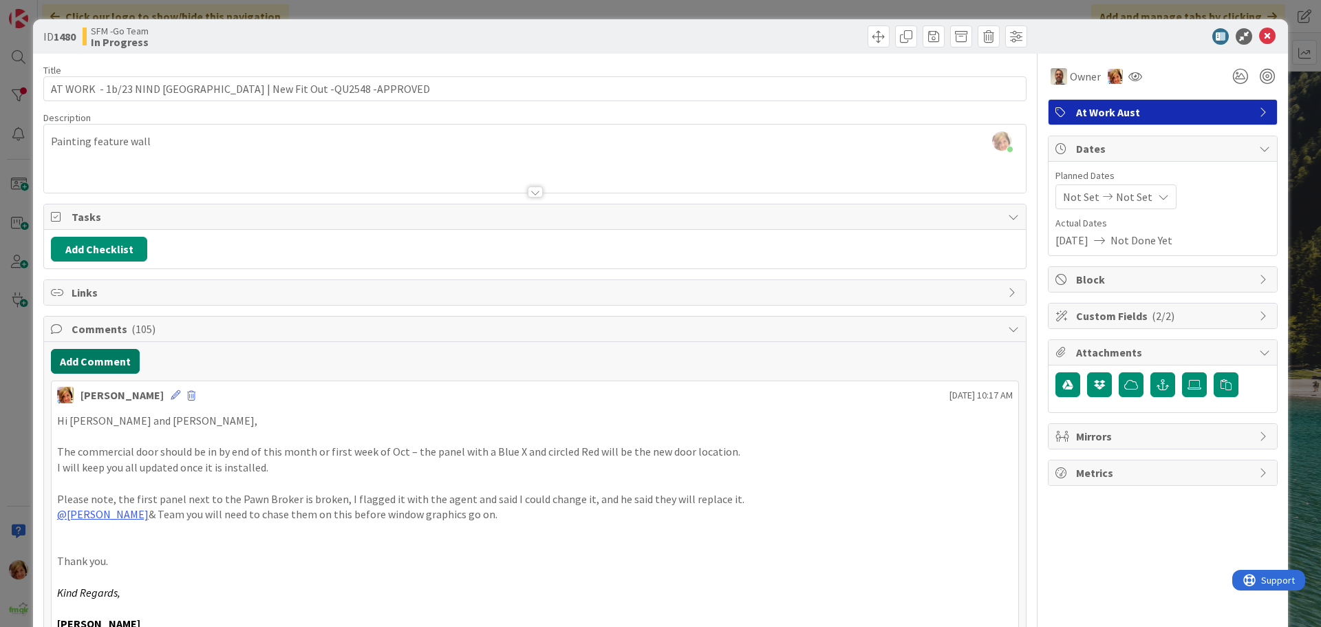
click at [104, 354] on button "Add Comment" at bounding box center [95, 361] width 89 height 25
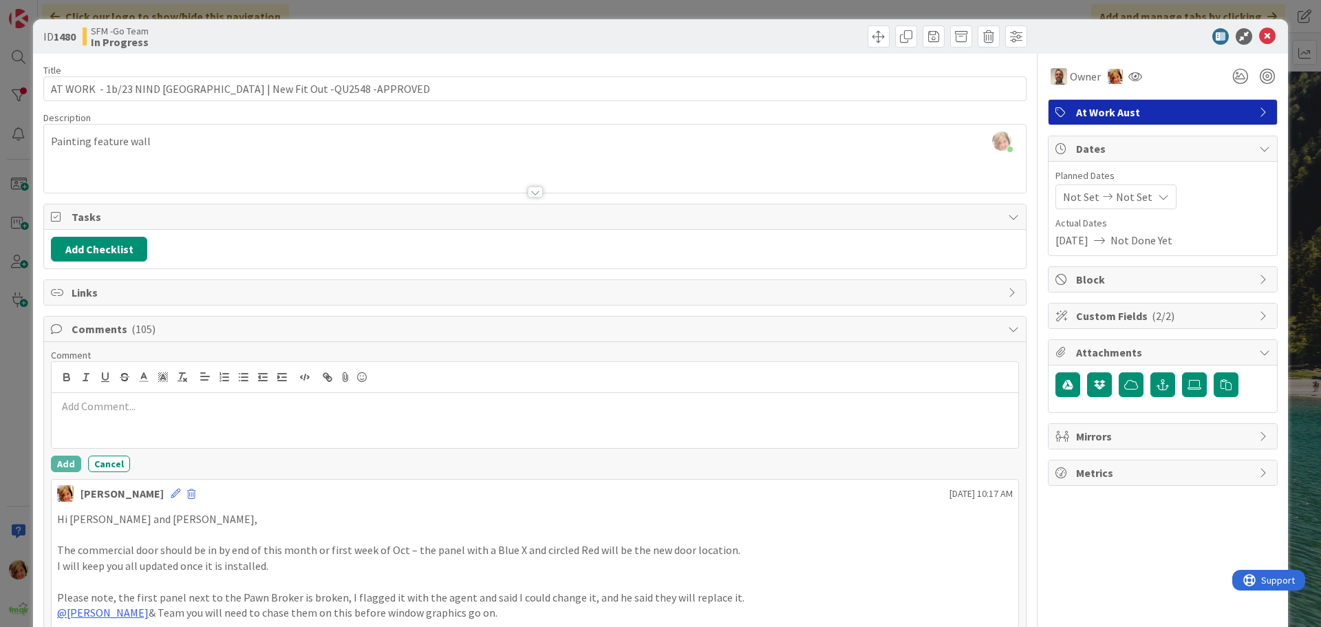
click at [145, 406] on p at bounding box center [535, 407] width 956 height 16
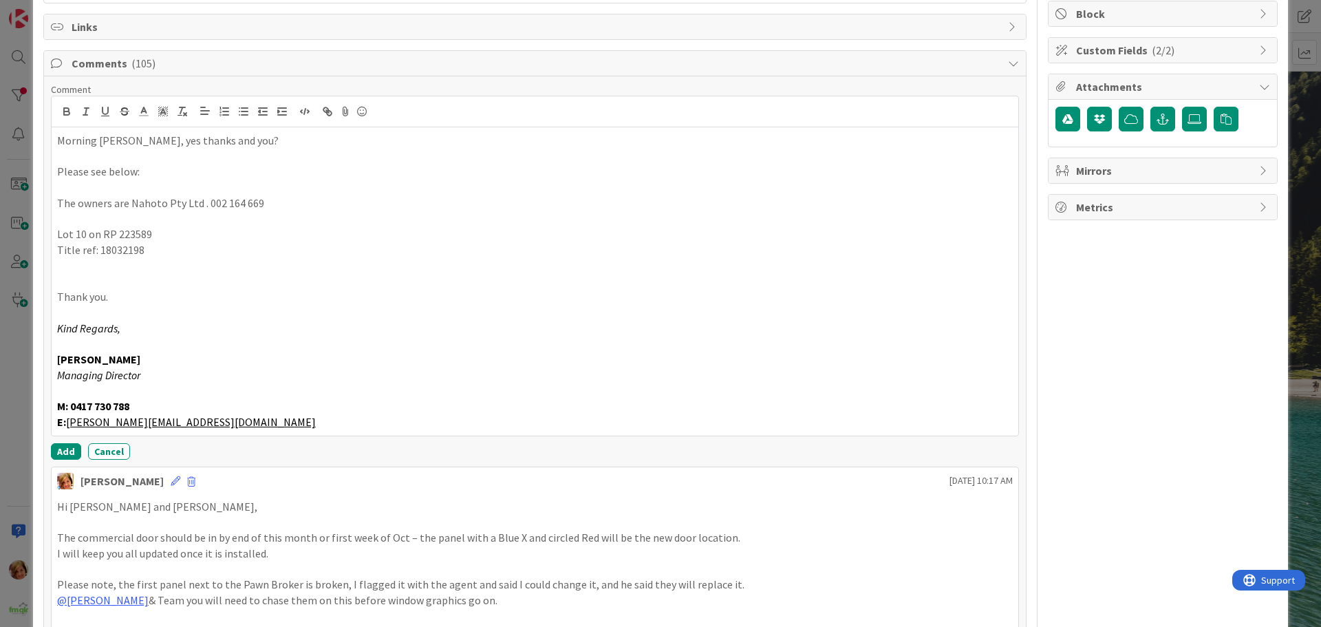
scroll to position [274, 0]
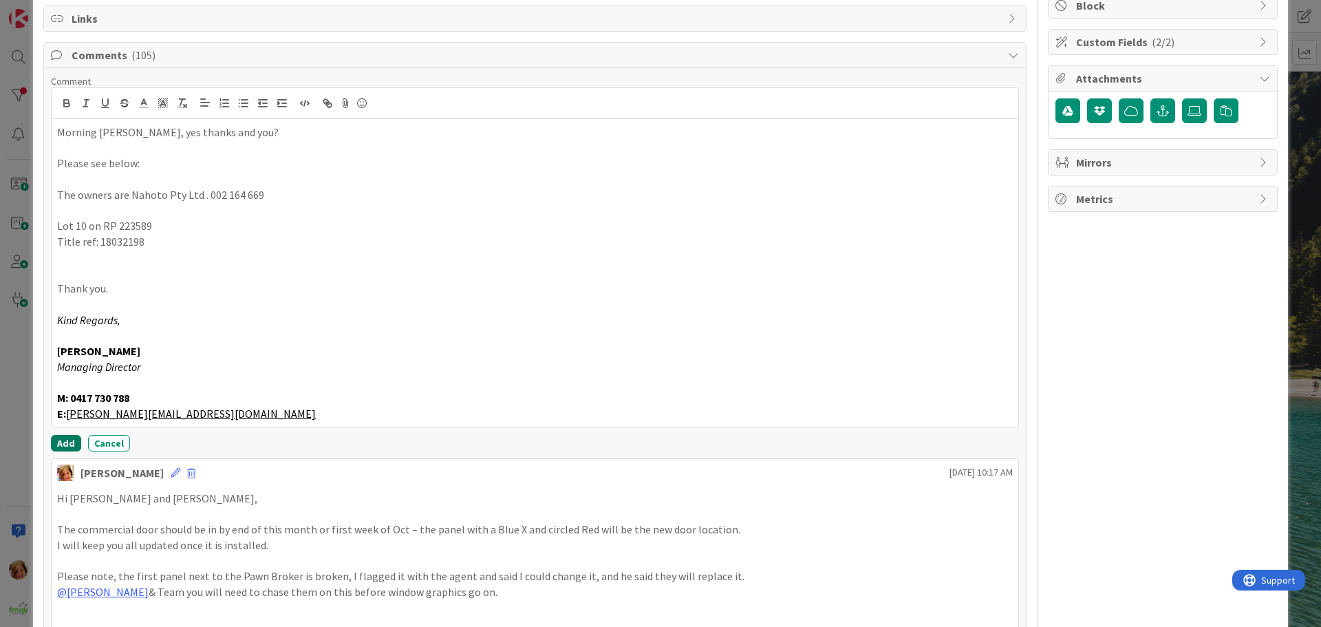
click at [63, 443] on button "Add" at bounding box center [66, 443] width 30 height 17
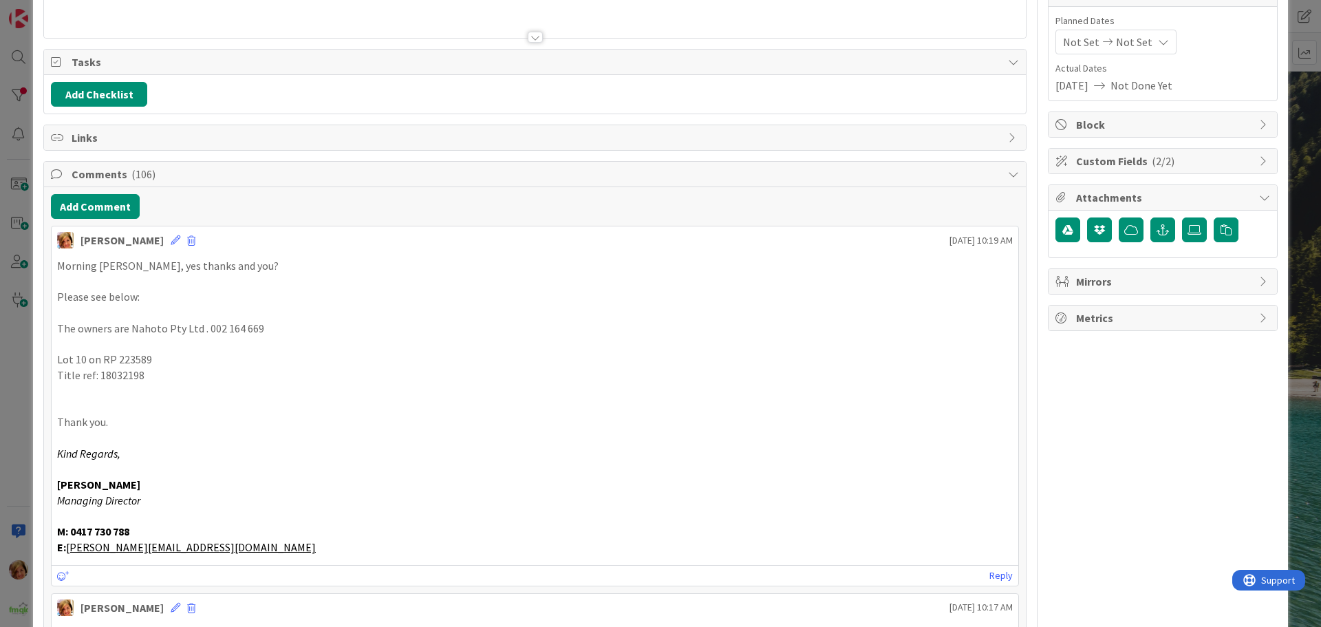
scroll to position [0, 0]
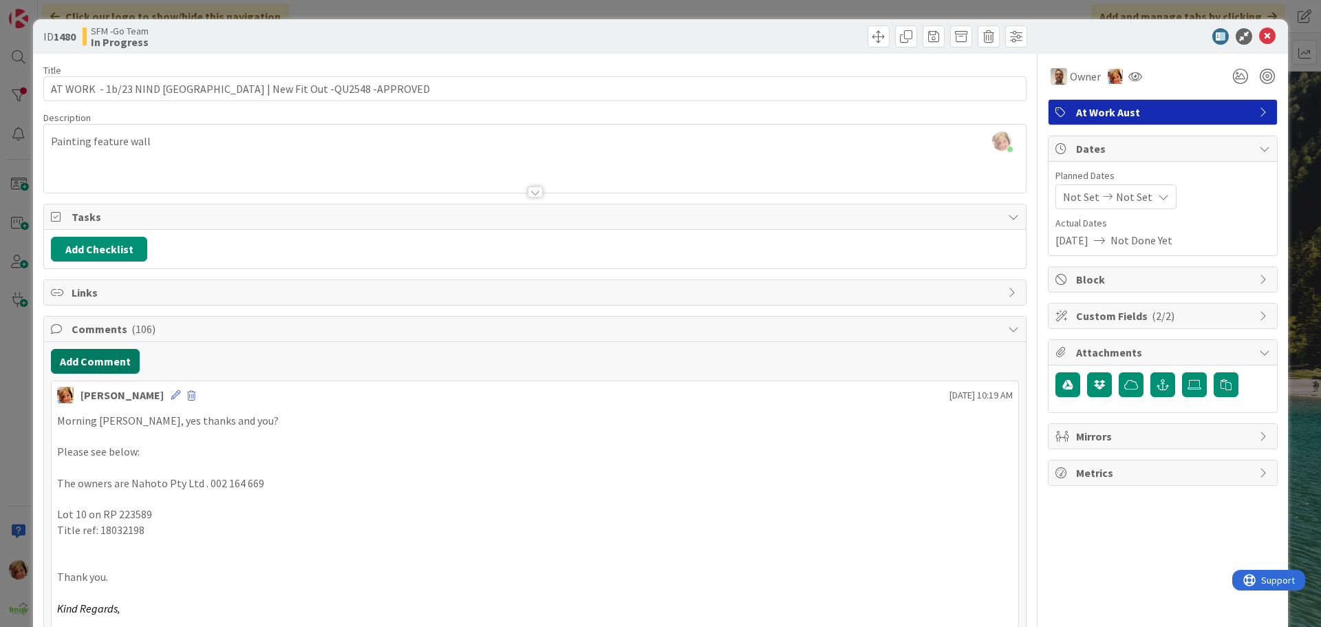
drag, startPoint x: 80, startPoint y: 361, endPoint x: 8, endPoint y: 361, distance: 71.6
click at [80, 361] on button "Add Comment" at bounding box center [95, 361] width 89 height 25
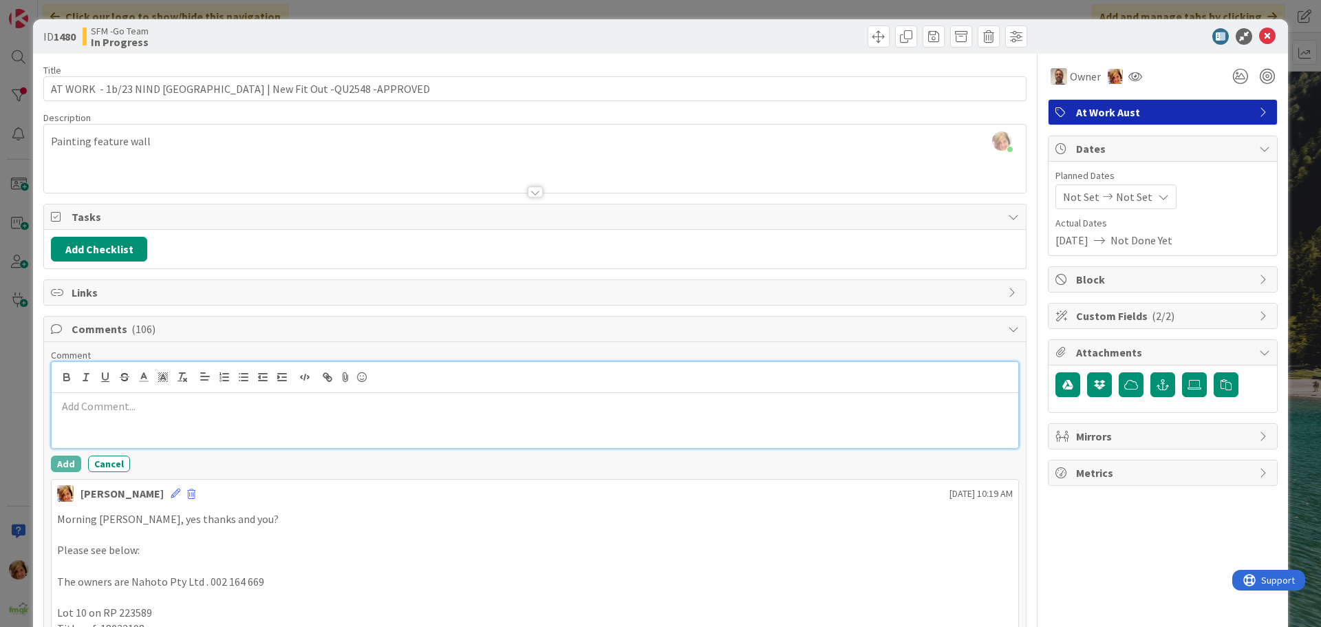
drag, startPoint x: 98, startPoint y: 396, endPoint x: 99, endPoint y: 405, distance: 8.4
click at [98, 396] on div at bounding box center [535, 420] width 967 height 55
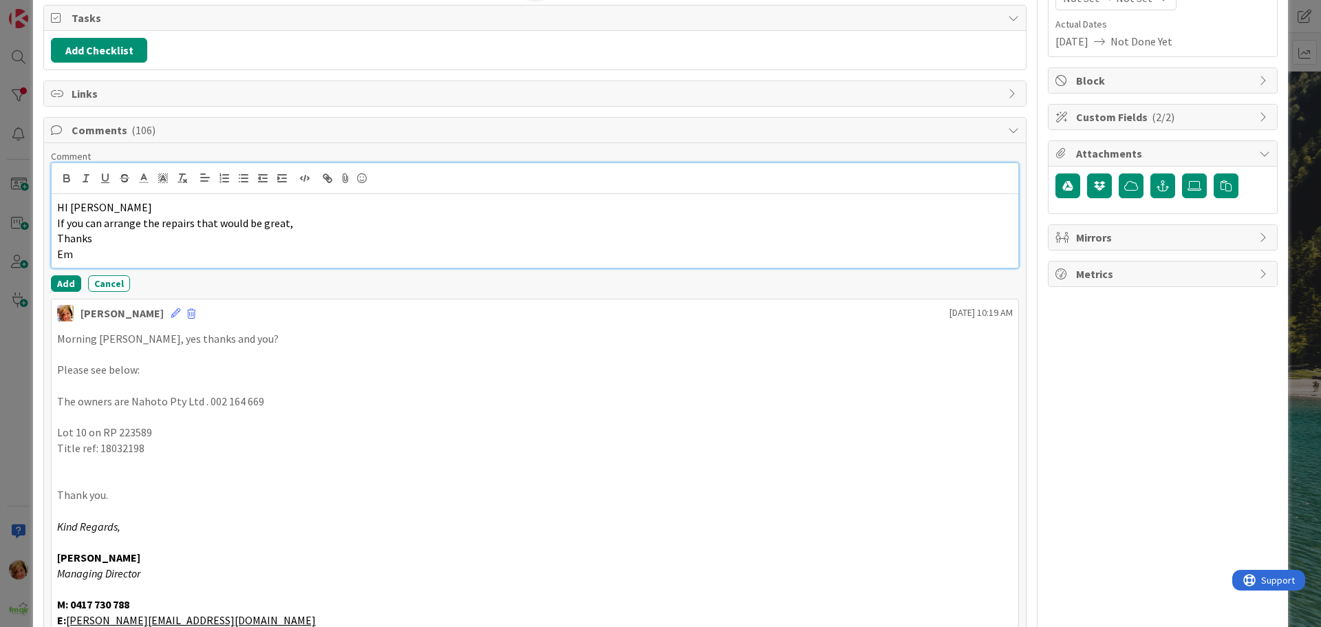
scroll to position [206, 0]
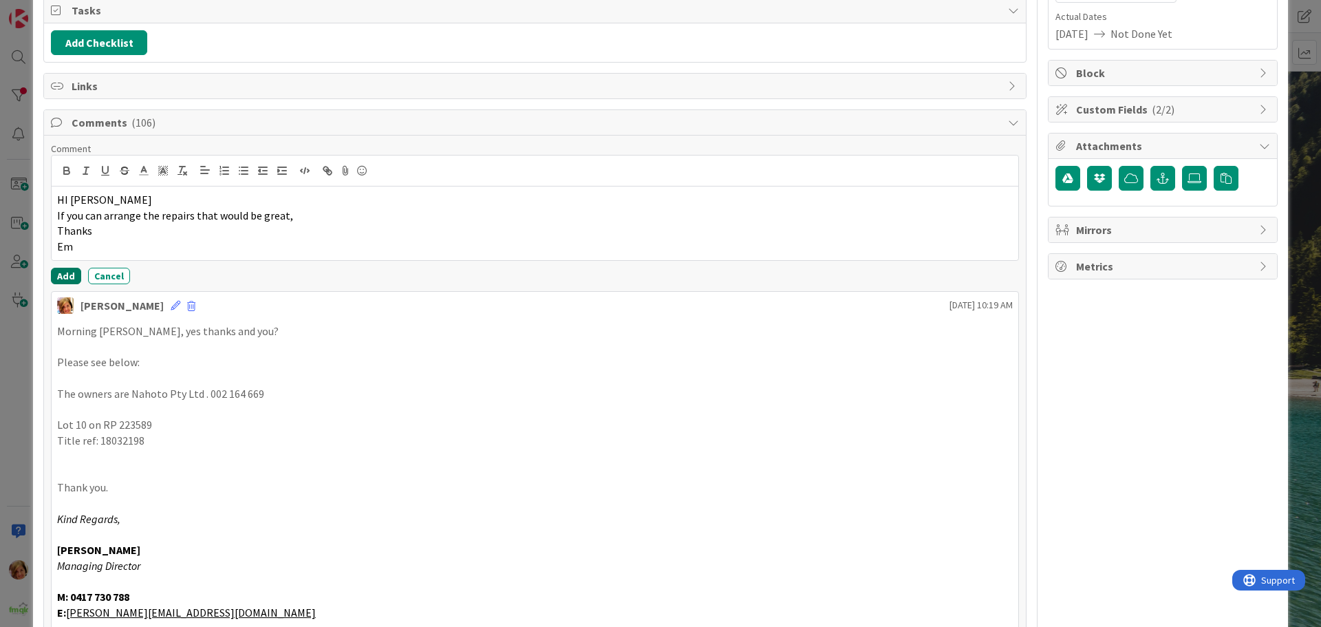
click at [68, 275] on button "Add" at bounding box center [66, 276] width 30 height 17
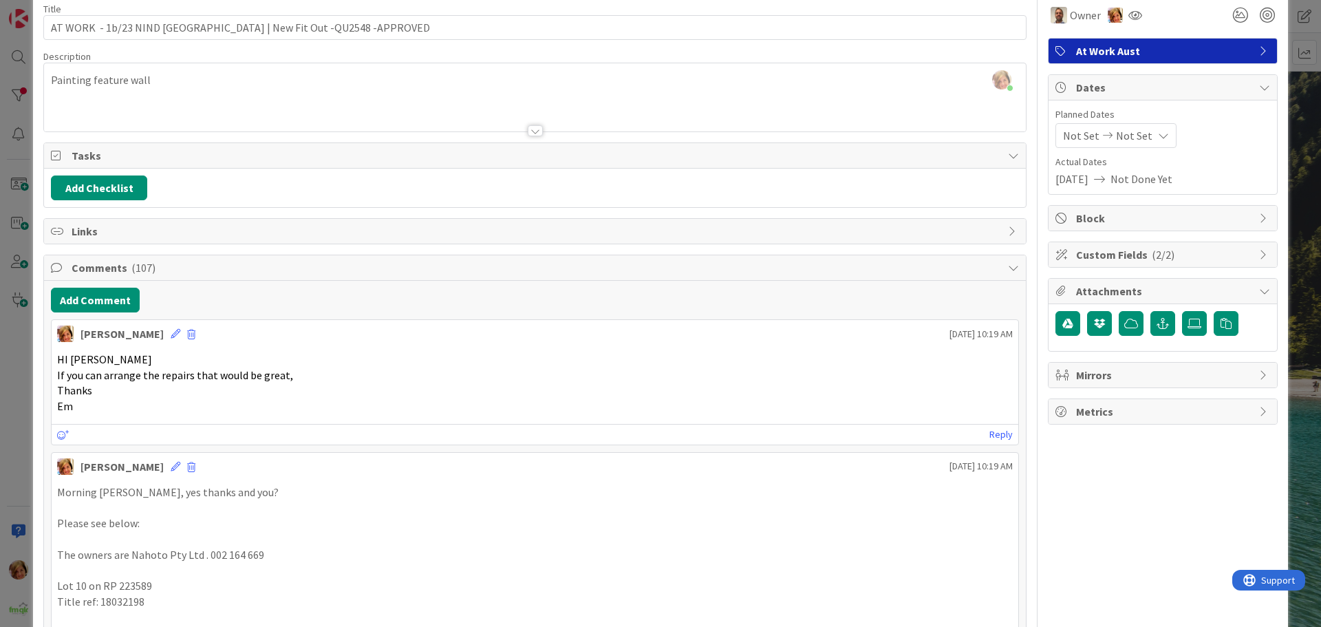
scroll to position [0, 0]
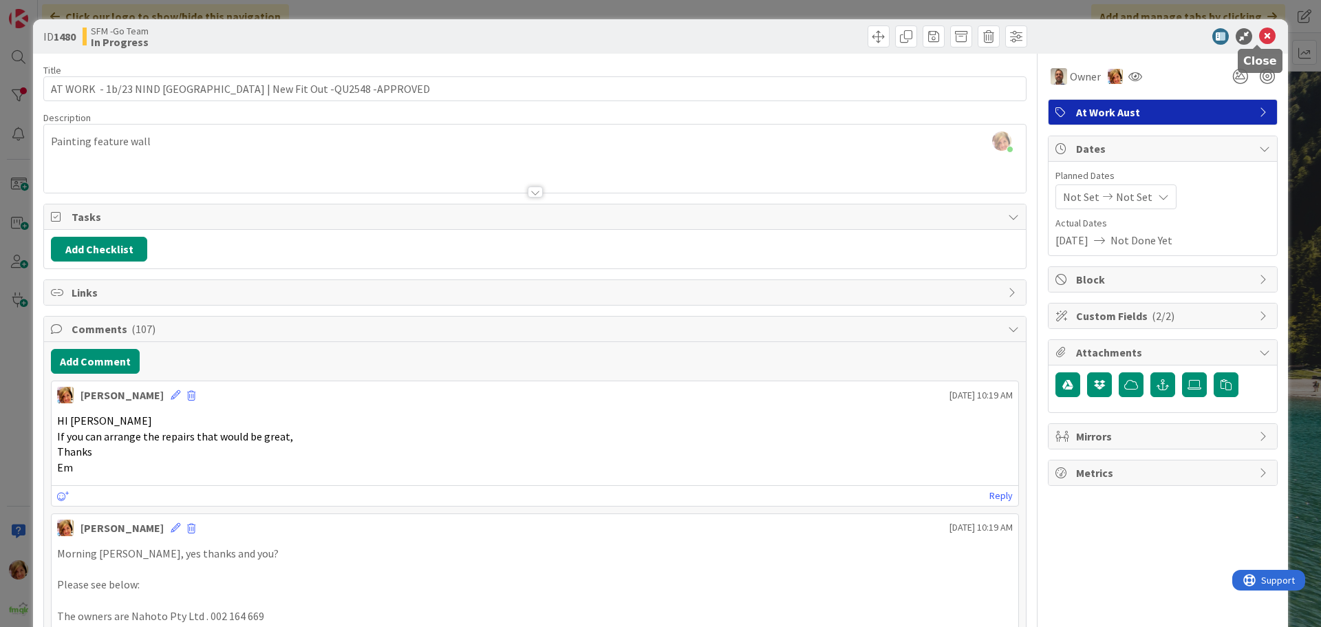
drag, startPoint x: 1259, startPoint y: 36, endPoint x: 1235, endPoint y: 36, distance: 24.1
click at [1260, 36] on icon at bounding box center [1268, 36] width 17 height 17
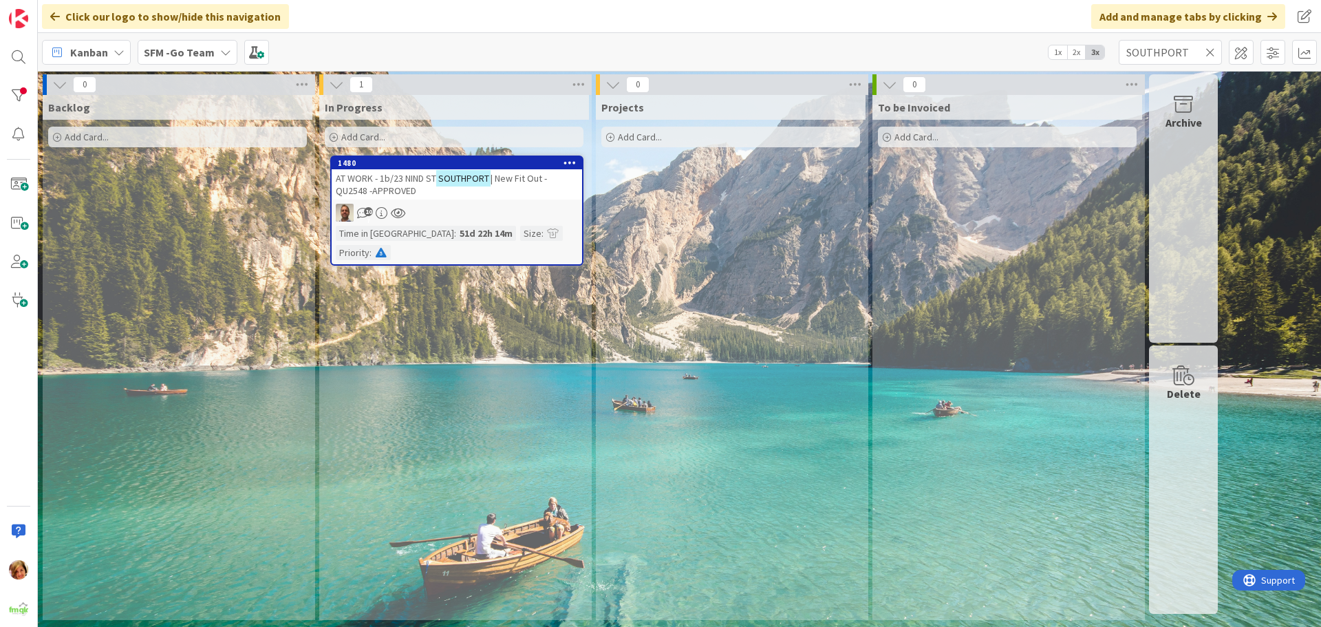
click at [1212, 50] on icon at bounding box center [1211, 52] width 10 height 12
click at [1212, 50] on input "text" at bounding box center [1170, 52] width 103 height 25
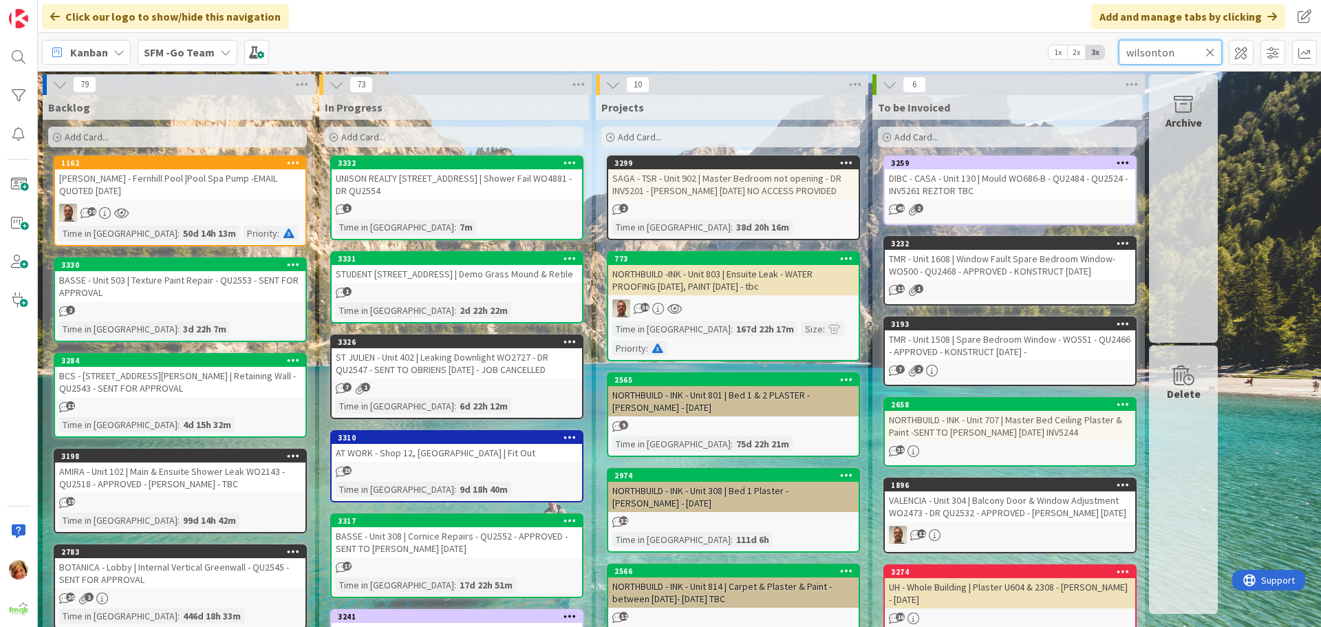
type input "wilsonton"
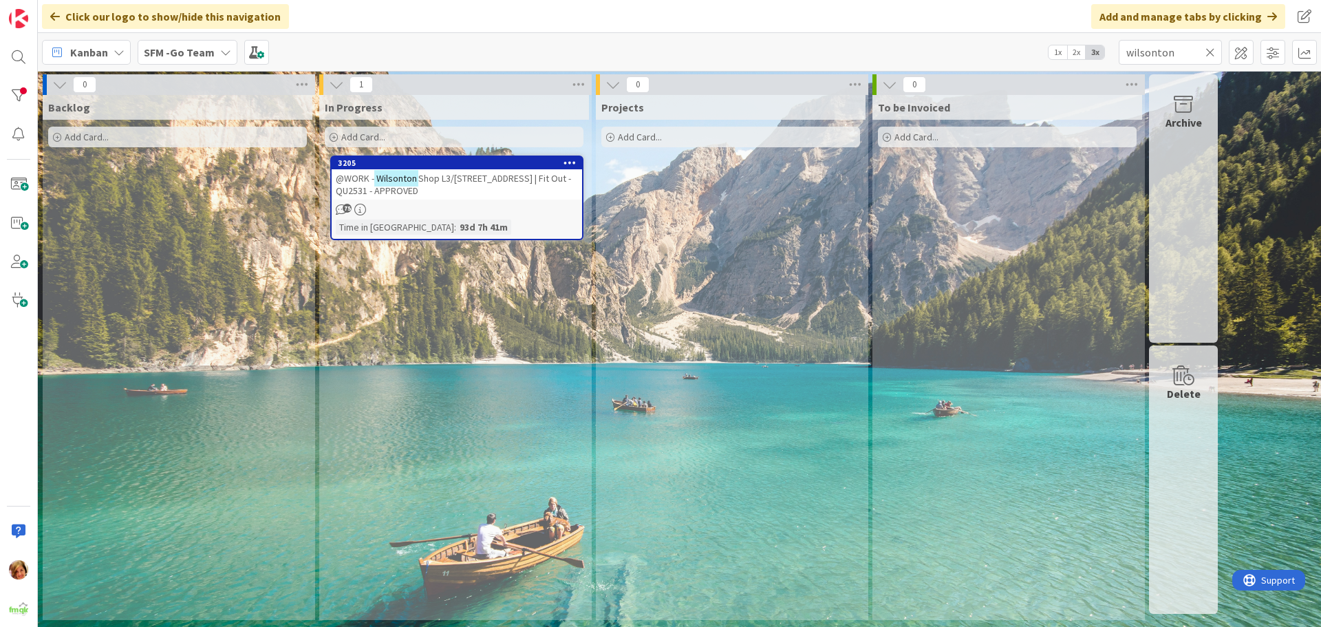
click at [501, 183] on span "Shop L3/[STREET_ADDRESS] | Fit Out - QU2531 - APPROVED" at bounding box center [453, 184] width 235 height 25
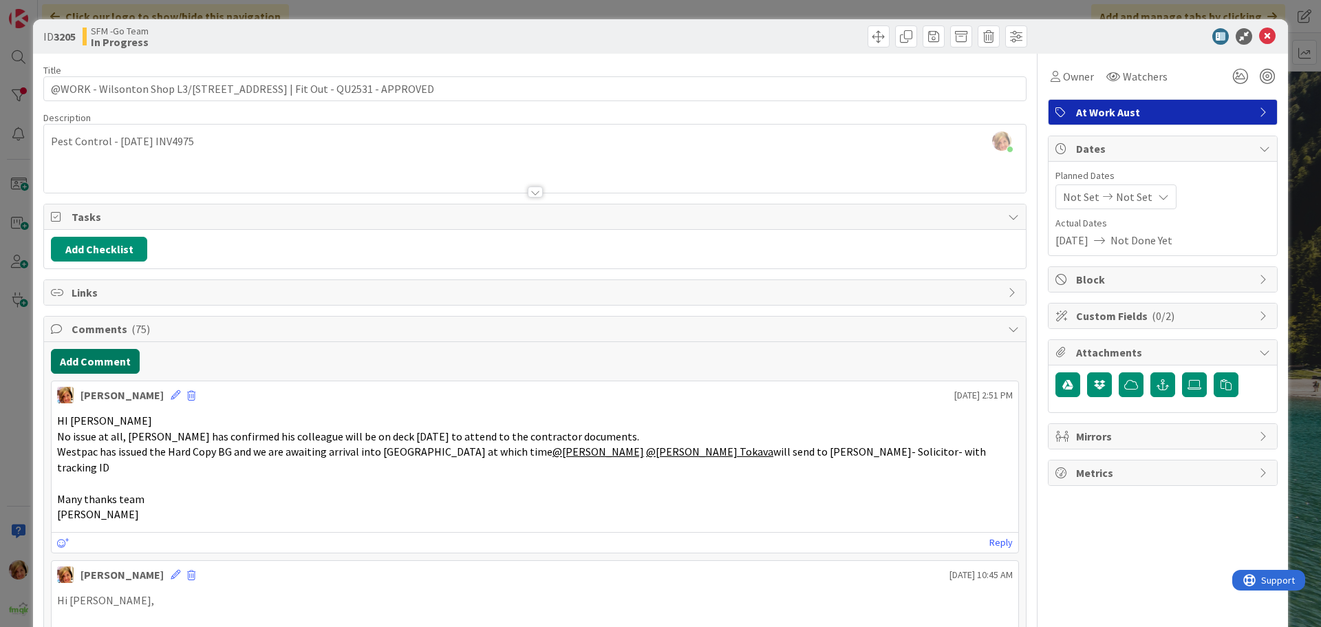
click at [70, 364] on button "Add Comment" at bounding box center [95, 361] width 89 height 25
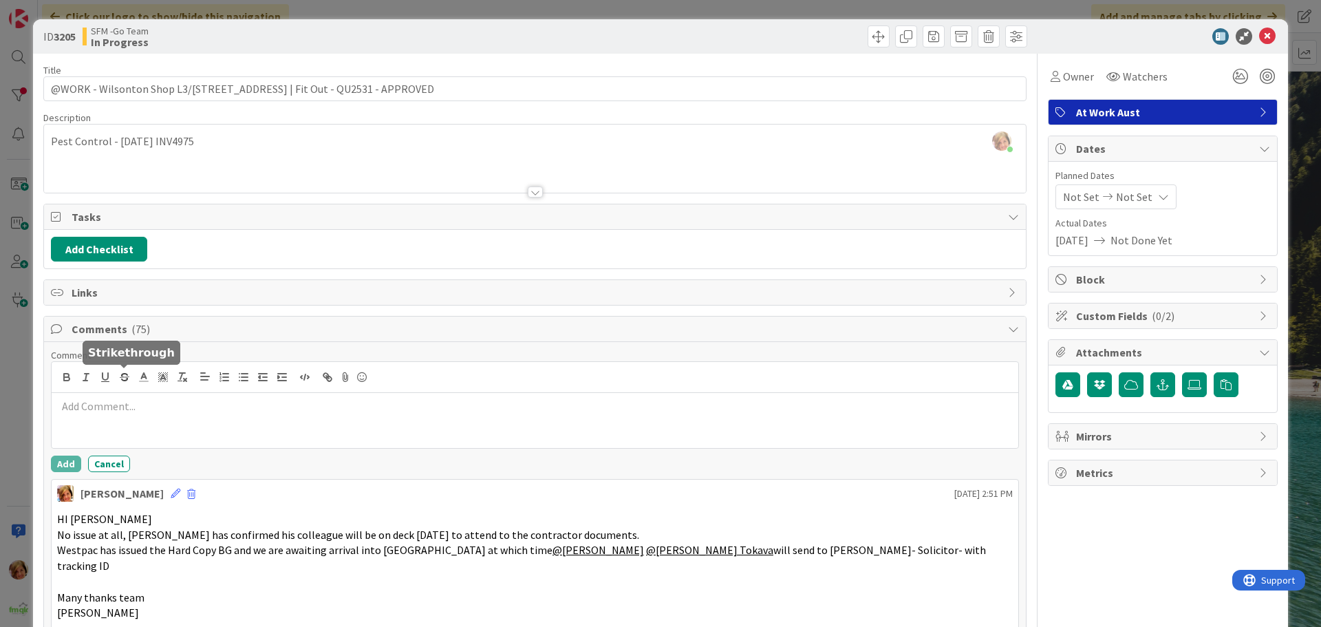
click at [144, 392] on div at bounding box center [535, 377] width 967 height 31
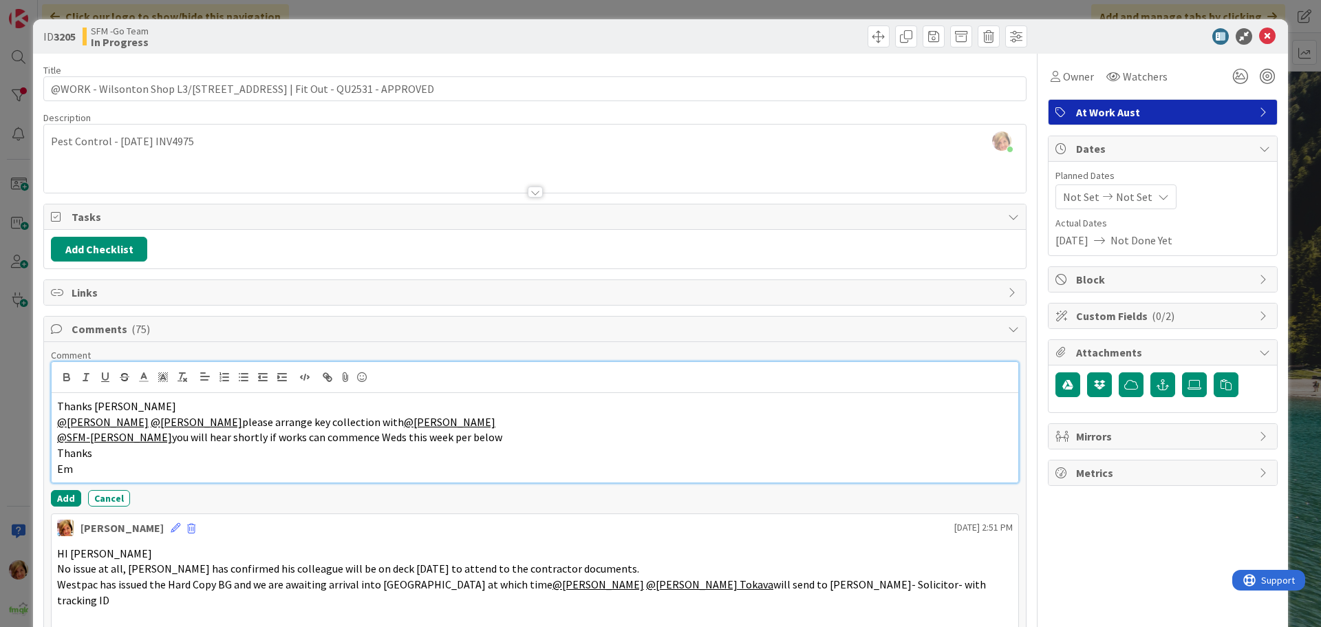
click at [99, 469] on p "Em" at bounding box center [535, 469] width 956 height 16
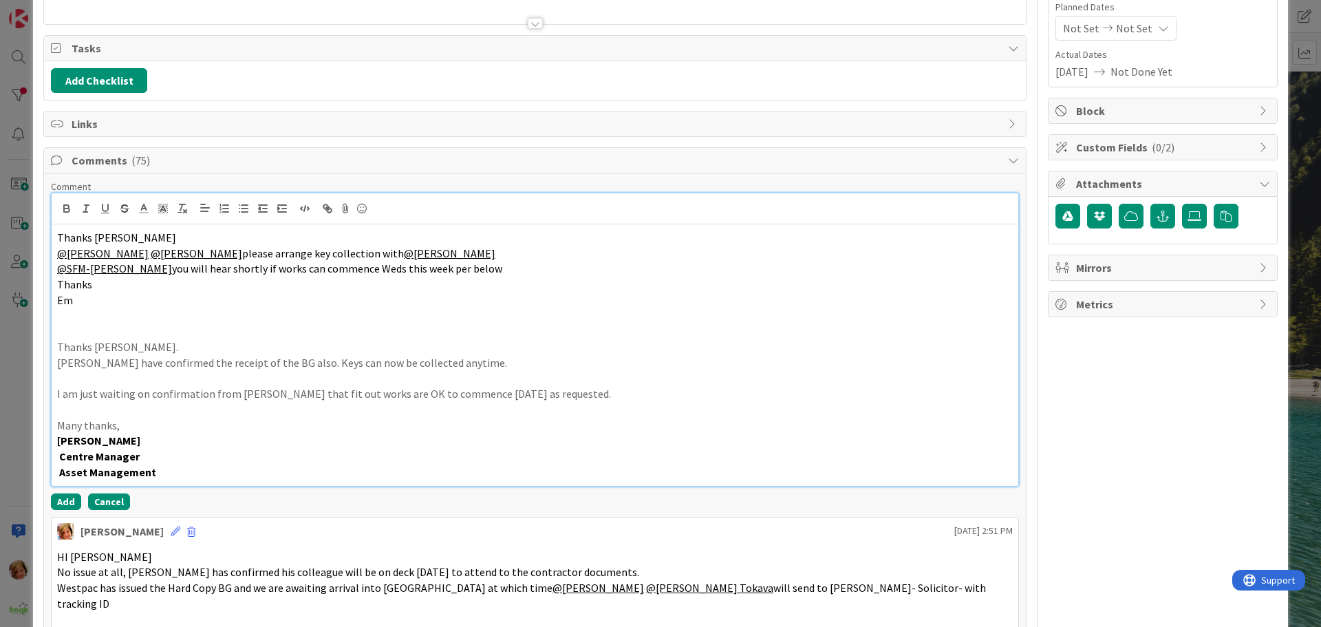
scroll to position [227, 0]
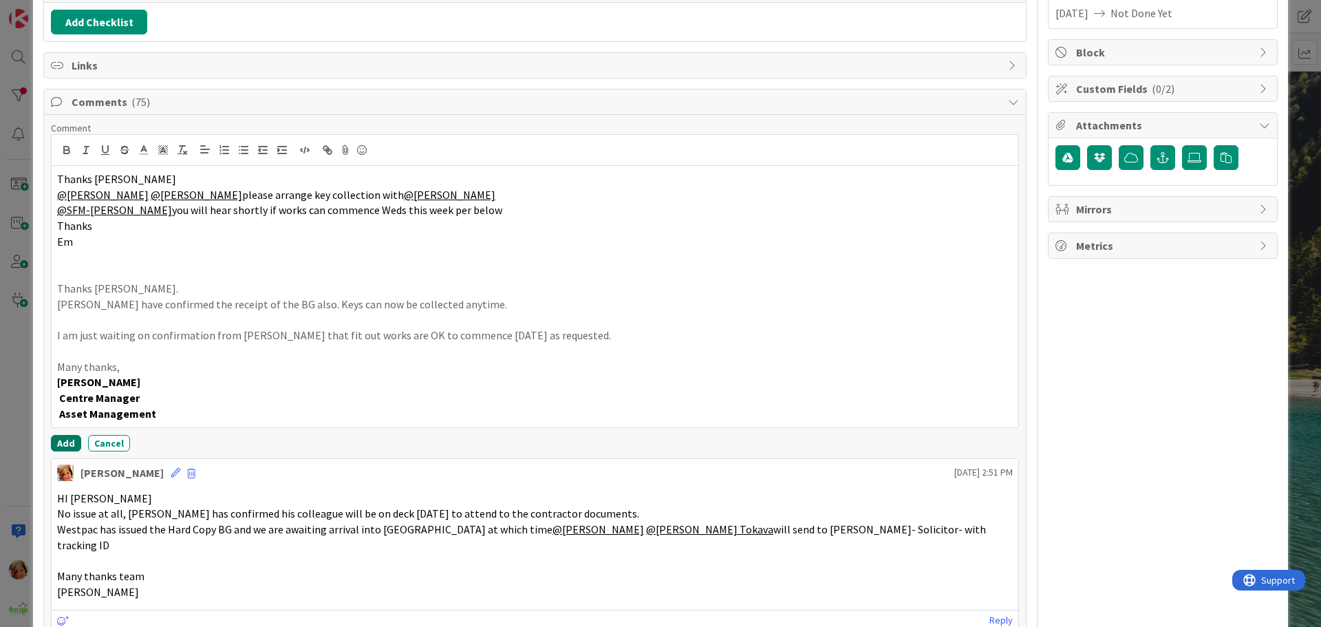
click at [63, 440] on button "Add" at bounding box center [66, 443] width 30 height 17
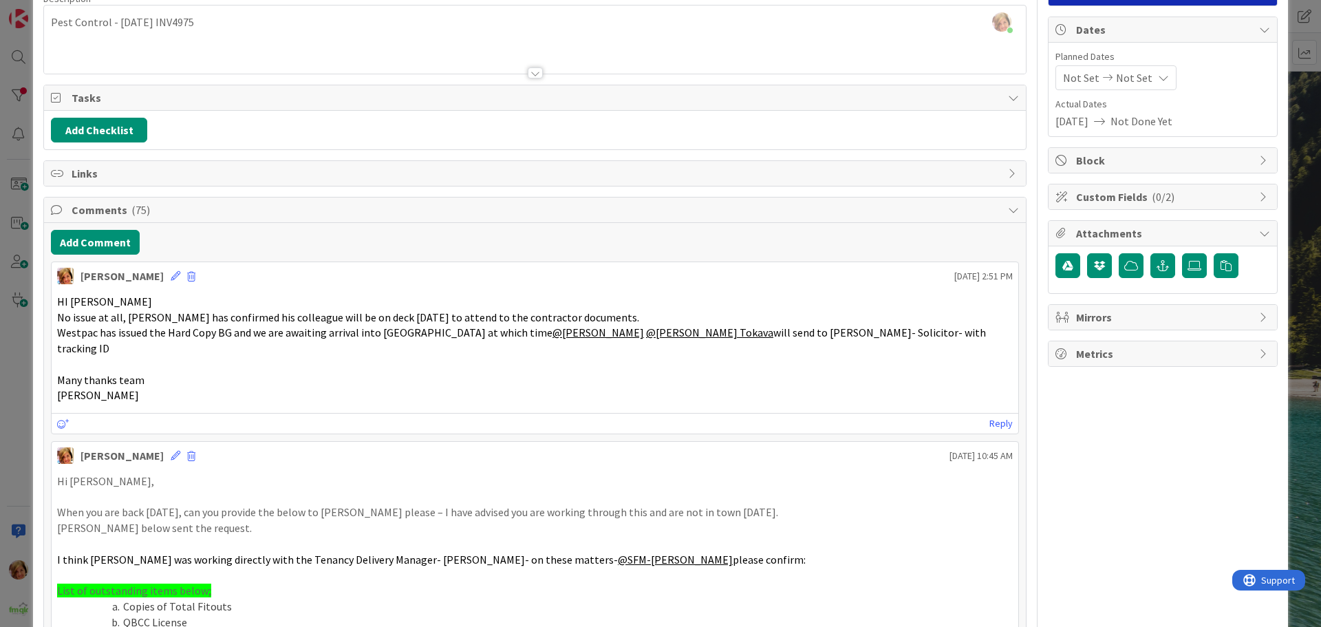
scroll to position [0, 0]
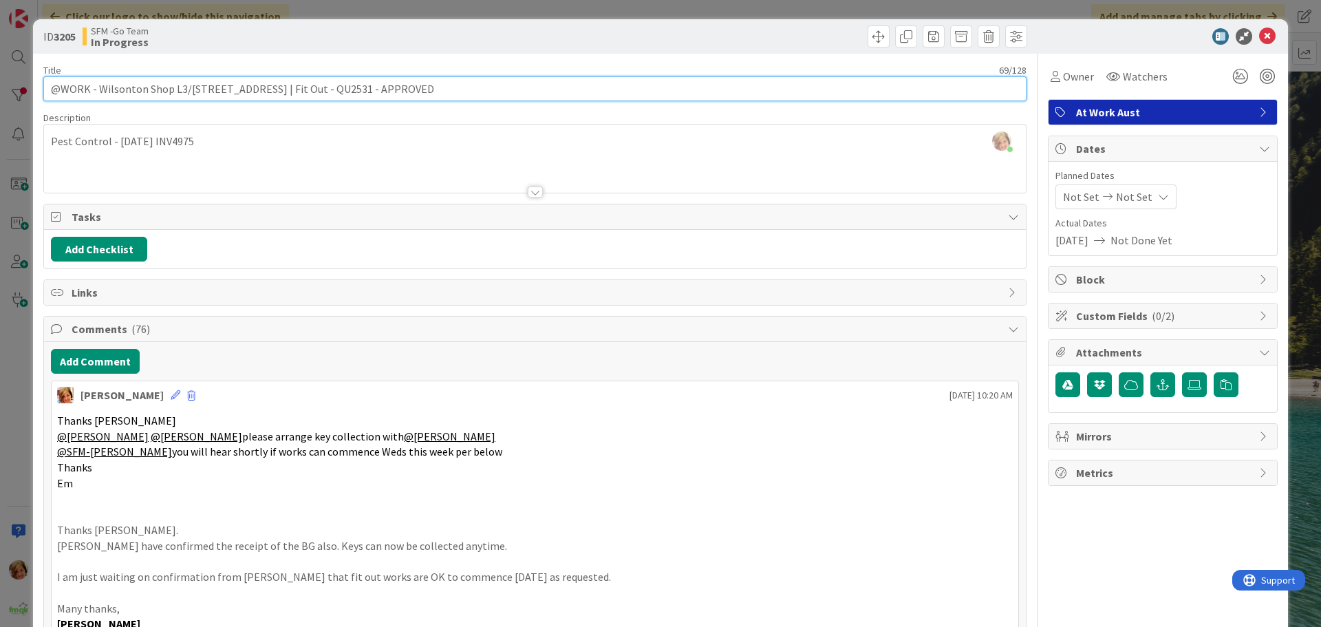
click at [405, 89] on input "@WORK - Wilsonton Shop L3/[STREET_ADDRESS] | Fit Out - QU2531 - APPROVED" at bounding box center [535, 88] width 984 height 25
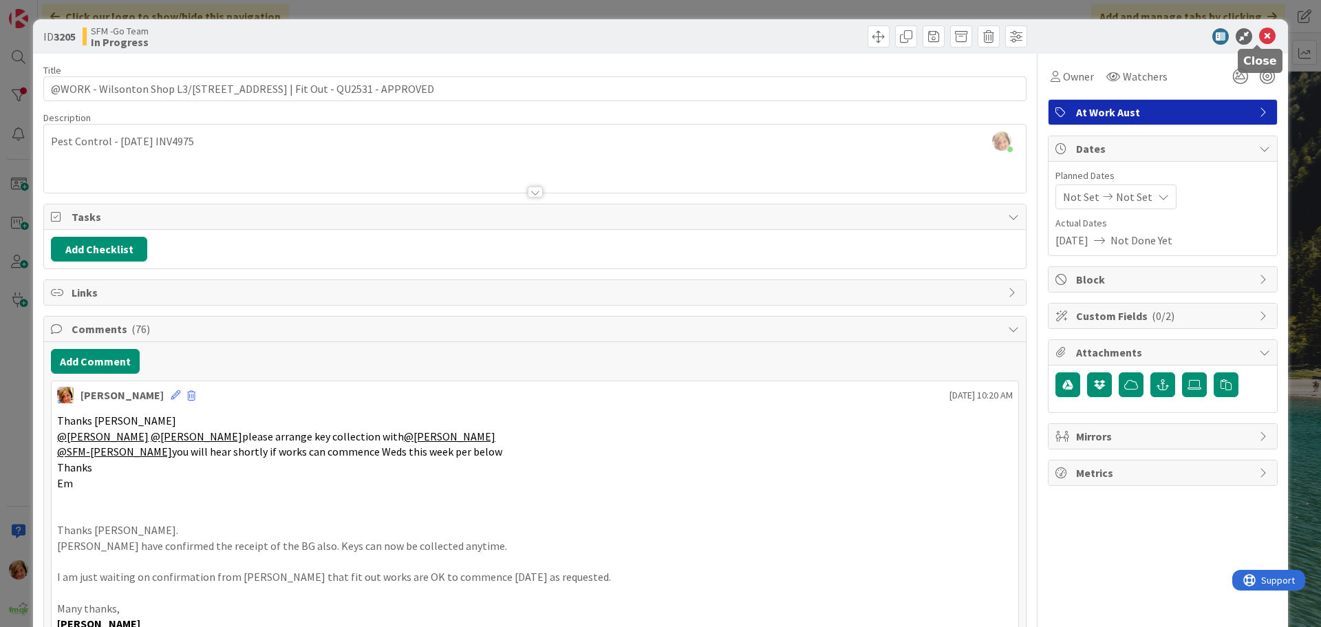
click at [1260, 32] on icon at bounding box center [1268, 36] width 17 height 17
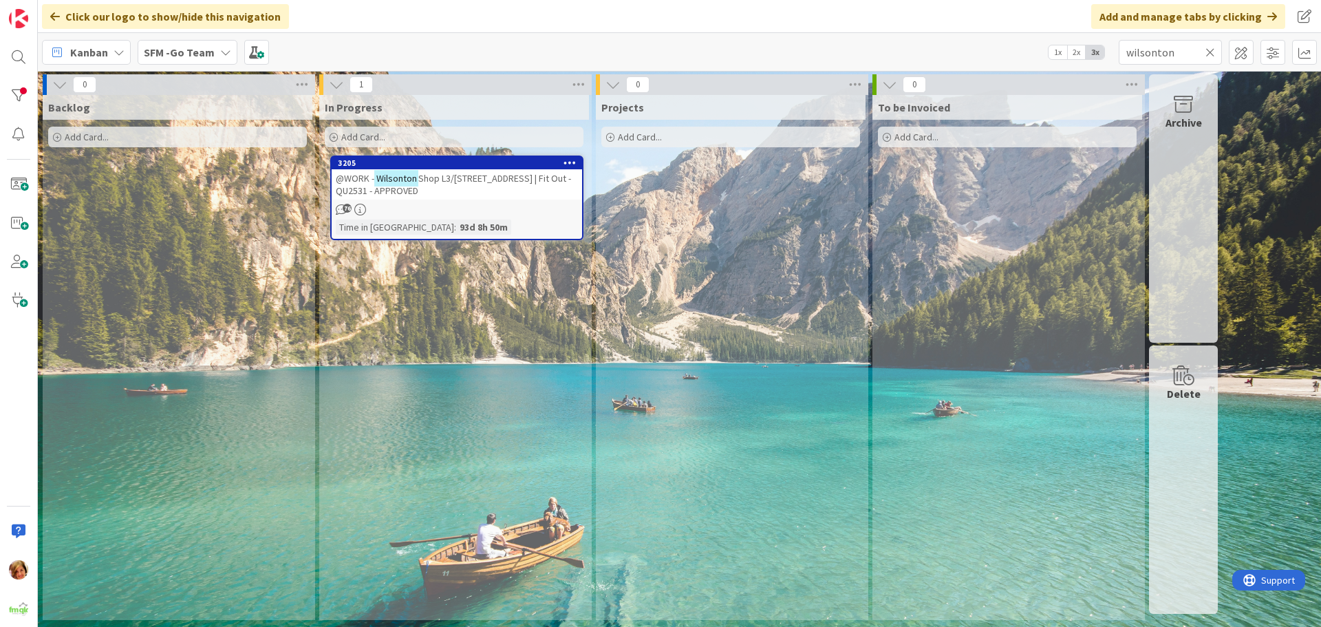
click at [1210, 51] on icon at bounding box center [1211, 52] width 10 height 12
click at [1211, 51] on input "text" at bounding box center [1170, 52] width 103 height 25
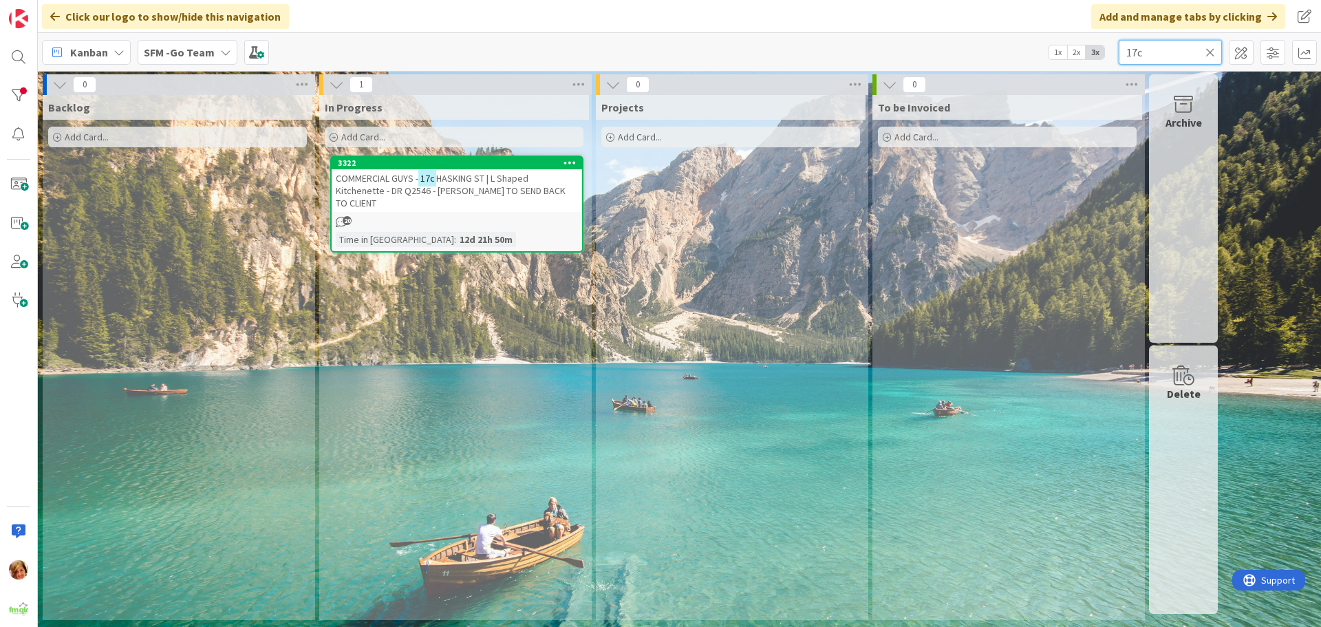
type input "17c"
click at [471, 183] on span "HASKING ST | L Shaped Kitchenette - DR Q2546 - [PERSON_NAME] TO SEND BACK TO CL…" at bounding box center [451, 190] width 230 height 37
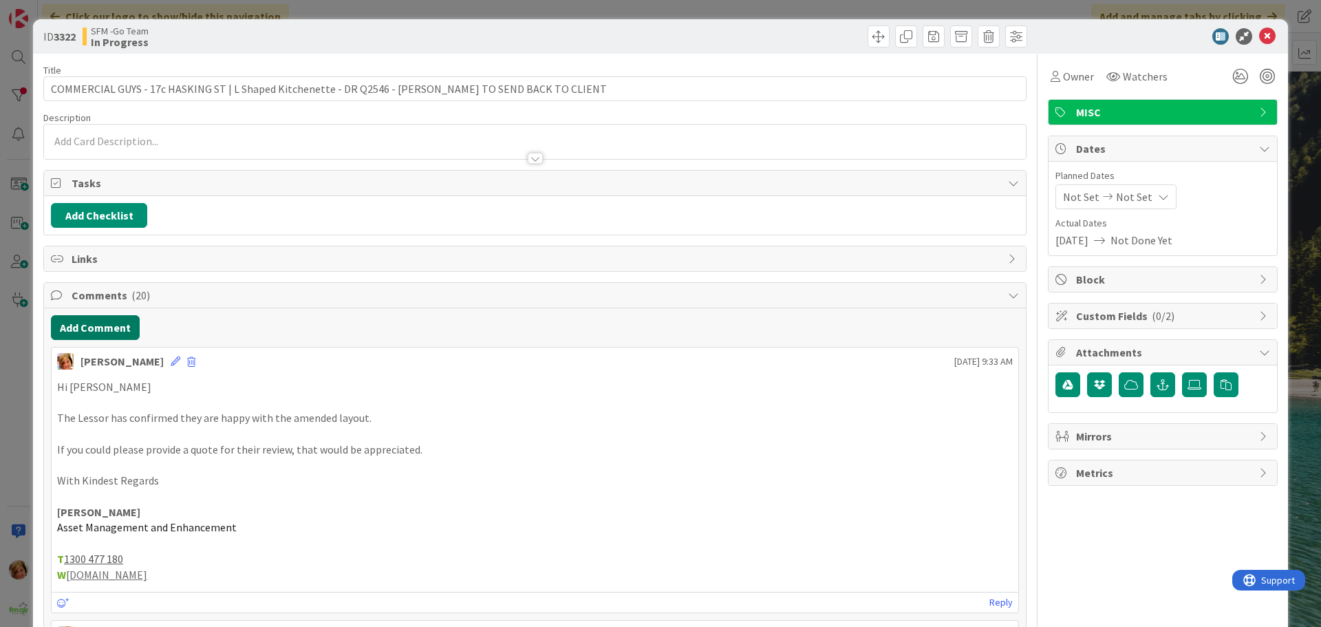
click at [116, 324] on button "Add Comment" at bounding box center [95, 327] width 89 height 25
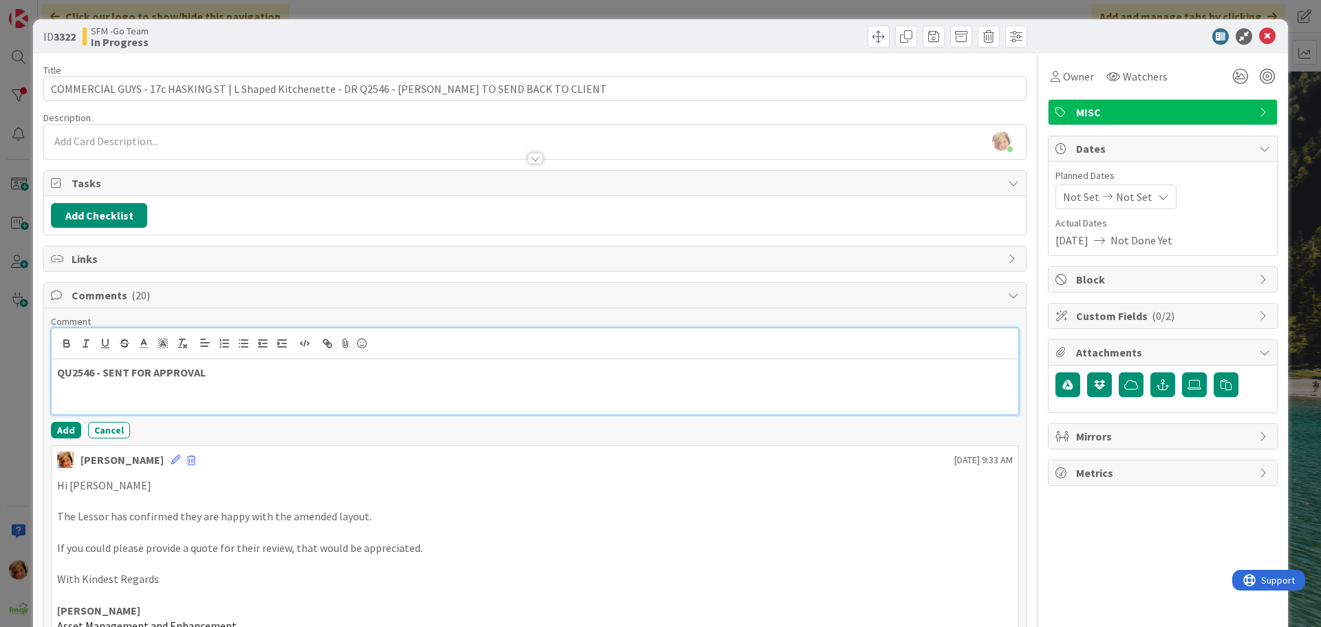
click at [237, 381] on p at bounding box center [535, 389] width 956 height 16
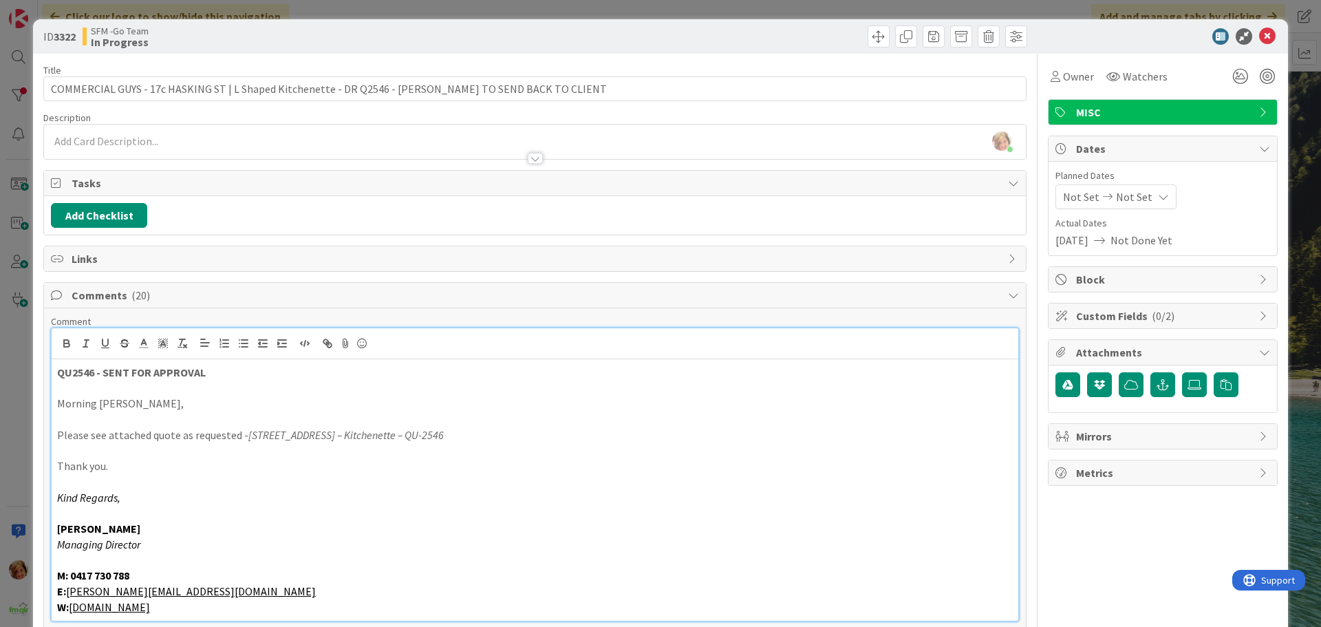
scroll to position [275, 0]
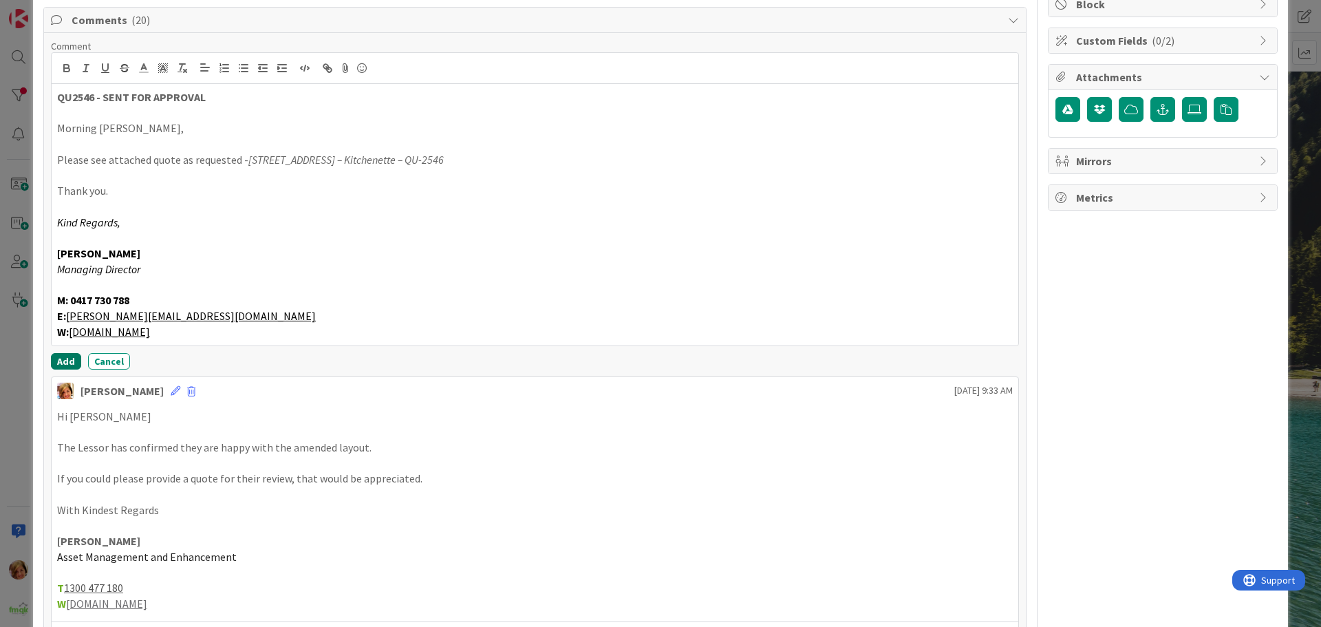
click at [58, 358] on button "Add" at bounding box center [66, 361] width 30 height 17
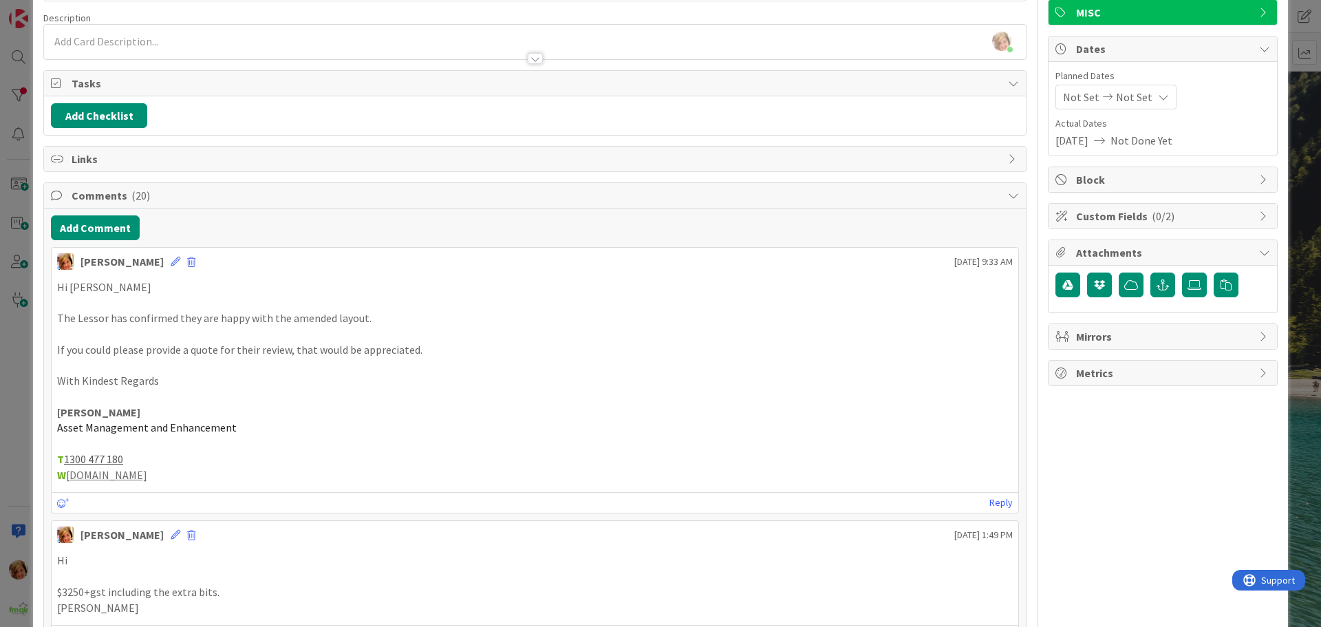
scroll to position [0, 0]
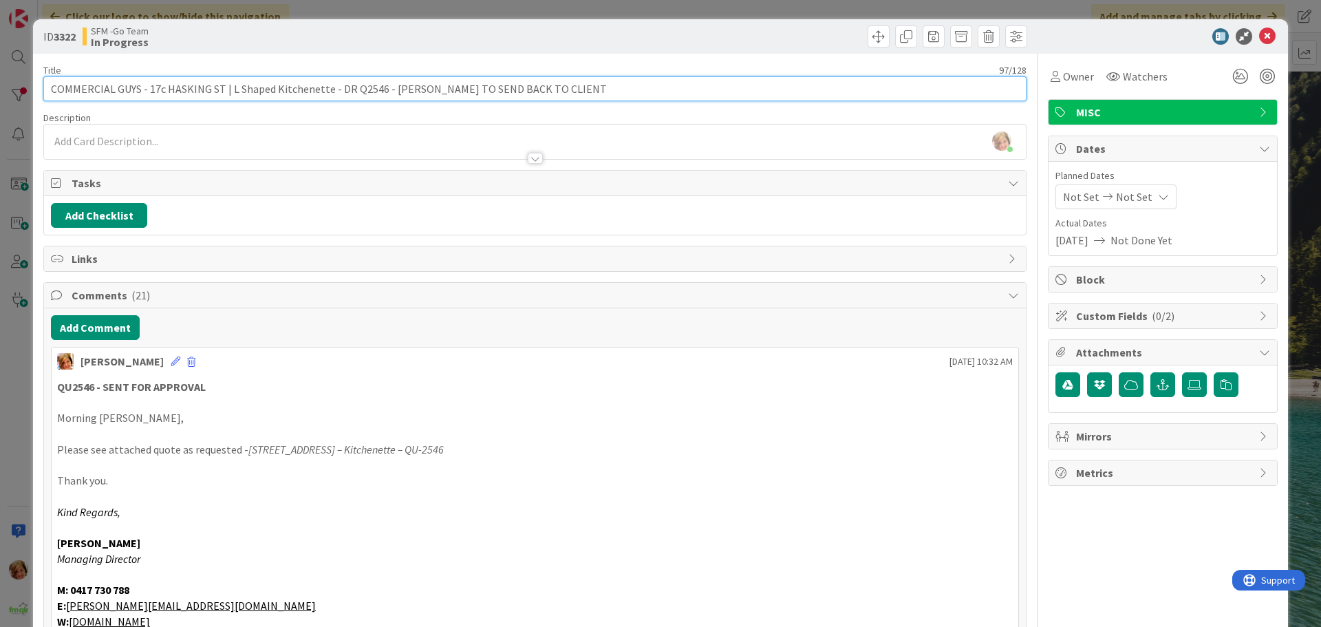
drag, startPoint x: 566, startPoint y: 85, endPoint x: 379, endPoint y: 91, distance: 187.3
click at [379, 91] on input "COMMERCIAL GUYS - 17c HASKING ST | L Shaped Kitchenette - DR Q2546 - [PERSON_NA…" at bounding box center [535, 88] width 984 height 25
type input "COMMERCIAL GUYS - 17c HASKING ST | L Shaped Kitchenette - DR Q2546 - SENT FOR A…"
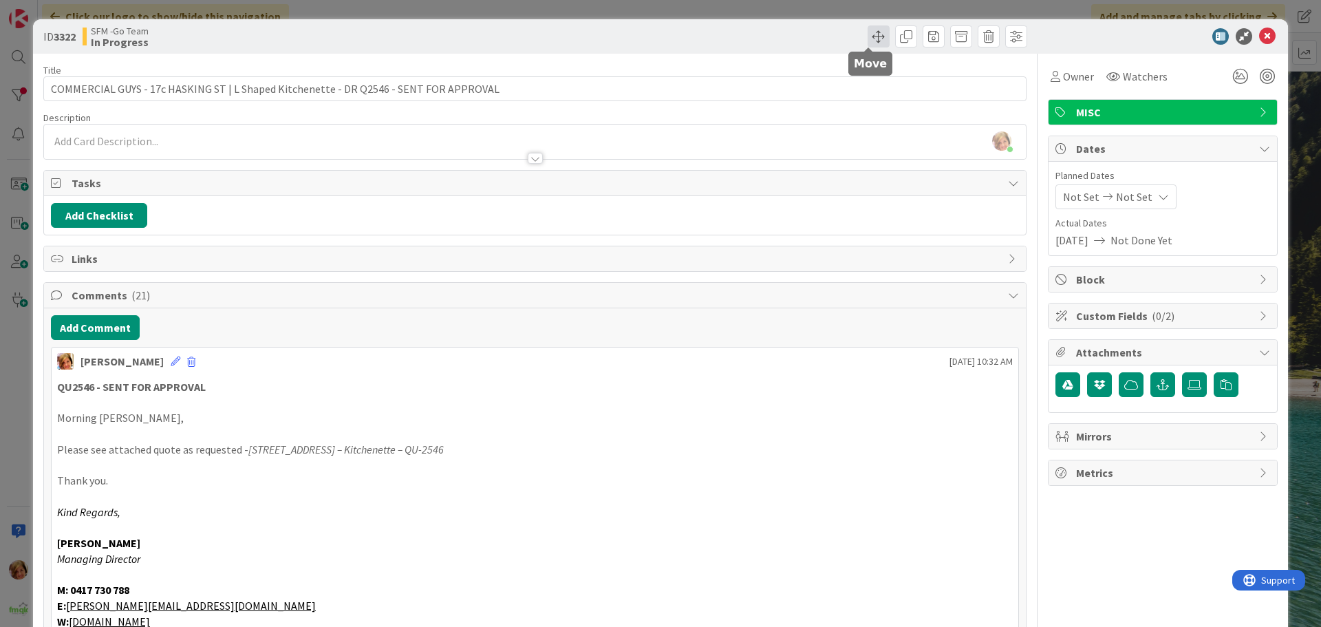
click at [871, 37] on span at bounding box center [879, 36] width 22 height 22
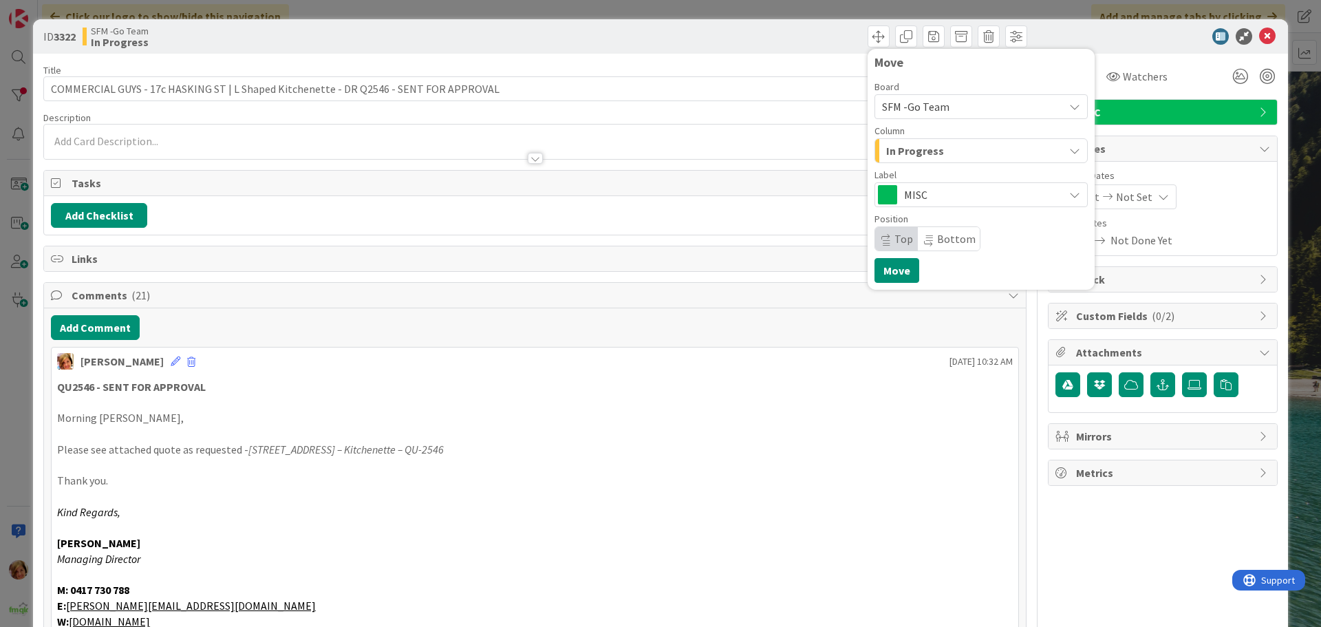
click at [959, 150] on div "In Progress" at bounding box center [973, 151] width 181 height 22
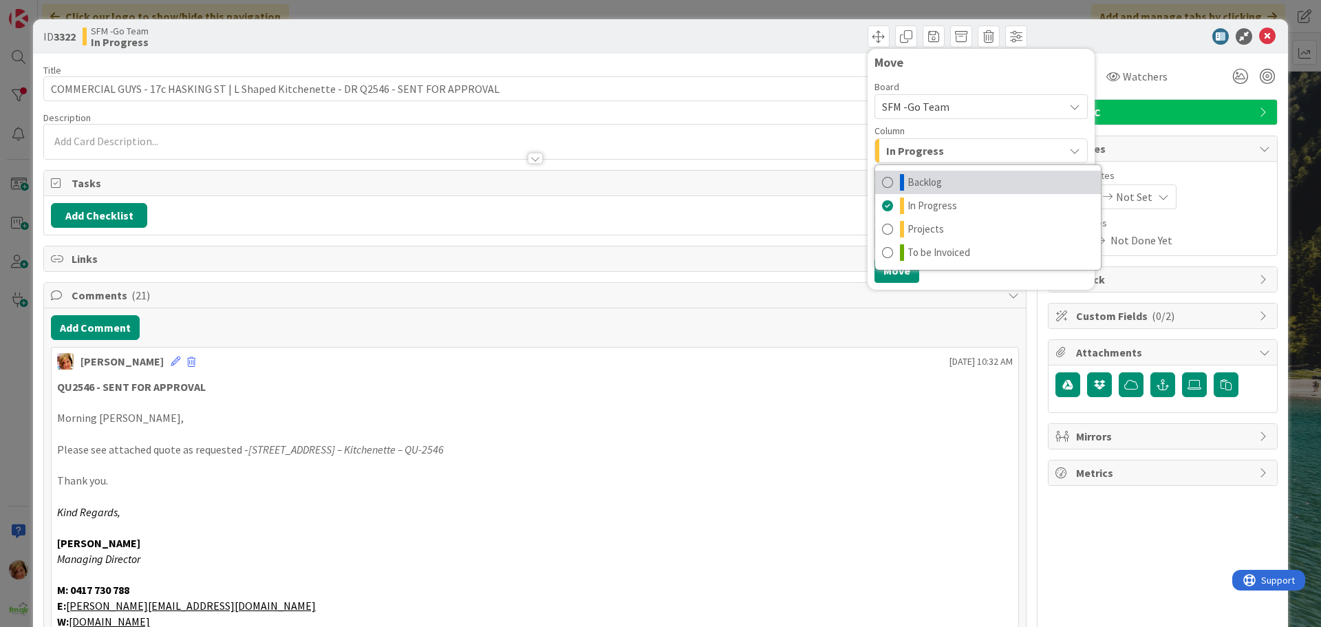
drag, startPoint x: 916, startPoint y: 184, endPoint x: 916, endPoint y: 198, distance: 13.8
click at [916, 186] on span "Backlog" at bounding box center [925, 182] width 34 height 17
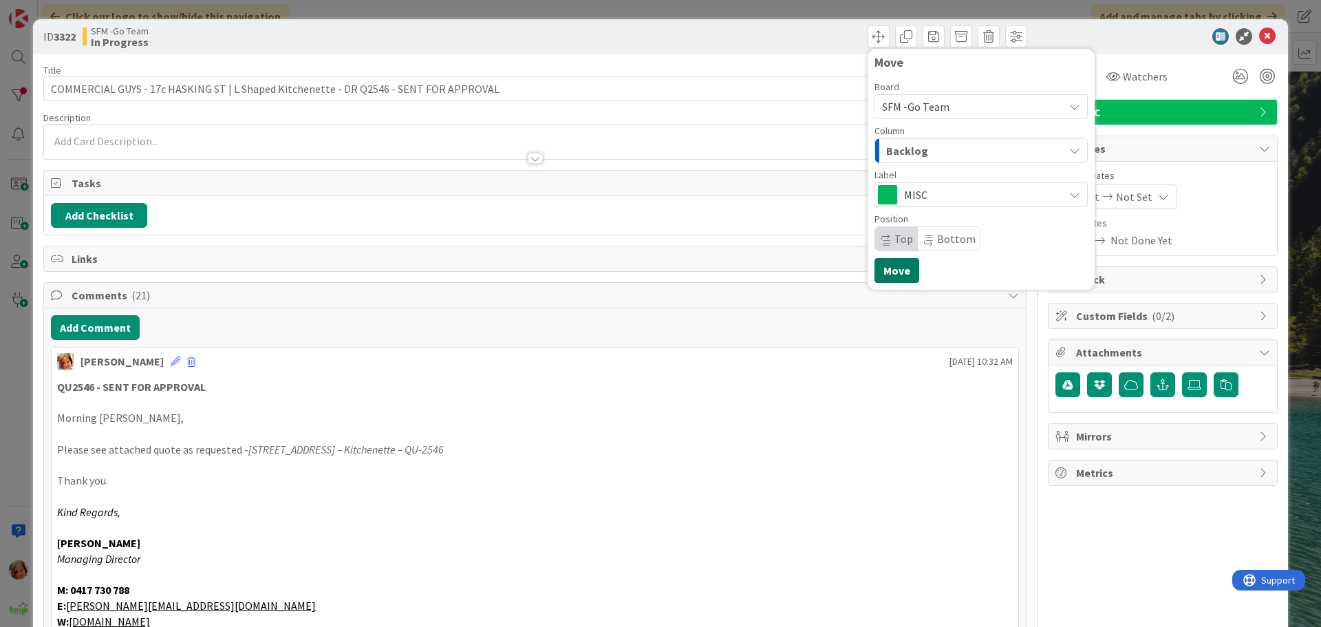
click at [884, 270] on button "Move" at bounding box center [897, 270] width 45 height 25
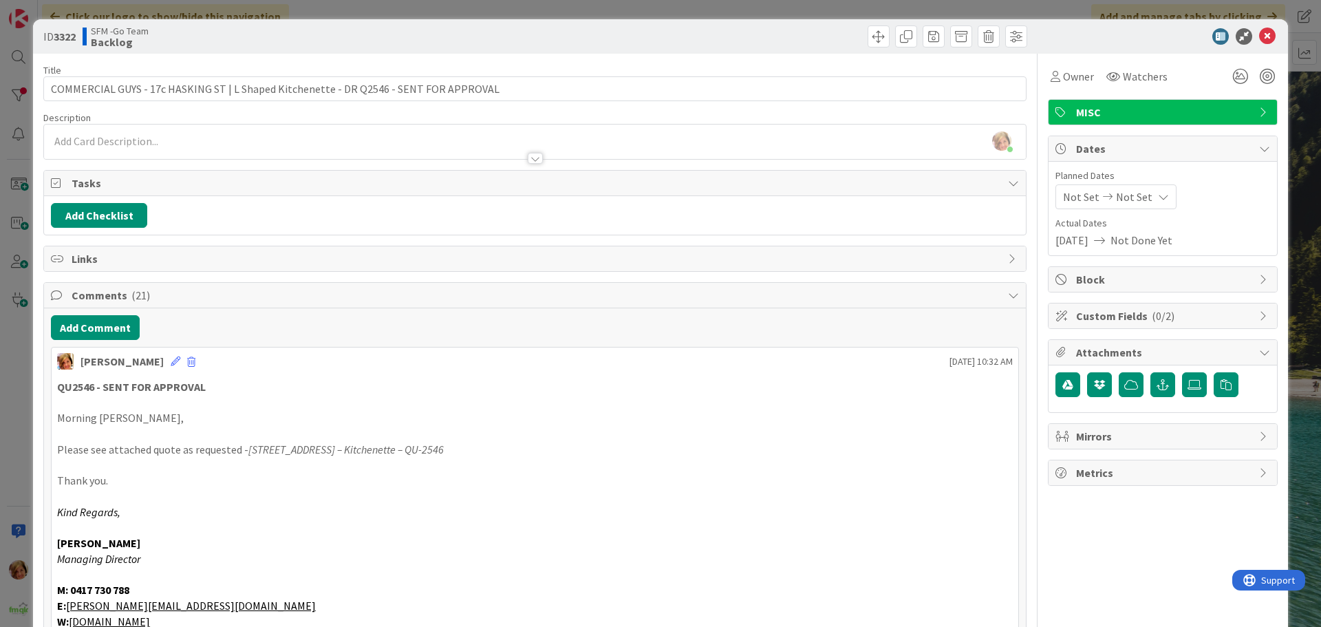
drag, startPoint x: 786, startPoint y: 34, endPoint x: 857, endPoint y: 47, distance: 72.1
click at [787, 34] on div "Move Move" at bounding box center [783, 36] width 489 height 22
click at [1260, 39] on icon at bounding box center [1268, 36] width 17 height 17
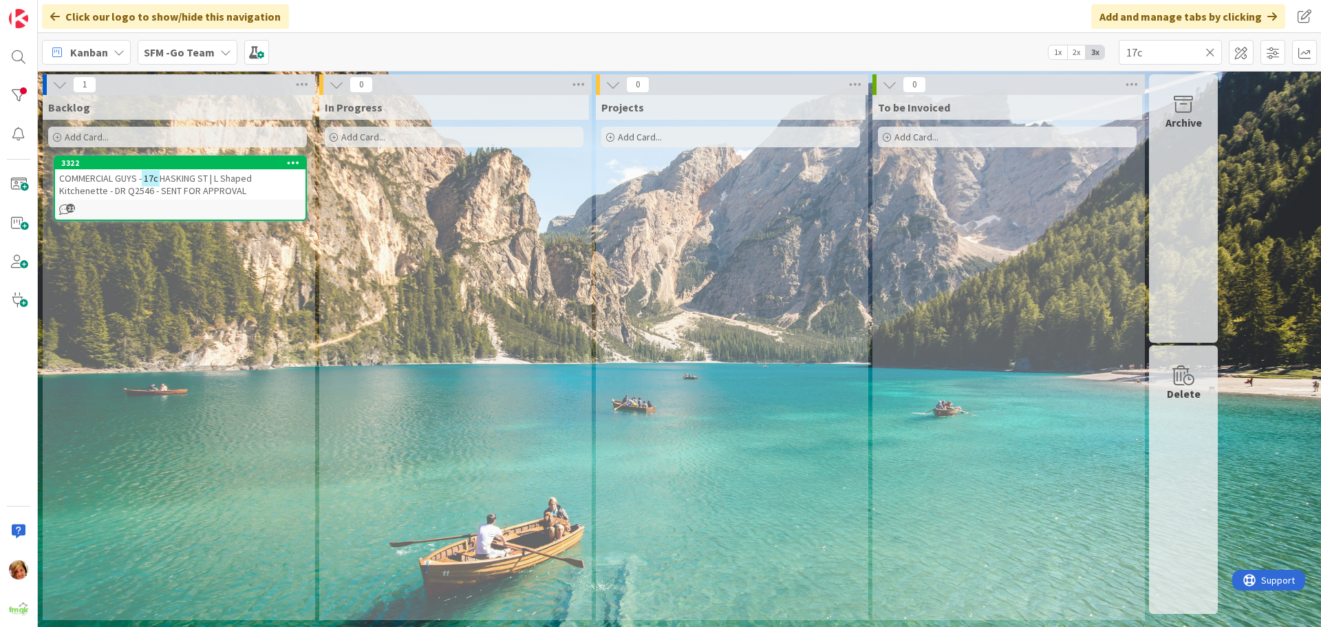
click at [1209, 50] on icon at bounding box center [1211, 52] width 10 height 12
click at [1209, 50] on input "text" at bounding box center [1170, 52] width 103 height 25
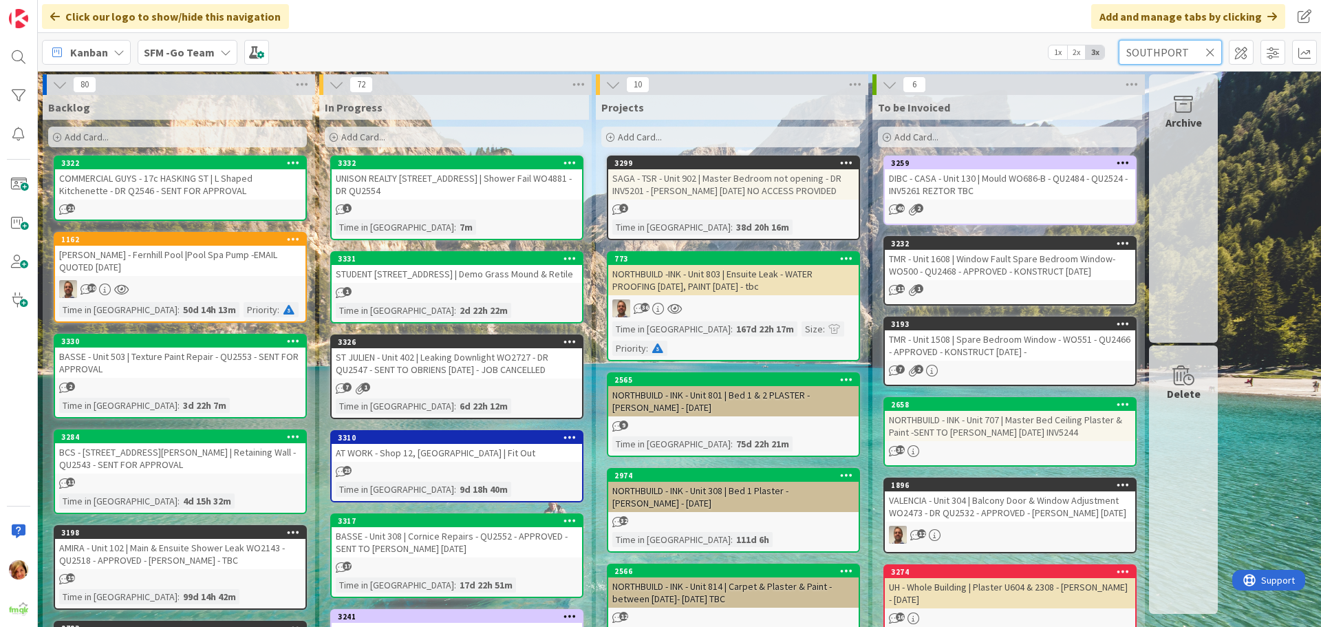
type input "SOUTHPORT"
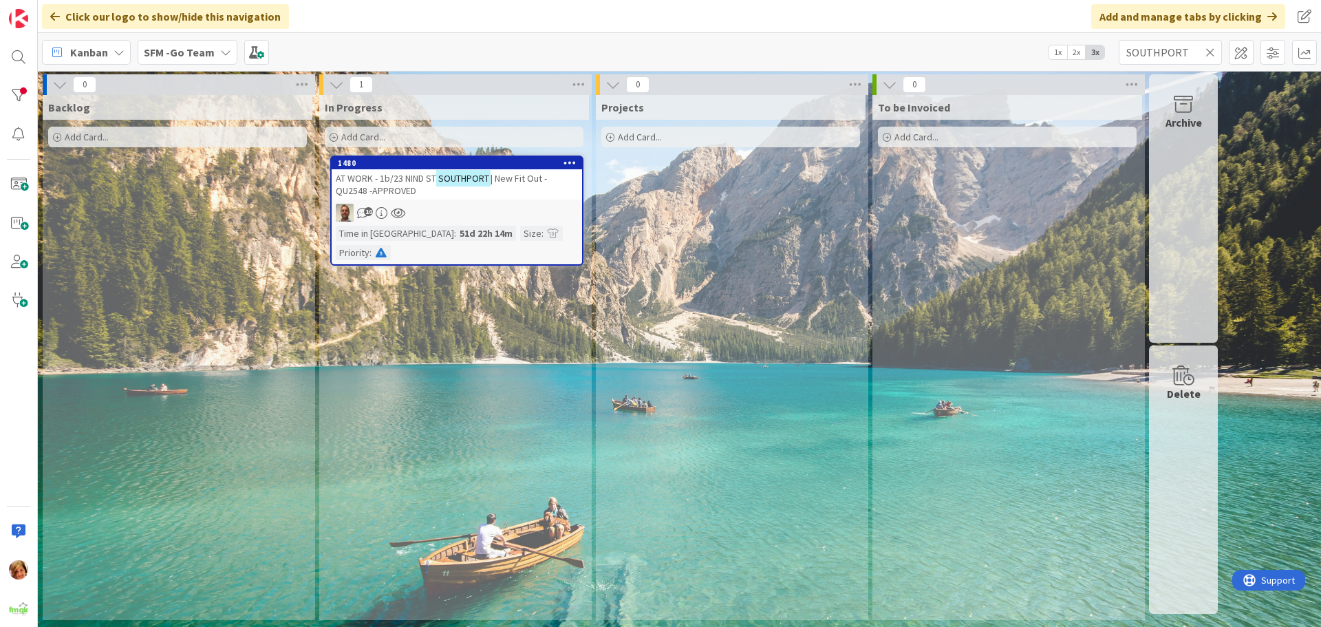
click at [394, 182] on span "AT WORK - 1b/23 NIND ST" at bounding box center [386, 178] width 100 height 12
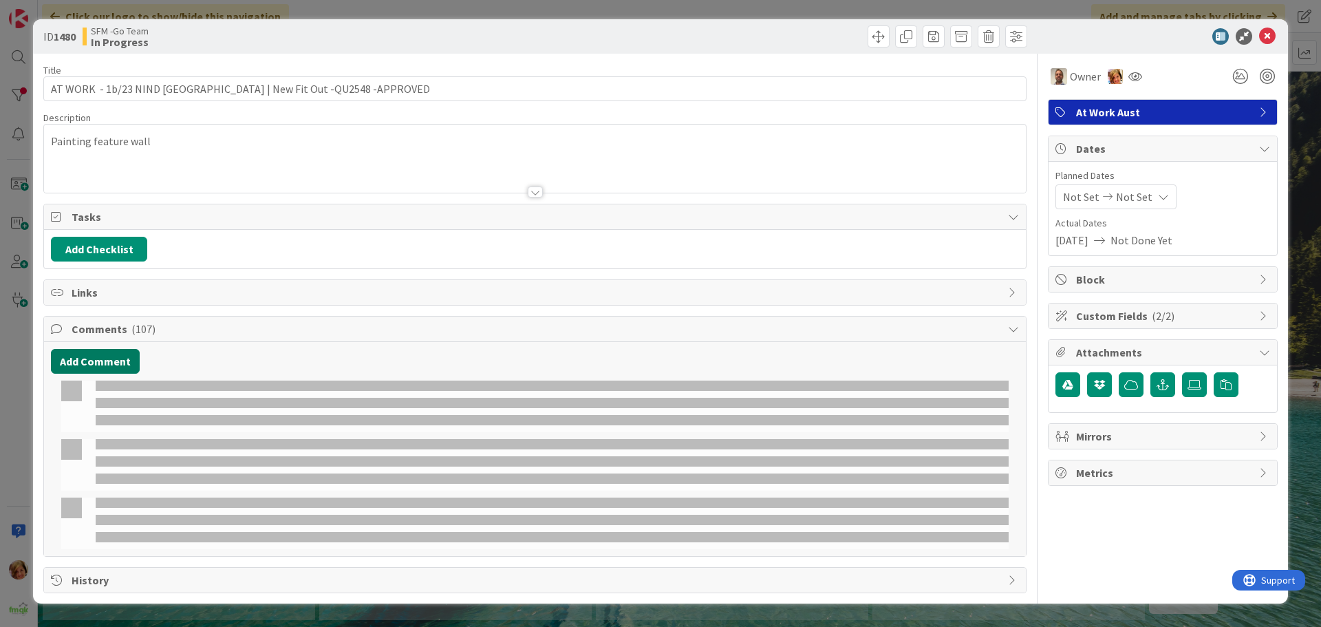
click at [114, 360] on button "Add Comment" at bounding box center [95, 361] width 89 height 25
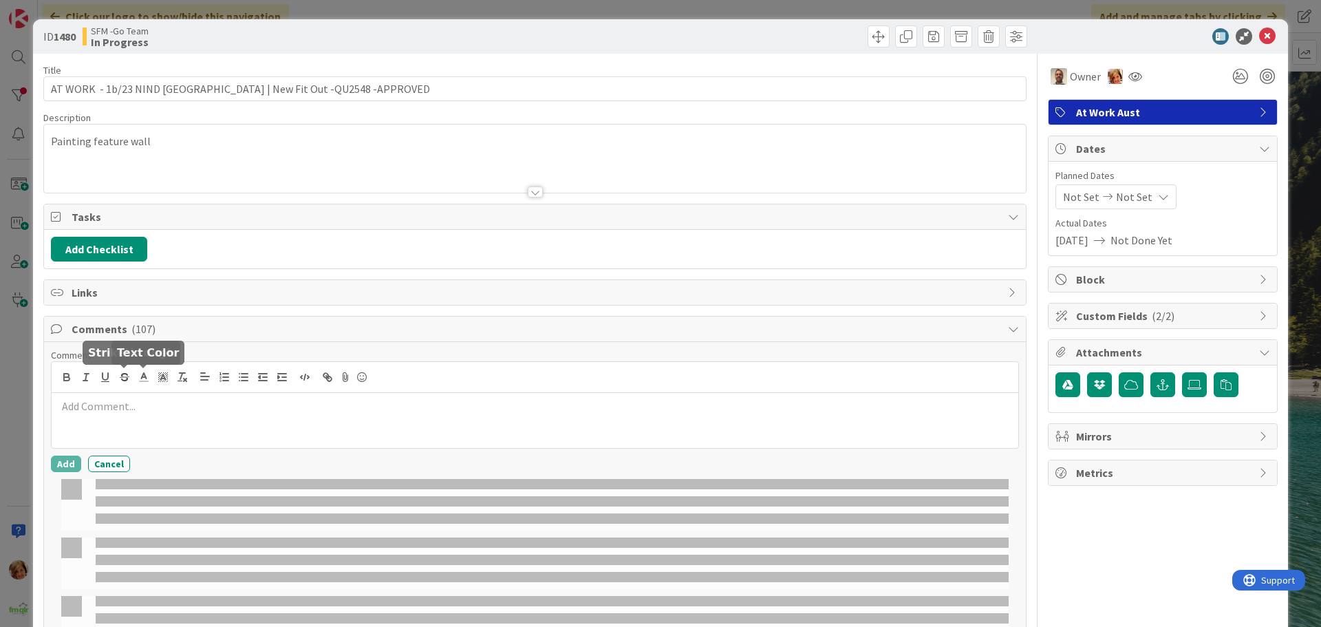
click at [151, 407] on p at bounding box center [535, 407] width 956 height 16
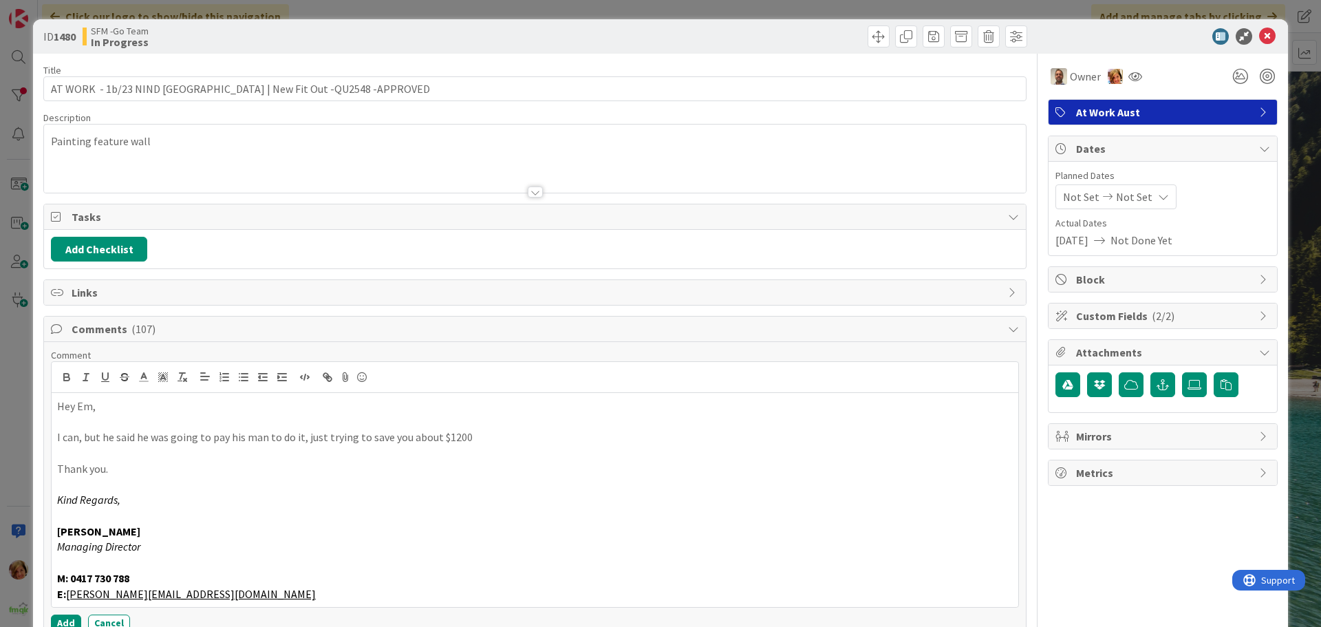
scroll to position [275, 0]
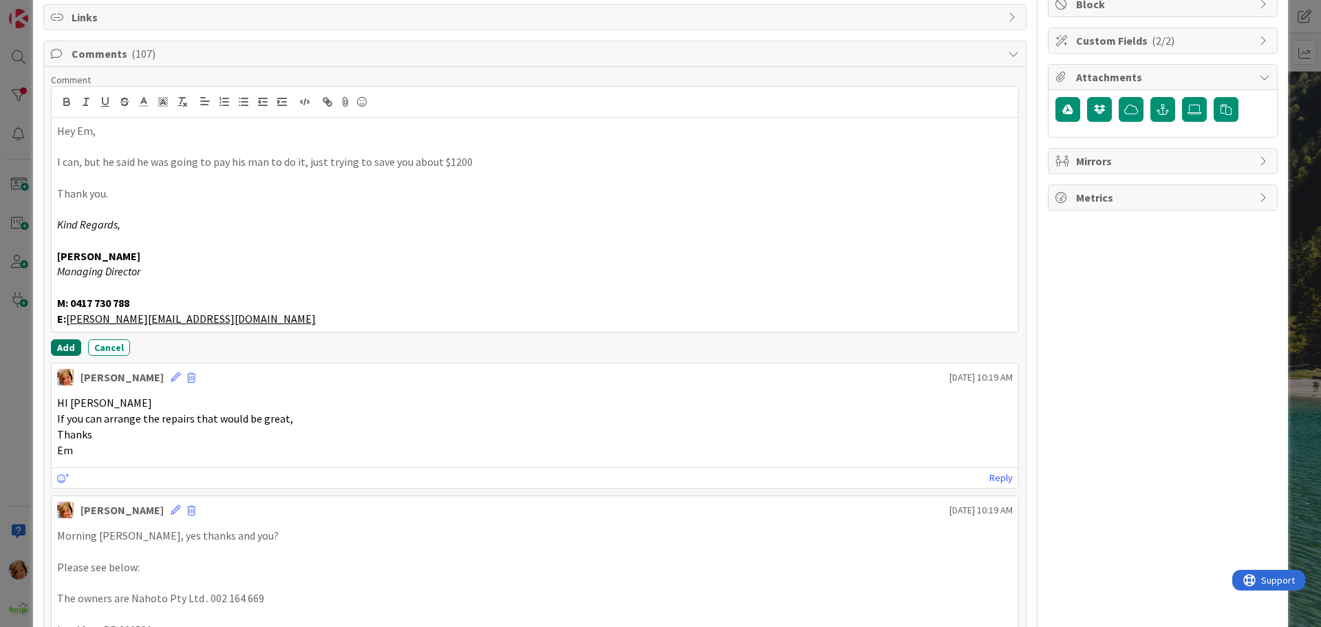
click at [59, 346] on button "Add" at bounding box center [66, 347] width 30 height 17
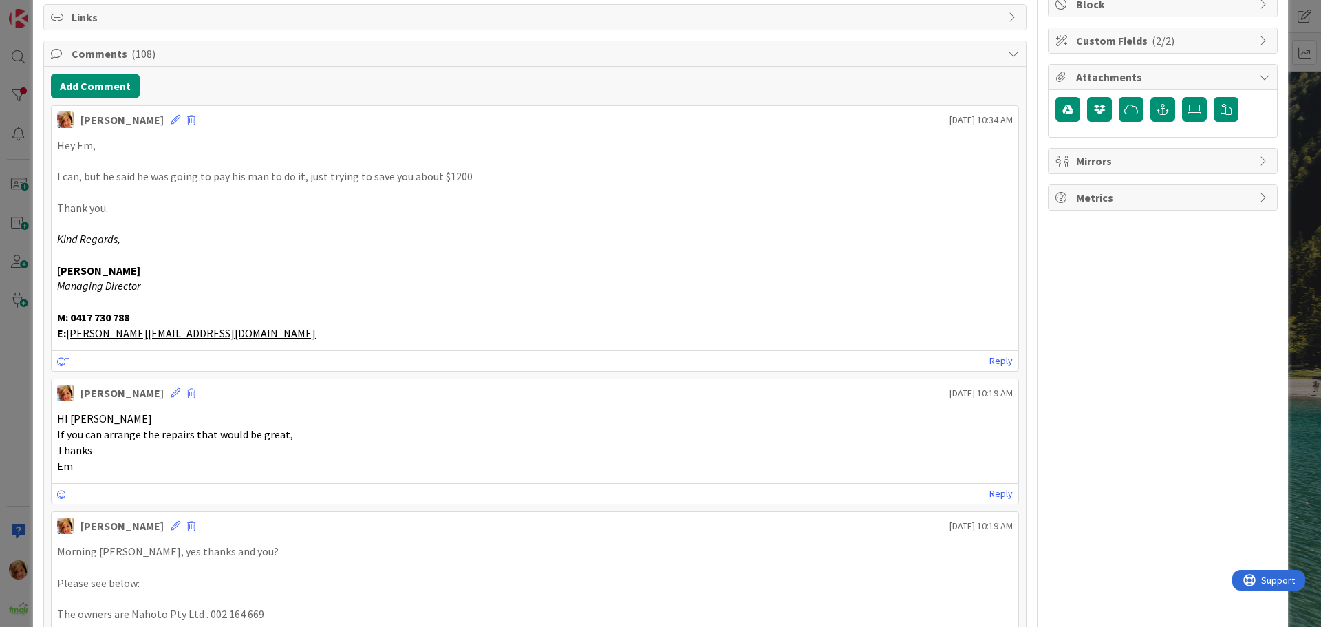
scroll to position [0, 0]
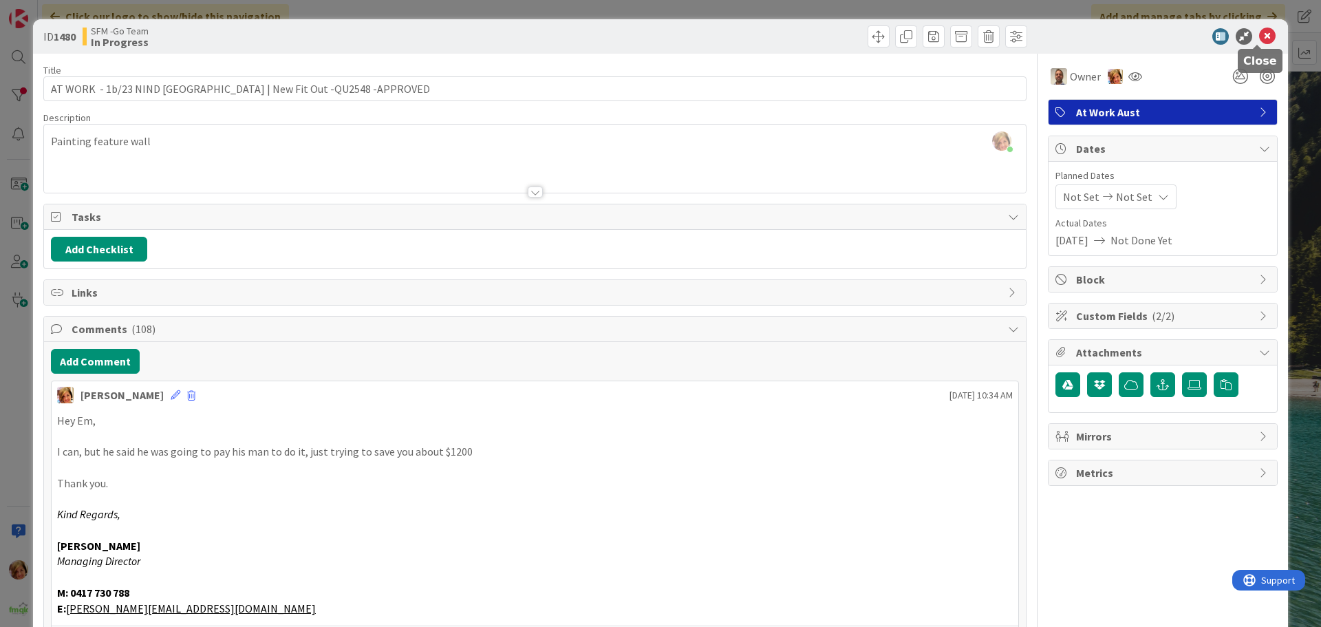
click at [1260, 33] on icon at bounding box center [1268, 36] width 17 height 17
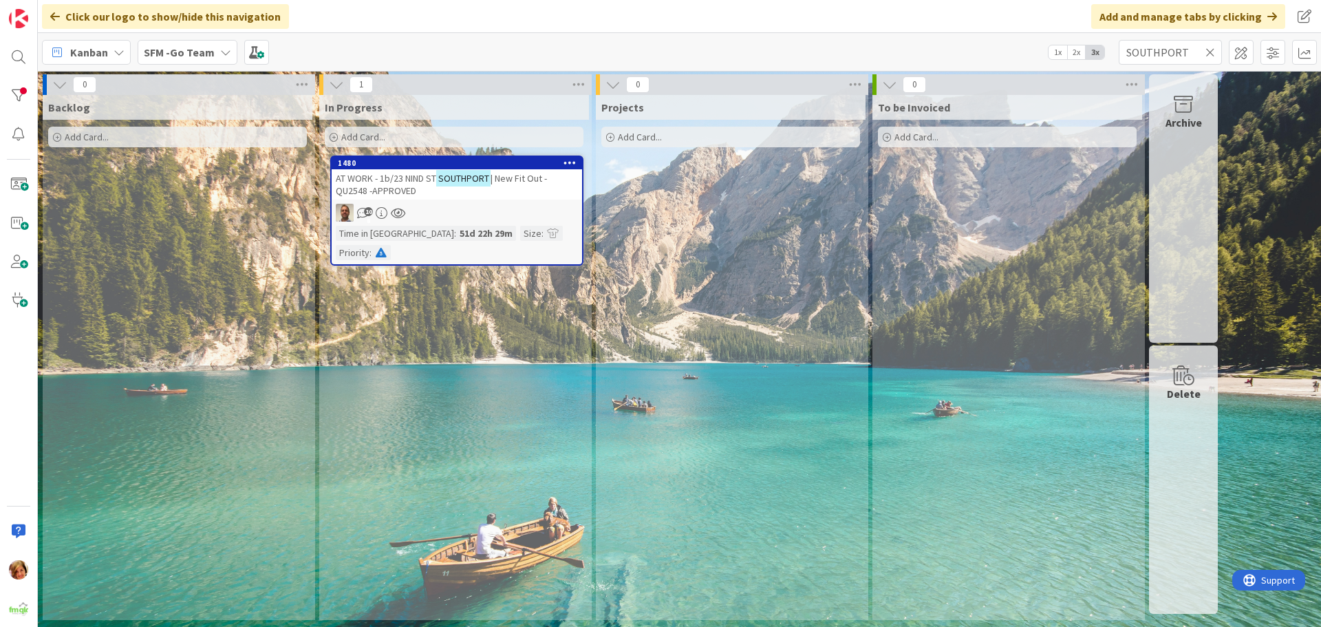
click at [1211, 53] on icon at bounding box center [1211, 52] width 10 height 12
click at [1211, 53] on input "text" at bounding box center [1170, 52] width 103 height 25
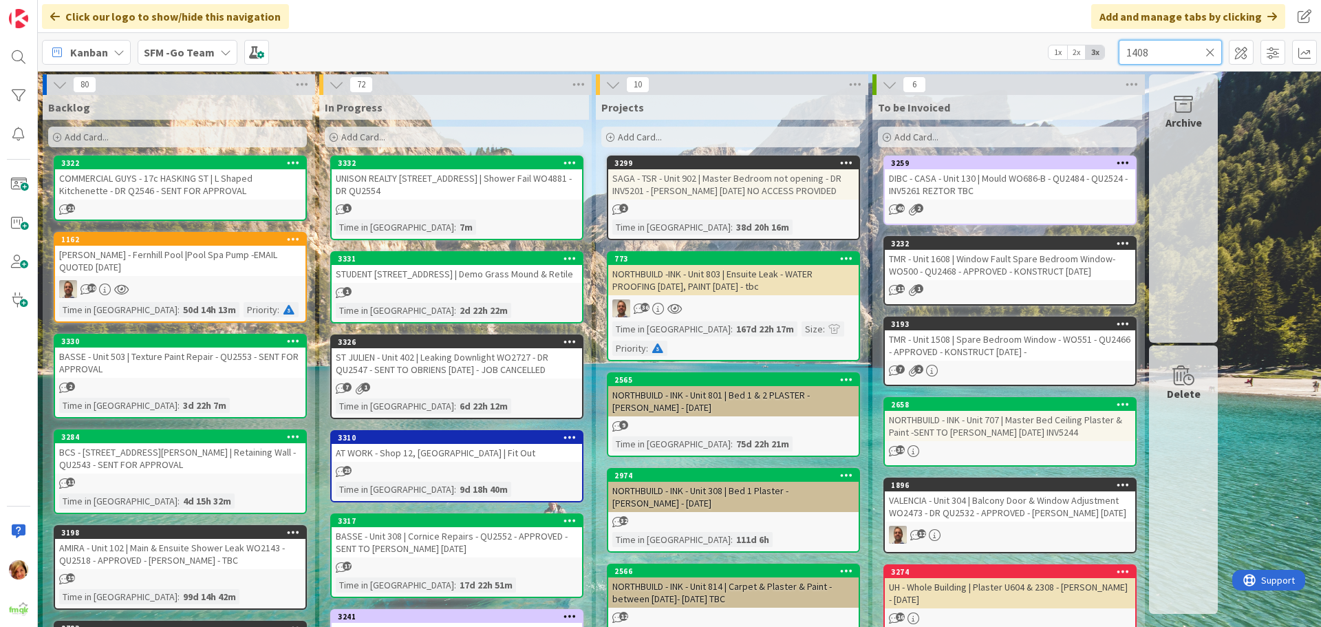
type input "1408"
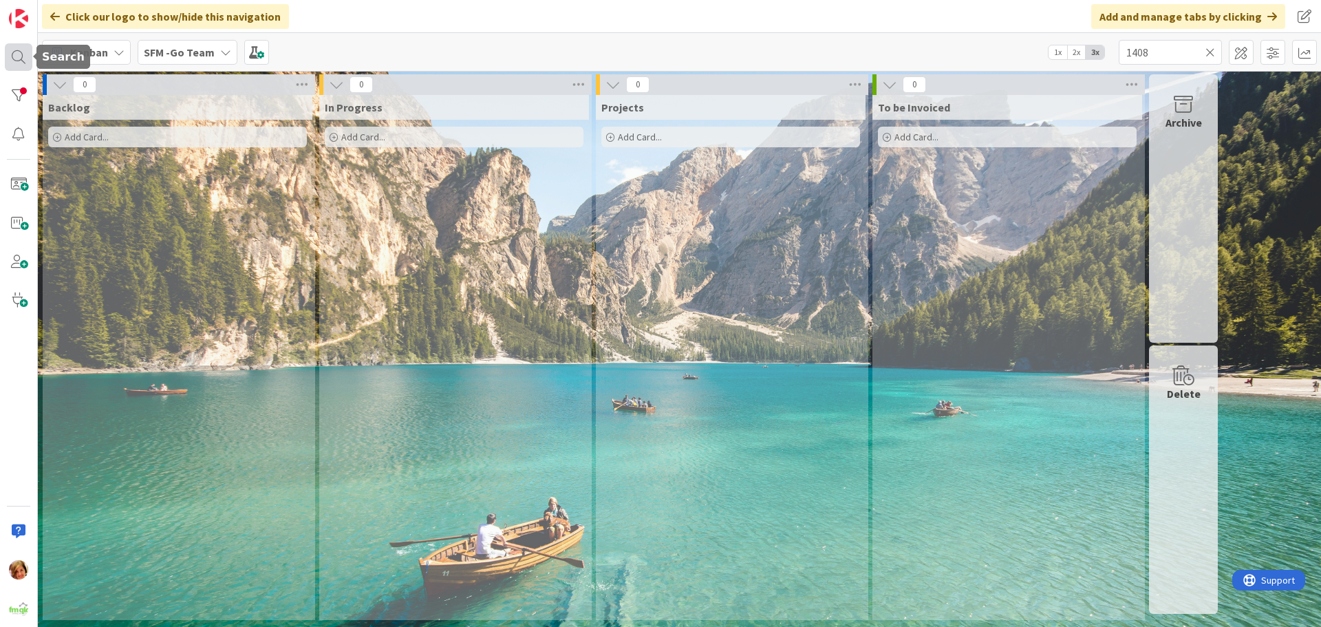
click at [14, 52] on div at bounding box center [19, 57] width 28 height 28
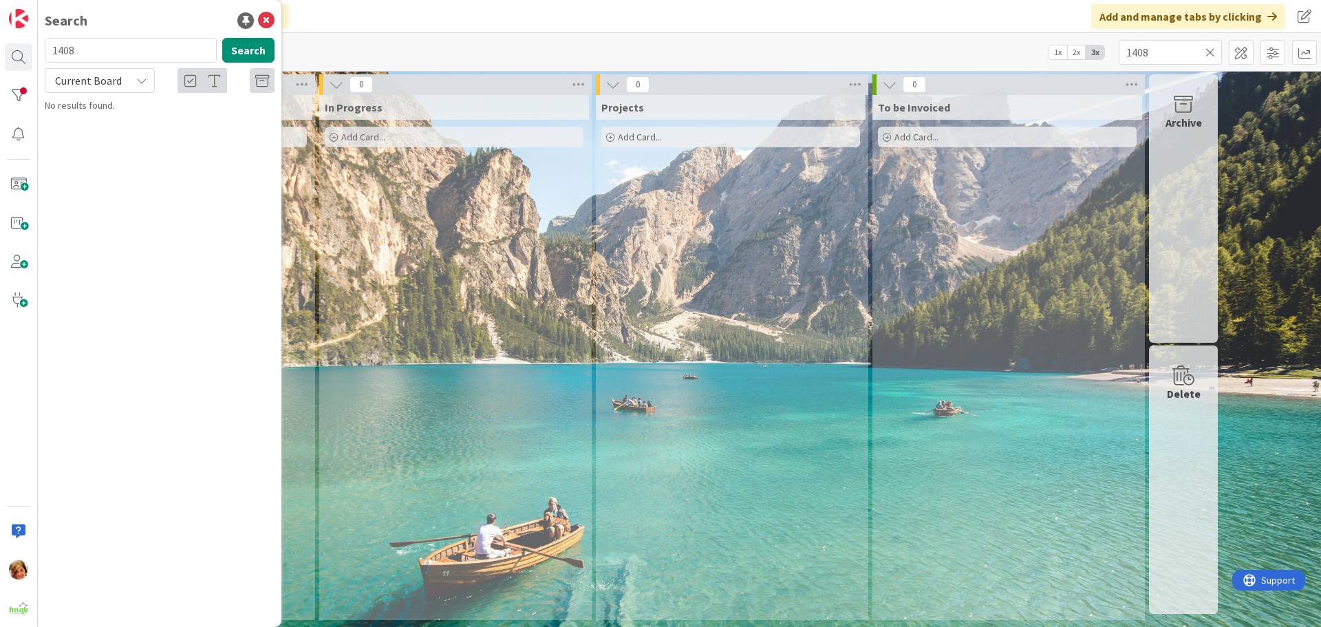
type input "1408"
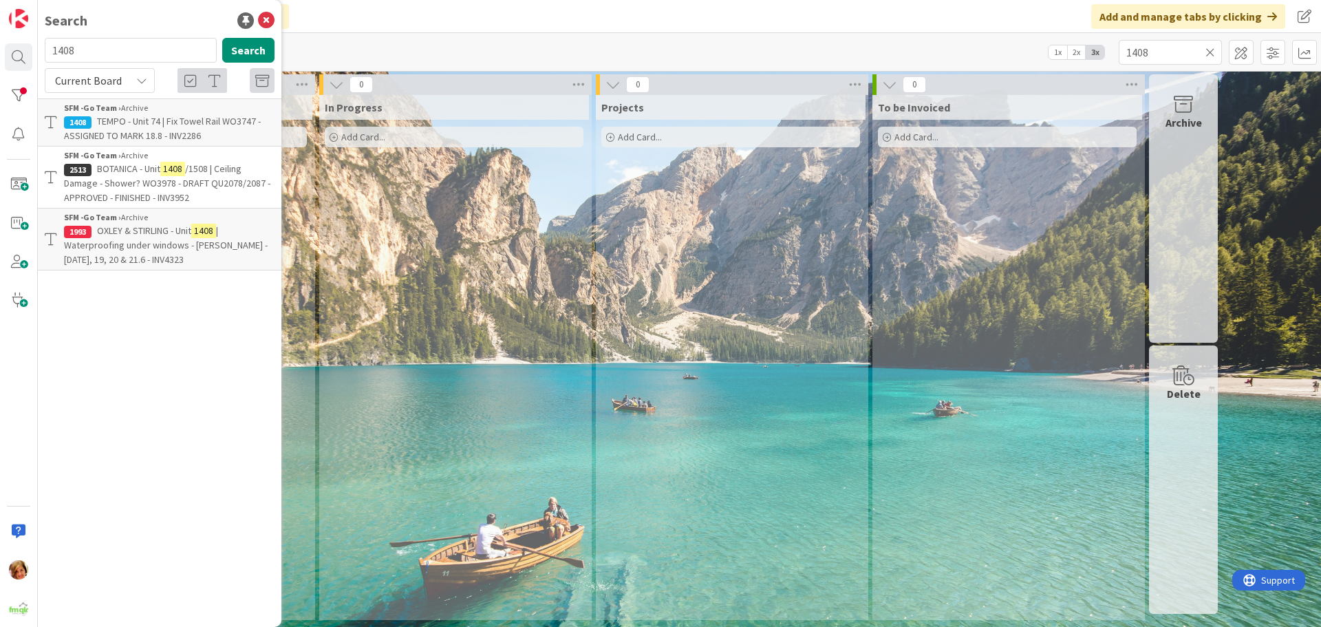
click at [116, 224] on p "OXLEY & STIRLING - Unit 1408 | Waterproofing under windows - [PERSON_NAME] - [D…" at bounding box center [169, 245] width 211 height 43
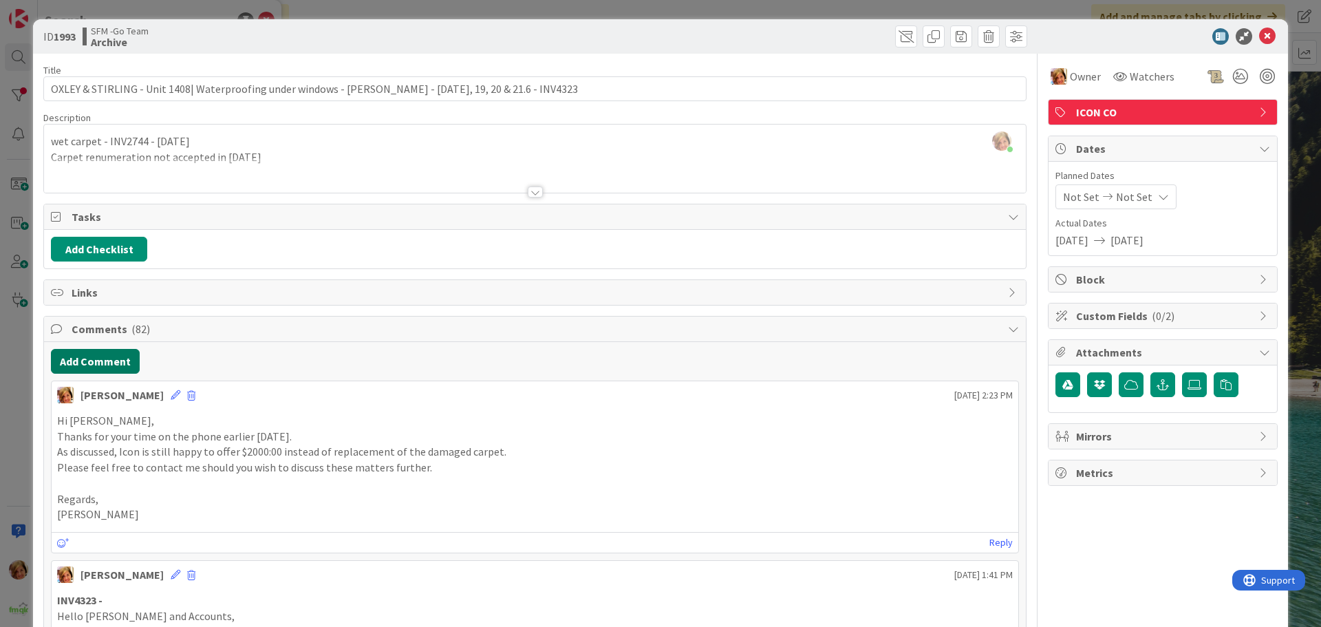
click at [101, 360] on button "Add Comment" at bounding box center [95, 361] width 89 height 25
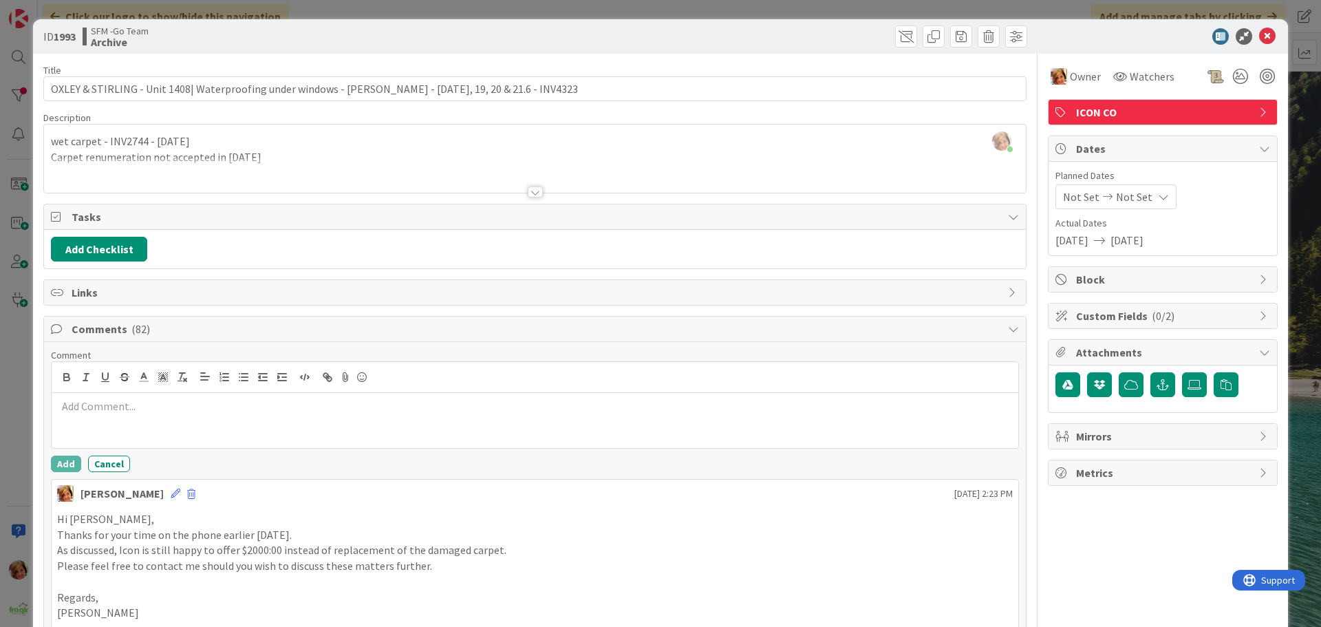
click at [154, 408] on p at bounding box center [535, 407] width 956 height 16
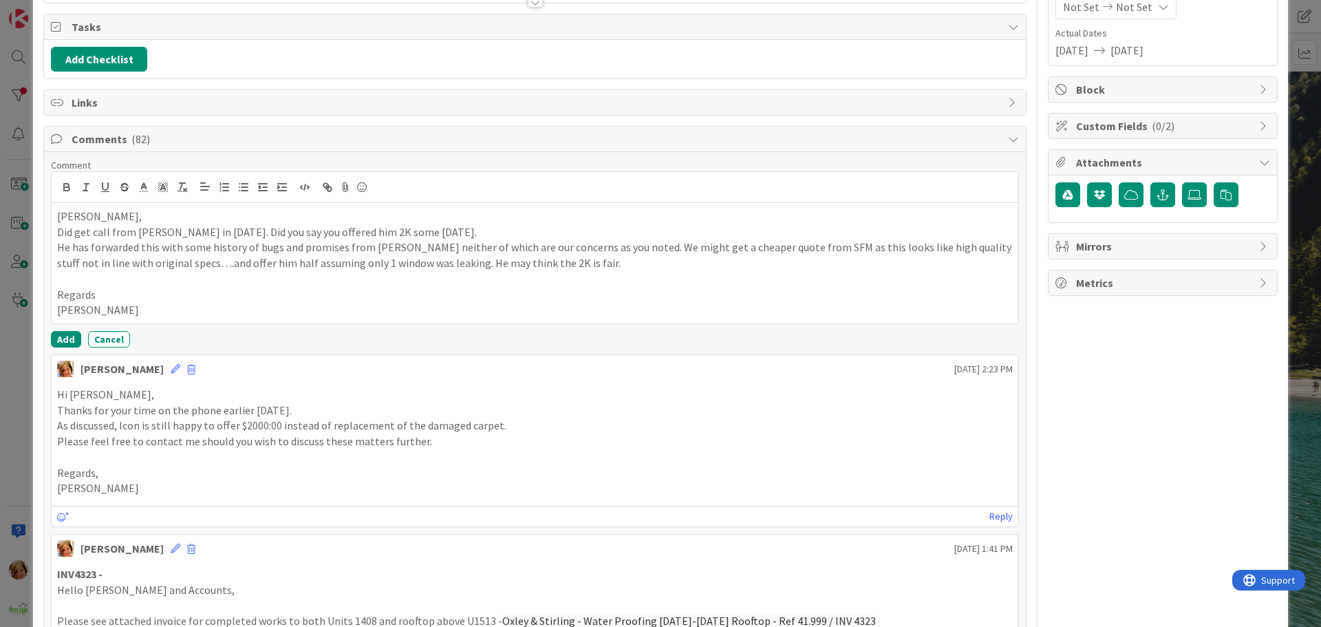
scroll to position [206, 0]
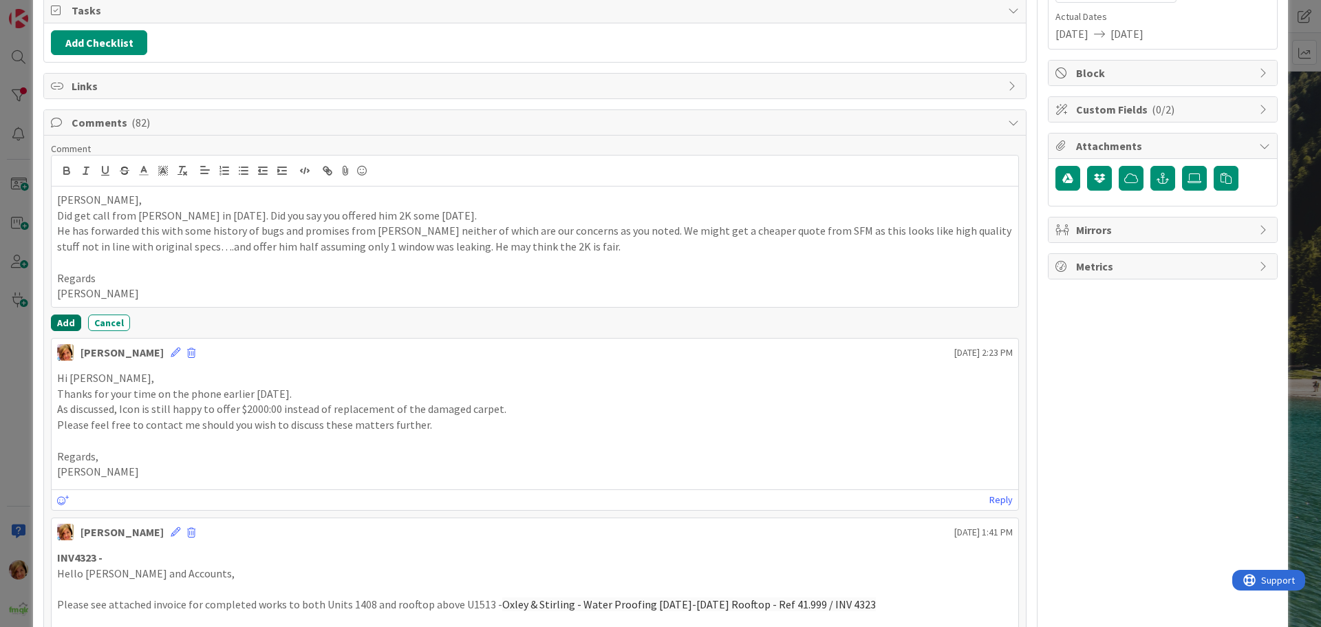
click at [58, 317] on button "Add" at bounding box center [66, 323] width 30 height 17
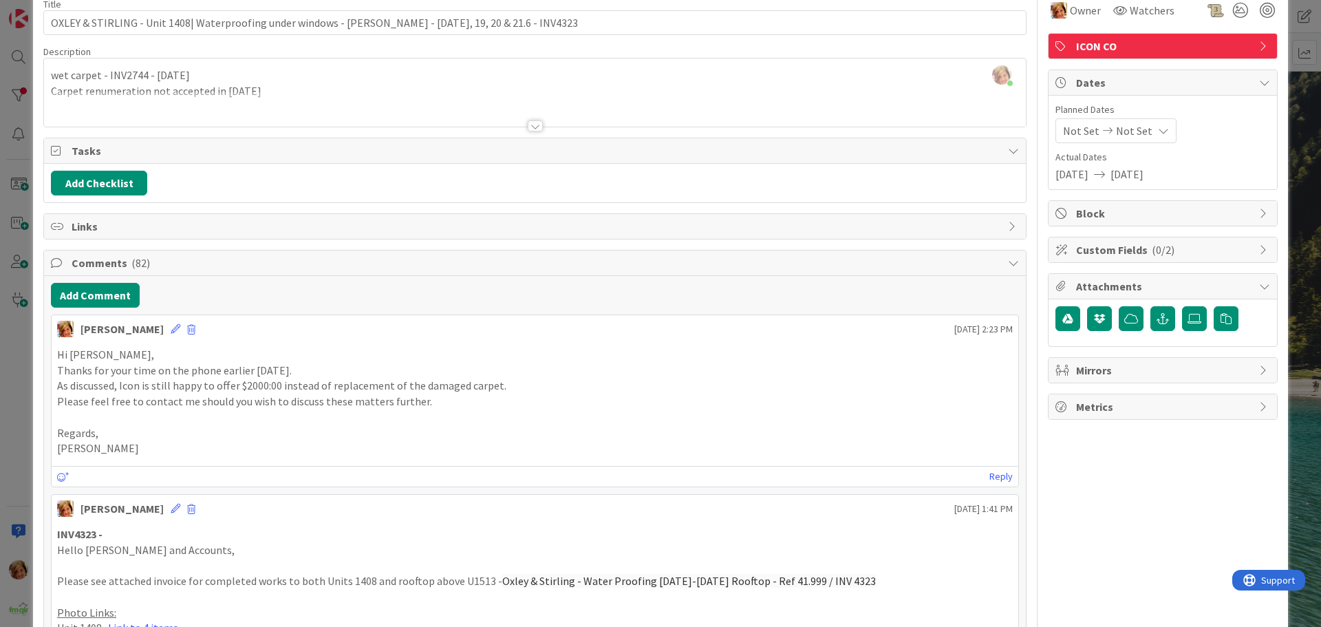
scroll to position [0, 0]
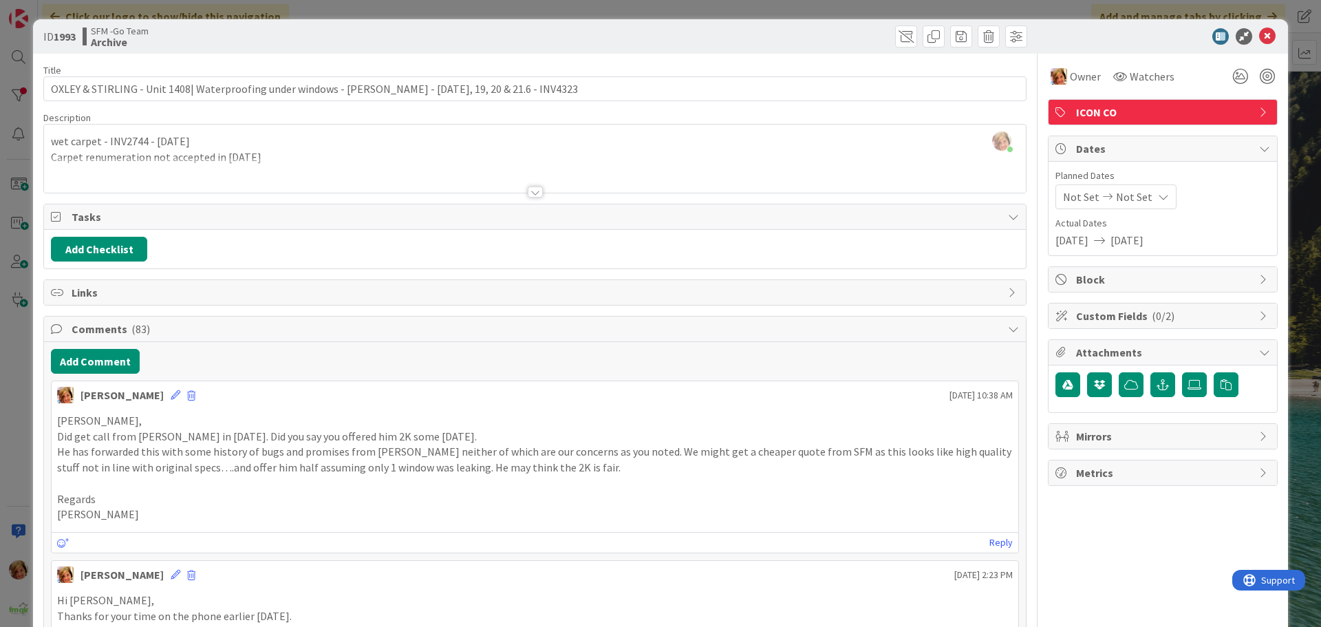
drag, startPoint x: 789, startPoint y: 36, endPoint x: 1241, endPoint y: 50, distance: 451.7
click at [820, 42] on div at bounding box center [783, 36] width 489 height 22
click at [1260, 36] on icon at bounding box center [1268, 36] width 17 height 17
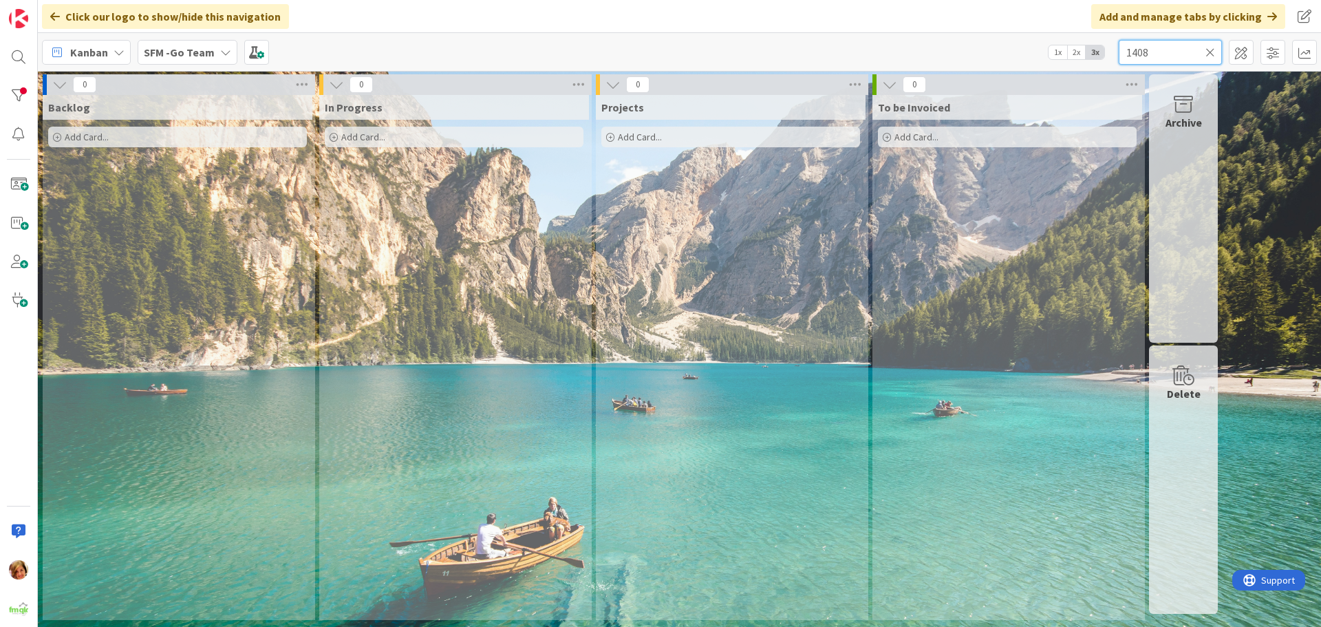
click at [1187, 50] on input "1408" at bounding box center [1170, 52] width 103 height 25
click at [16, 55] on div at bounding box center [19, 57] width 28 height 28
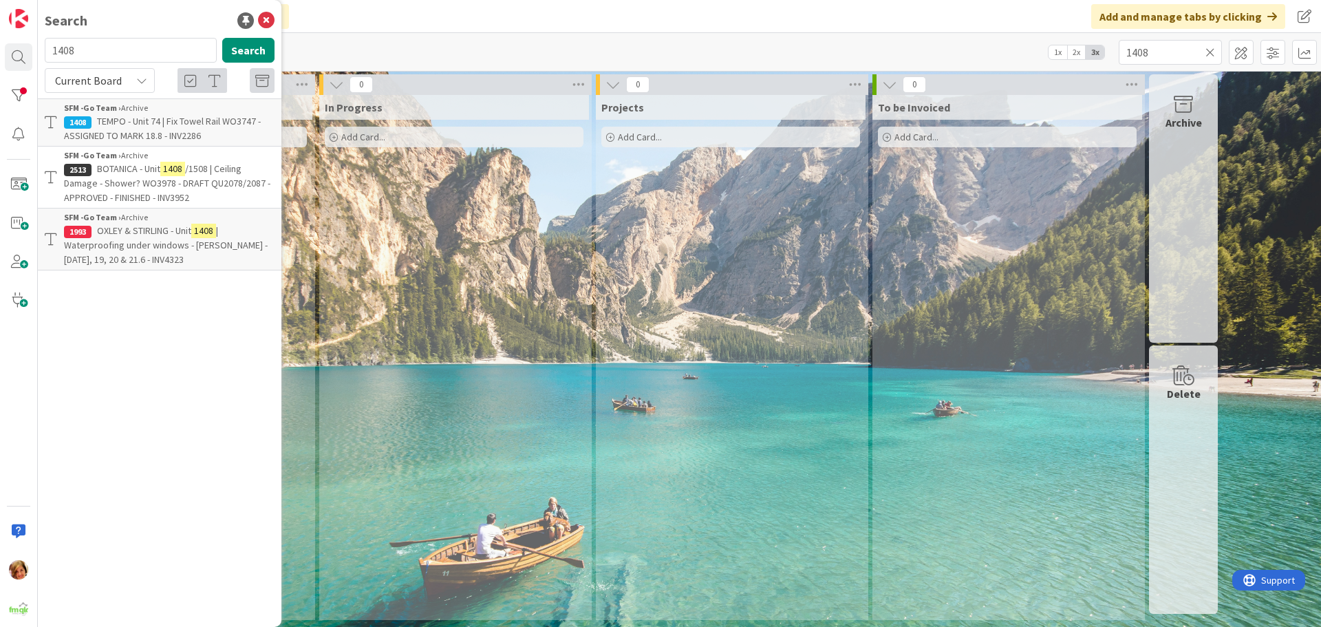
click at [137, 233] on span "OXLEY & STIRLING - Unit" at bounding box center [144, 230] width 94 height 12
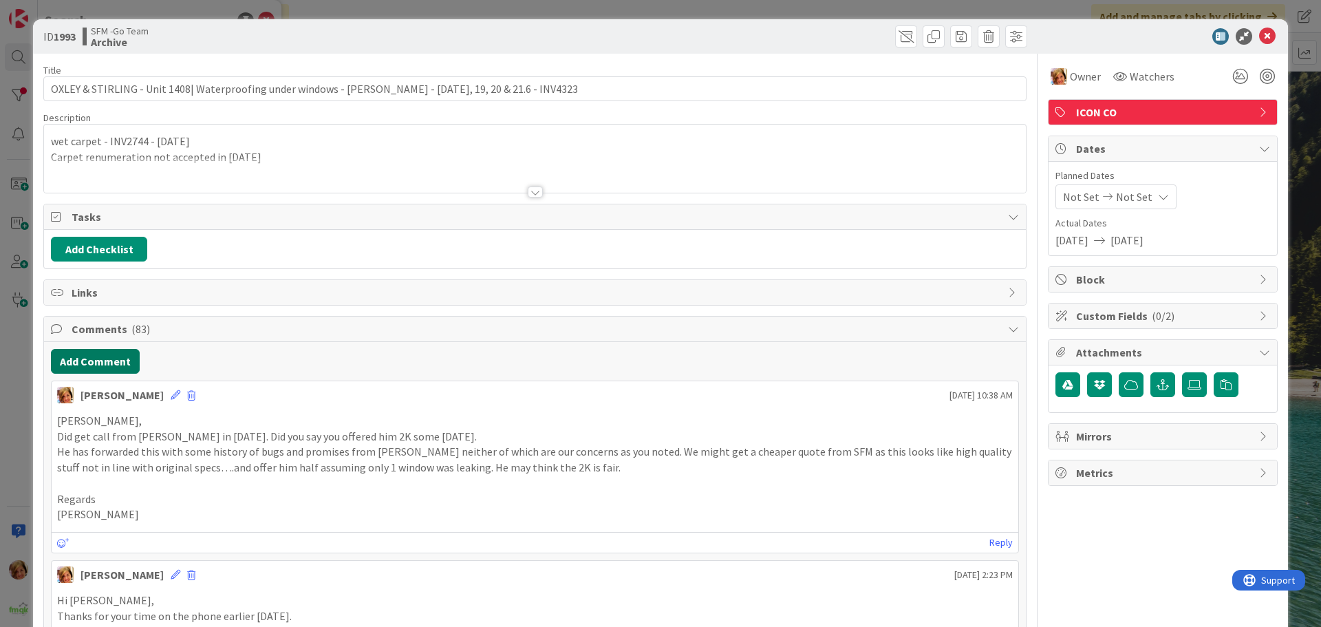
click at [108, 360] on button "Add Comment" at bounding box center [95, 361] width 89 height 25
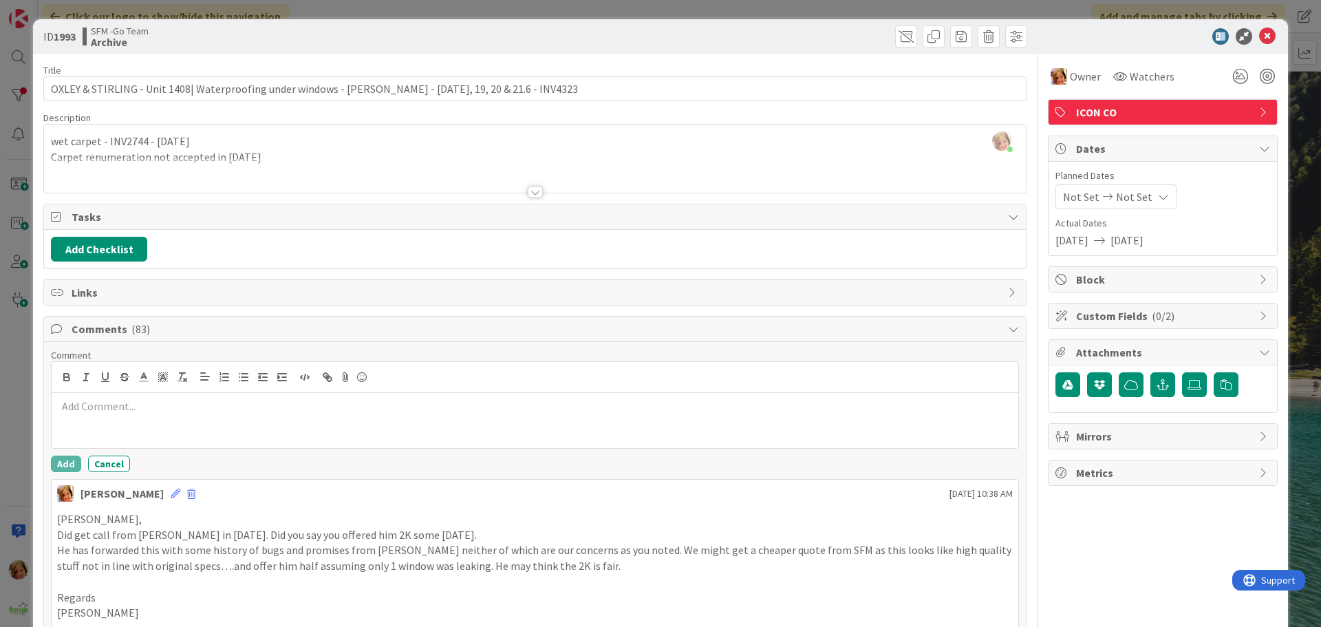
click at [114, 413] on p at bounding box center [535, 407] width 956 height 16
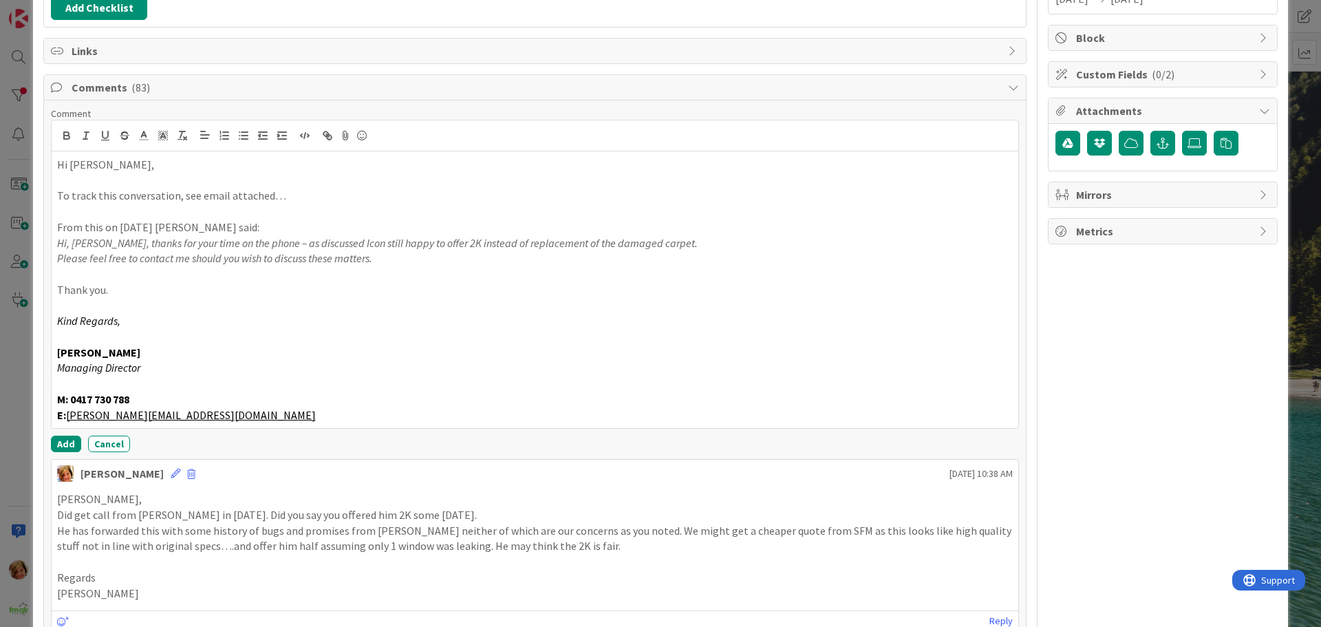
scroll to position [243, 0]
click at [63, 440] on button "Add" at bounding box center [66, 442] width 30 height 17
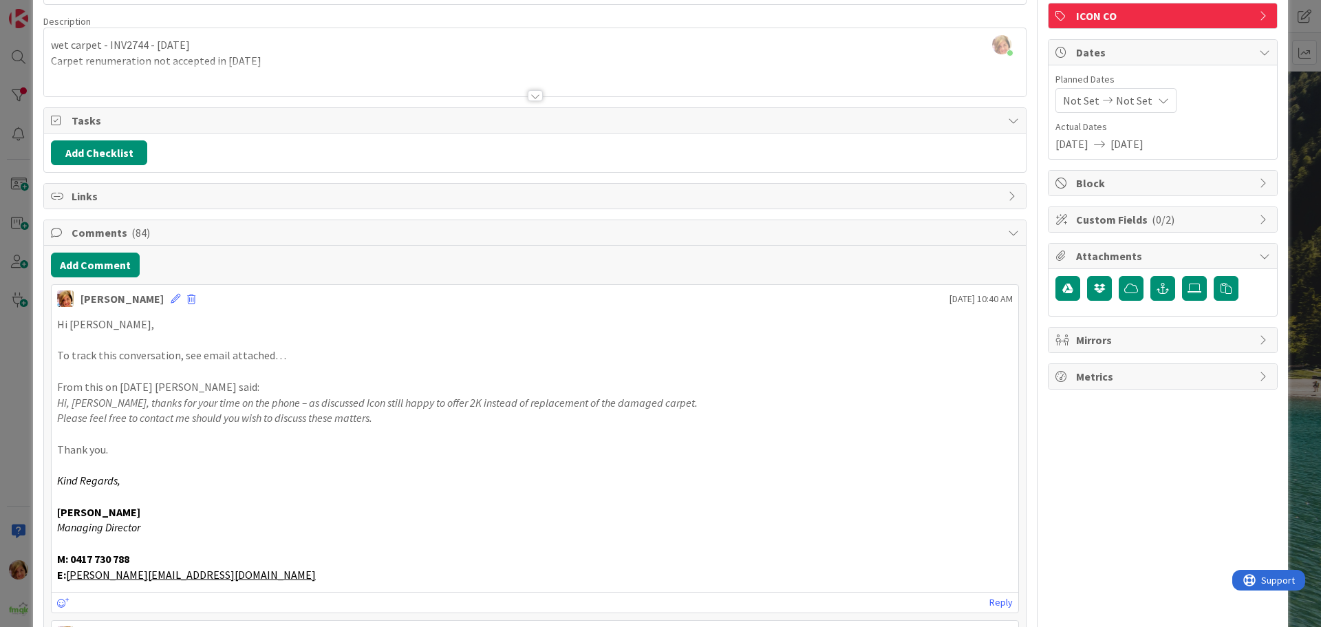
scroll to position [0, 0]
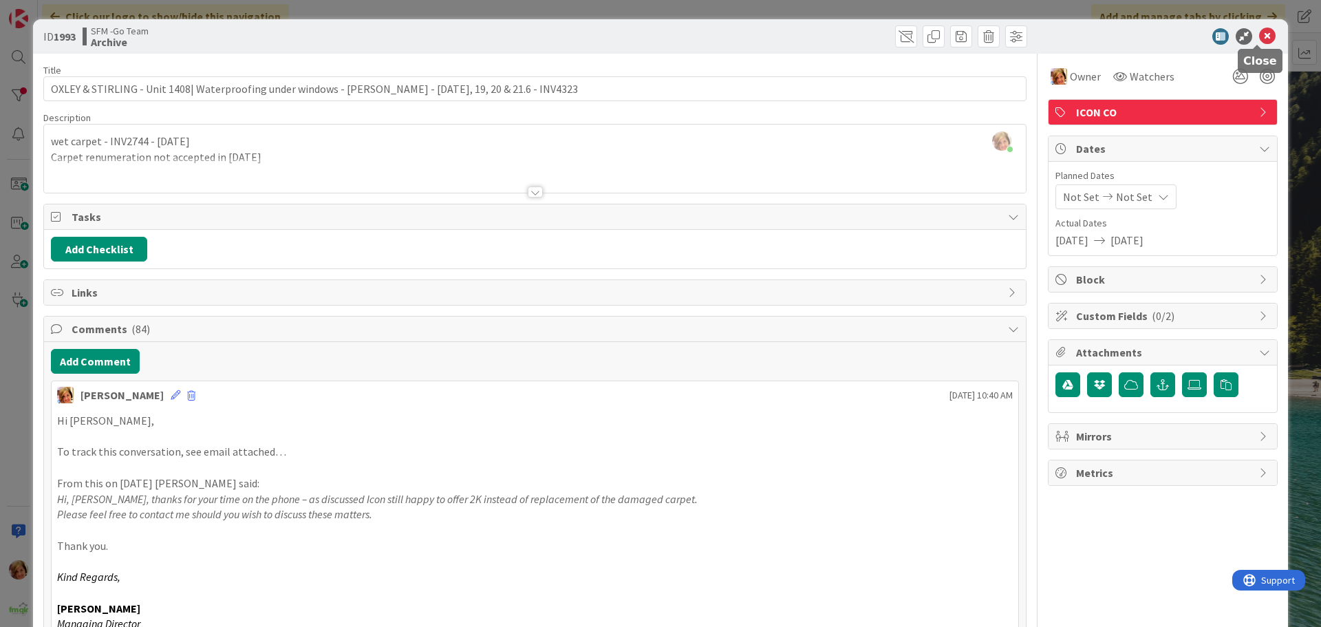
click at [1260, 35] on icon at bounding box center [1268, 36] width 17 height 17
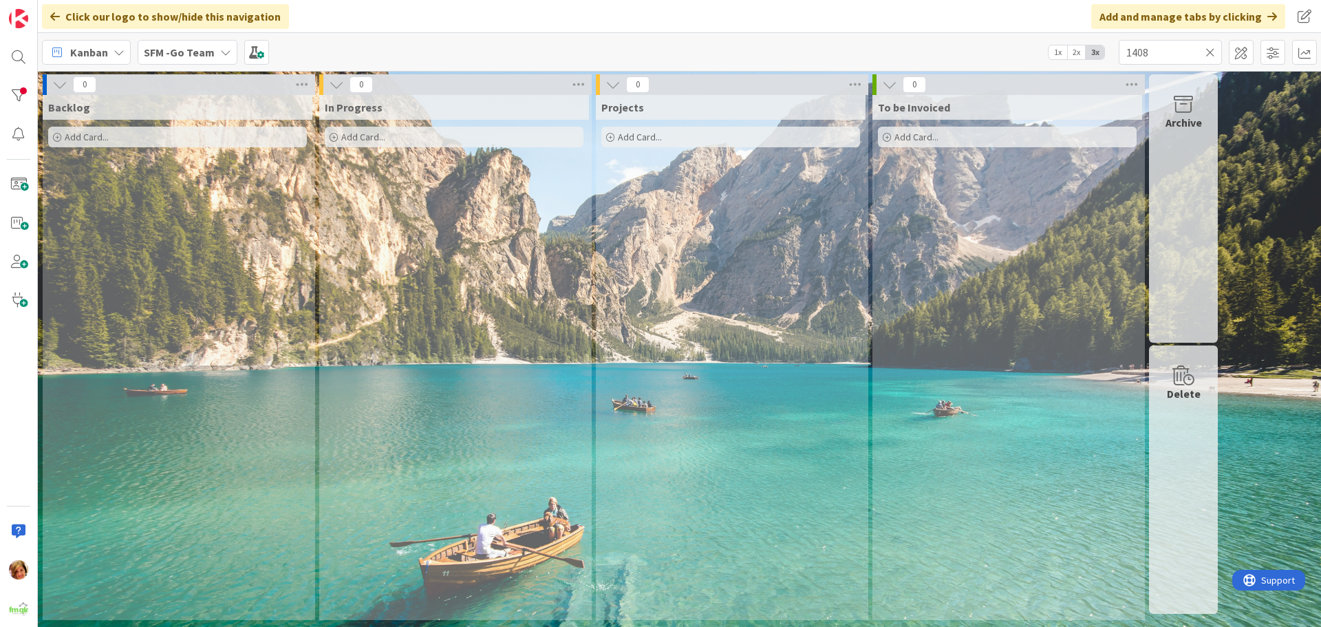
click at [1211, 51] on icon at bounding box center [1211, 52] width 10 height 12
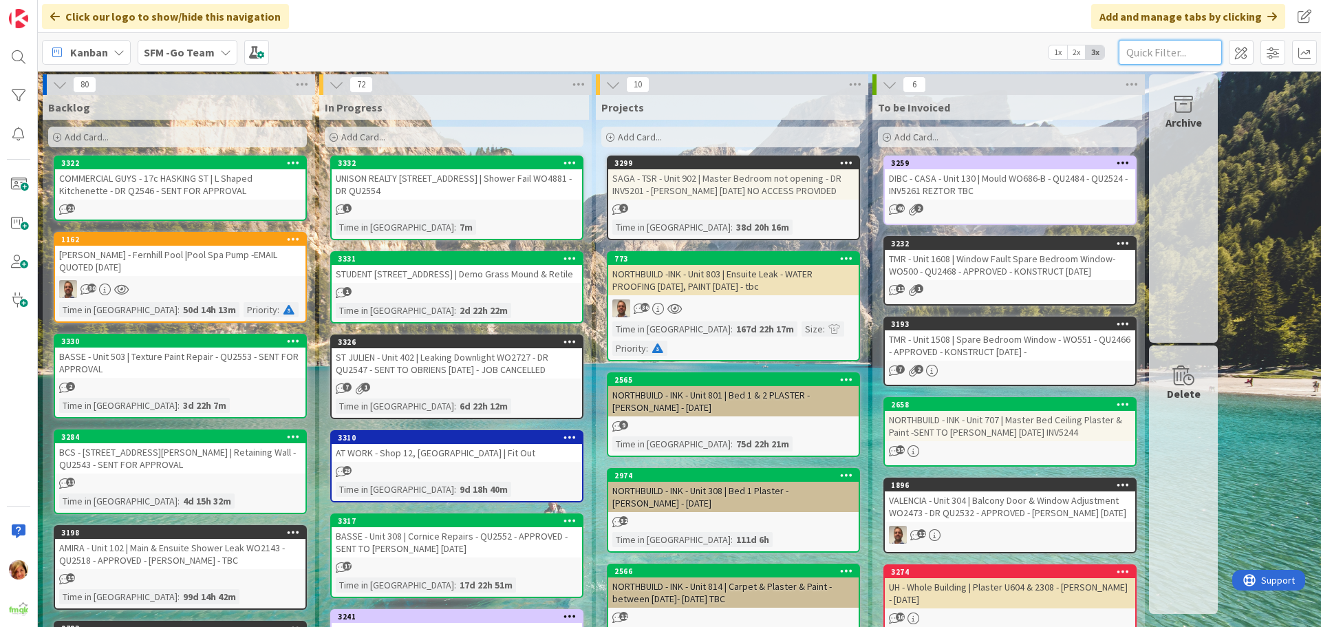
click at [1180, 49] on input "text" at bounding box center [1170, 52] width 103 height 25
type input "southport"
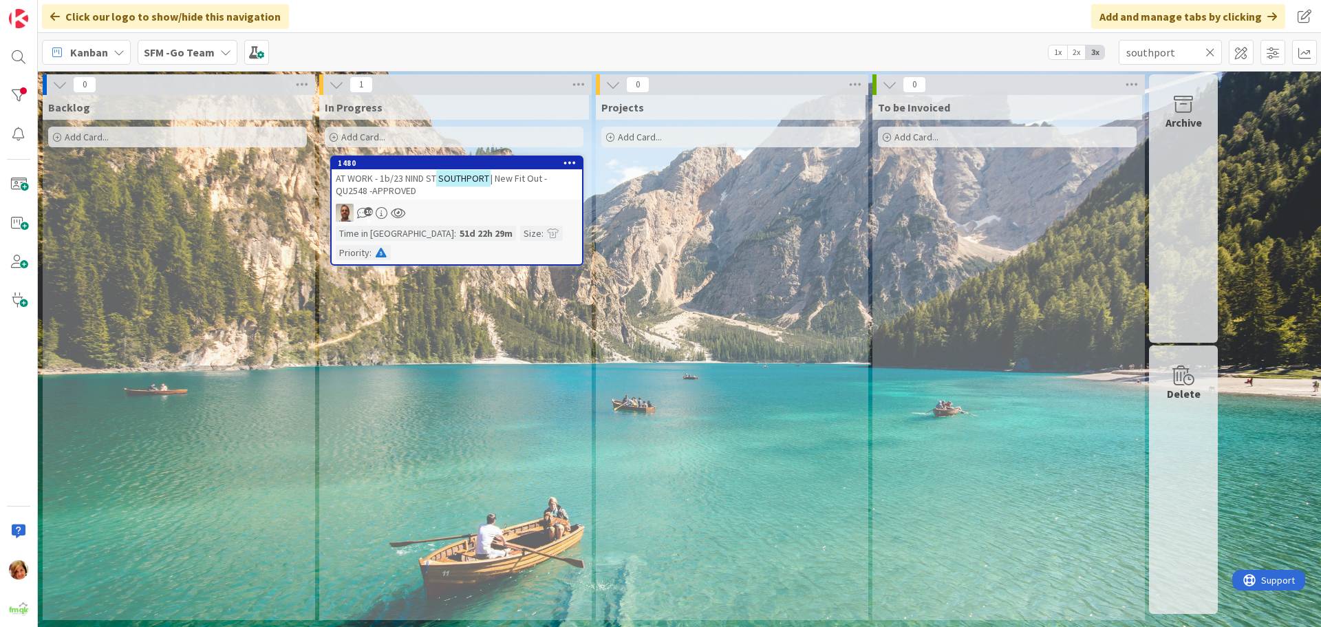
click at [429, 173] on span "AT WORK - 1b/23 NIND ST" at bounding box center [386, 178] width 100 height 12
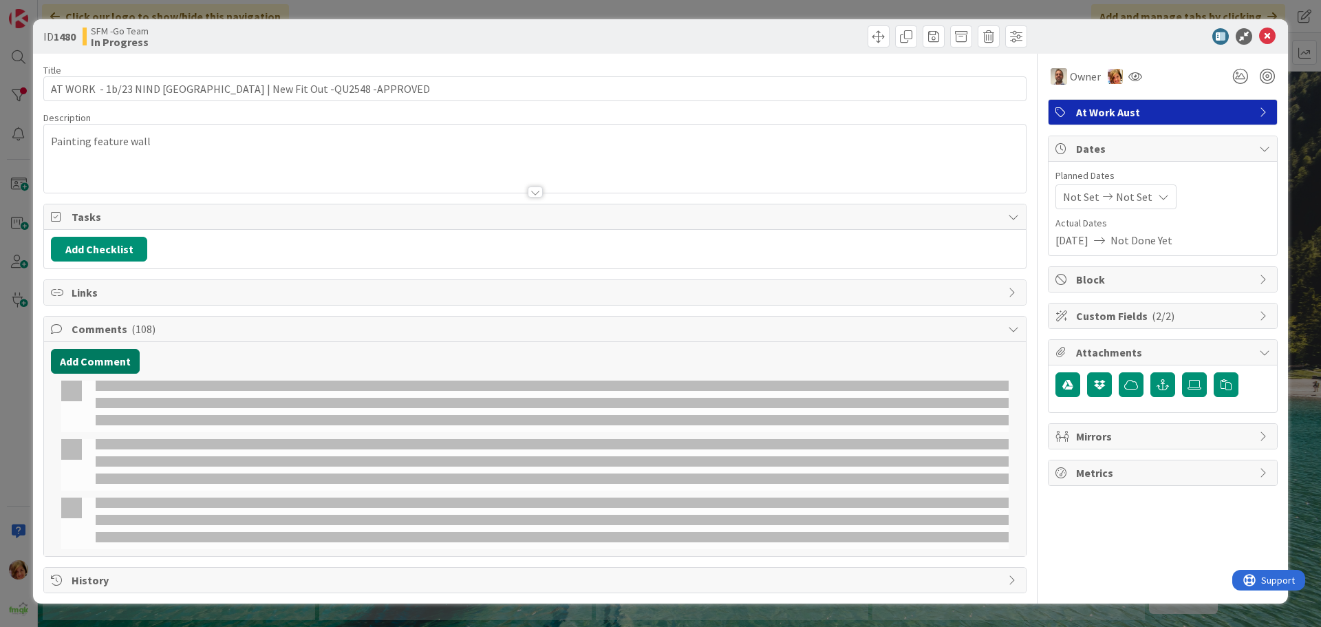
click at [76, 362] on button "Add Comment" at bounding box center [95, 361] width 89 height 25
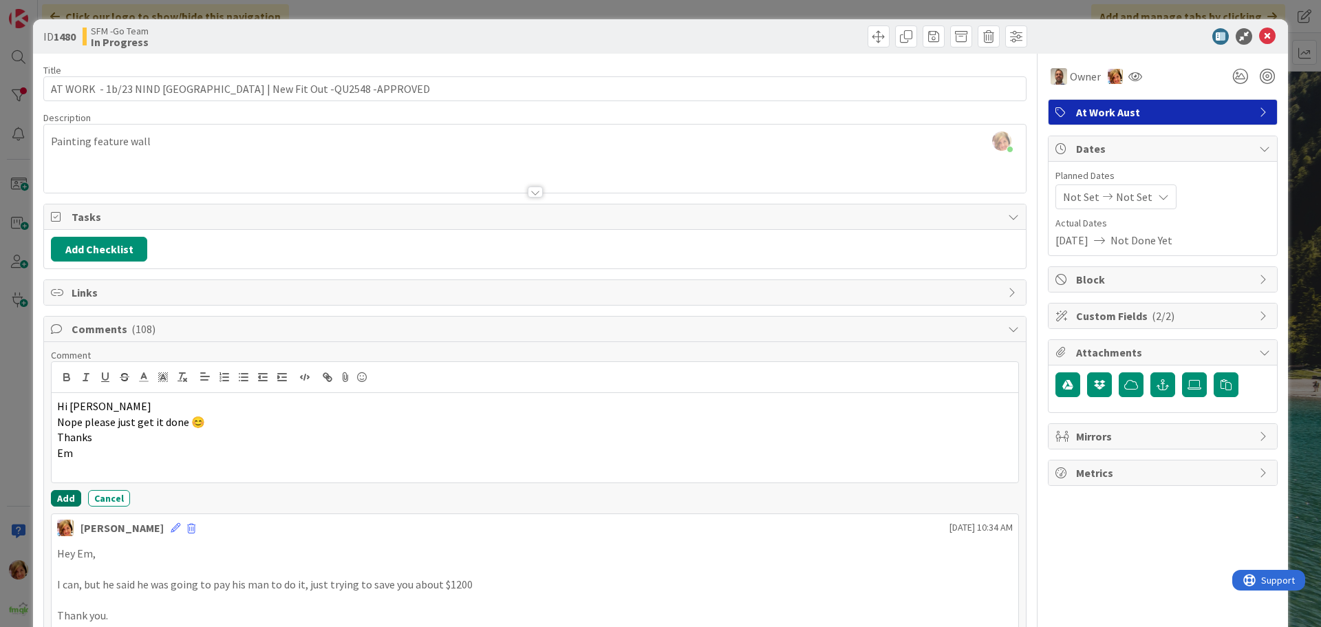
click at [65, 494] on button "Add" at bounding box center [66, 498] width 30 height 17
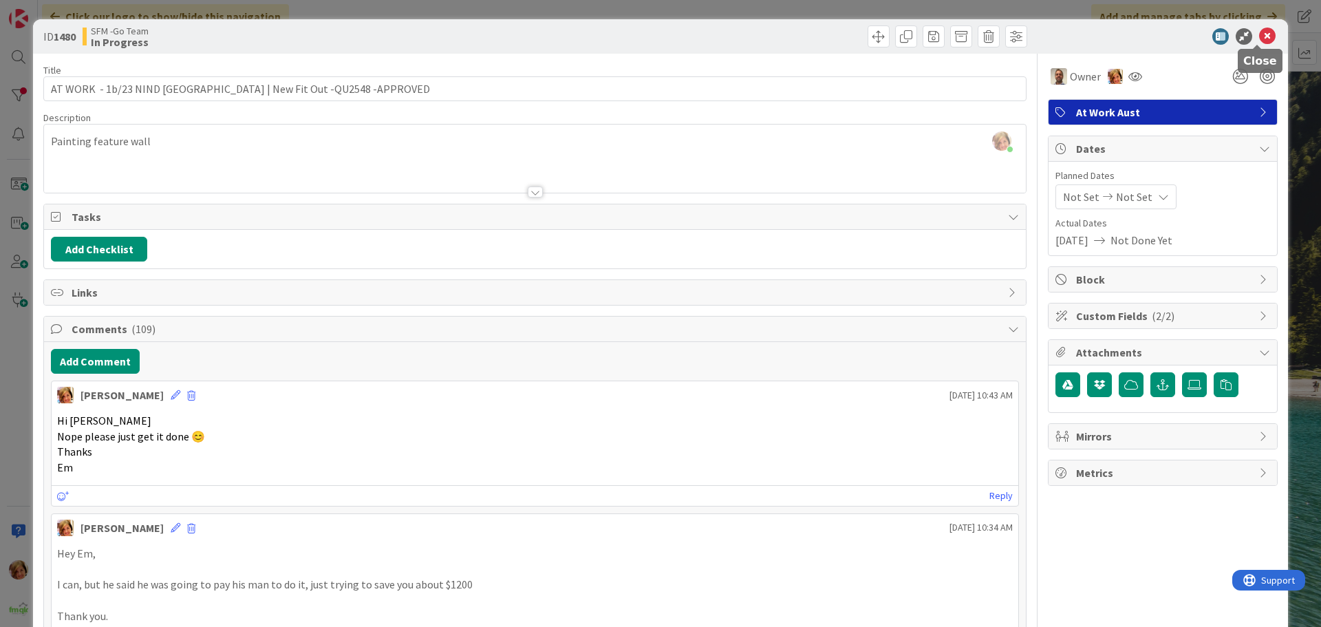
click at [1260, 35] on icon at bounding box center [1268, 36] width 17 height 17
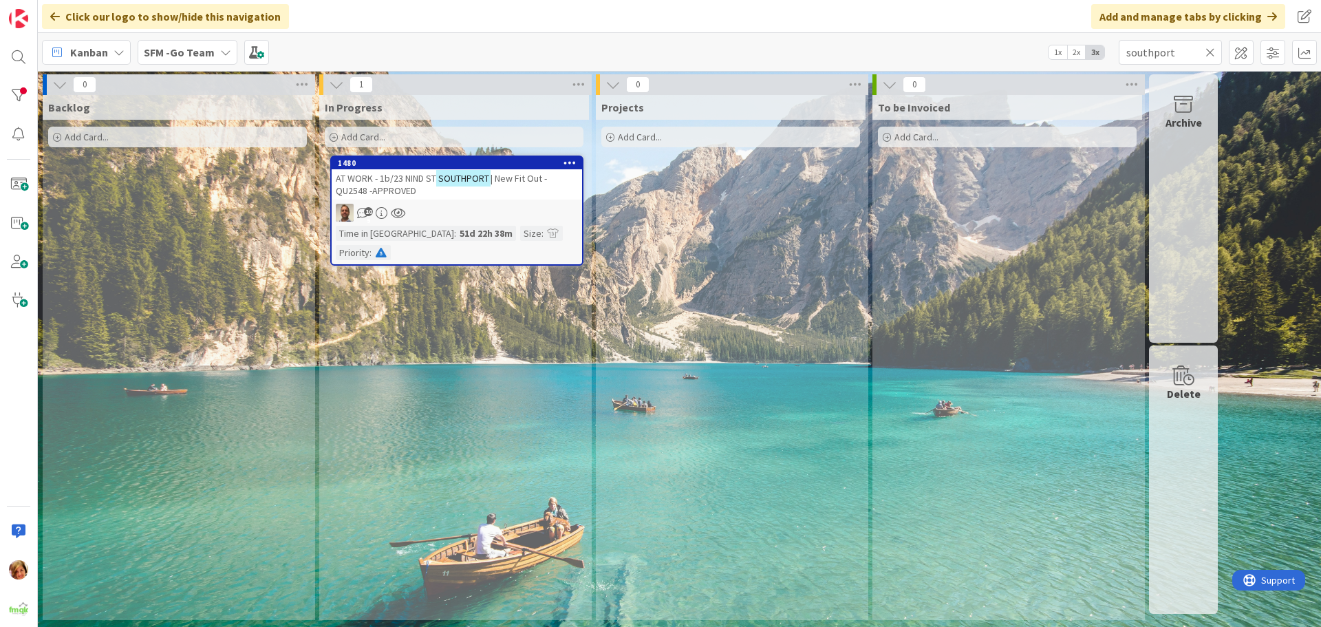
click at [1210, 51] on icon at bounding box center [1211, 52] width 10 height 12
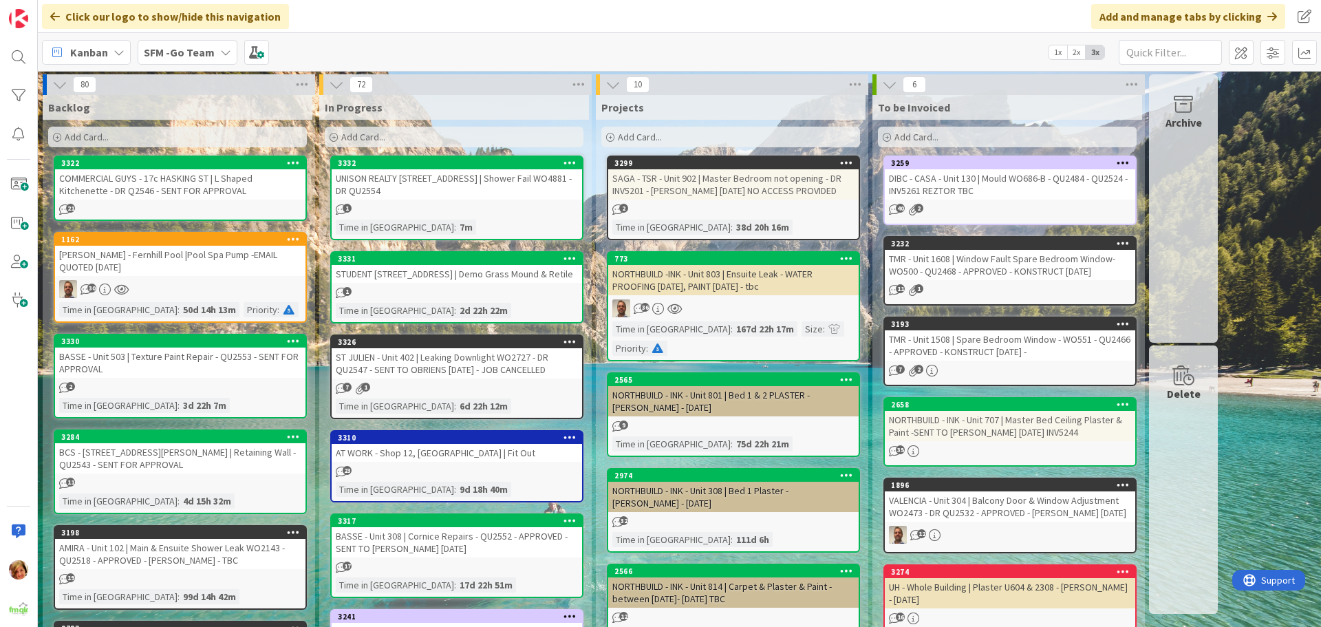
click at [436, 273] on div "STUDENT [STREET_ADDRESS] | Demo Grass Mound & Retile" at bounding box center [457, 274] width 251 height 18
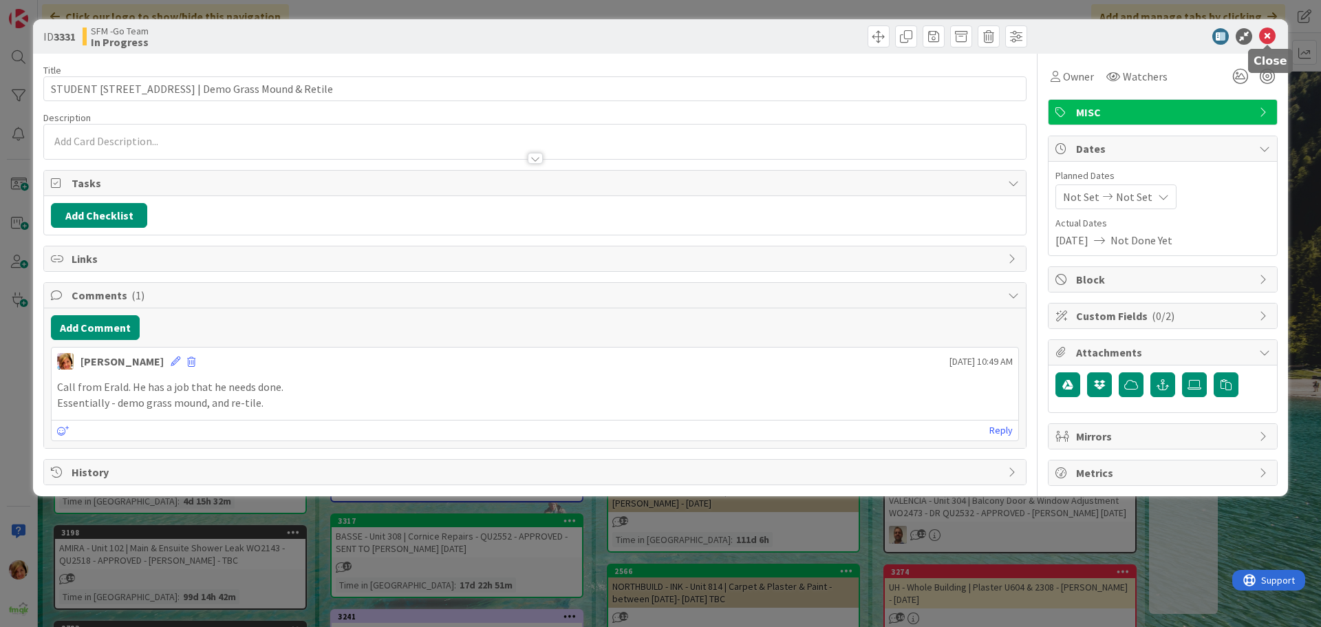
click at [1265, 39] on icon at bounding box center [1268, 36] width 17 height 17
